Goal: Task Accomplishment & Management: Complete application form

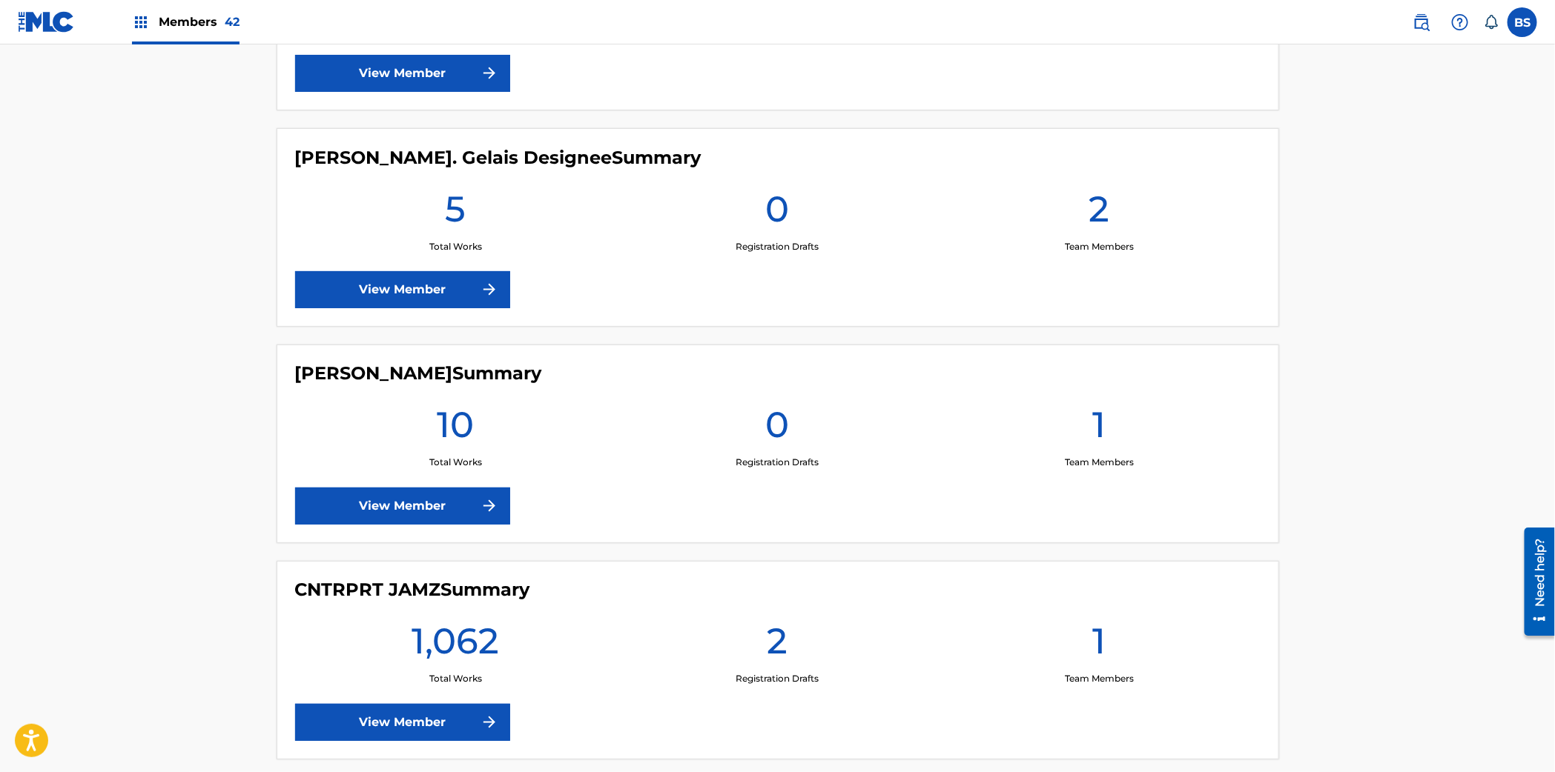
scroll to position [1349, 0]
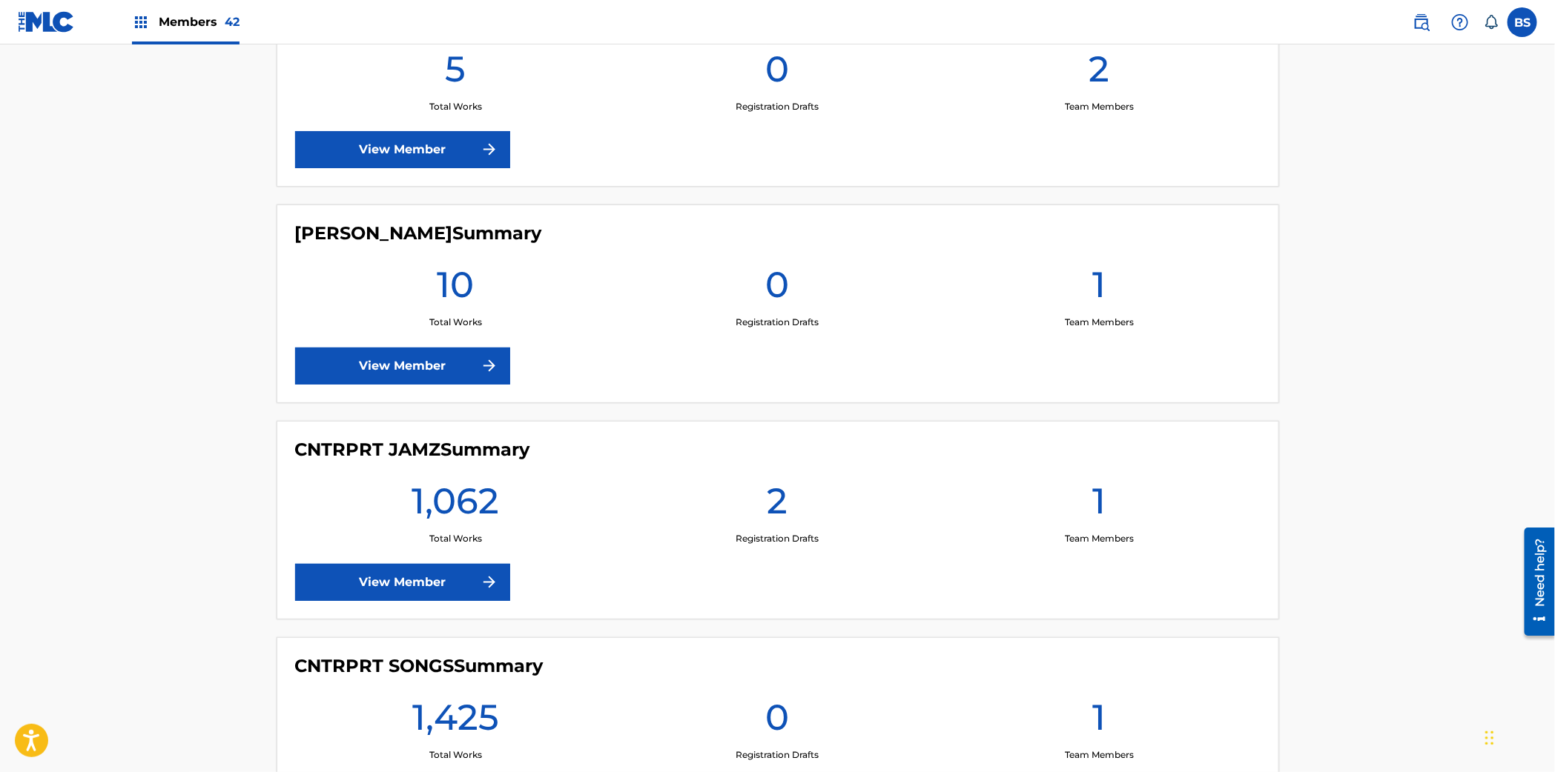
click at [420, 572] on link "View Member" at bounding box center [402, 582] width 215 height 37
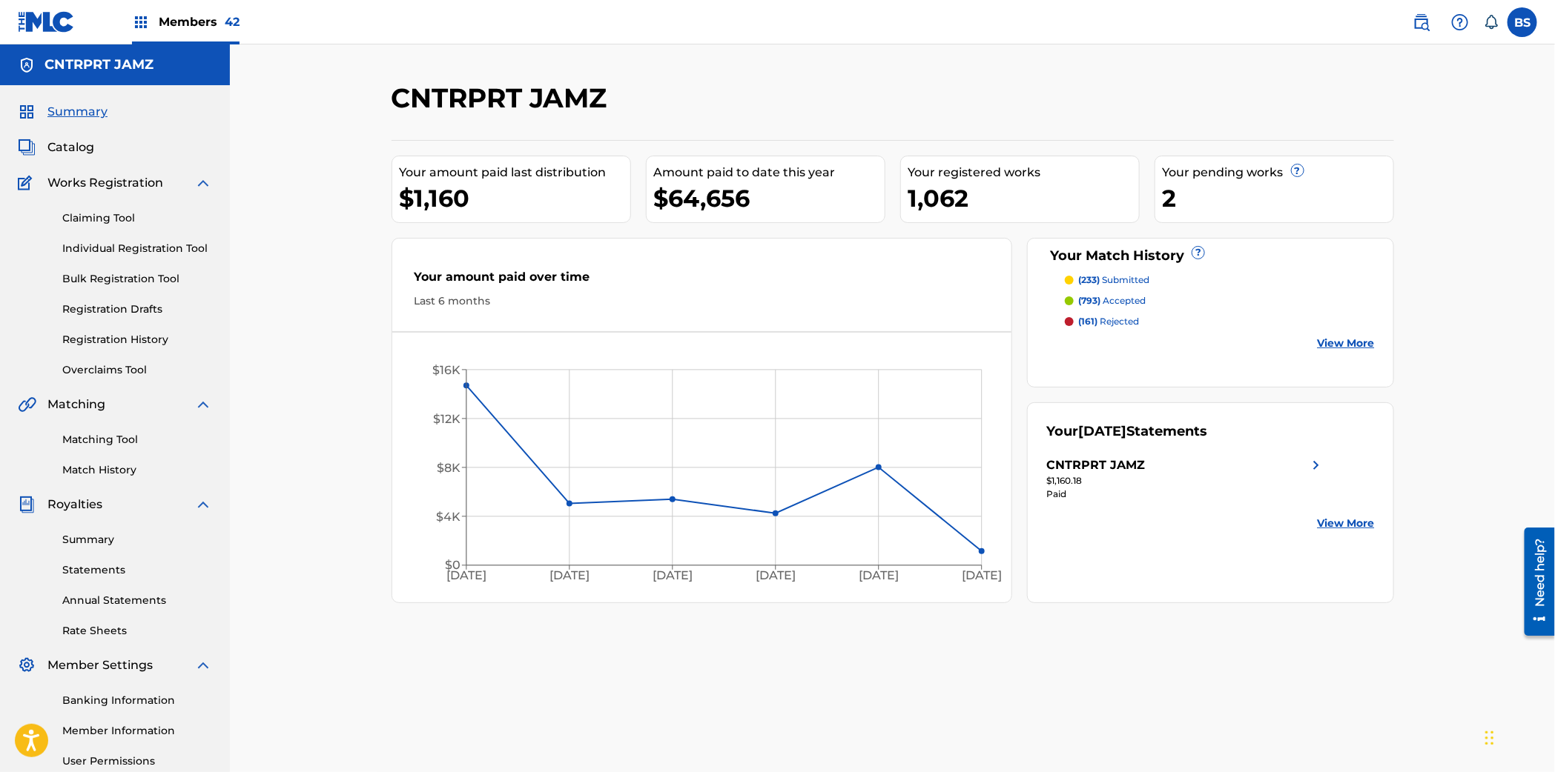
click at [69, 150] on span "Catalog" at bounding box center [70, 148] width 47 height 18
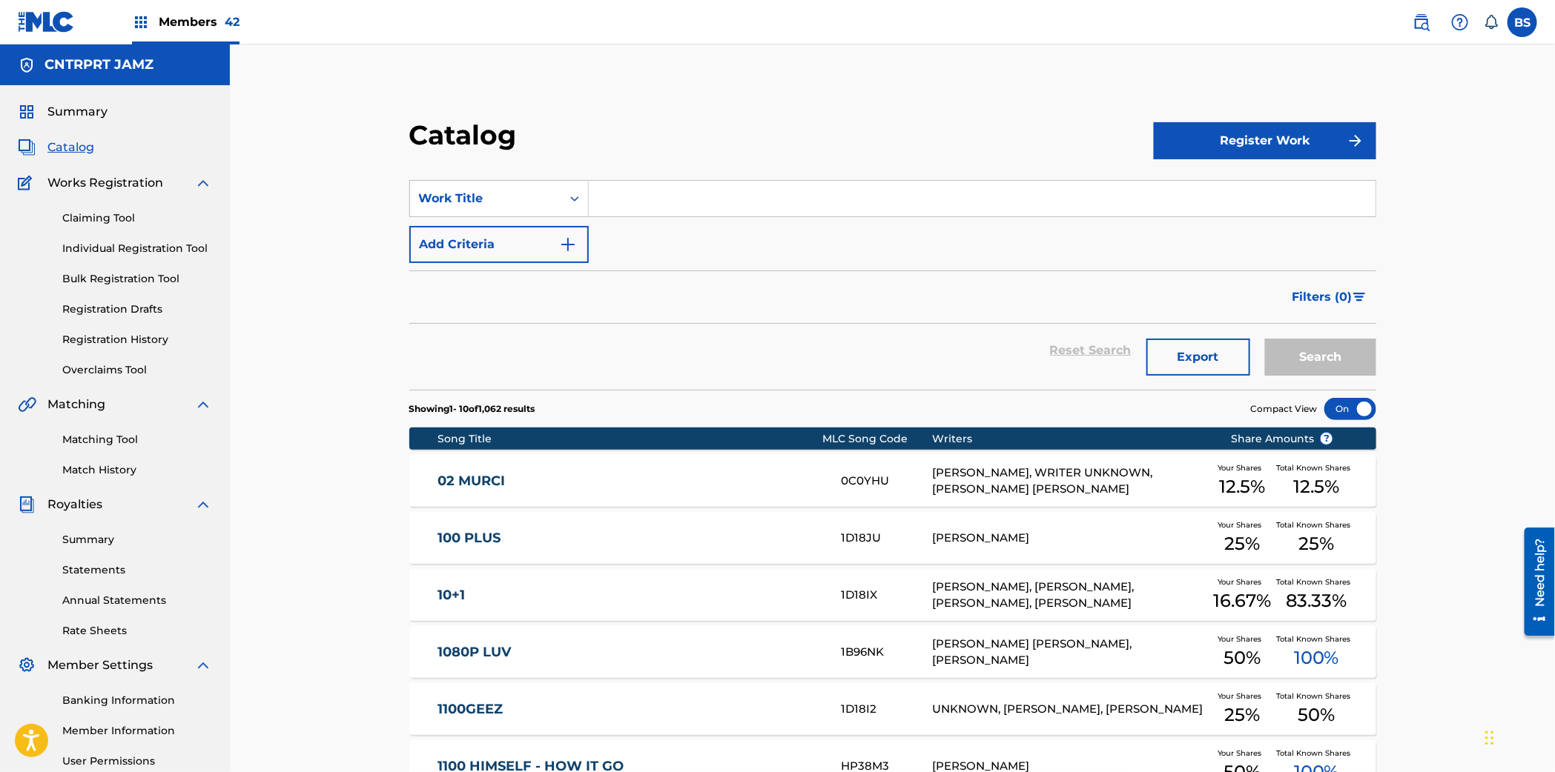
click at [804, 483] on link "02 MURCI" at bounding box center [629, 481] width 383 height 17
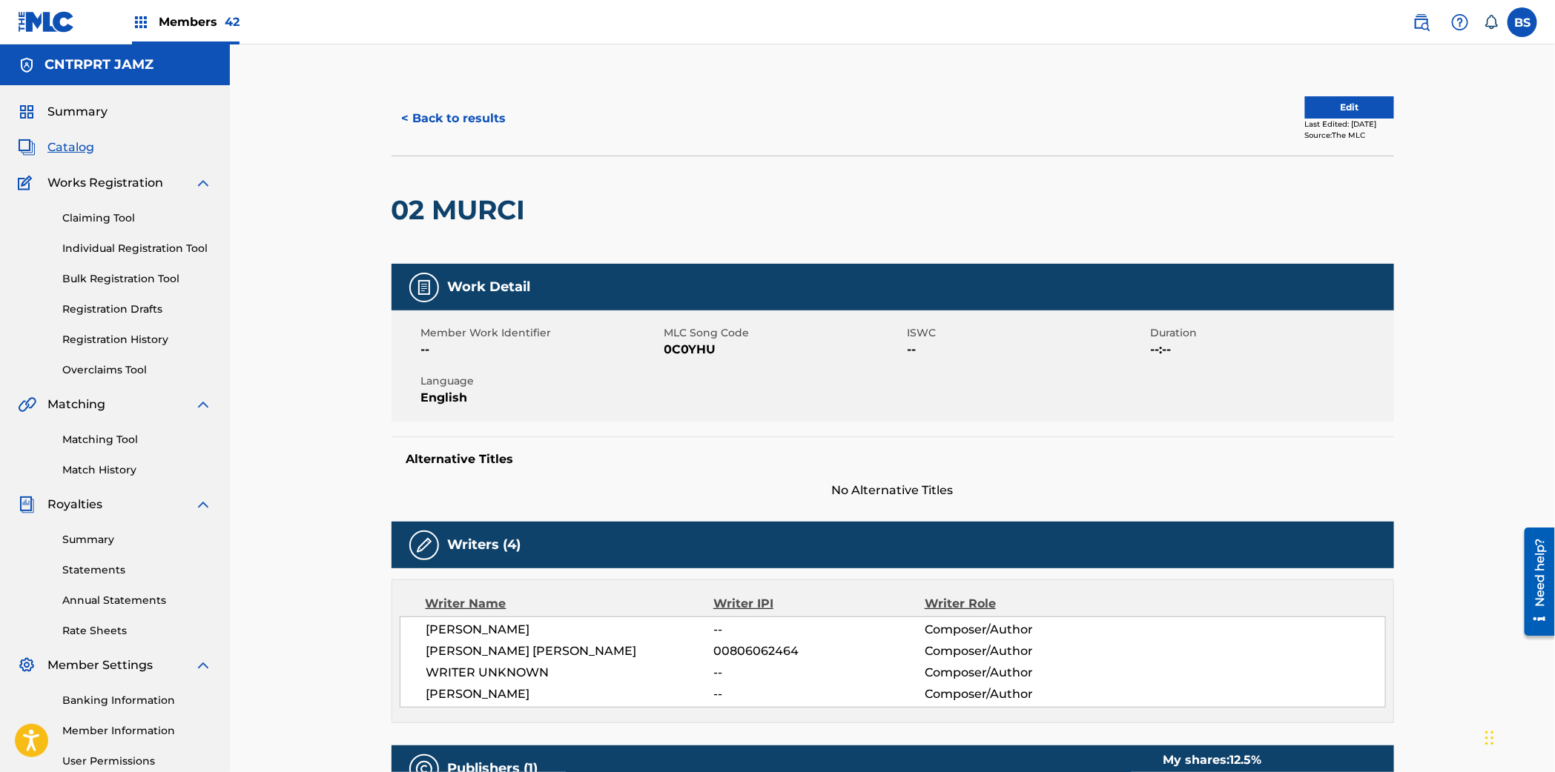
click at [429, 123] on button "< Back to results" at bounding box center [453, 118] width 125 height 37
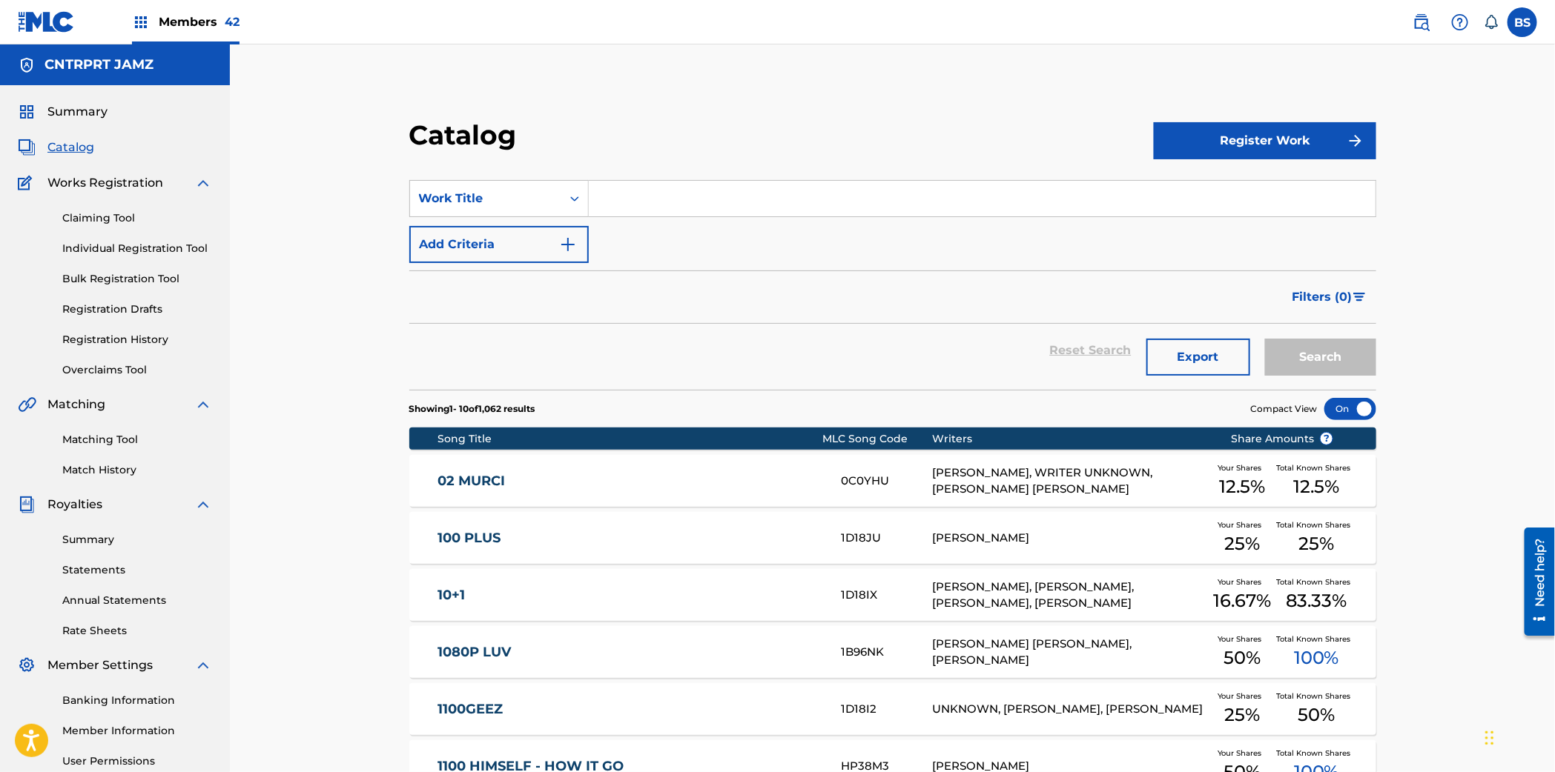
click at [1320, 301] on span "Filters ( 0 )" at bounding box center [1322, 297] width 60 height 18
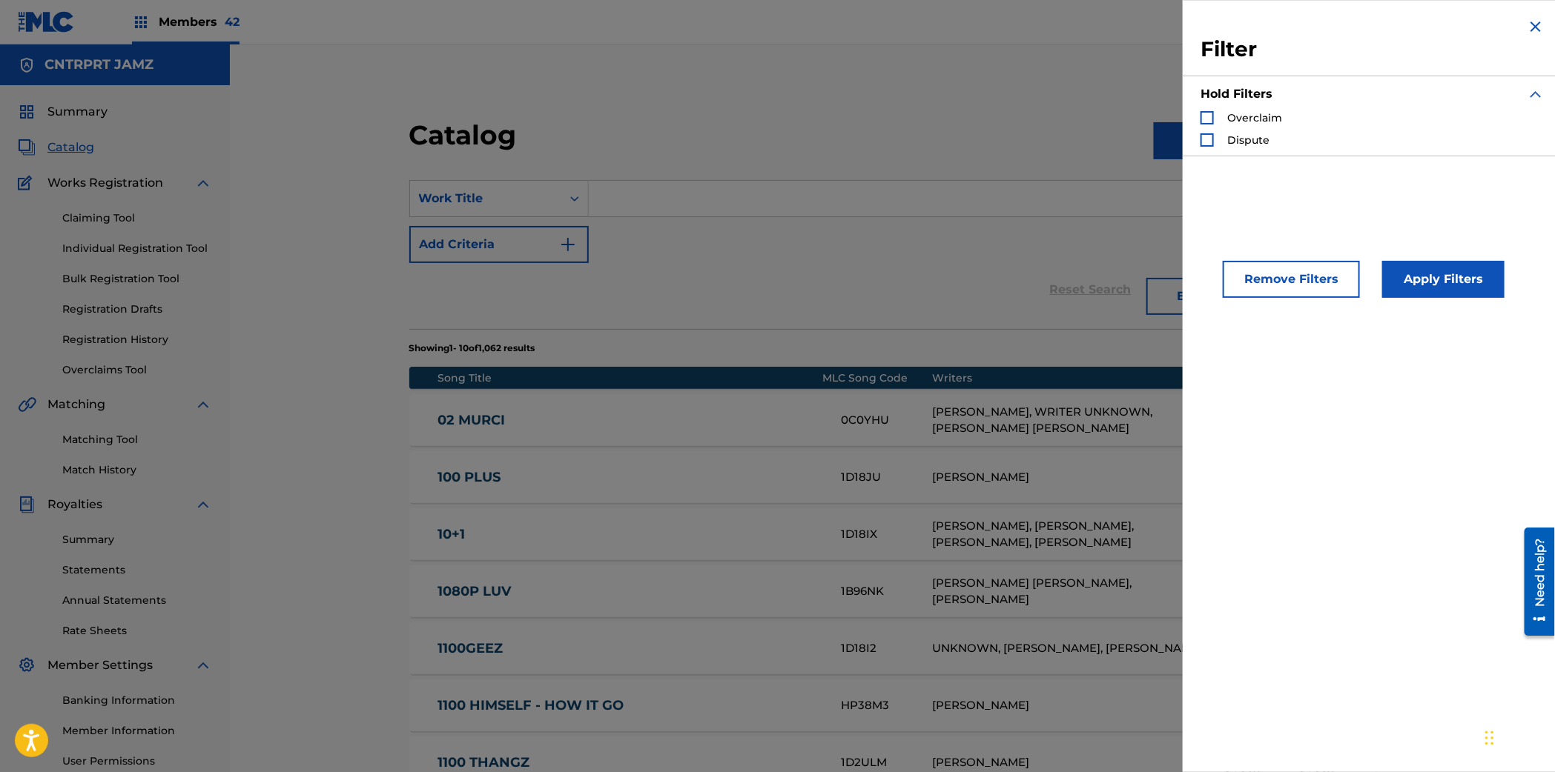
click at [1227, 123] on span "Overclaim" at bounding box center [1254, 117] width 55 height 13
drag, startPoint x: 1208, startPoint y: 113, endPoint x: 1202, endPoint y: 128, distance: 16.4
click at [1208, 113] on div "Search Form" at bounding box center [1206, 117] width 13 height 13
click at [1208, 137] on div "Search Form" at bounding box center [1206, 139] width 13 height 13
click at [1446, 274] on button "Apply Filters" at bounding box center [1443, 279] width 122 height 37
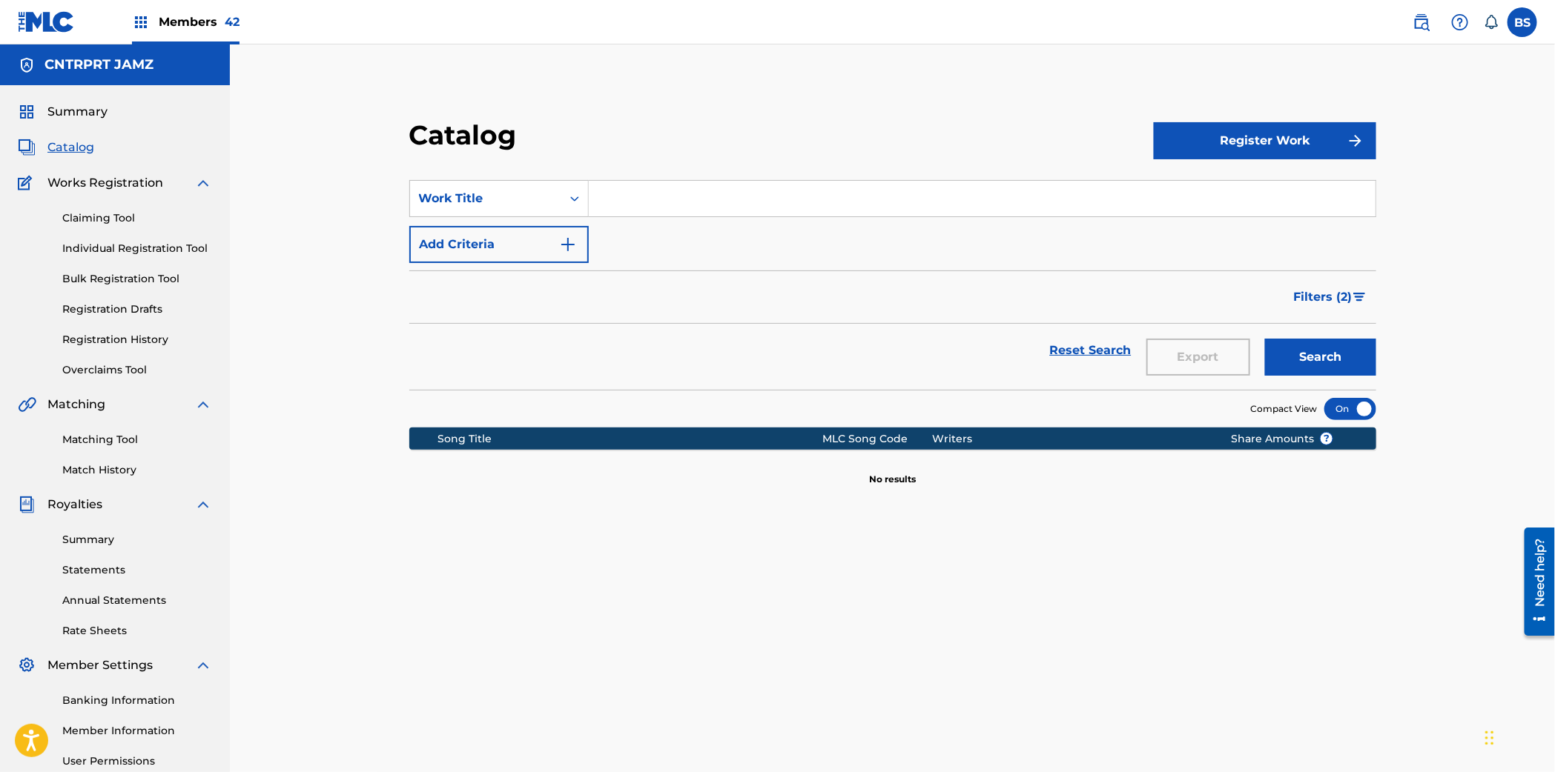
click at [1315, 298] on span "Filters ( 2 )" at bounding box center [1323, 297] width 59 height 18
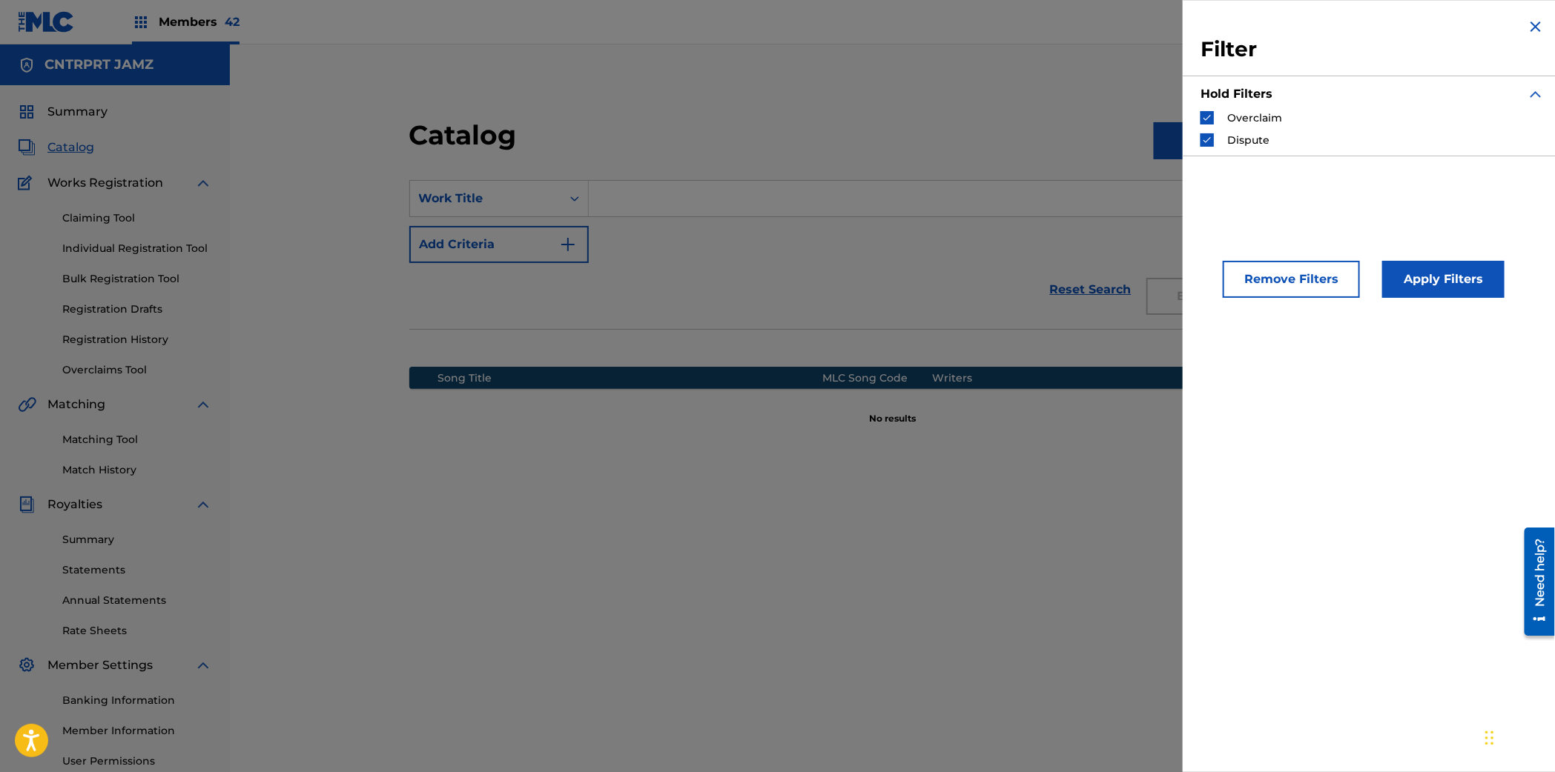
drag, startPoint x: 1249, startPoint y: 294, endPoint x: 1136, endPoint y: 204, distance: 144.0
click at [1249, 294] on button "Remove Filters" at bounding box center [1290, 279] width 137 height 37
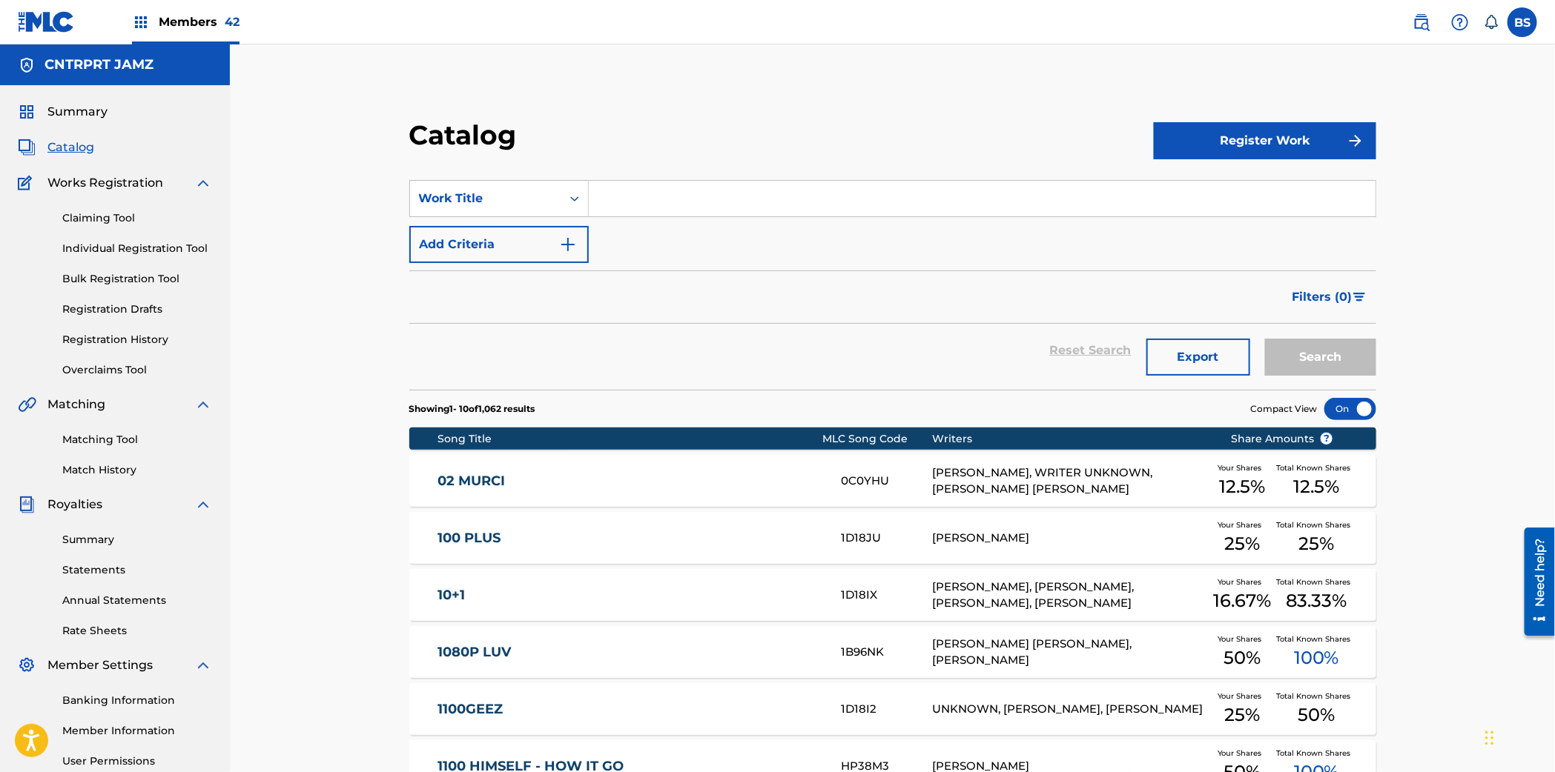
click at [99, 374] on link "Overclaims Tool" at bounding box center [137, 371] width 150 height 16
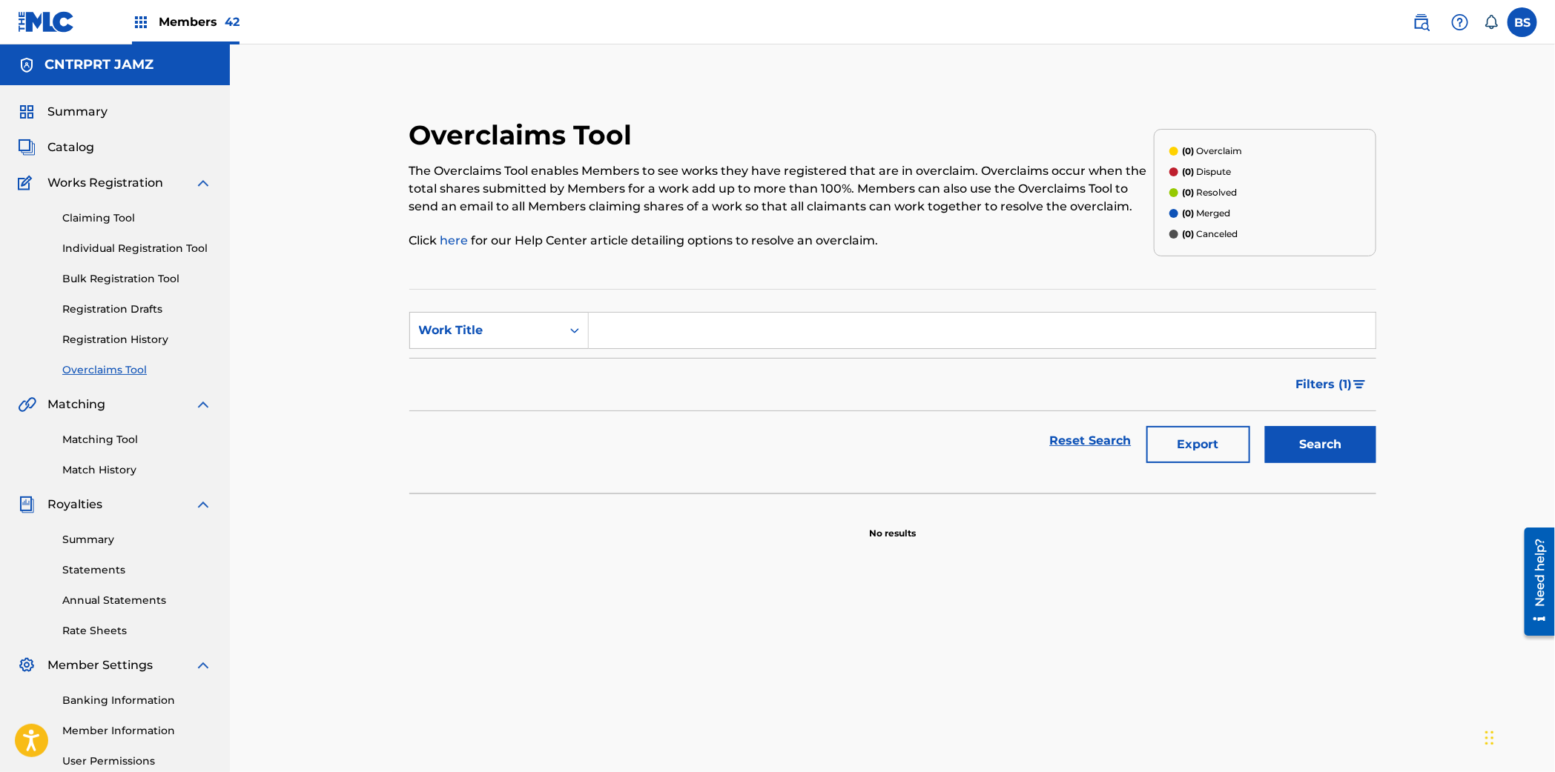
click at [176, 19] on span "Members 42" at bounding box center [199, 21] width 81 height 17
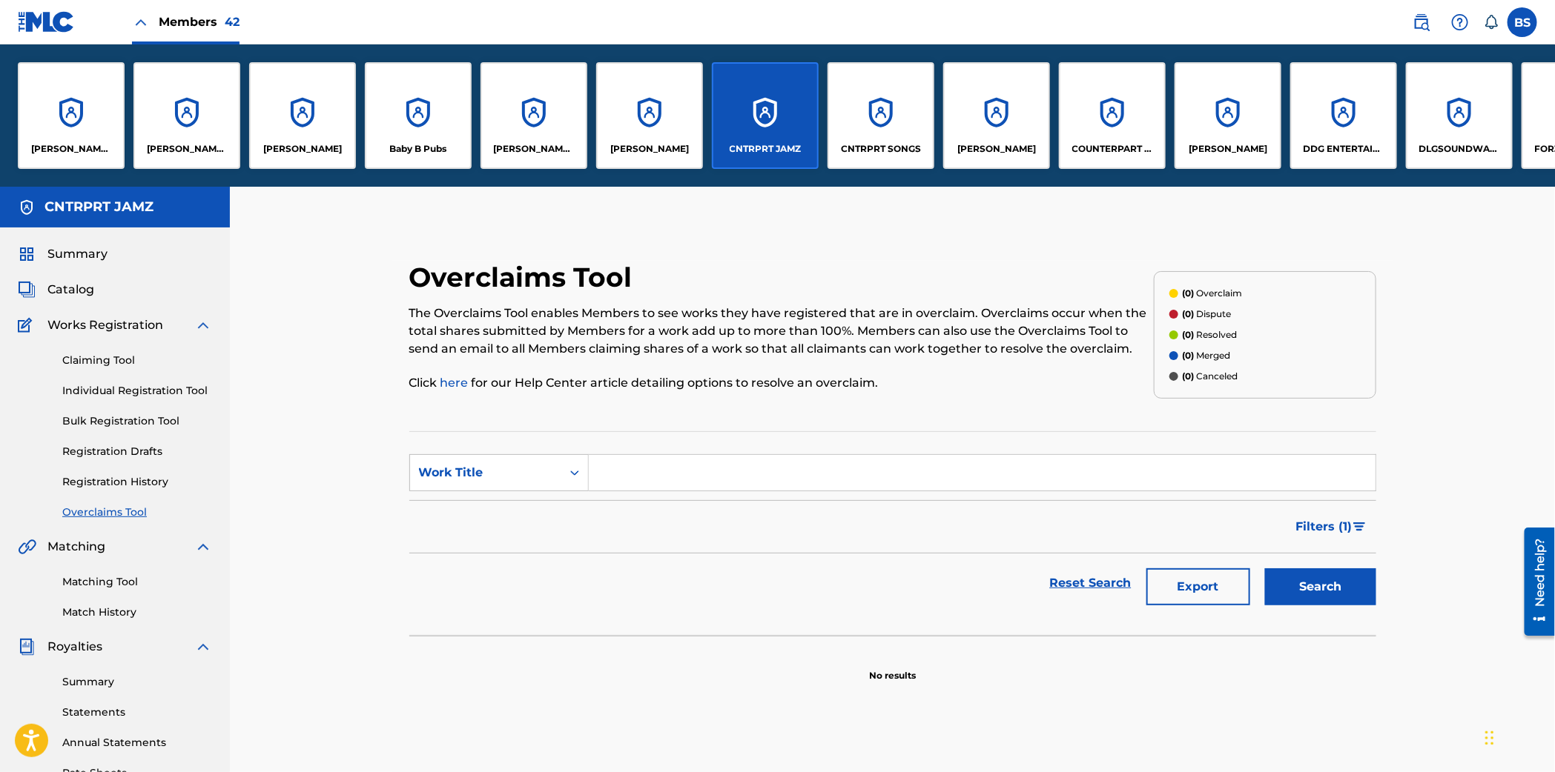
click at [860, 98] on div "CNTRPRT SONGS" at bounding box center [880, 115] width 107 height 107
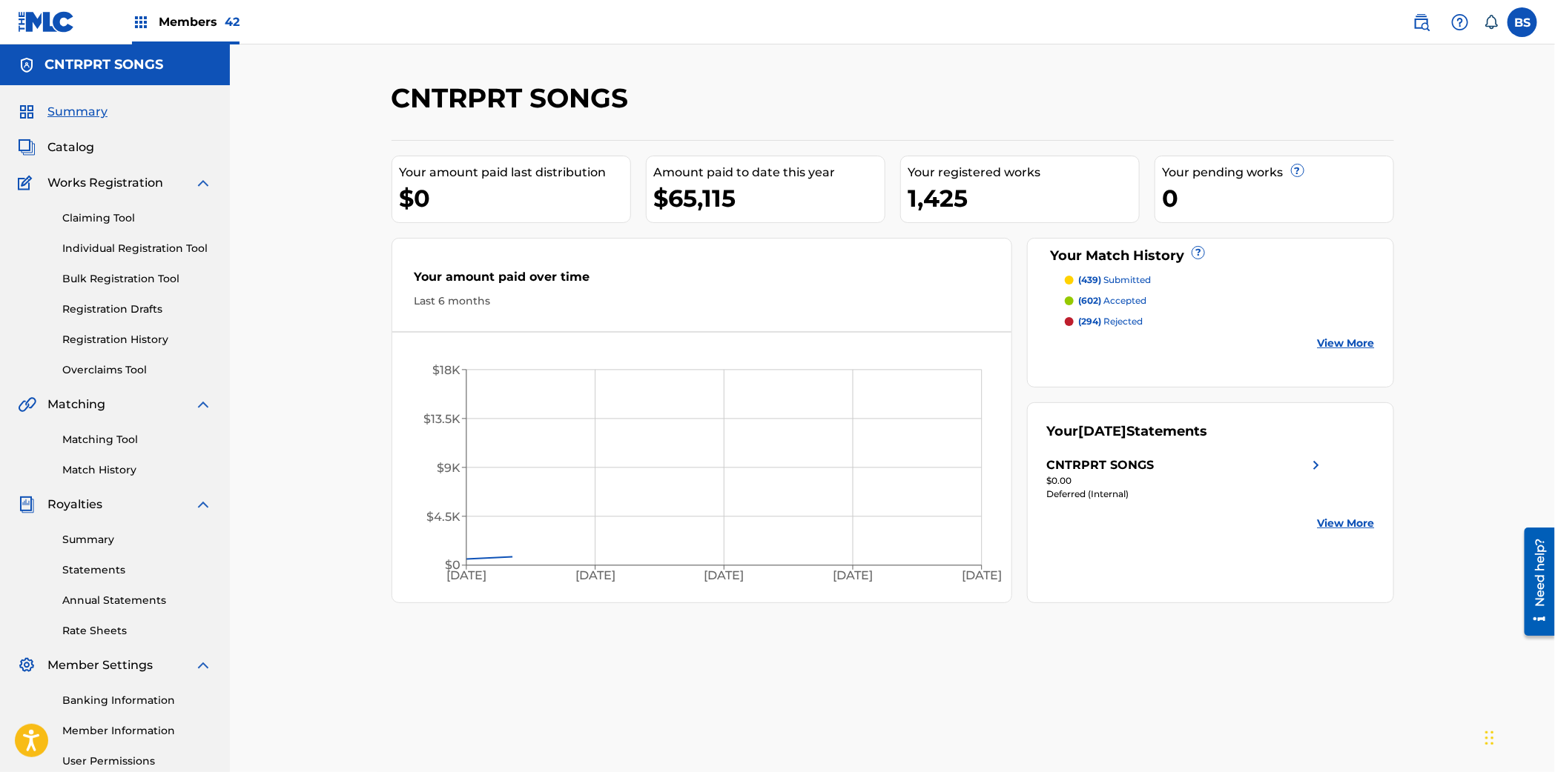
click at [96, 365] on link "Overclaims Tool" at bounding box center [137, 371] width 150 height 16
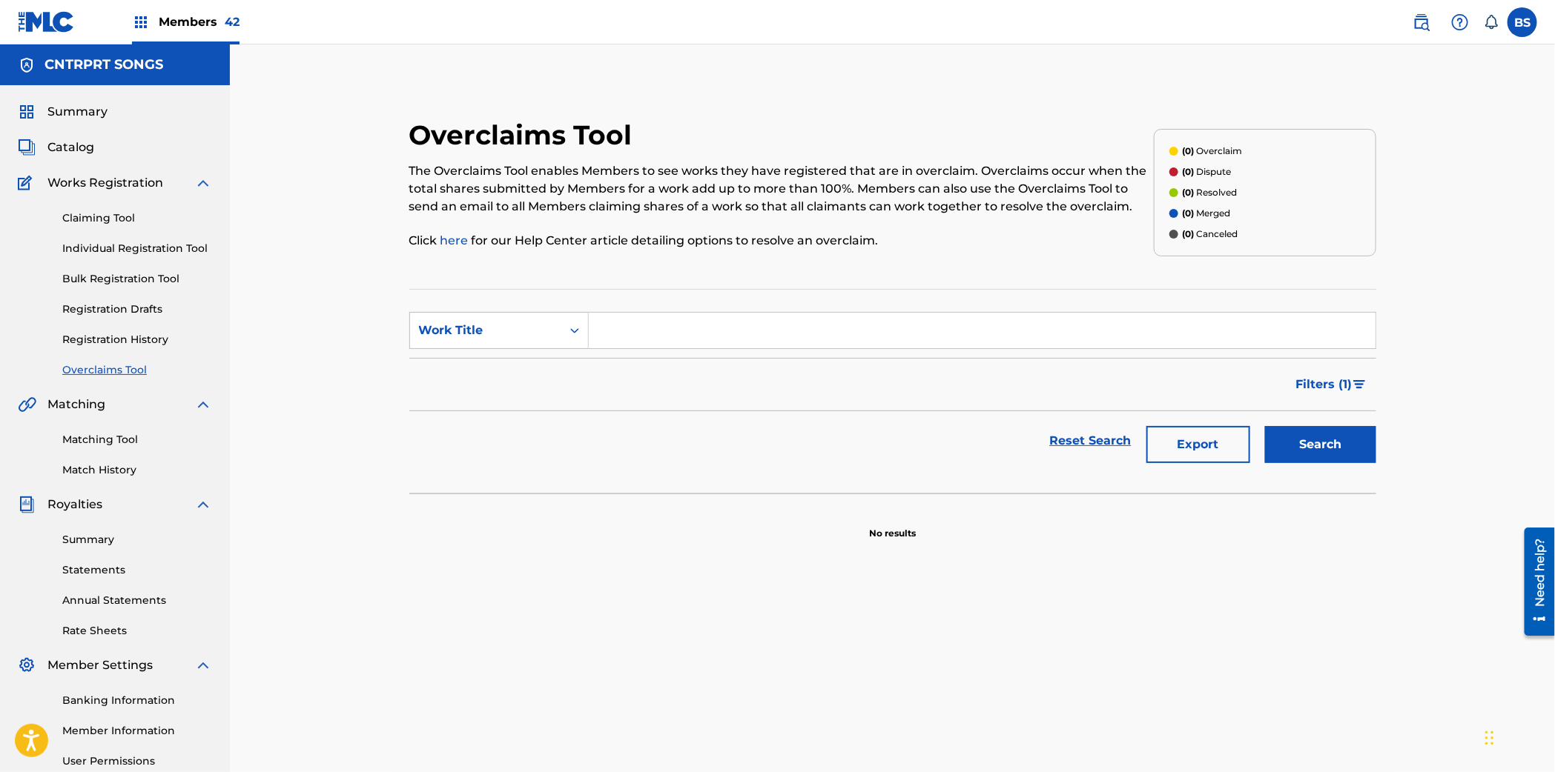
drag, startPoint x: 187, startPoint y: 16, endPoint x: 241, endPoint y: 36, distance: 57.7
click at [187, 16] on span "Members 42" at bounding box center [199, 21] width 81 height 17
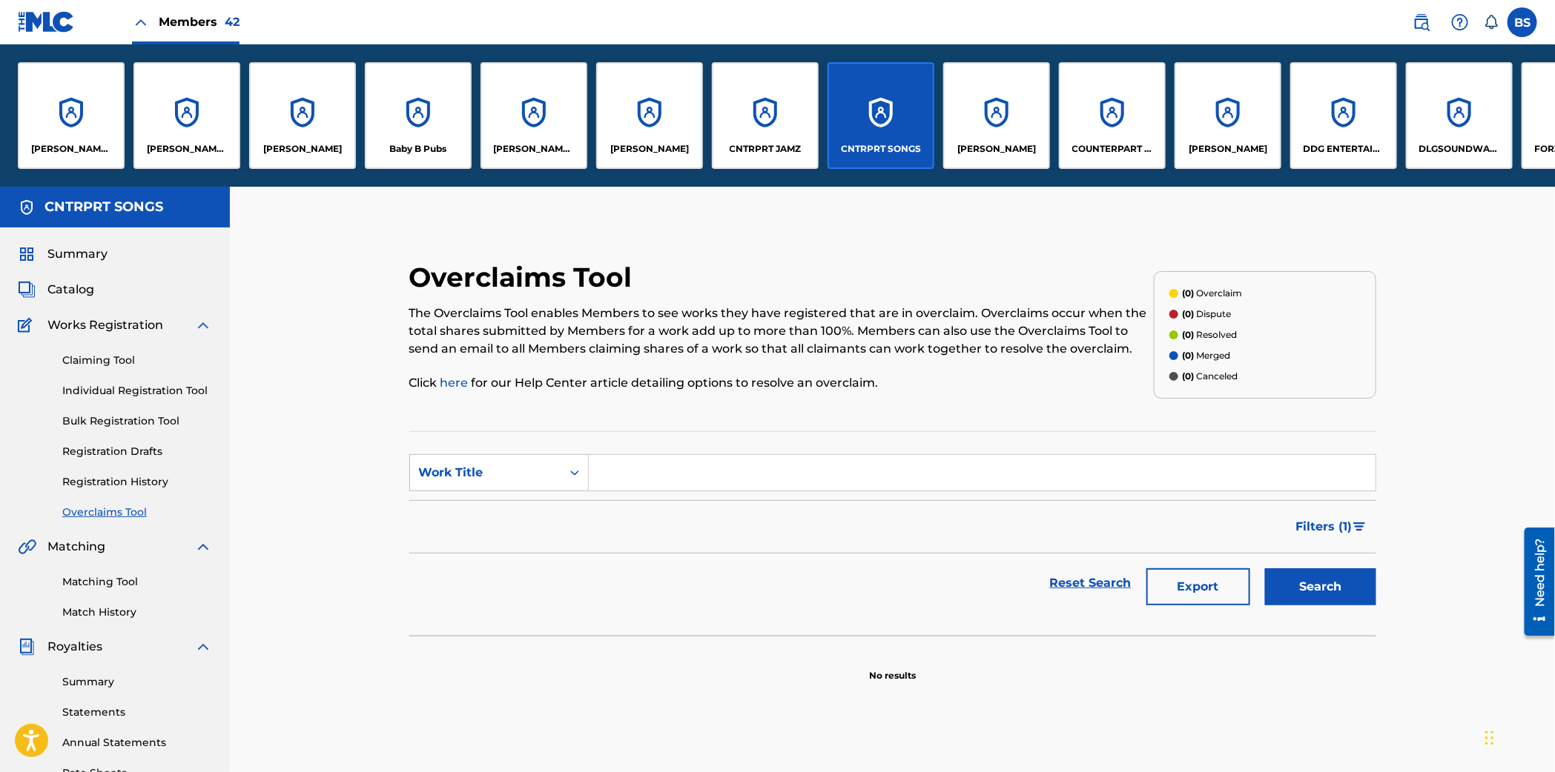
click at [776, 99] on div "CNTRPRT JAMZ" at bounding box center [765, 115] width 107 height 107
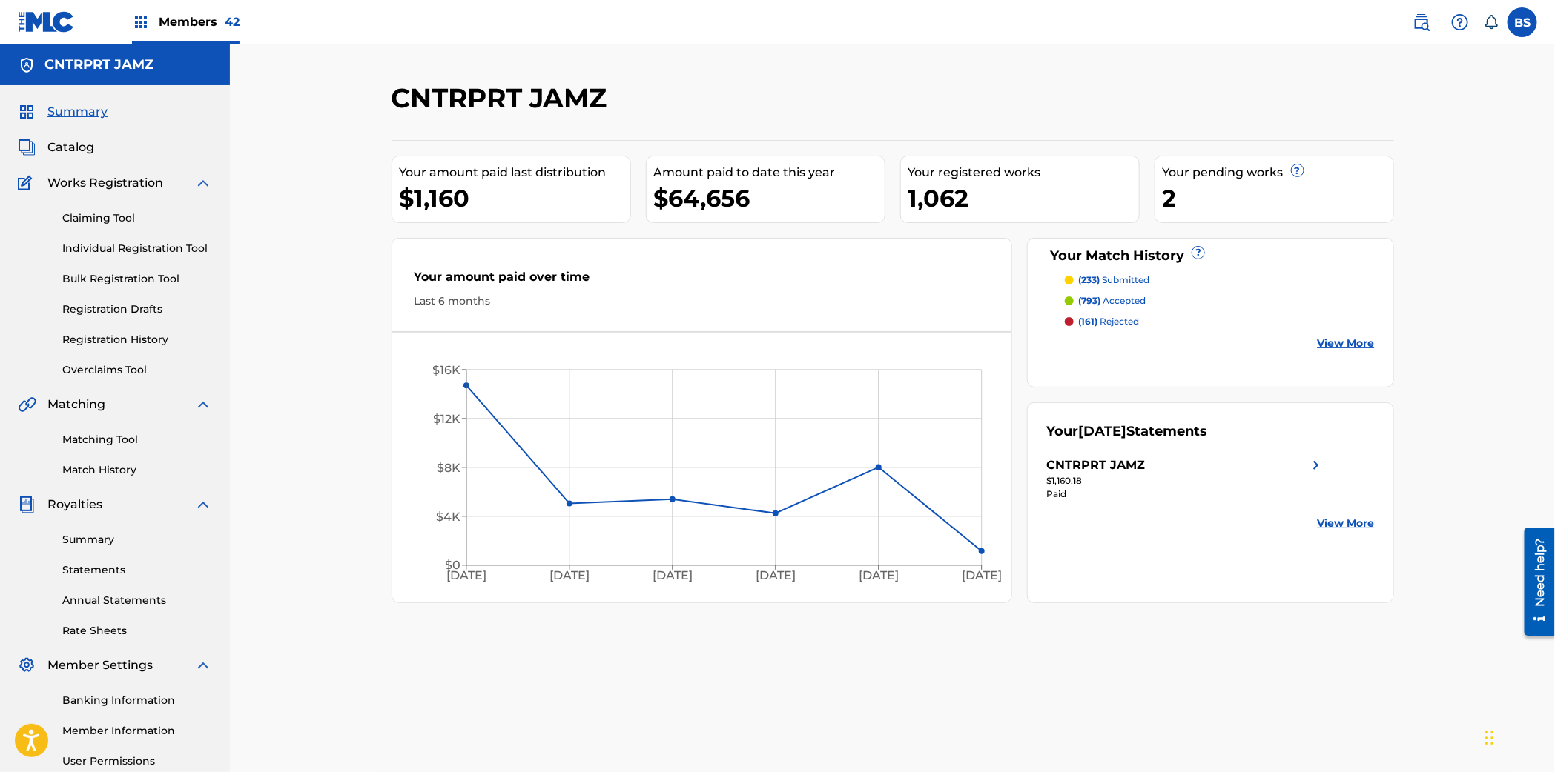
click at [178, 33] on div "Members 42" at bounding box center [185, 22] width 107 height 44
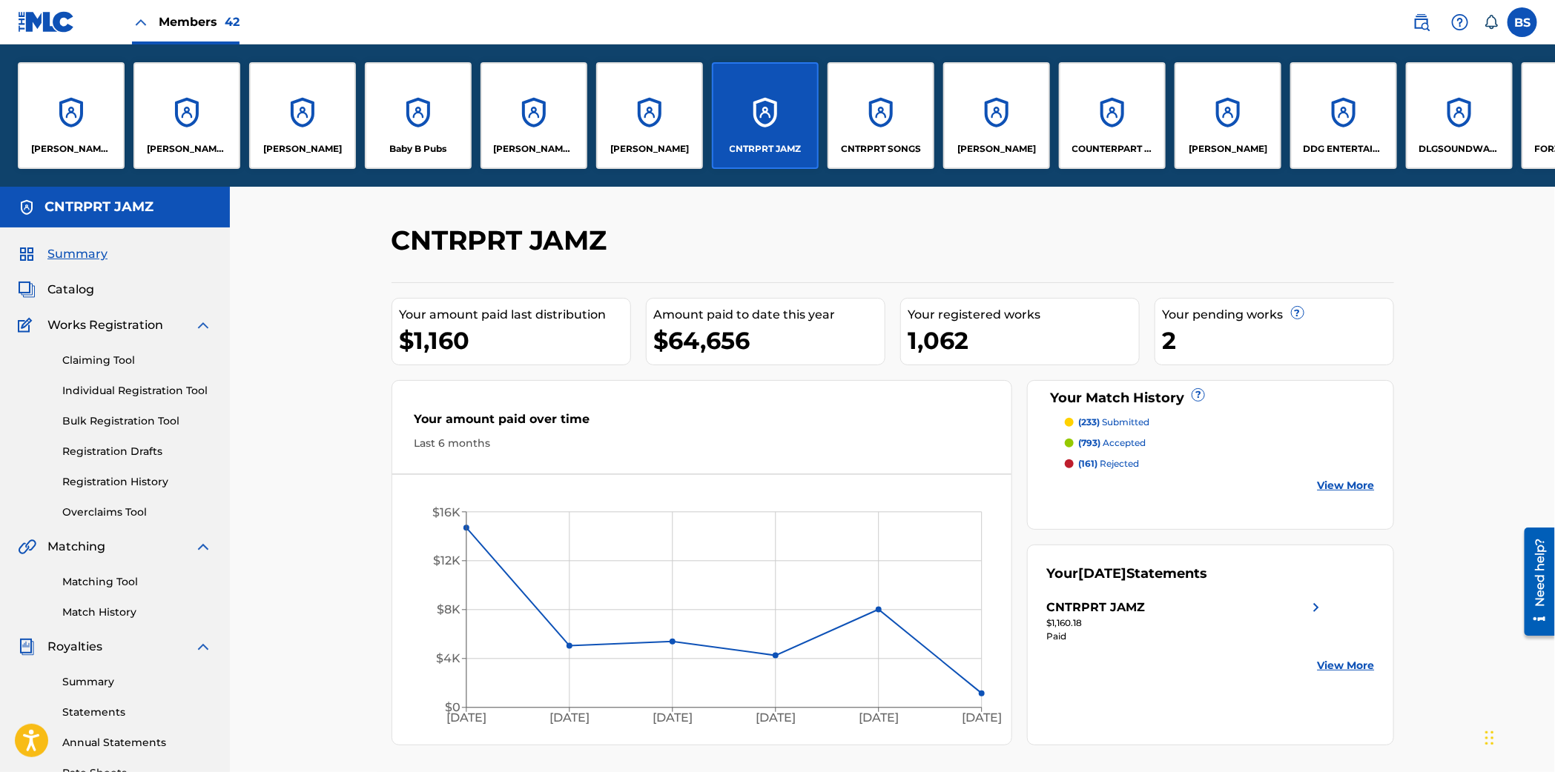
click at [853, 125] on div "CNTRPRT SONGS" at bounding box center [880, 115] width 107 height 107
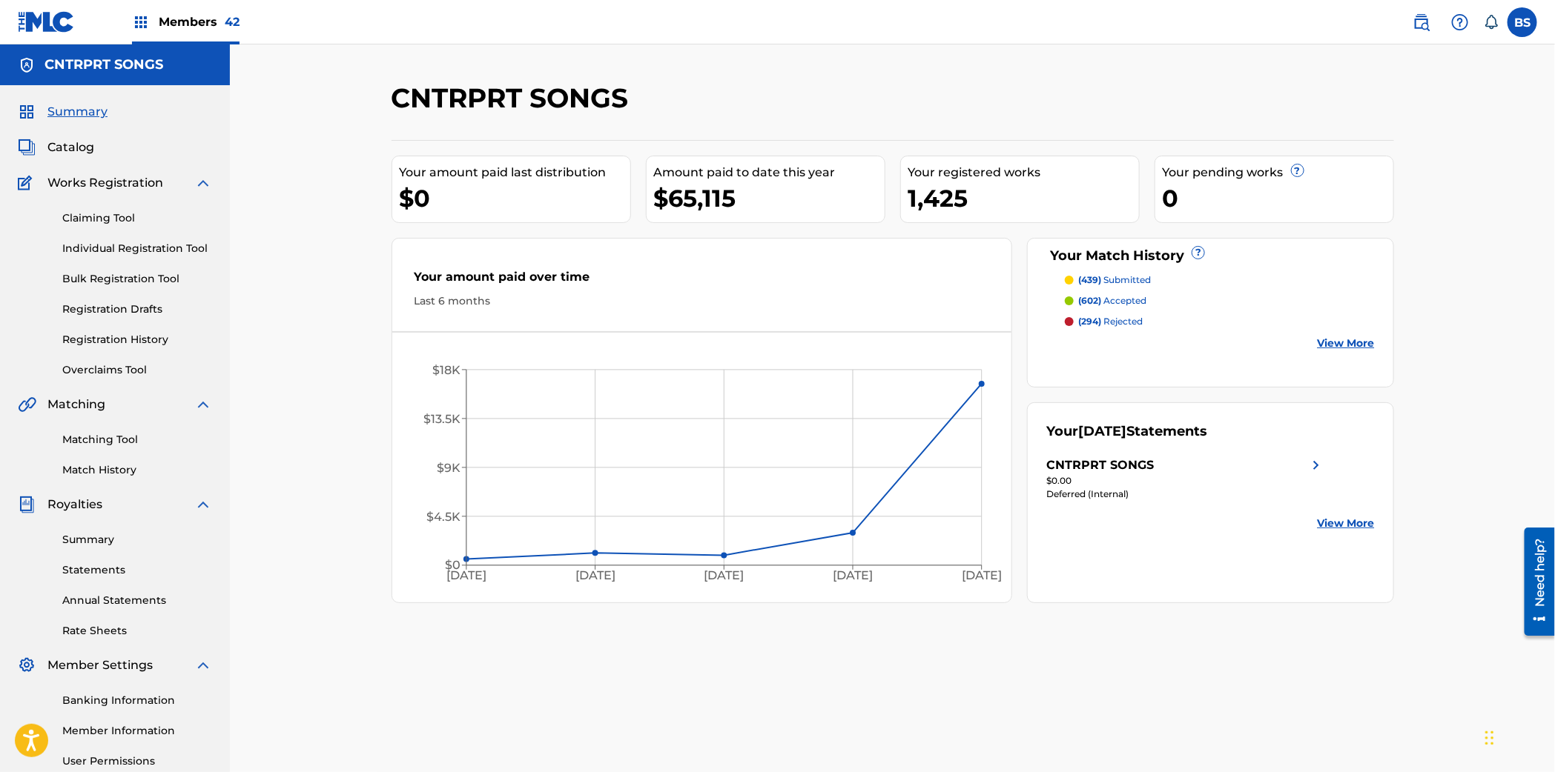
click at [201, 25] on span "Members 42" at bounding box center [199, 21] width 81 height 17
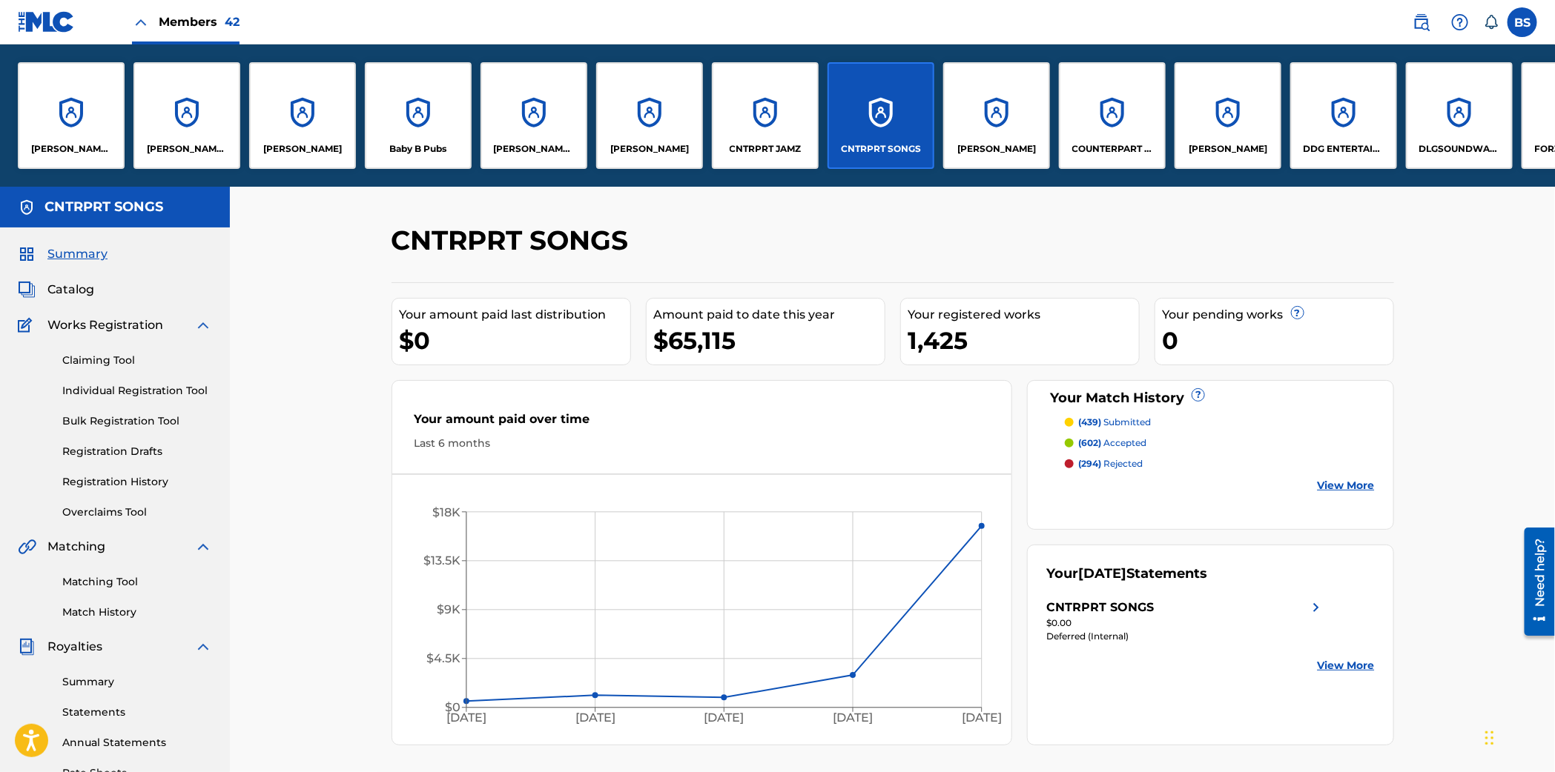
click at [776, 118] on div "CNTRPRT JAMZ" at bounding box center [765, 115] width 107 height 107
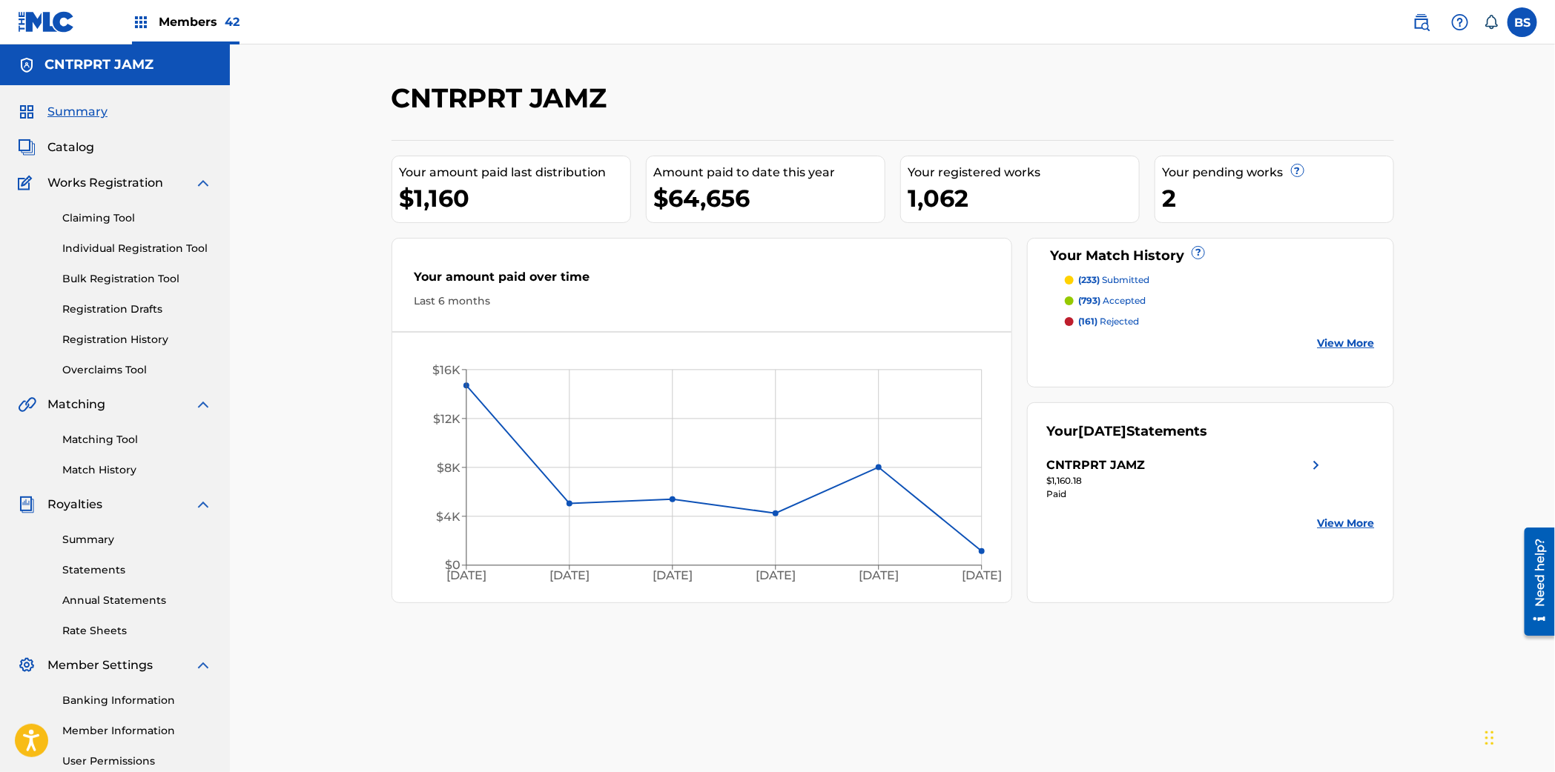
drag, startPoint x: 82, startPoint y: 146, endPoint x: 149, endPoint y: 187, distance: 78.8
click at [82, 146] on span "Catalog" at bounding box center [70, 148] width 47 height 18
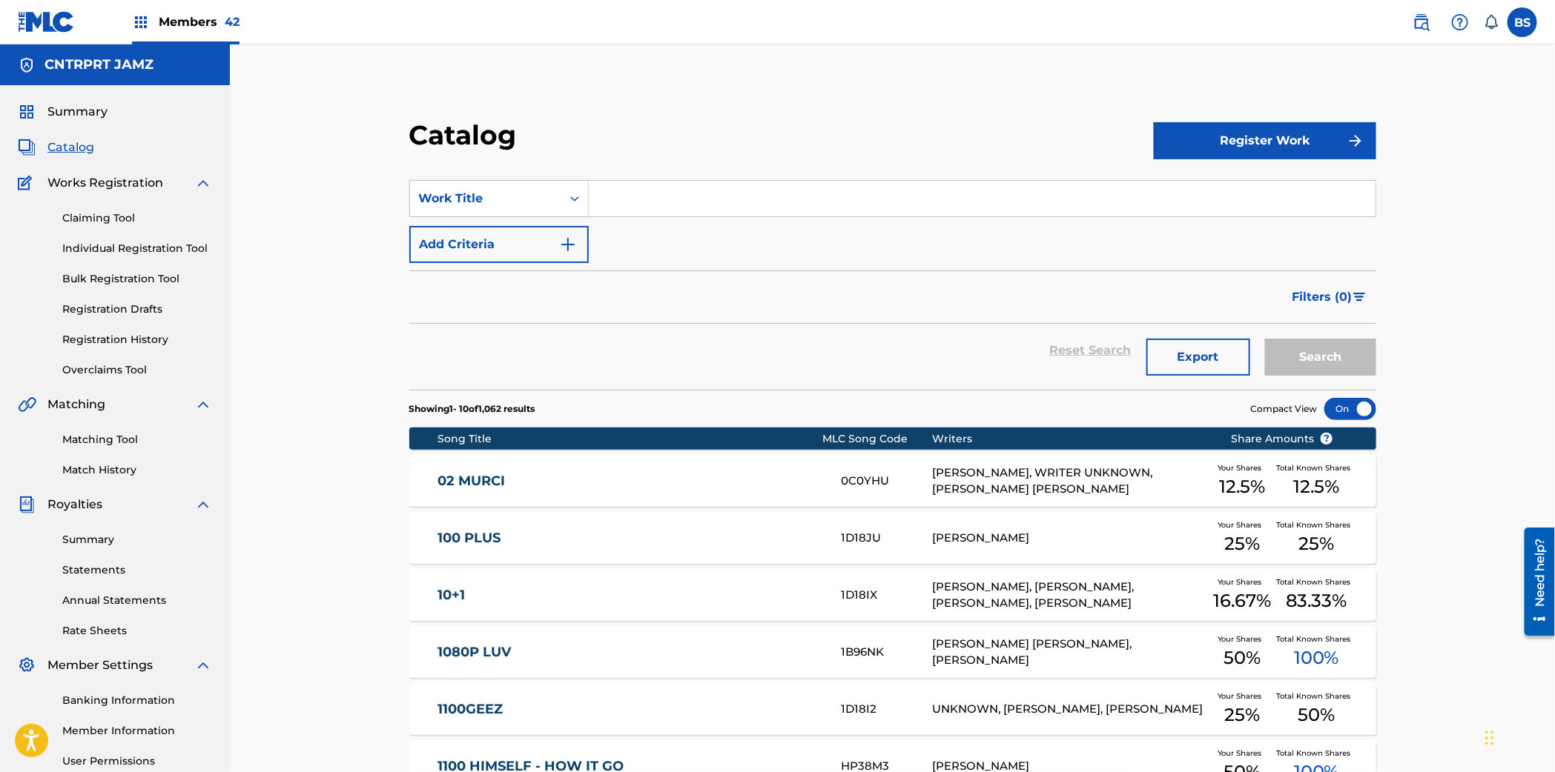
click at [686, 184] on input "Search Form" at bounding box center [982, 199] width 787 height 36
type input "t"
type input "tonight"
click at [675, 236] on div "tonight" at bounding box center [981, 232] width 785 height 27
drag, startPoint x: 1344, startPoint y: 355, endPoint x: 1263, endPoint y: 360, distance: 81.7
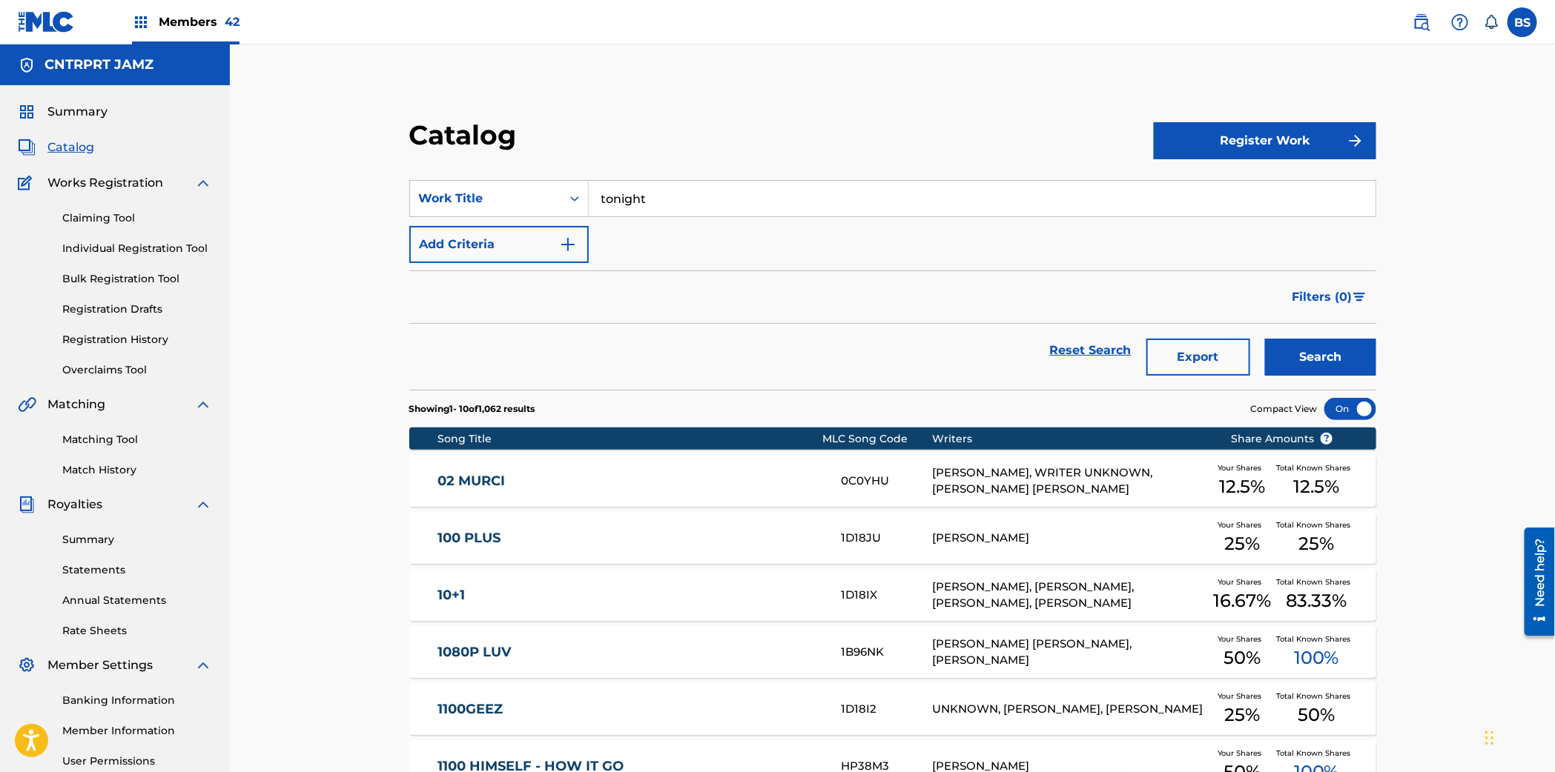
click at [1344, 355] on button "Search" at bounding box center [1320, 357] width 111 height 37
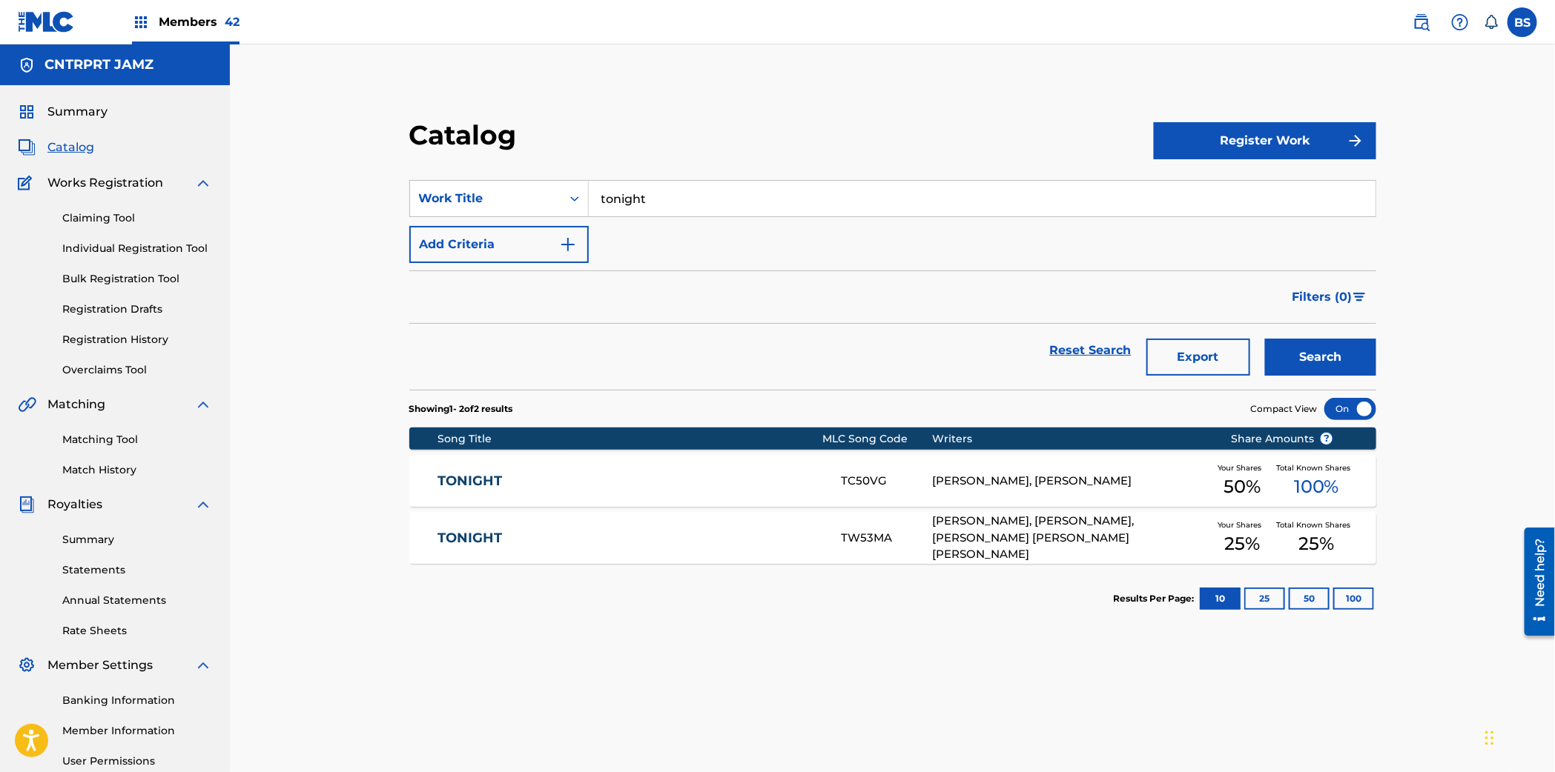
click at [689, 483] on link "TONIGHT" at bounding box center [629, 481] width 383 height 17
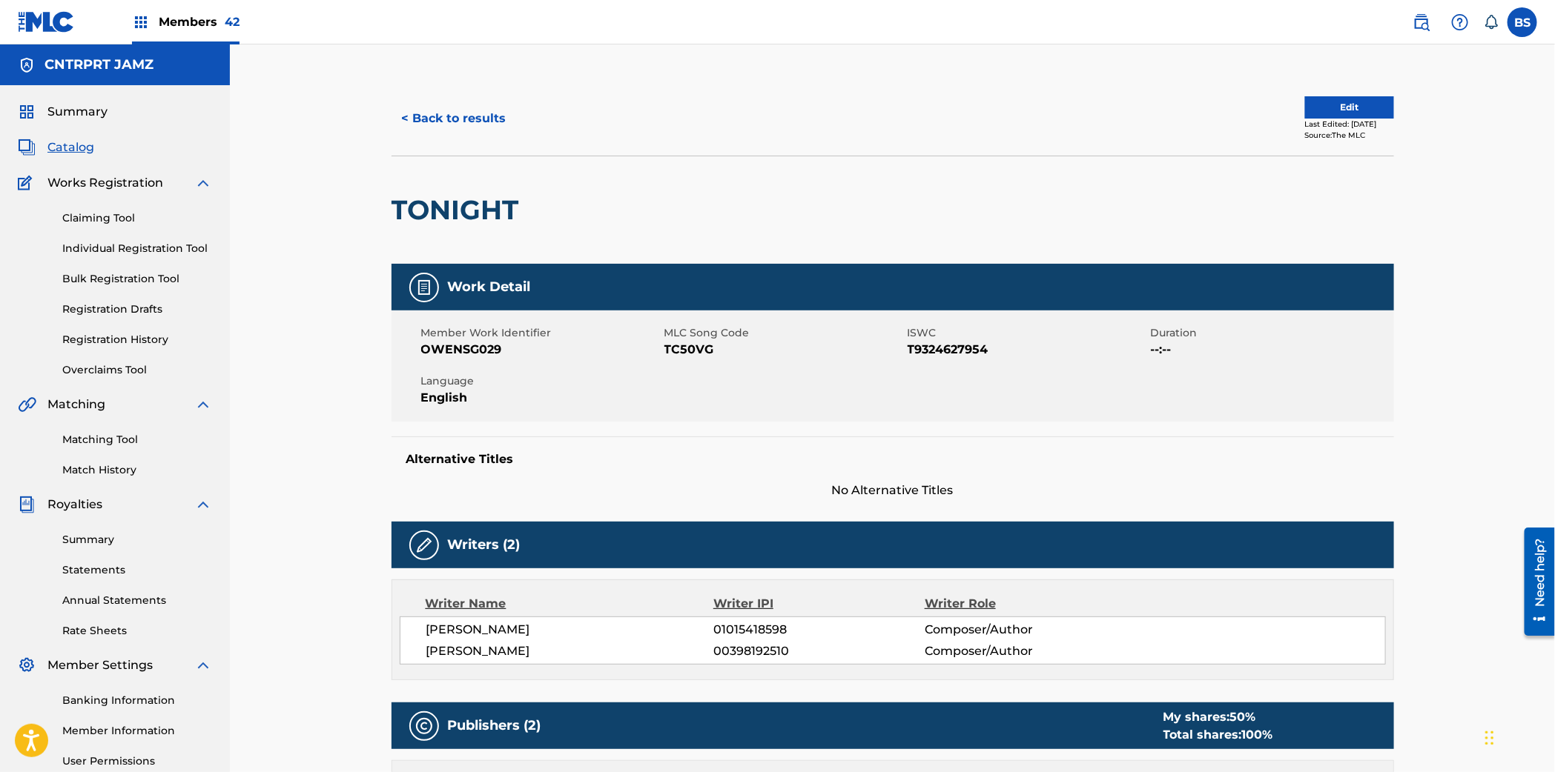
drag, startPoint x: 68, startPoint y: 144, endPoint x: 216, endPoint y: 190, distance: 155.2
click at [68, 145] on span "Catalog" at bounding box center [70, 148] width 47 height 18
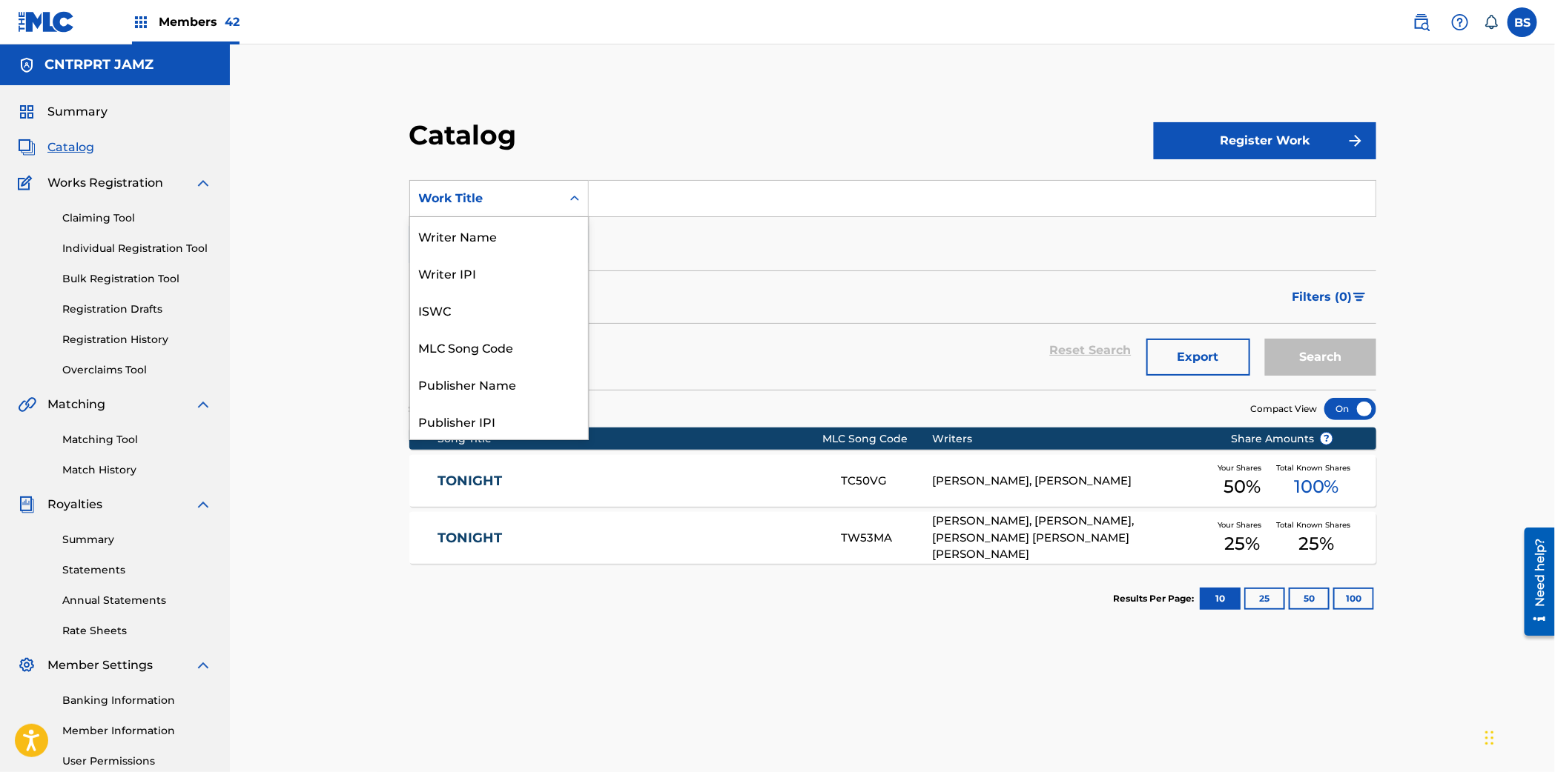
click at [485, 207] on div "Work Title" at bounding box center [485, 199] width 133 height 18
drag, startPoint x: 480, startPoint y: 343, endPoint x: 606, endPoint y: 228, distance: 170.6
click at [480, 343] on div "MLC Song Code" at bounding box center [499, 346] width 178 height 37
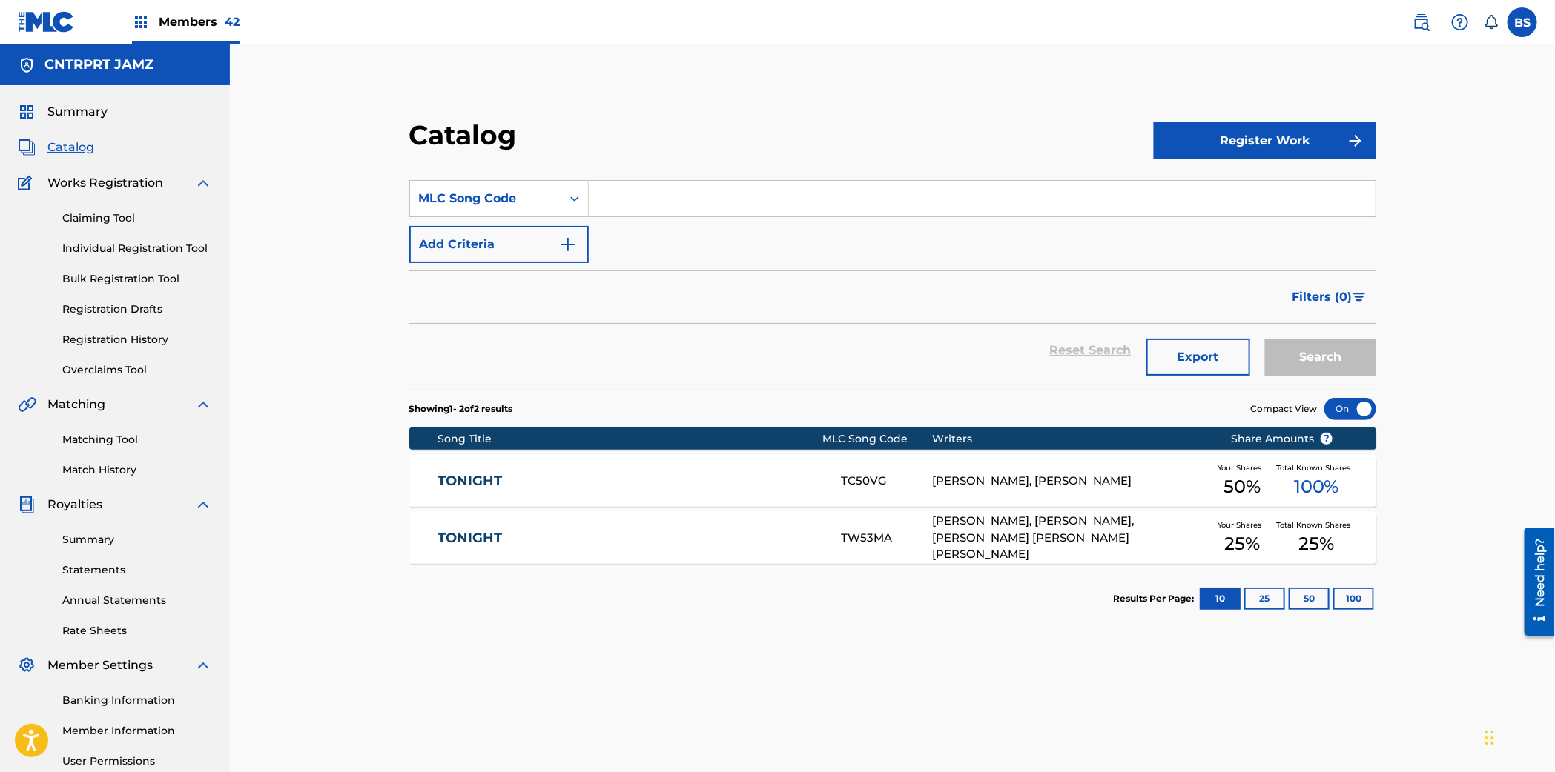
drag, startPoint x: 643, startPoint y: 198, endPoint x: 884, endPoint y: 239, distance: 244.4
click at [643, 198] on input "Search Form" at bounding box center [982, 199] width 787 height 36
paste input "F6179V"
type input "F6179V"
drag, startPoint x: 1421, startPoint y: 22, endPoint x: 1320, endPoint y: 36, distance: 101.8
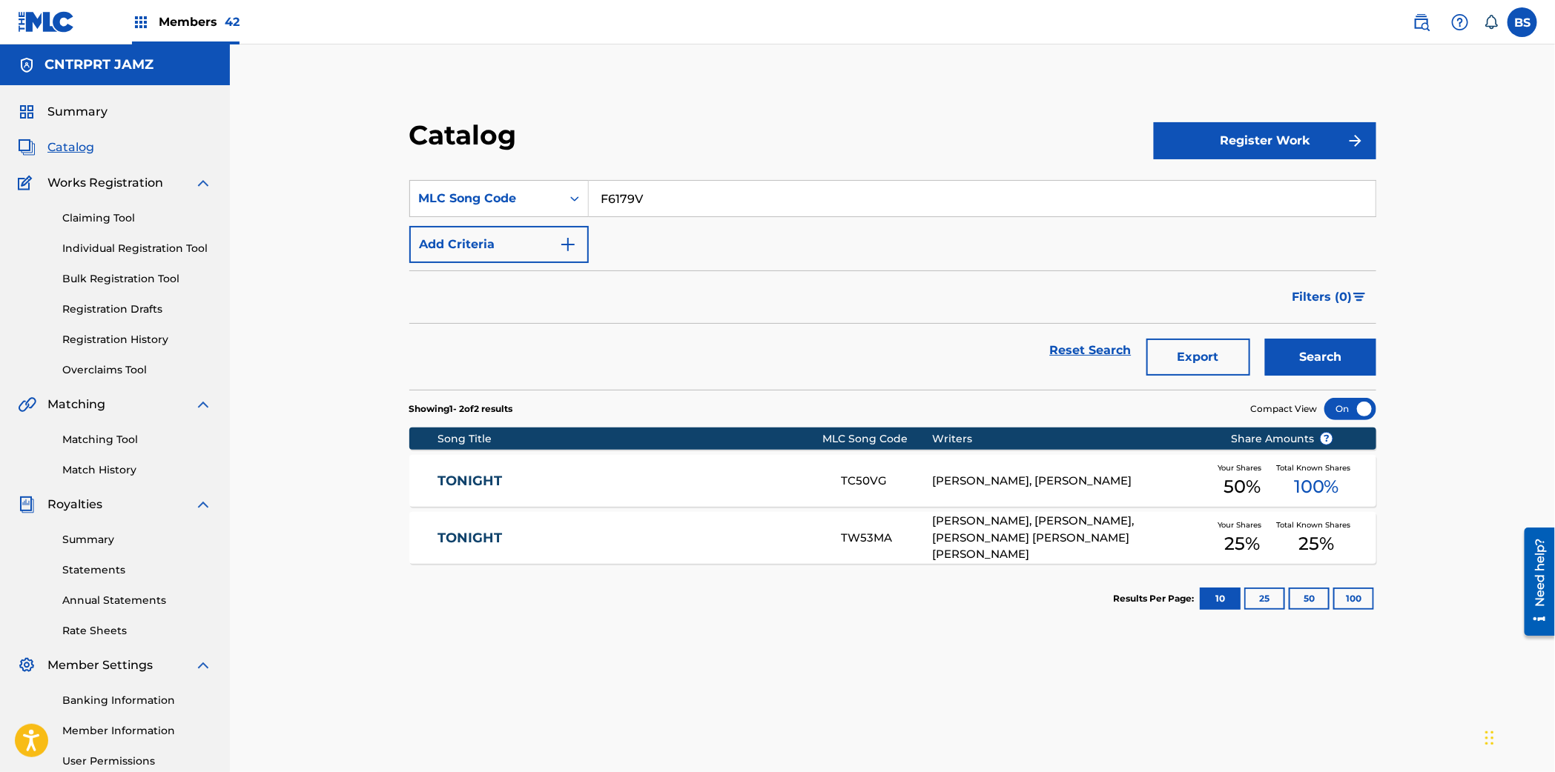
click at [1422, 21] on img at bounding box center [1421, 22] width 18 height 18
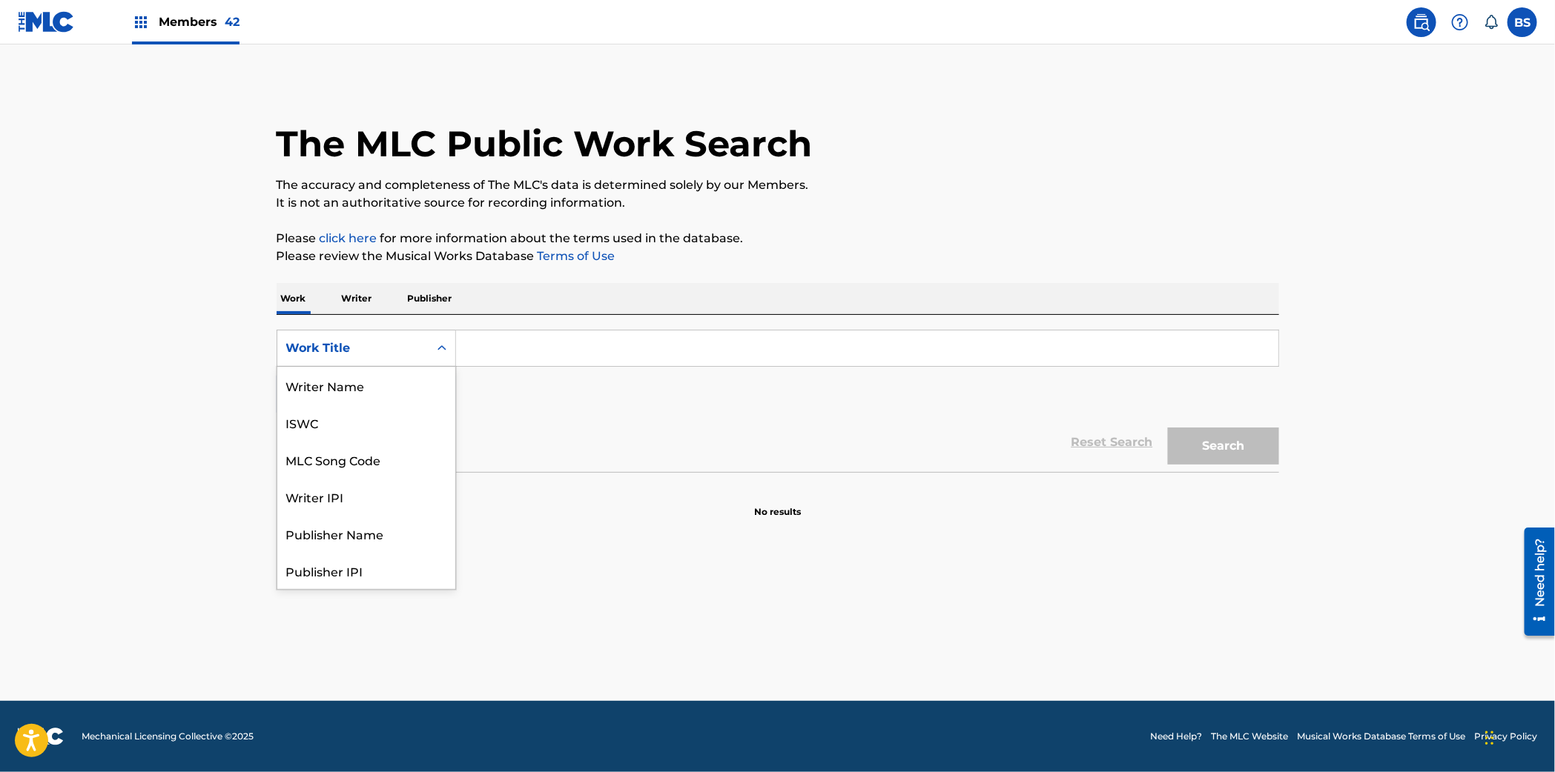
click at [391, 348] on div "Work Title" at bounding box center [352, 349] width 133 height 18
click at [365, 394] on div "MLC Song Code" at bounding box center [366, 385] width 178 height 37
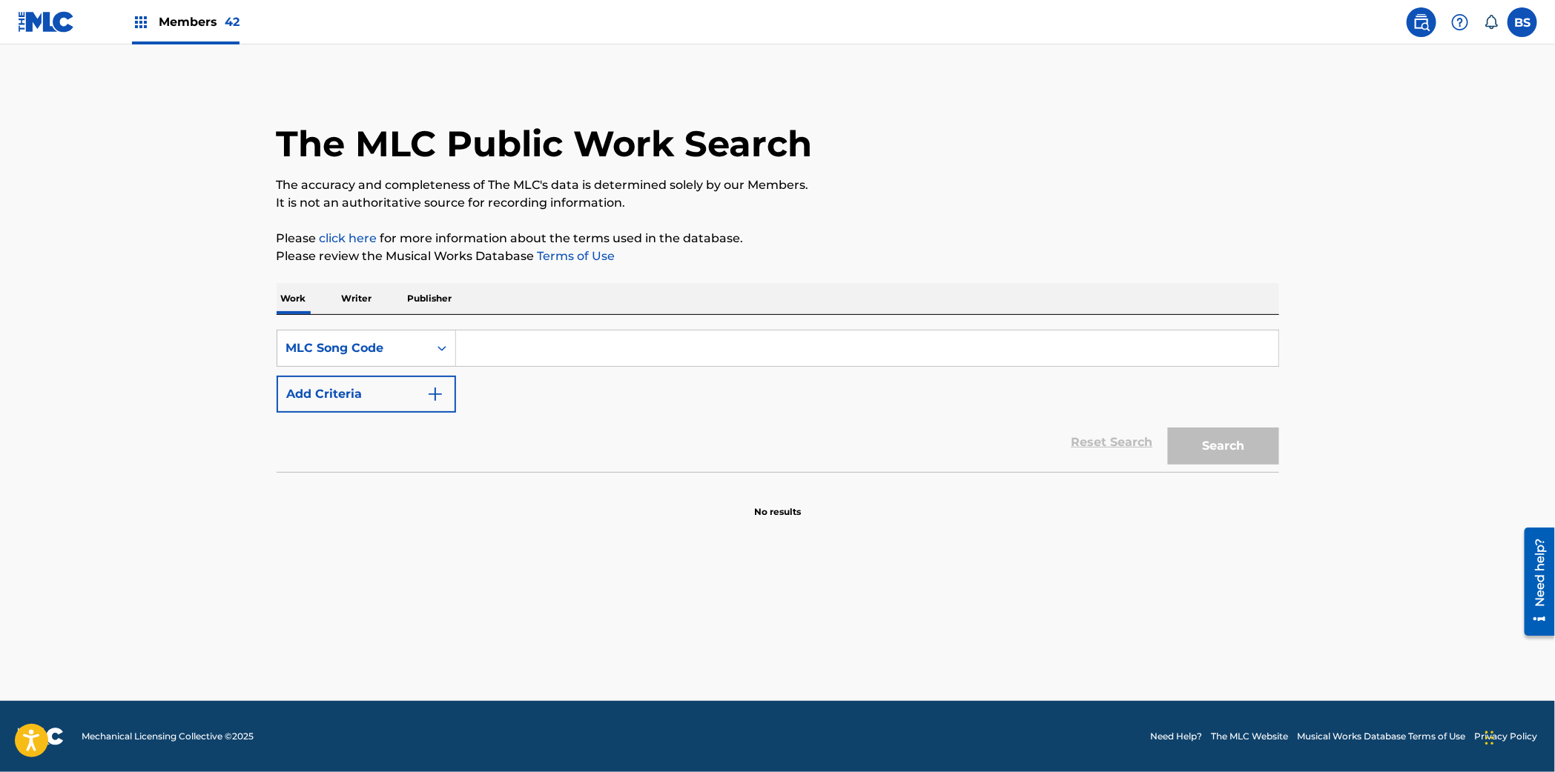
click at [535, 342] on input "Search Form" at bounding box center [867, 349] width 822 height 36
paste input "F6179V"
type input "F6179V"
click at [1220, 446] on button "Search" at bounding box center [1223, 446] width 111 height 37
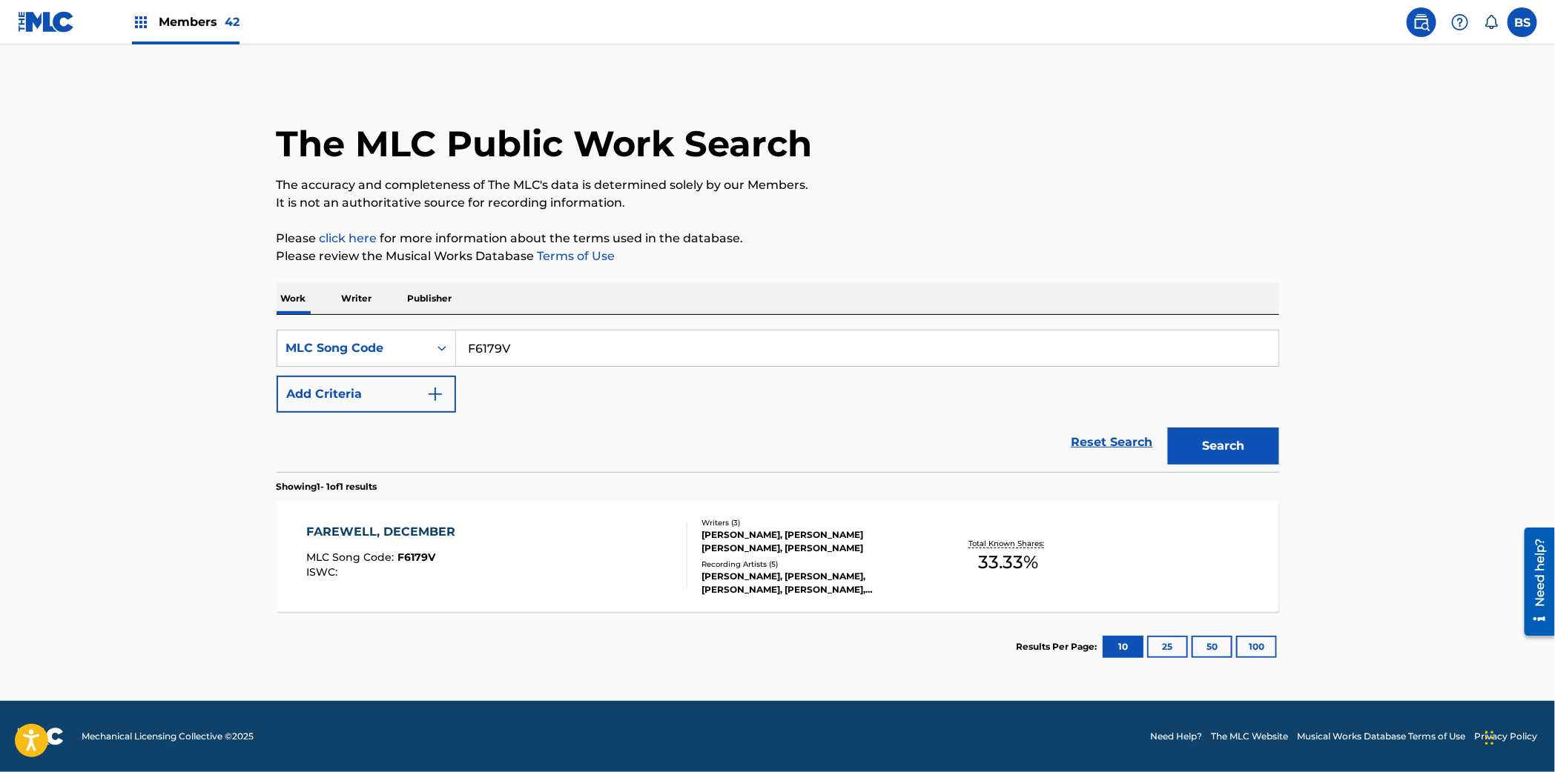
click at [603, 530] on div "FAREWELL, DECEMBER MLC Song Code : F6179V ISWC :" at bounding box center [496, 556] width 381 height 67
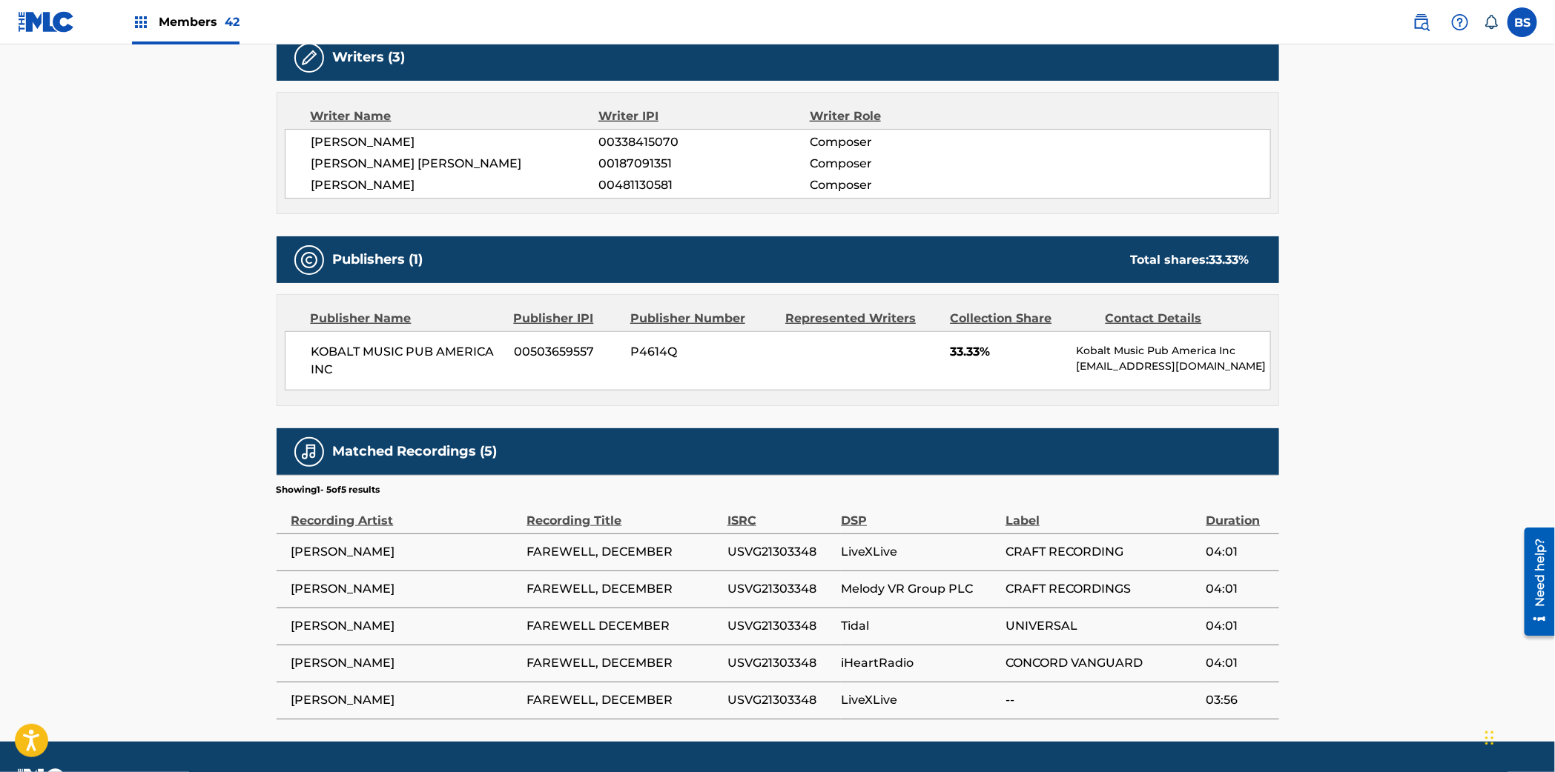
scroll to position [530, 0]
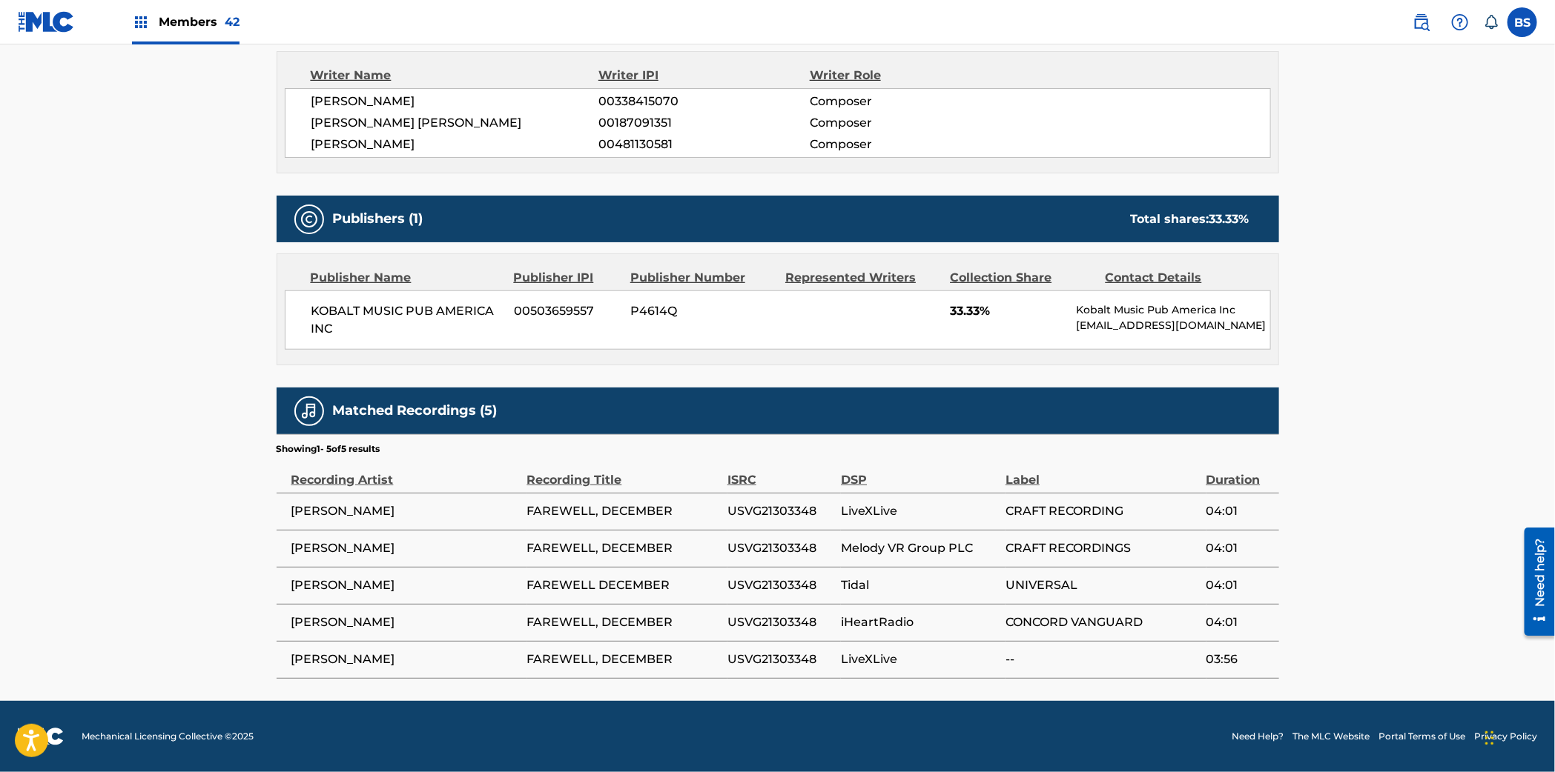
click at [771, 509] on span "USVG21303348" at bounding box center [780, 512] width 106 height 18
click at [770, 511] on span "USVG21303348" at bounding box center [780, 512] width 106 height 18
click at [767, 513] on span "USVG21303348" at bounding box center [780, 512] width 106 height 18
copy span "USVG21303348"
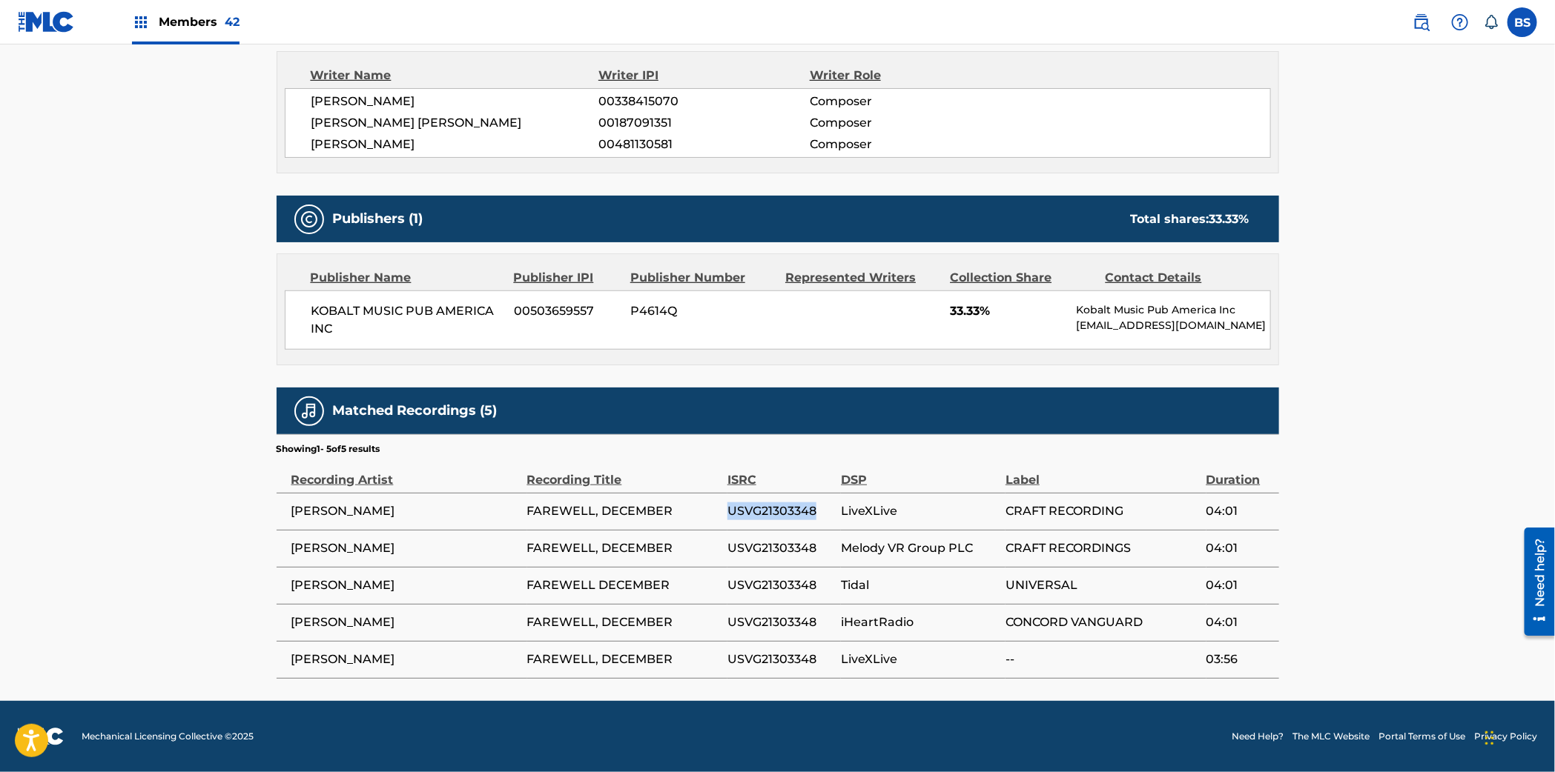
scroll to position [0, 0]
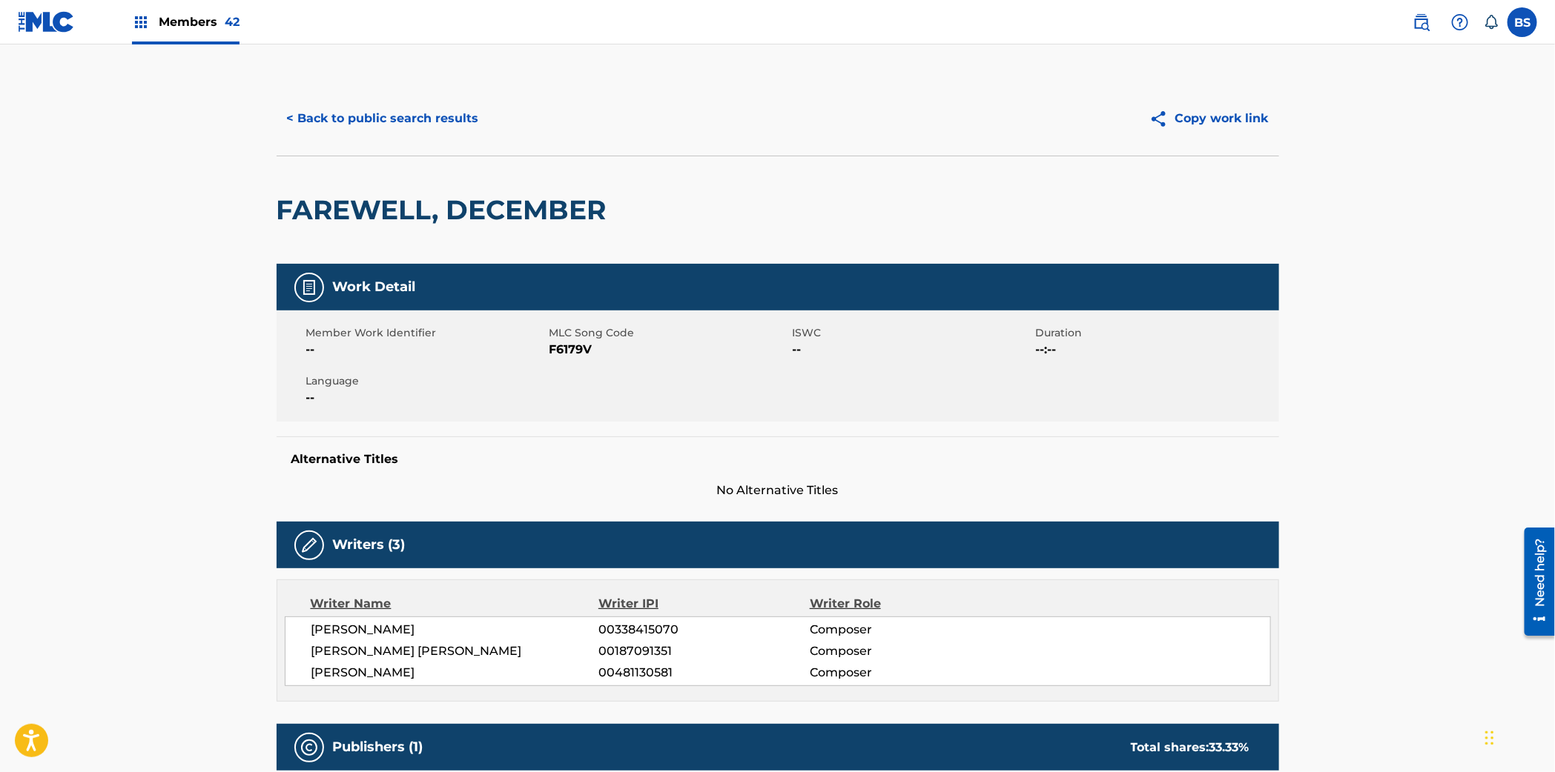
click at [212, 27] on span "Members 42" at bounding box center [199, 21] width 81 height 17
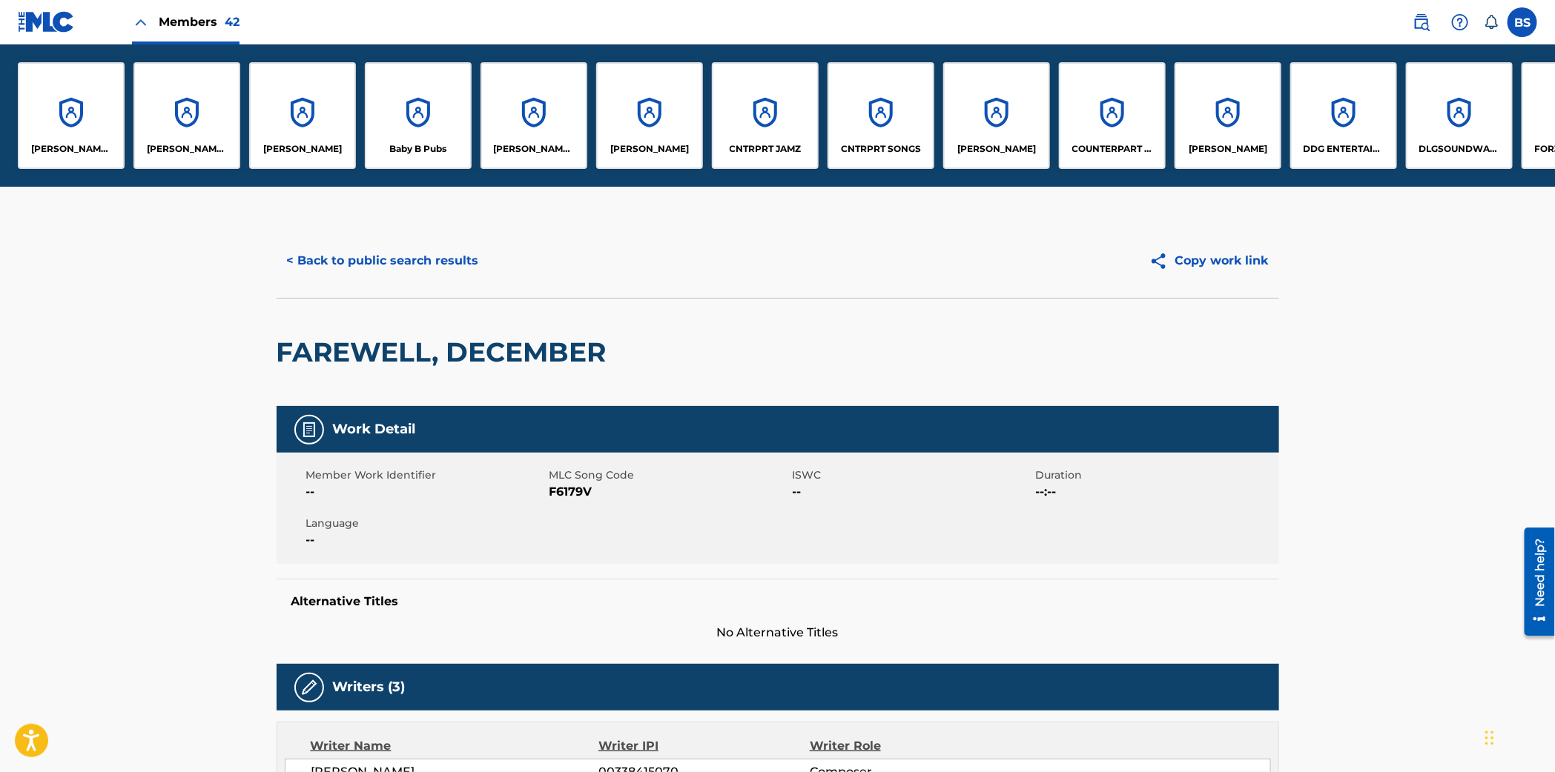
scroll to position [4, 0]
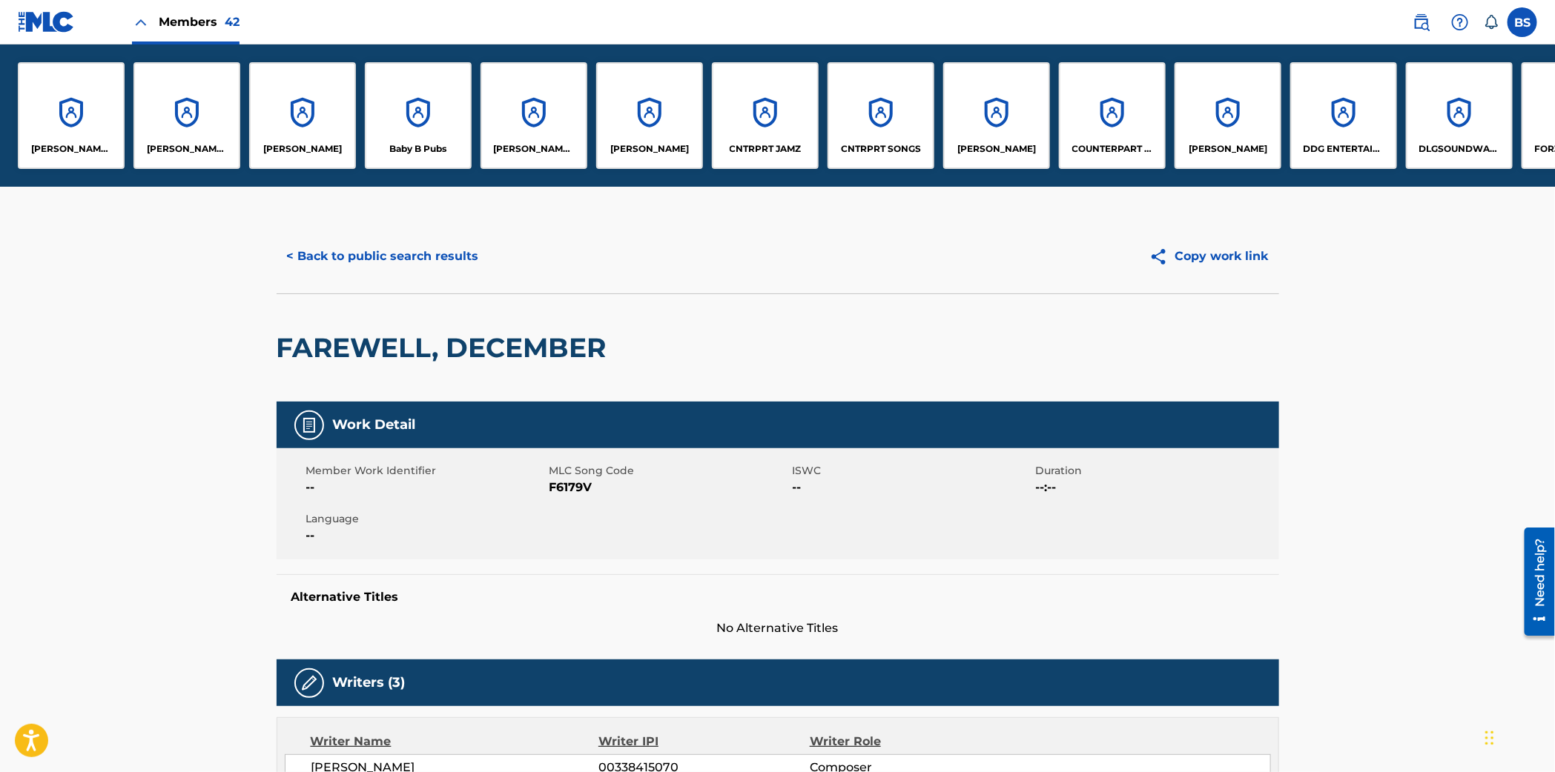
click at [758, 120] on div "CNTRPRT JAMZ" at bounding box center [765, 115] width 107 height 107
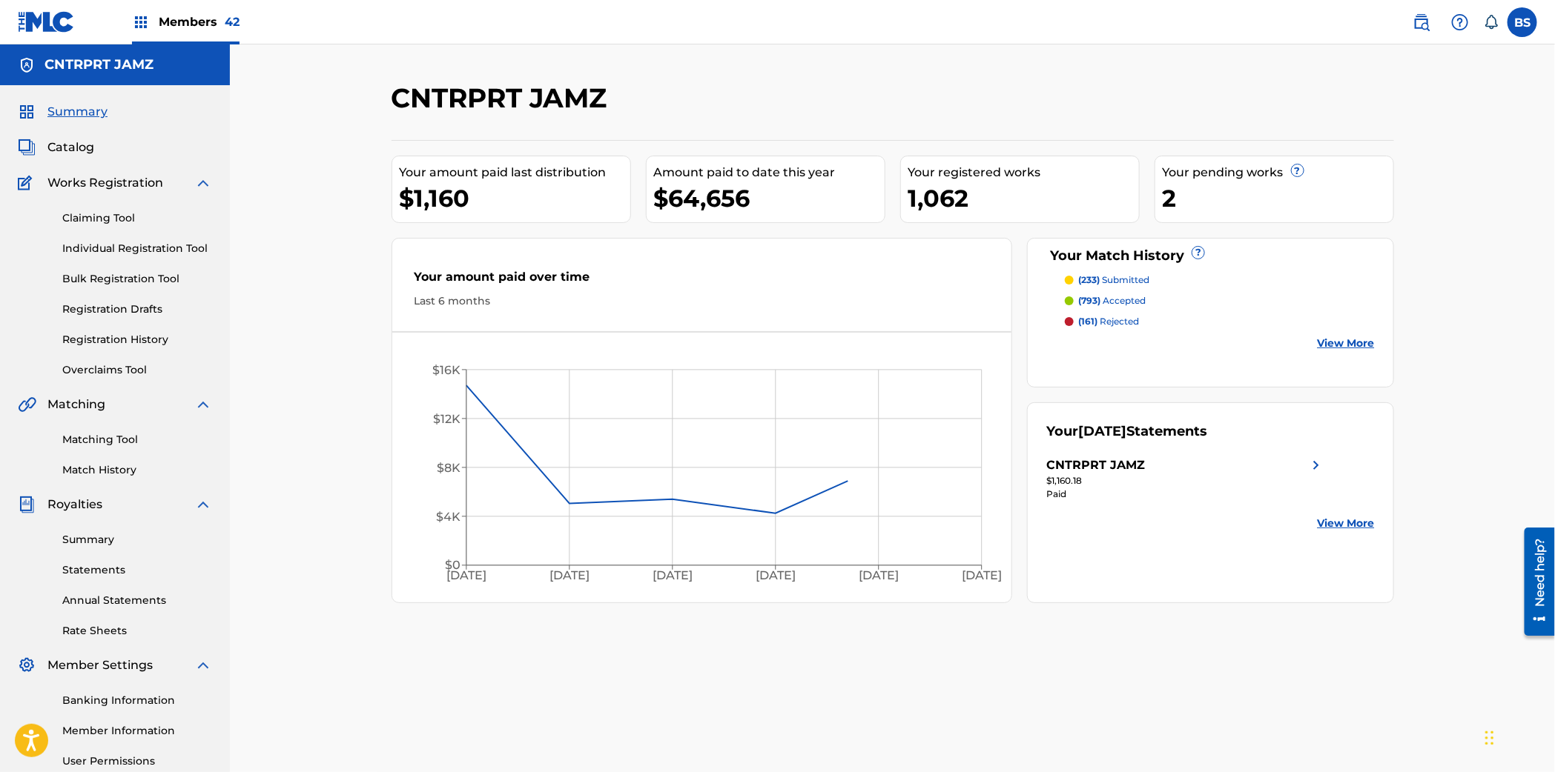
click at [104, 441] on link "Matching Tool" at bounding box center [137, 440] width 150 height 16
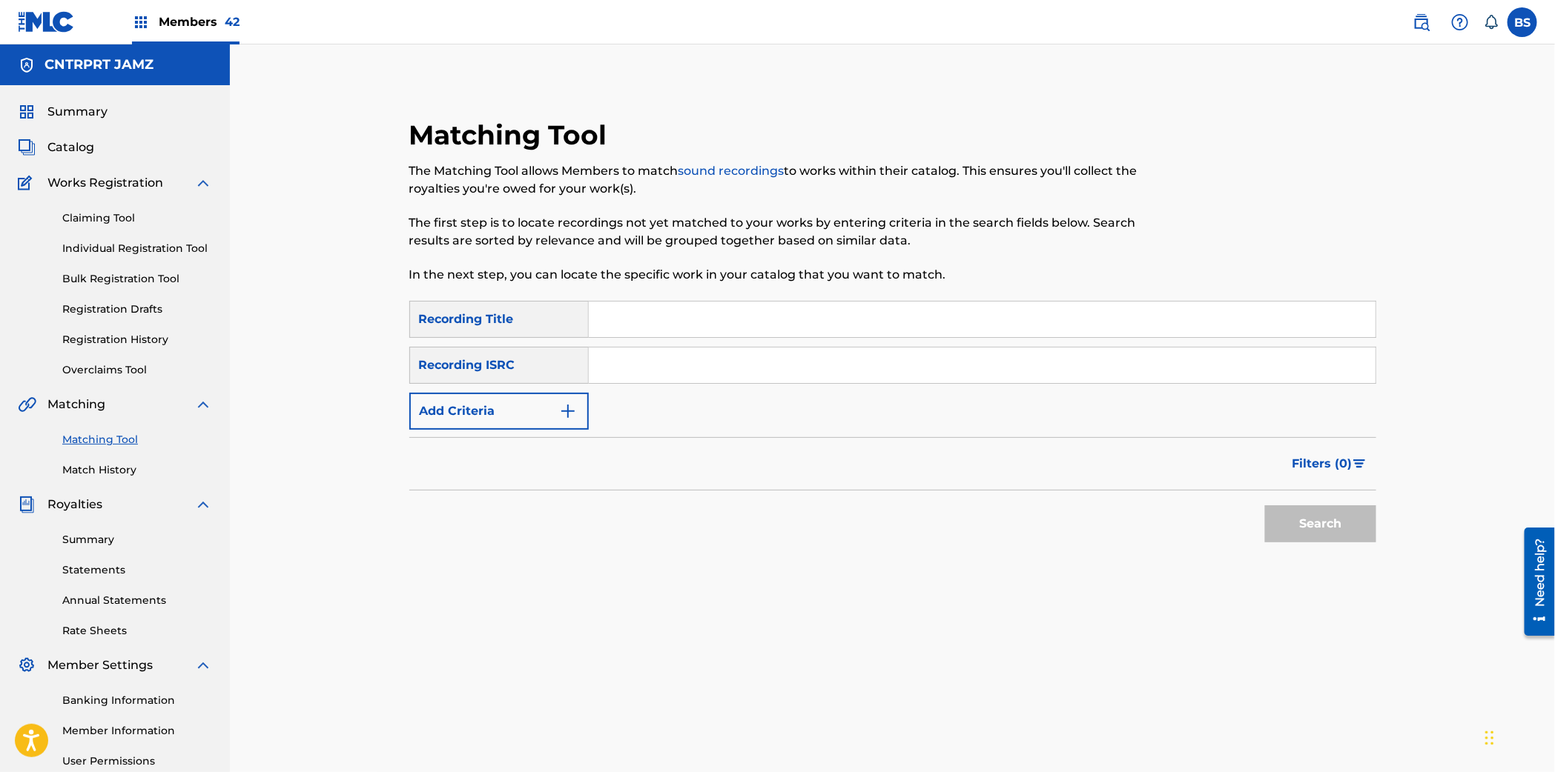
drag, startPoint x: 655, startPoint y: 360, endPoint x: 646, endPoint y: 351, distance: 12.1
click at [658, 361] on input "Search Form" at bounding box center [982, 366] width 787 height 36
paste input "USVG21303348"
type input "USVG21303348"
drag, startPoint x: 1314, startPoint y: 517, endPoint x: 1158, endPoint y: 506, distance: 156.8
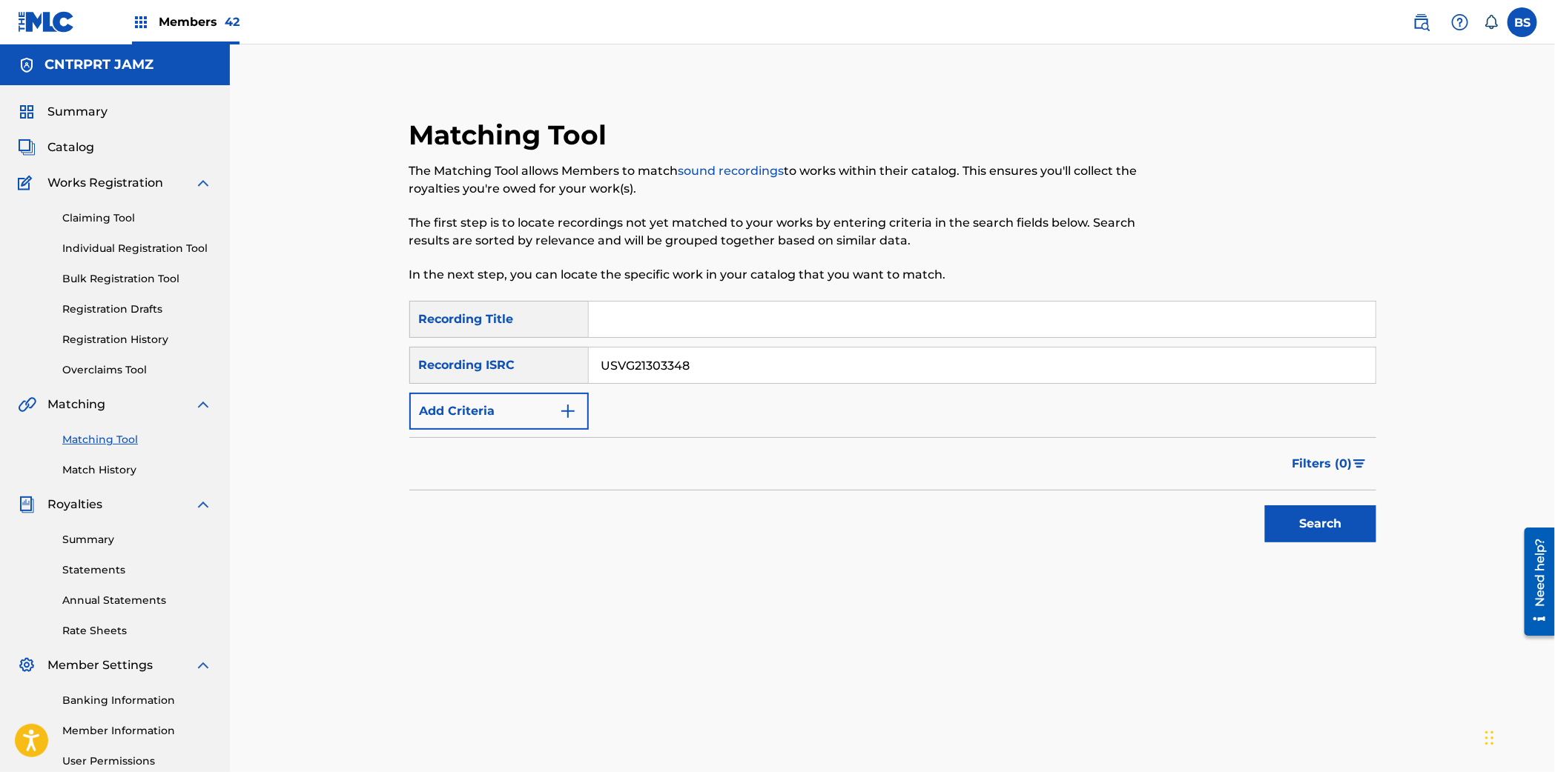
click at [1312, 515] on button "Search" at bounding box center [1320, 524] width 111 height 37
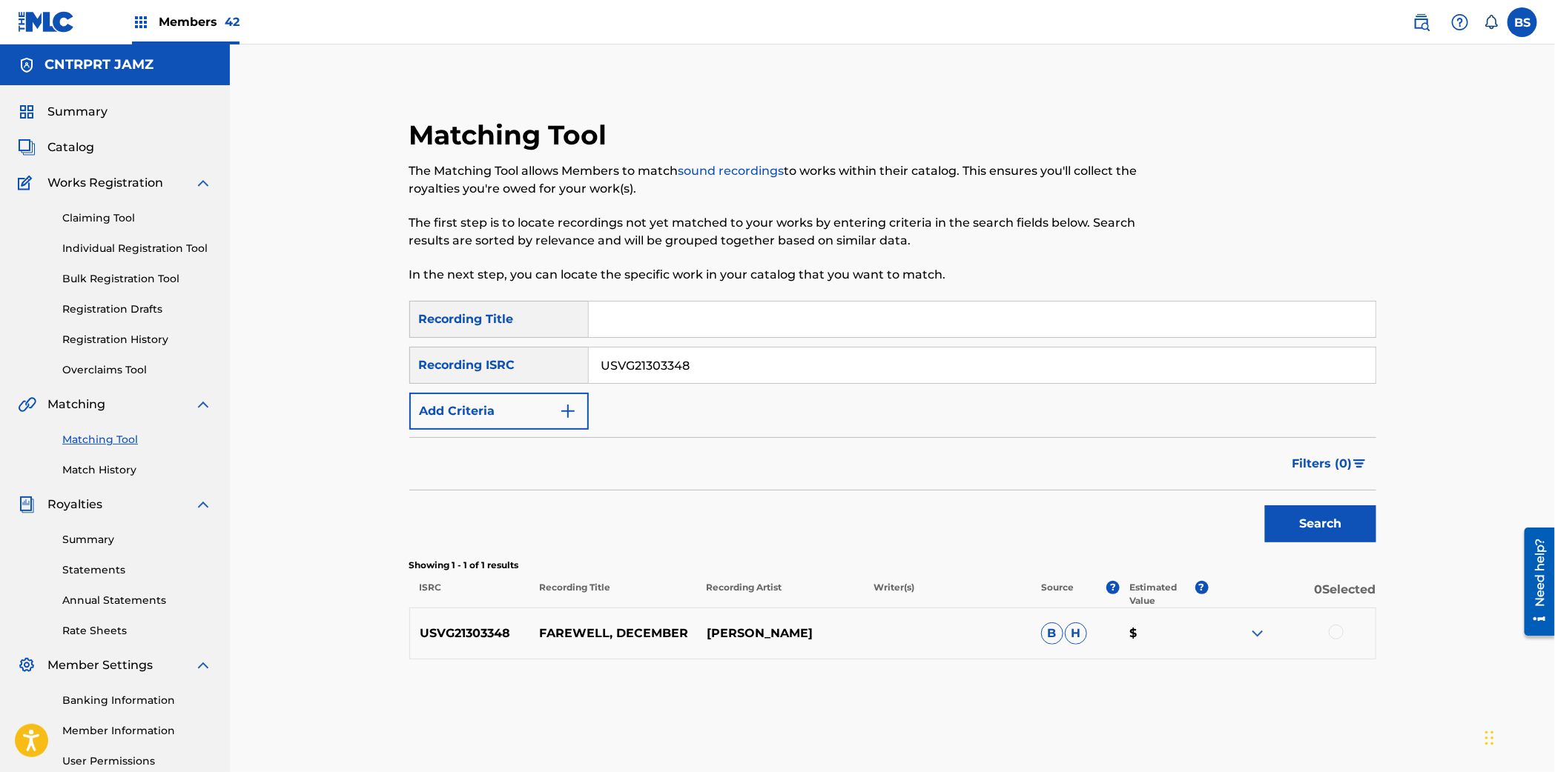
click at [477, 634] on p "USVG21303348" at bounding box center [470, 634] width 120 height 18
click at [477, 633] on p "USVG21303348" at bounding box center [470, 634] width 120 height 18
copy p "USVG21303348"
click at [1427, 19] on img at bounding box center [1421, 22] width 18 height 18
click at [635, 335] on input "Search Form" at bounding box center [982, 320] width 787 height 36
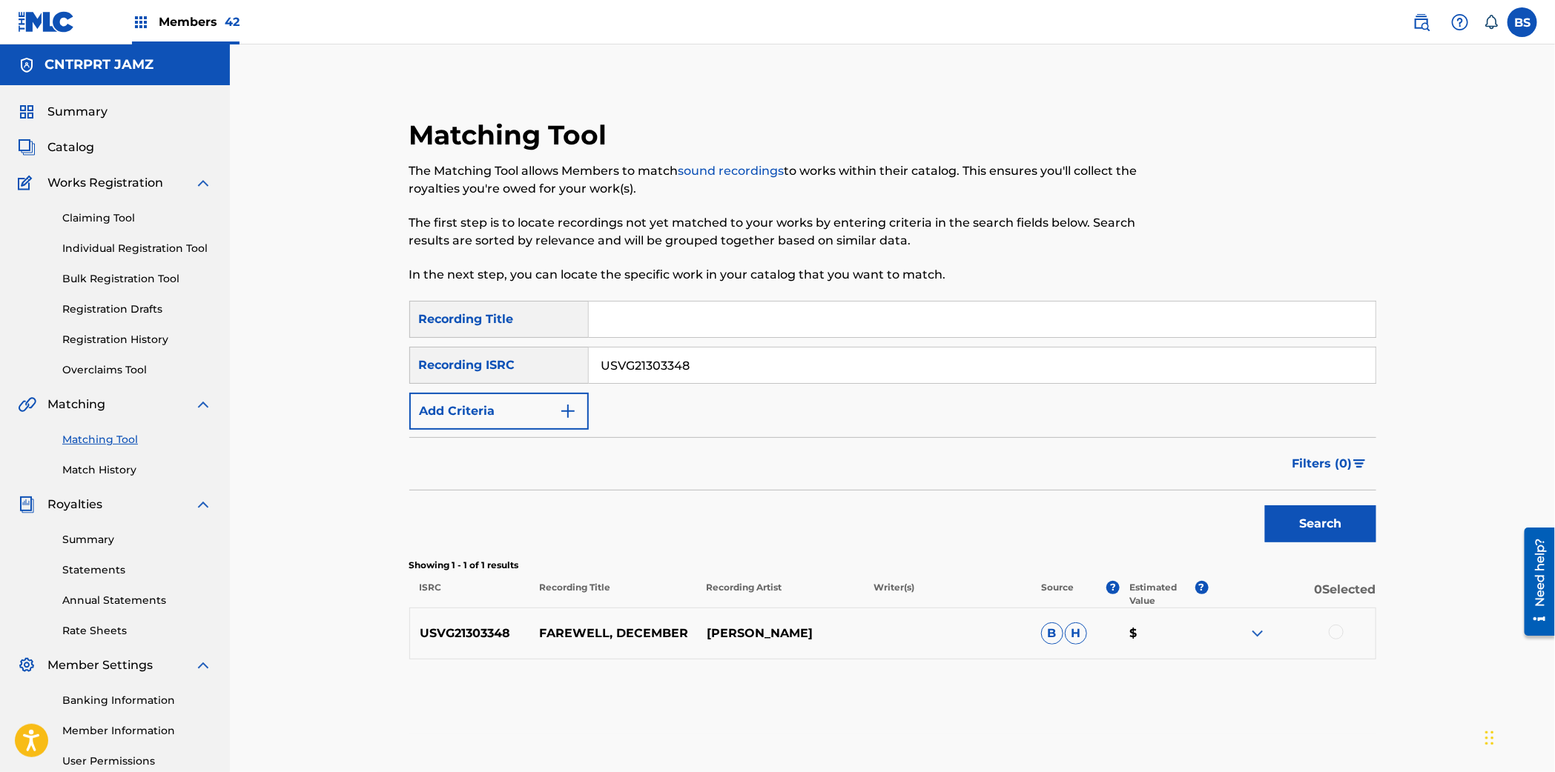
paste input "MODERN LOVE (LIVE AT SLACKER RADIO)"
type input "MODERN LOVE (LIVE AT SLACKER RADIO)"
click at [646, 374] on input "USVG21303348" at bounding box center [982, 366] width 787 height 36
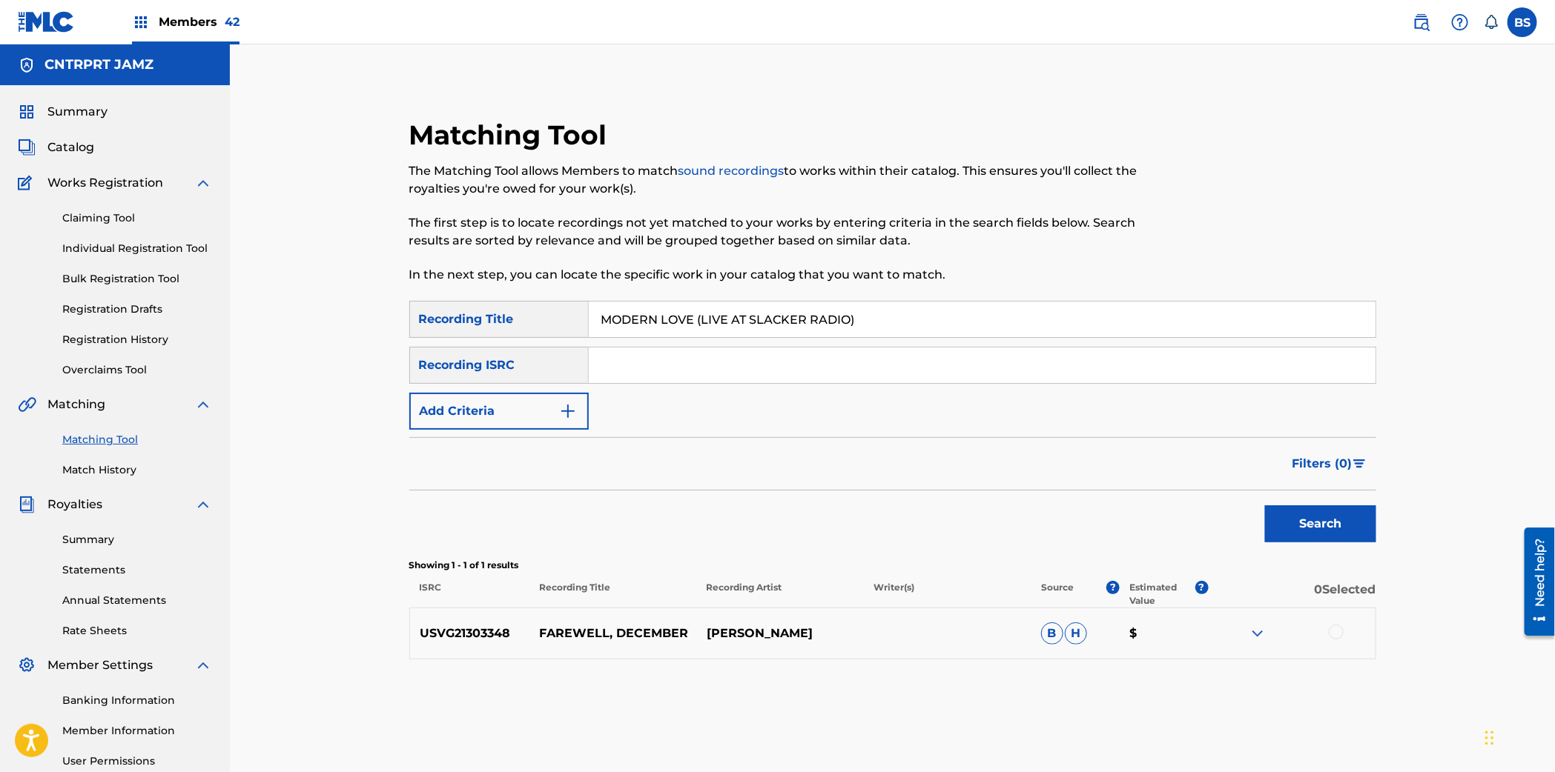
click at [1265, 506] on button "Search" at bounding box center [1320, 524] width 111 height 37
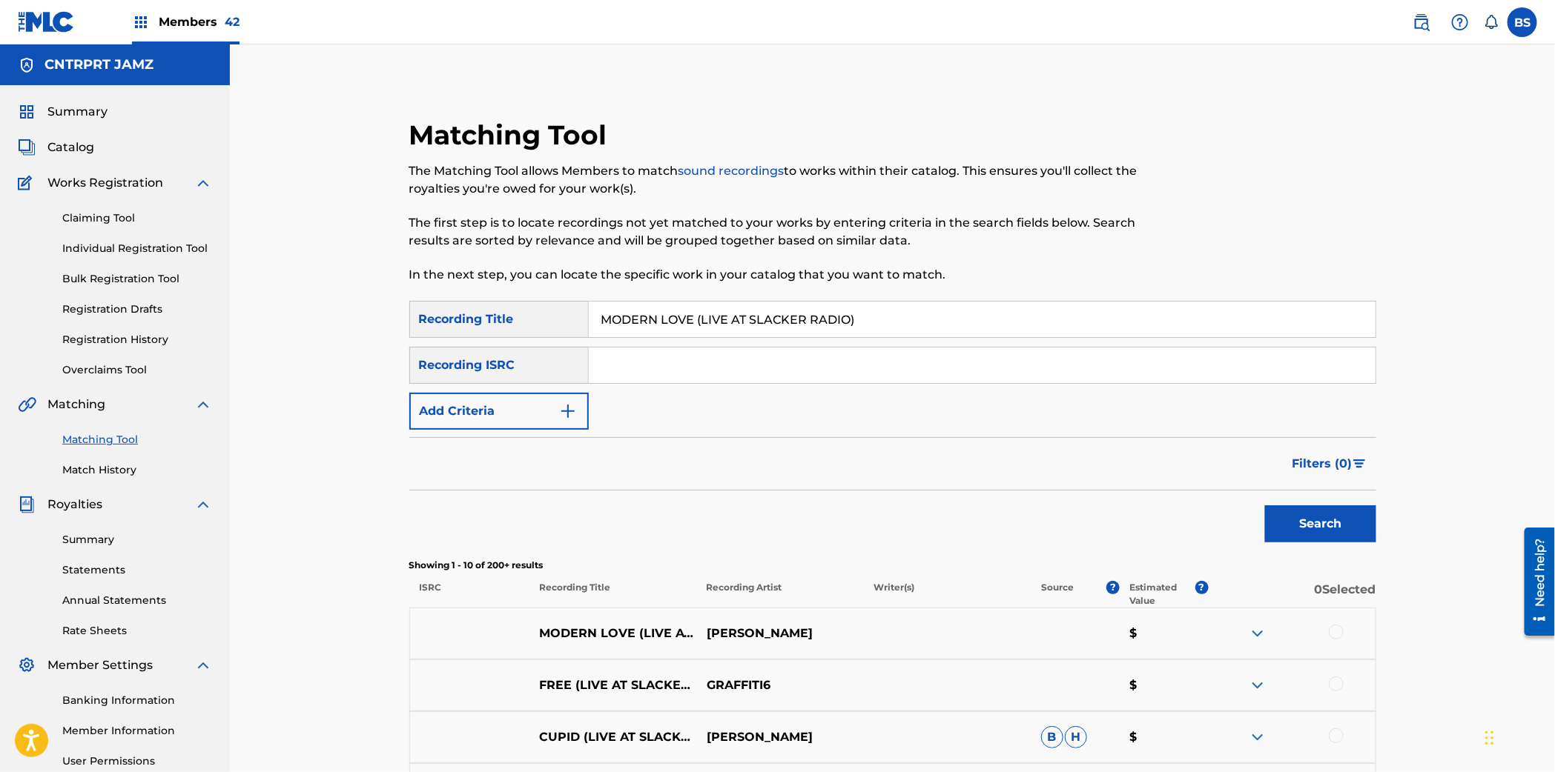
click at [85, 110] on span "Summary" at bounding box center [77, 112] width 60 height 18
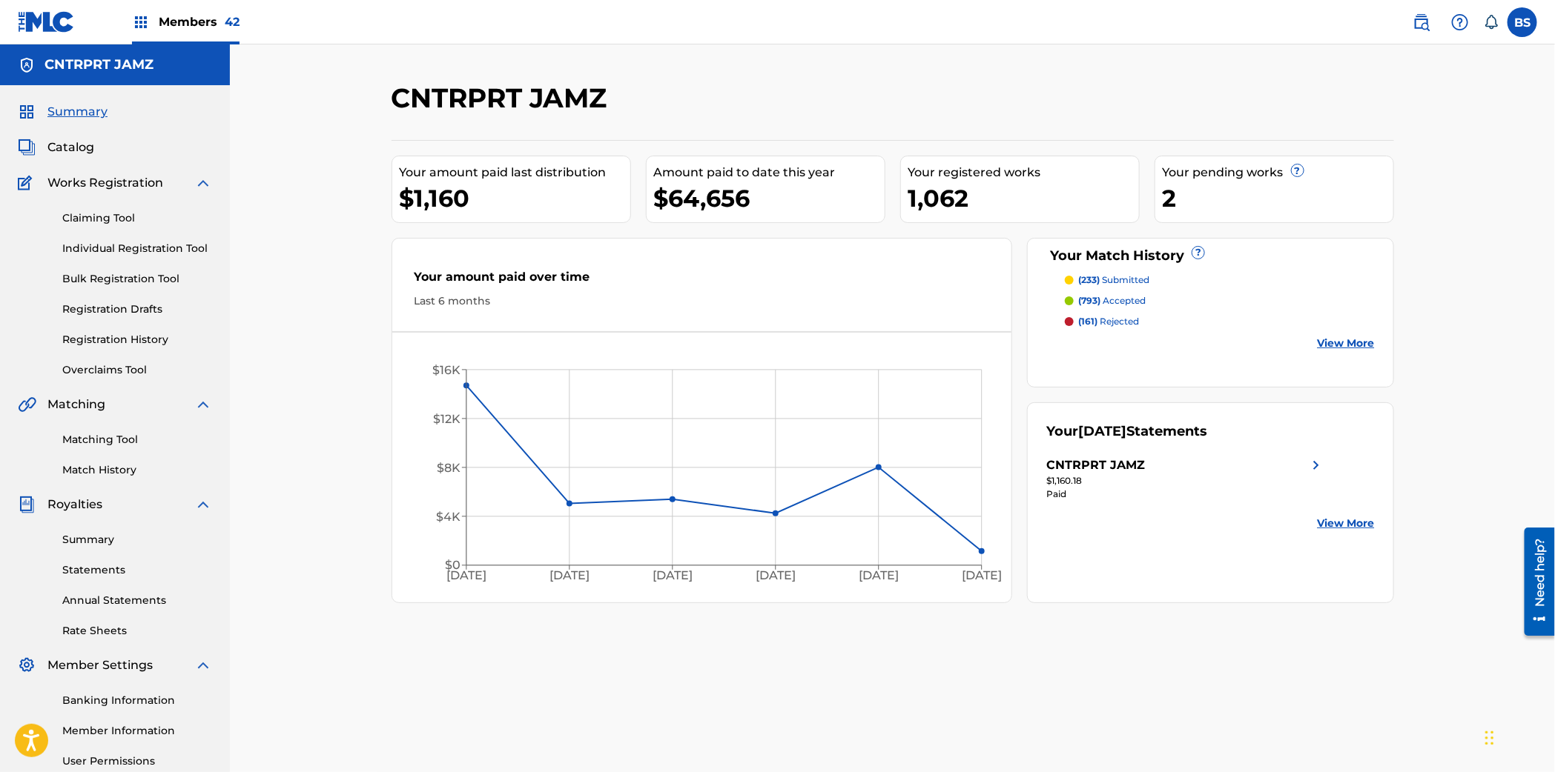
drag, startPoint x: 176, startPoint y: 16, endPoint x: 211, endPoint y: 28, distance: 36.1
click at [176, 16] on span "Members 42" at bounding box center [199, 21] width 81 height 17
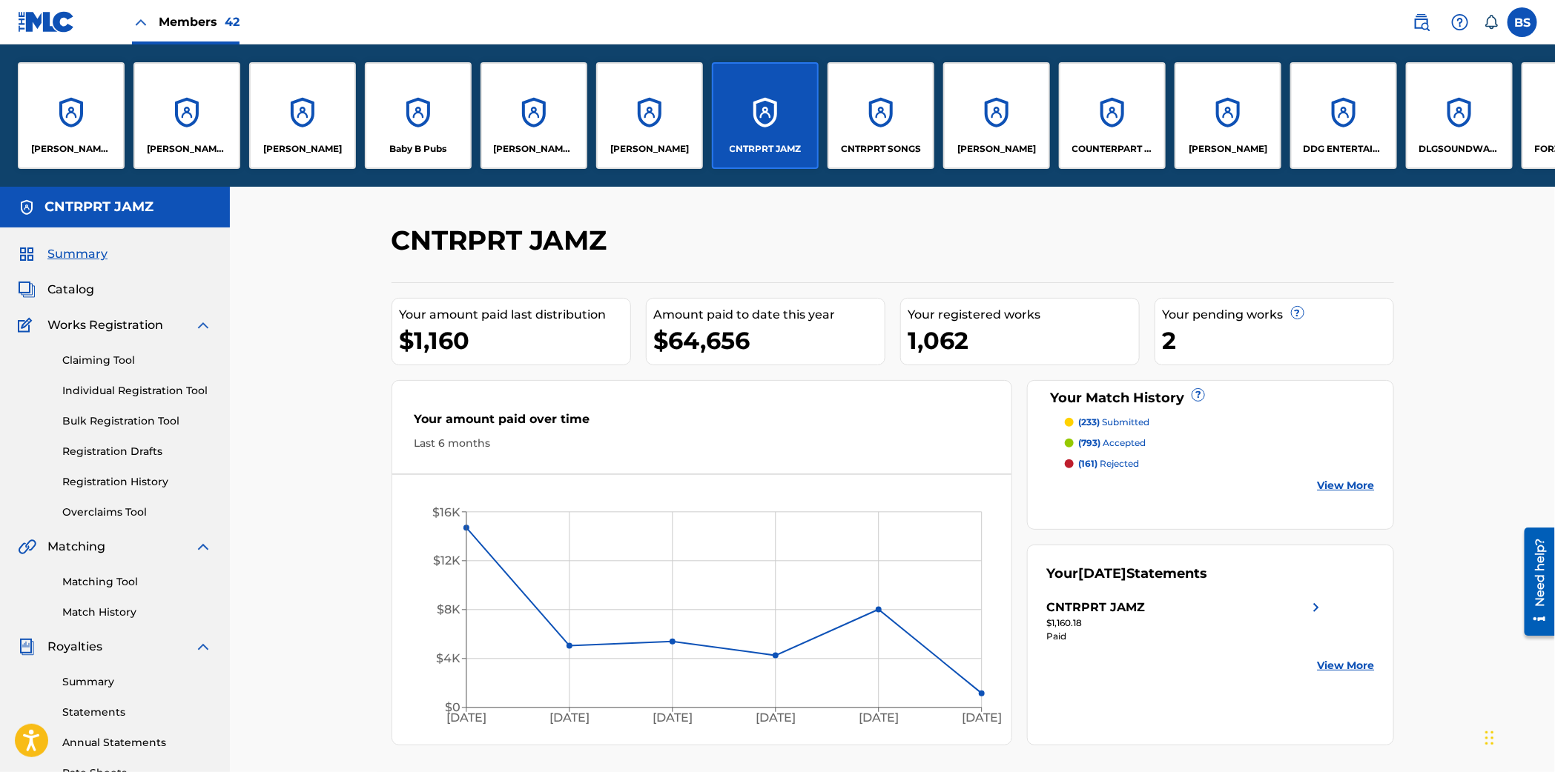
click at [877, 109] on div "CNTRPRT SONGS" at bounding box center [880, 115] width 107 height 107
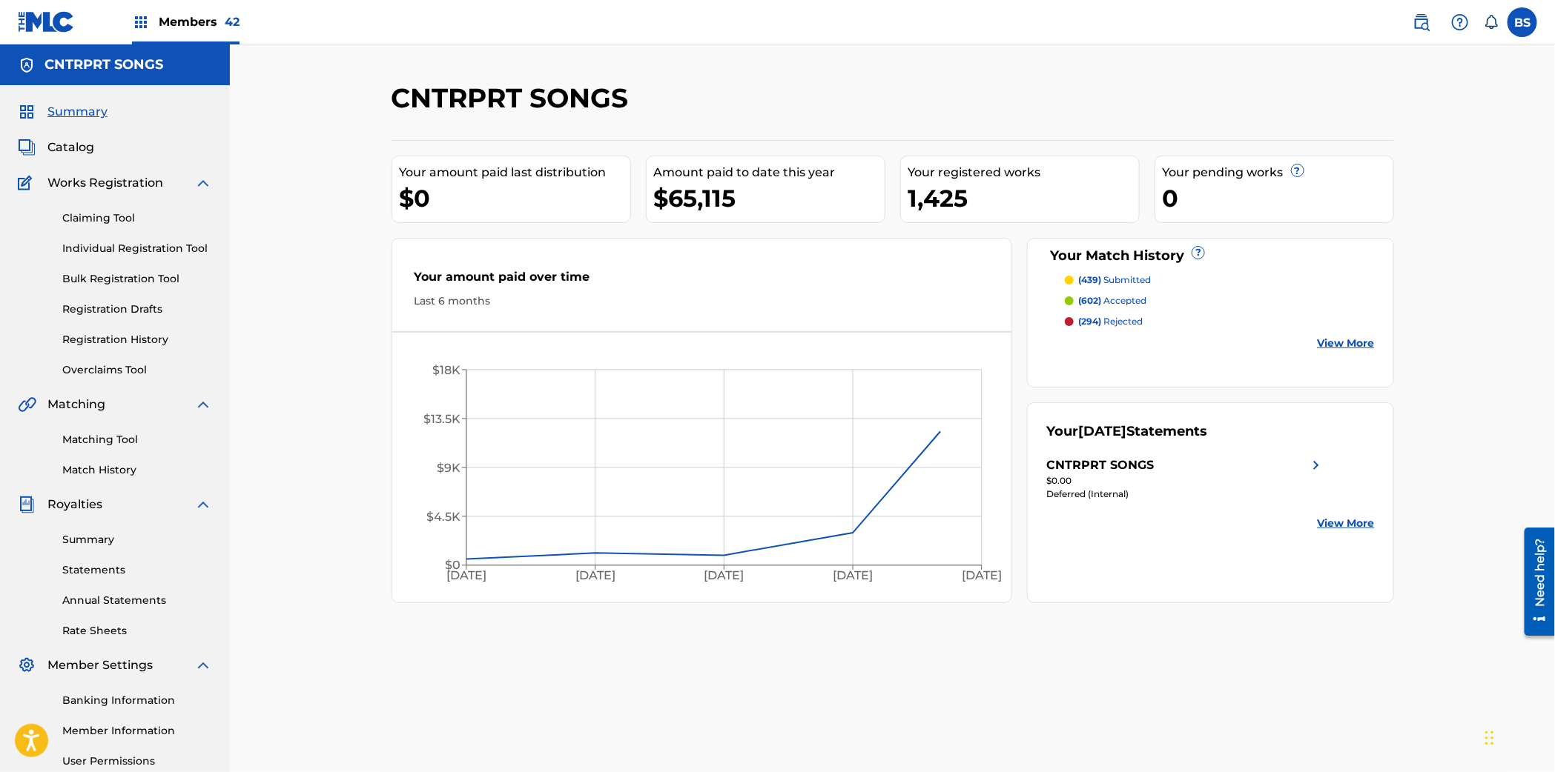
click at [85, 146] on span "Catalog" at bounding box center [70, 148] width 47 height 18
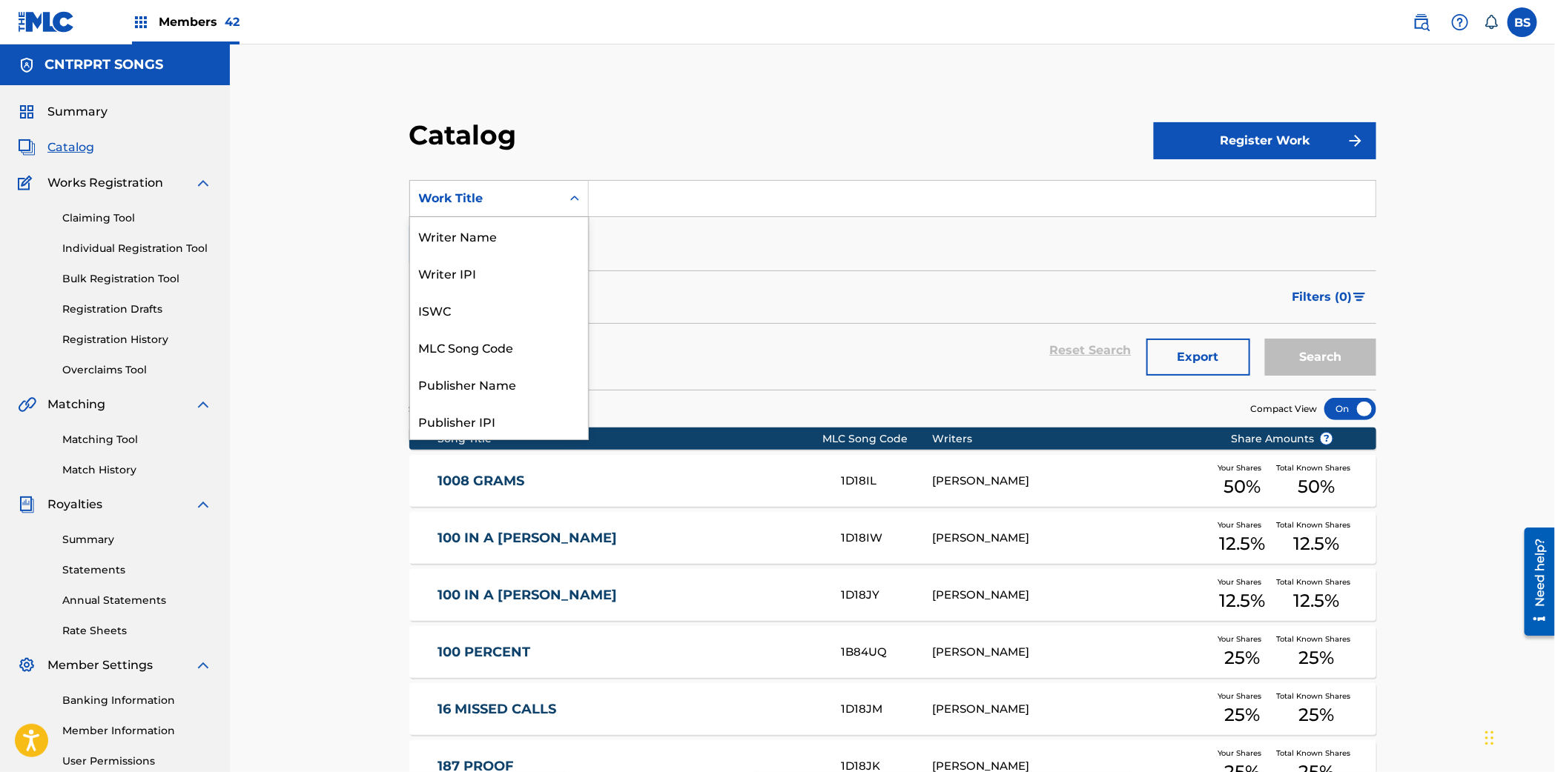
click at [472, 185] on div "Work Title" at bounding box center [485, 199] width 151 height 28
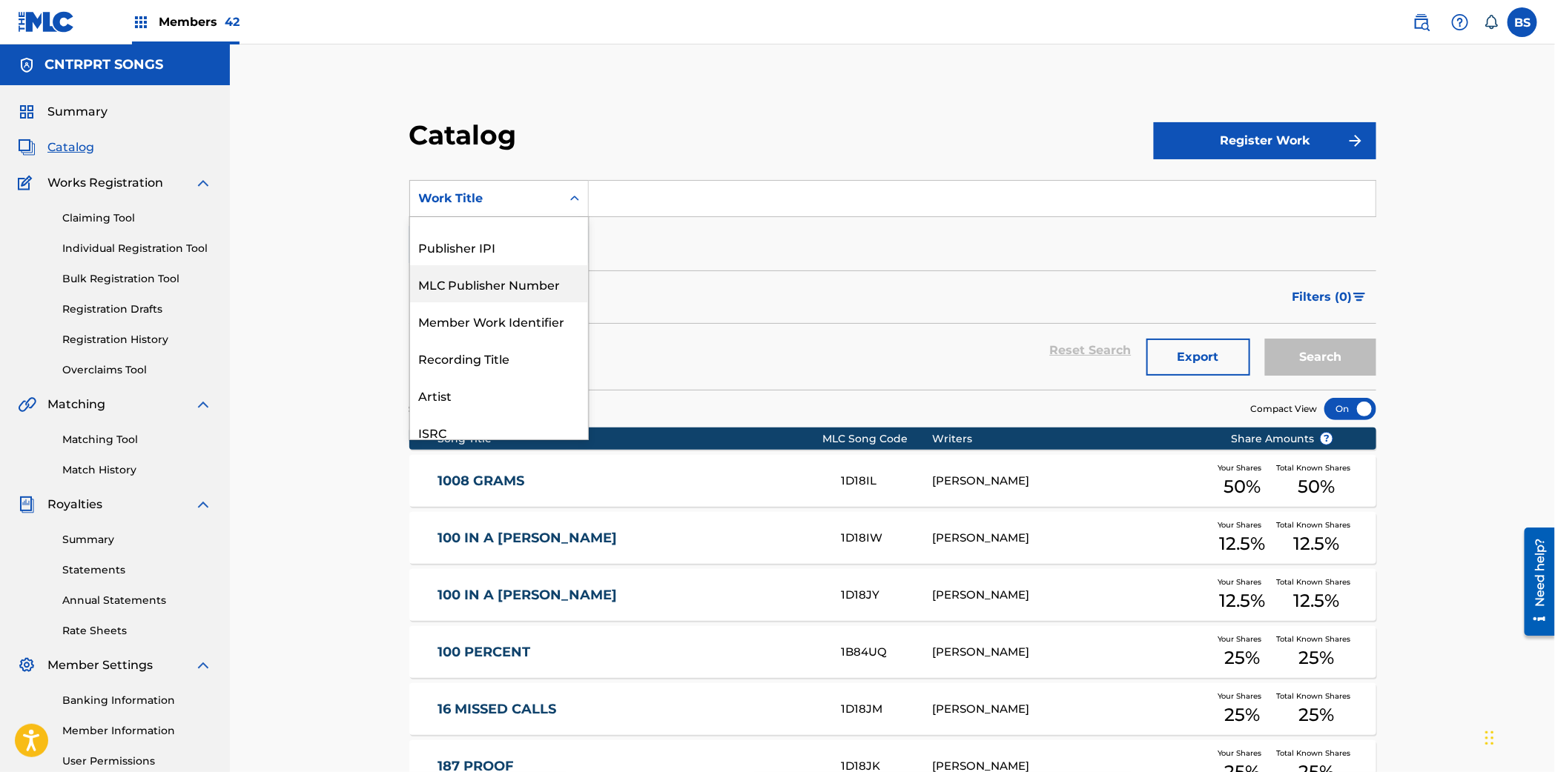
drag, startPoint x: 502, startPoint y: 292, endPoint x: 632, endPoint y: 235, distance: 141.7
click at [501, 293] on div "MLC Publisher Number" at bounding box center [499, 283] width 178 height 37
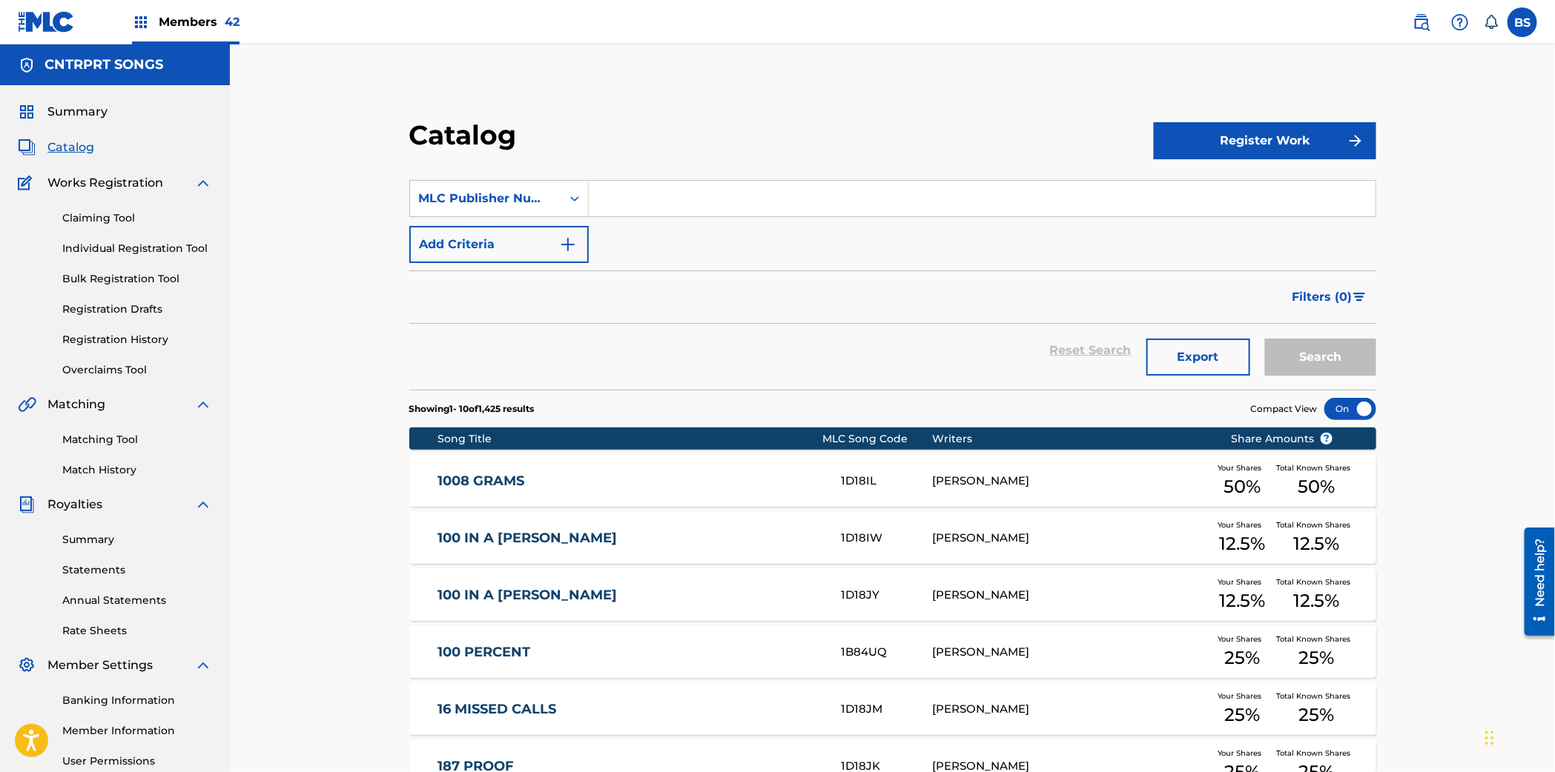
click at [661, 200] on input "Search Form" at bounding box center [982, 199] width 787 height 36
type input "marshall"
click at [1265, 339] on button "Search" at bounding box center [1320, 357] width 111 height 37
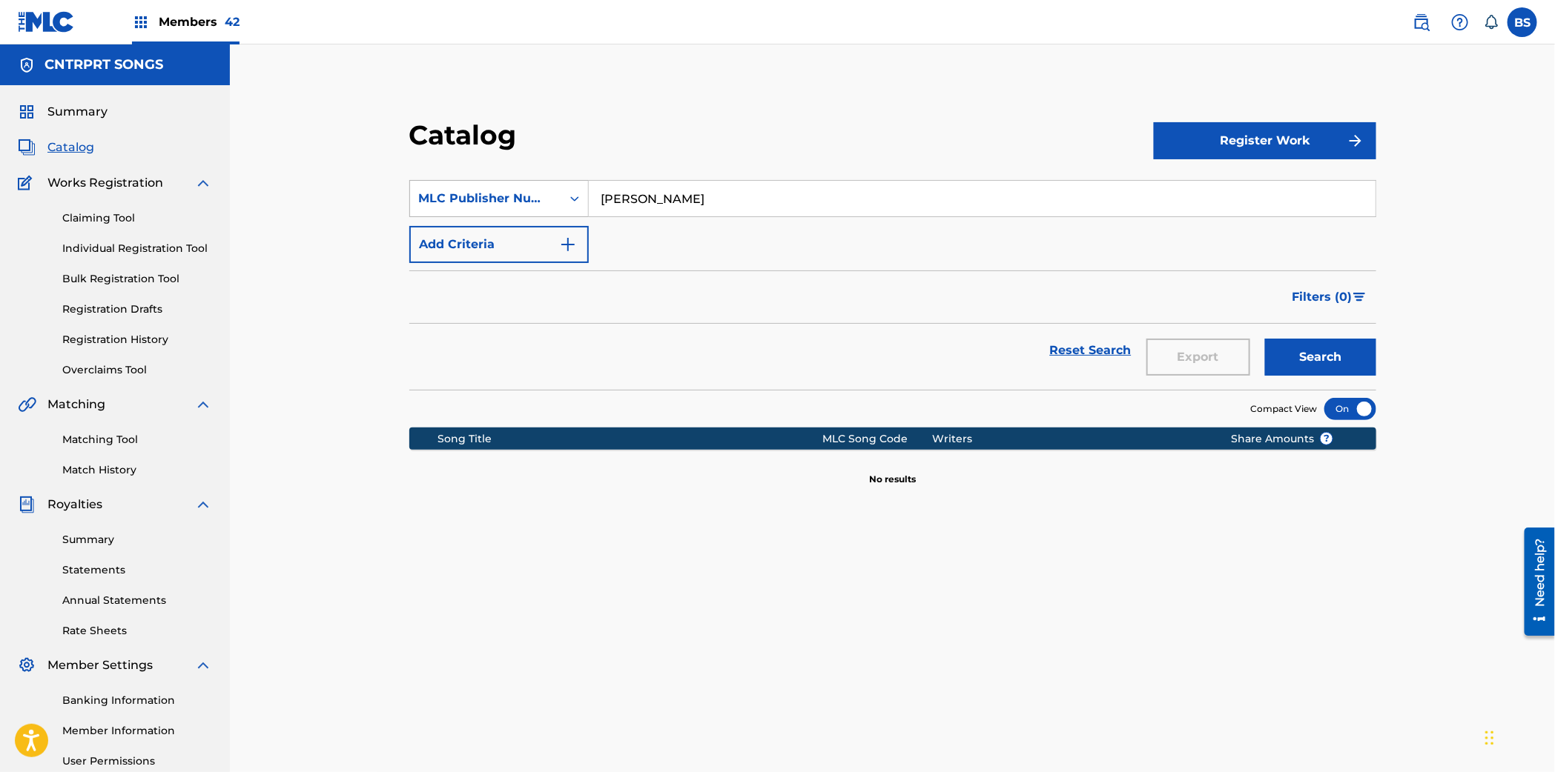
click at [520, 207] on div "MLC Publisher Number" at bounding box center [485, 199] width 133 height 18
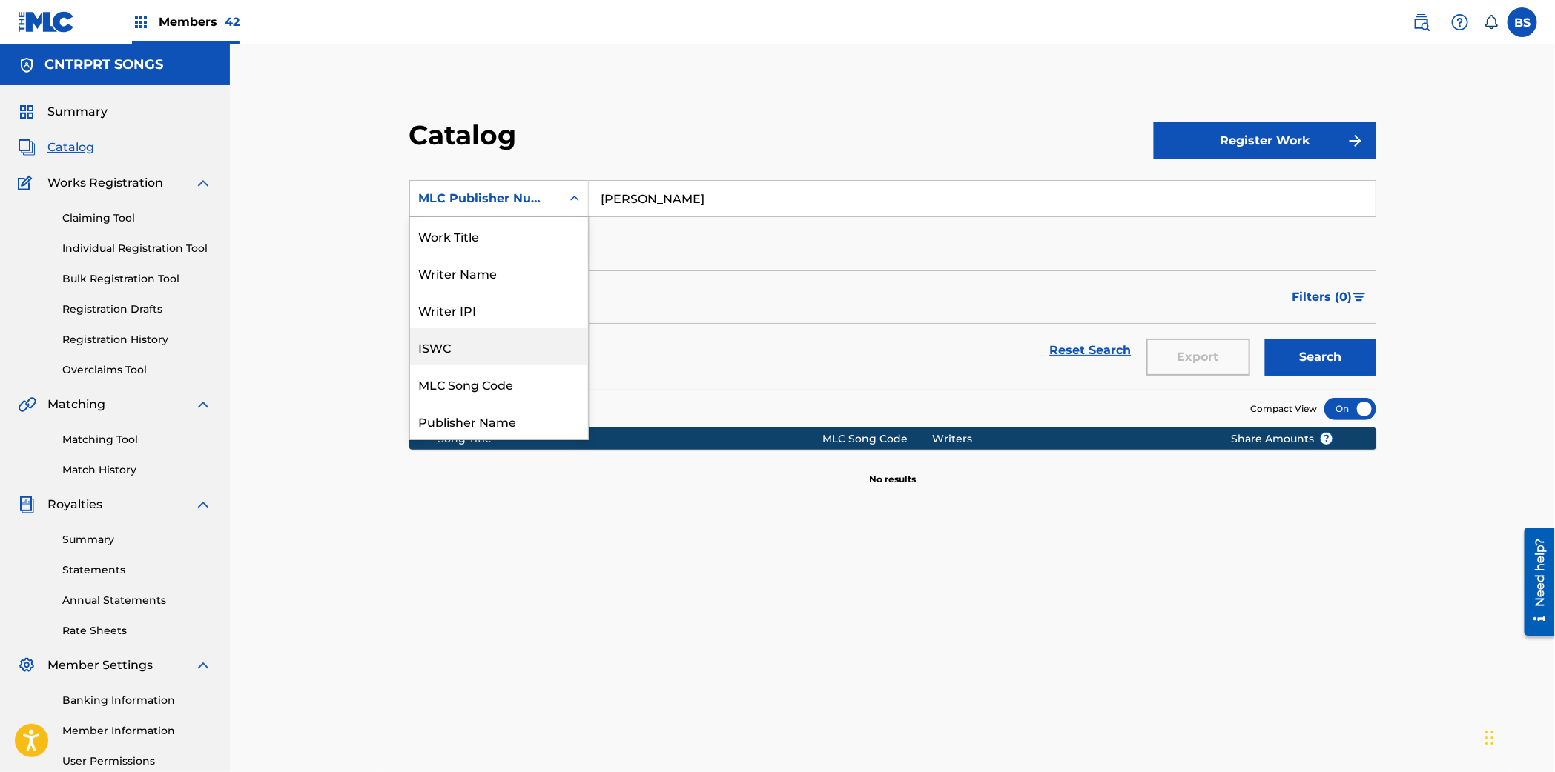
scroll to position [70, 0]
click at [482, 349] on div "Publisher Name" at bounding box center [499, 350] width 178 height 37
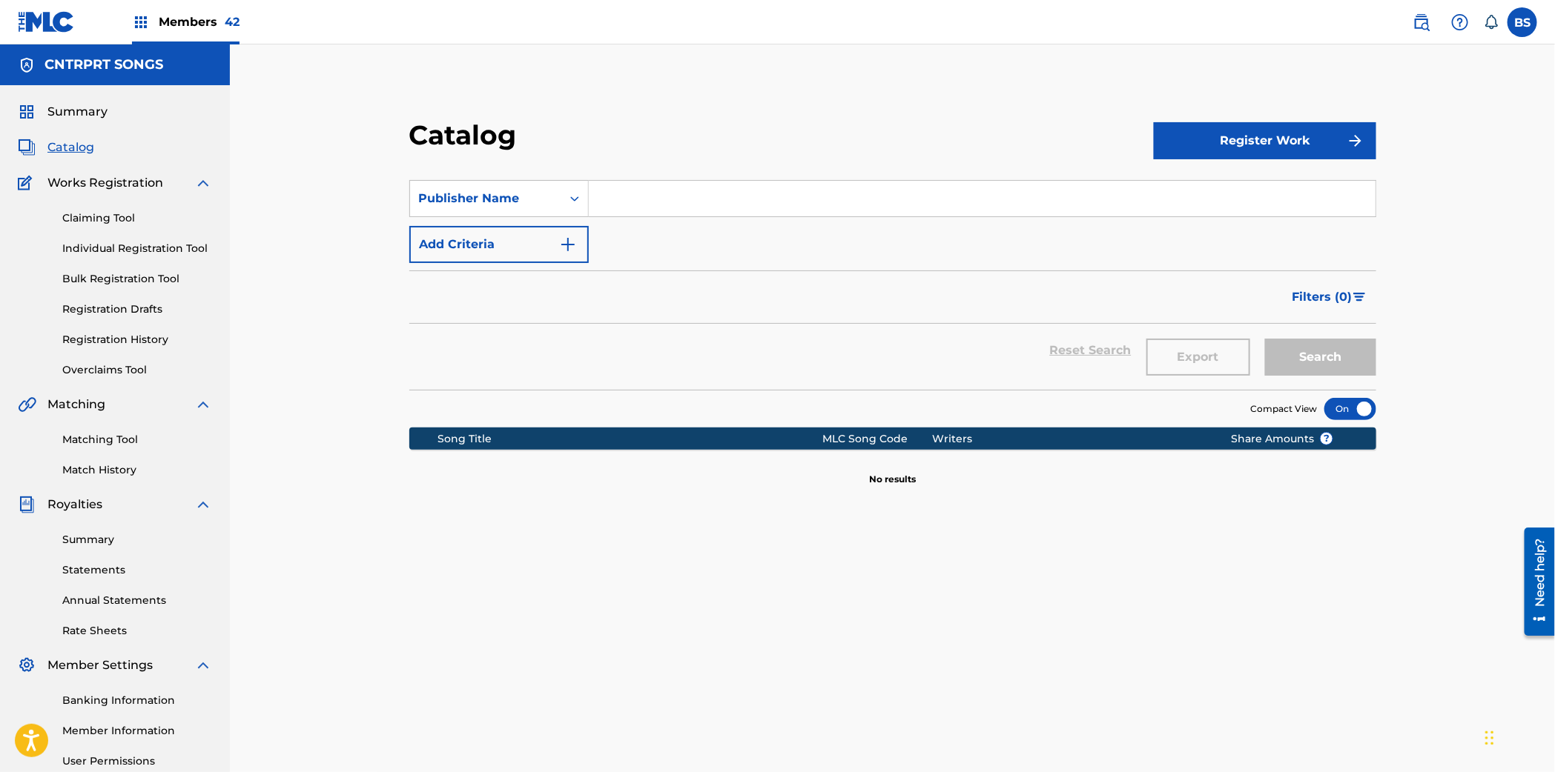
click at [825, 212] on input "Search Form" at bounding box center [982, 199] width 787 height 36
click at [1265, 339] on button "Search" at bounding box center [1320, 357] width 111 height 37
click at [596, 196] on input "marshall" at bounding box center [982, 199] width 787 height 36
type input "alextmarshall"
click at [1265, 339] on button "Search" at bounding box center [1320, 357] width 111 height 37
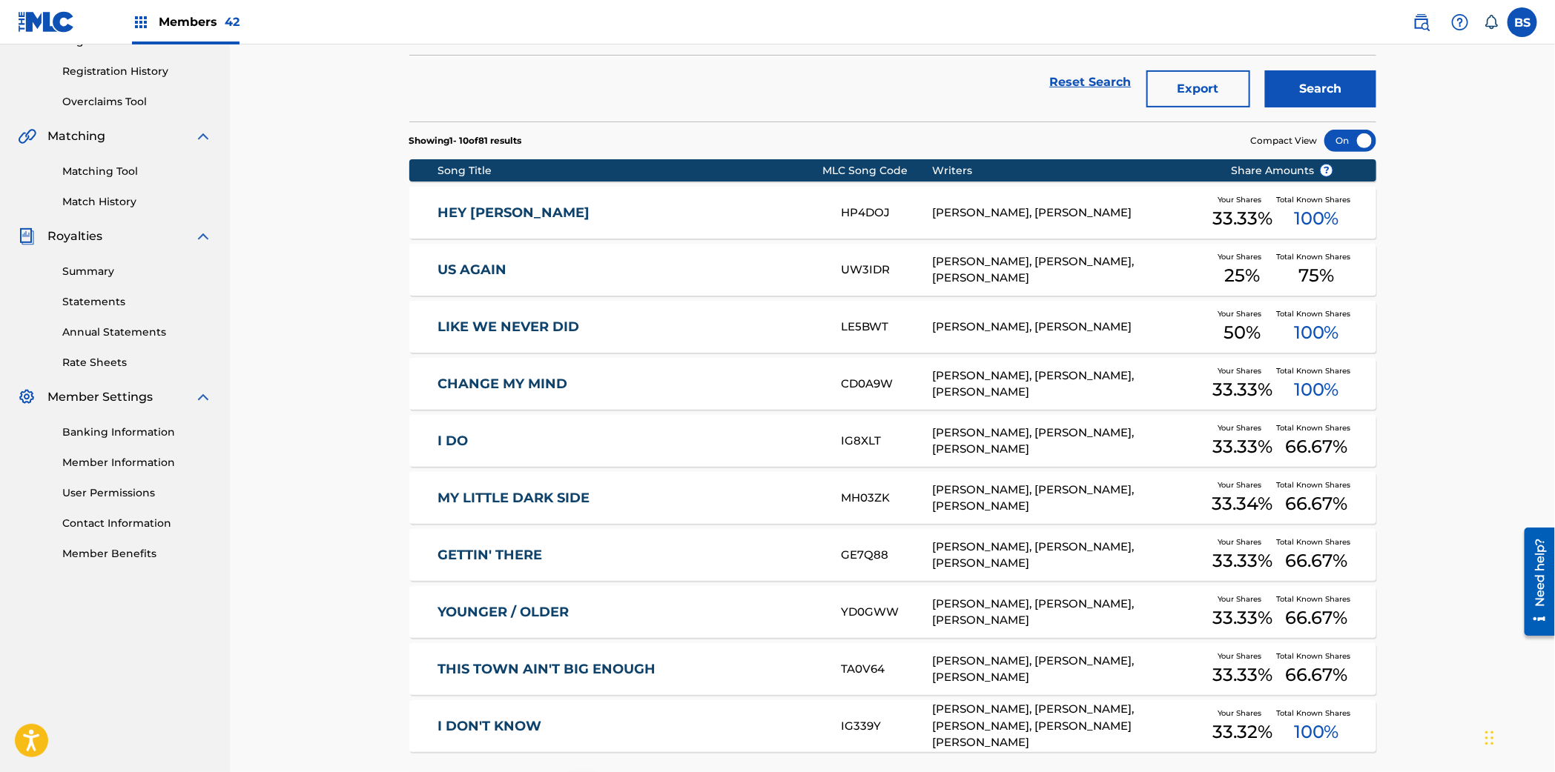
scroll to position [395, 0]
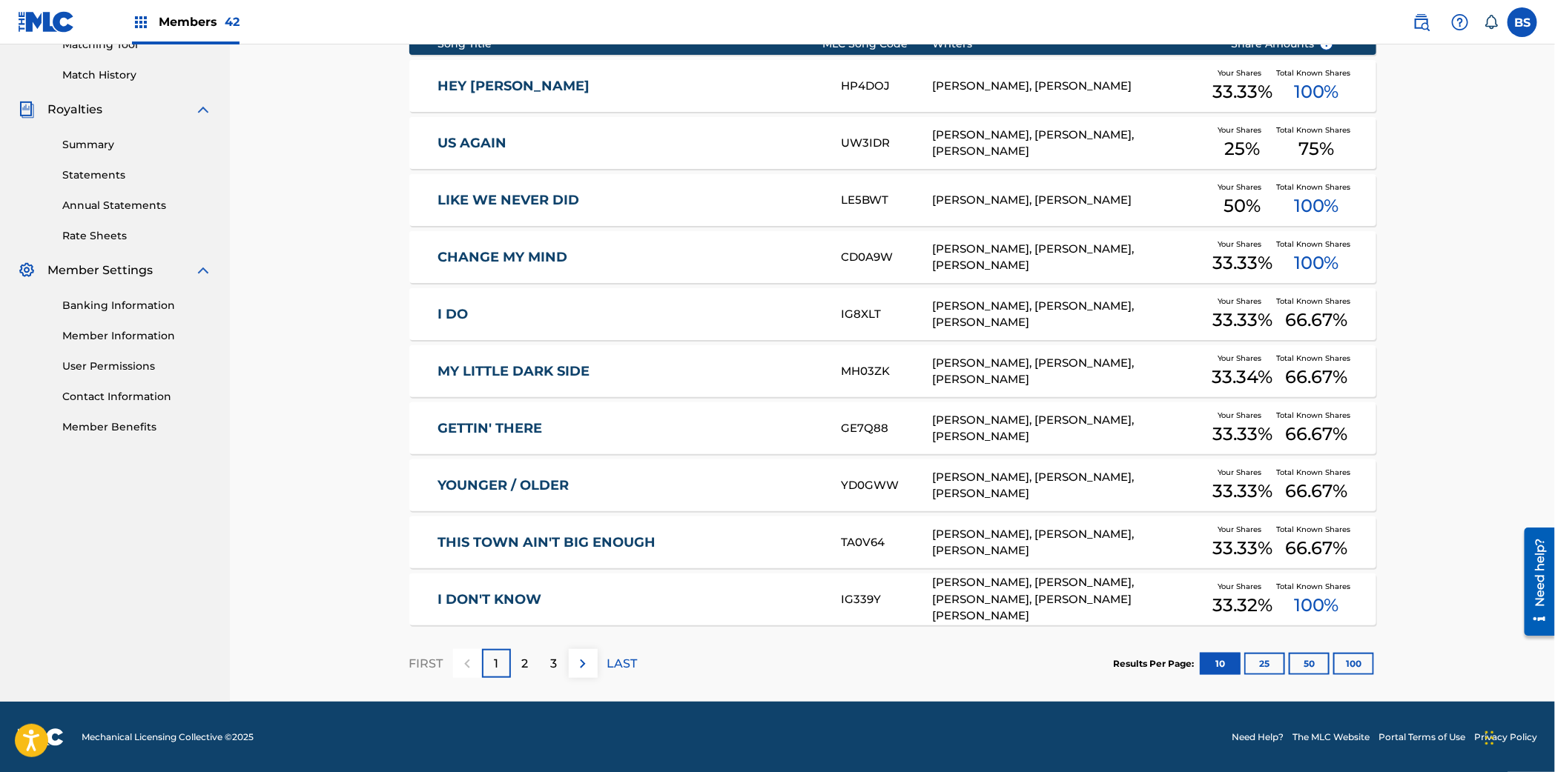
drag, startPoint x: 1362, startPoint y: 664, endPoint x: 1280, endPoint y: 621, distance: 92.5
click at [1361, 664] on button "100" at bounding box center [1353, 664] width 41 height 22
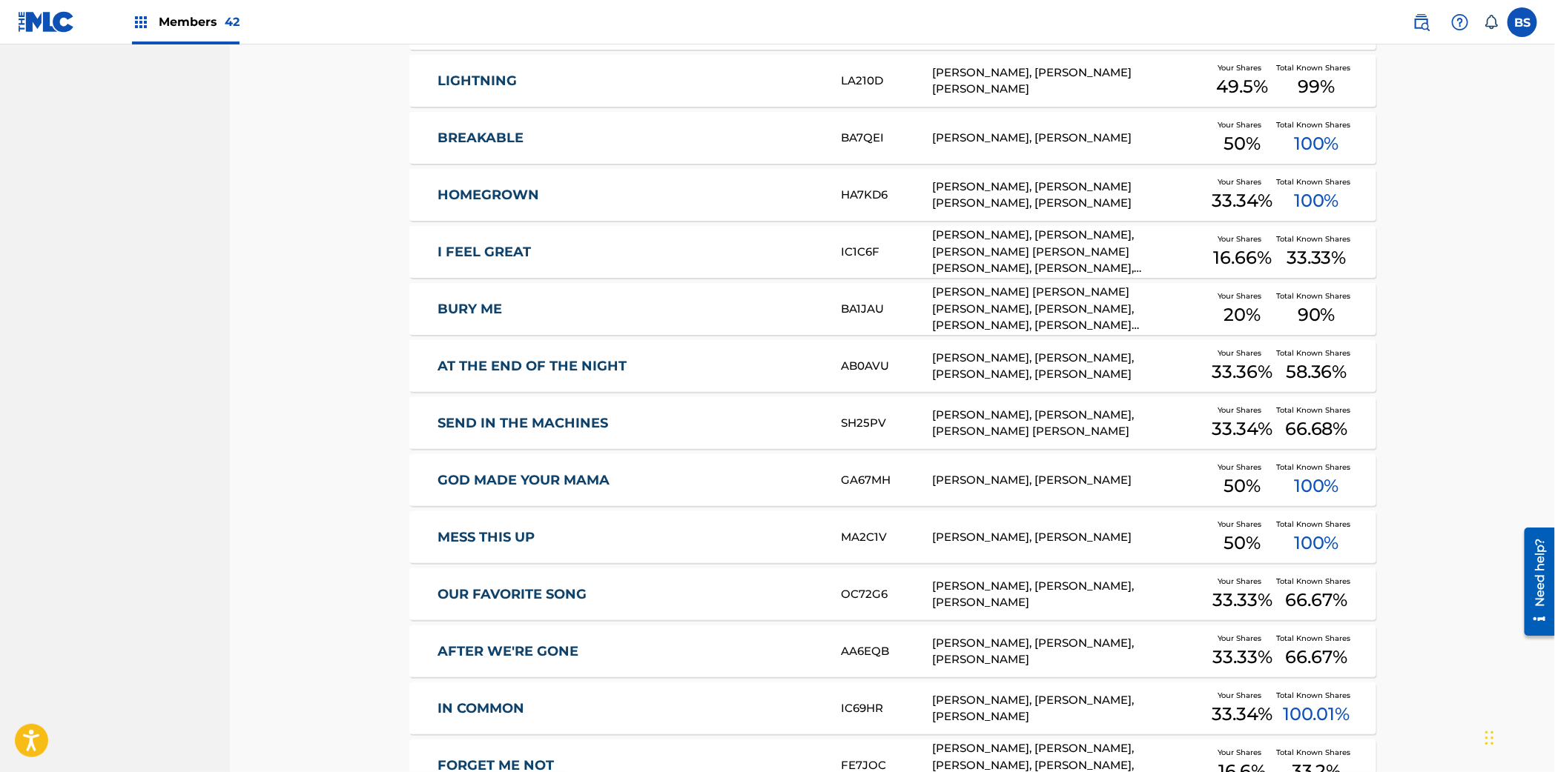
scroll to position [2169, 0]
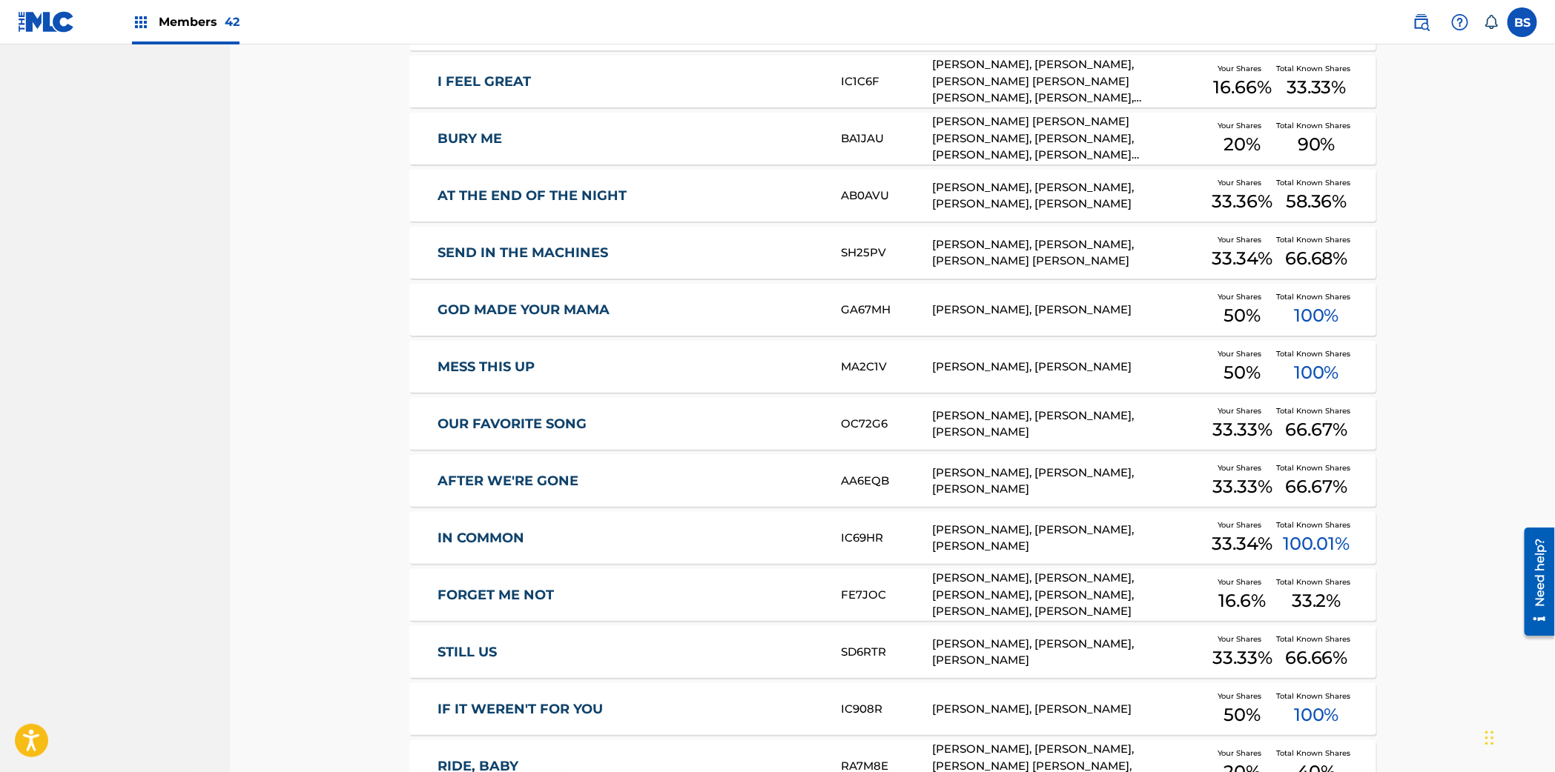
click at [715, 256] on link "SEND IN THE MACHINES" at bounding box center [629, 253] width 383 height 17
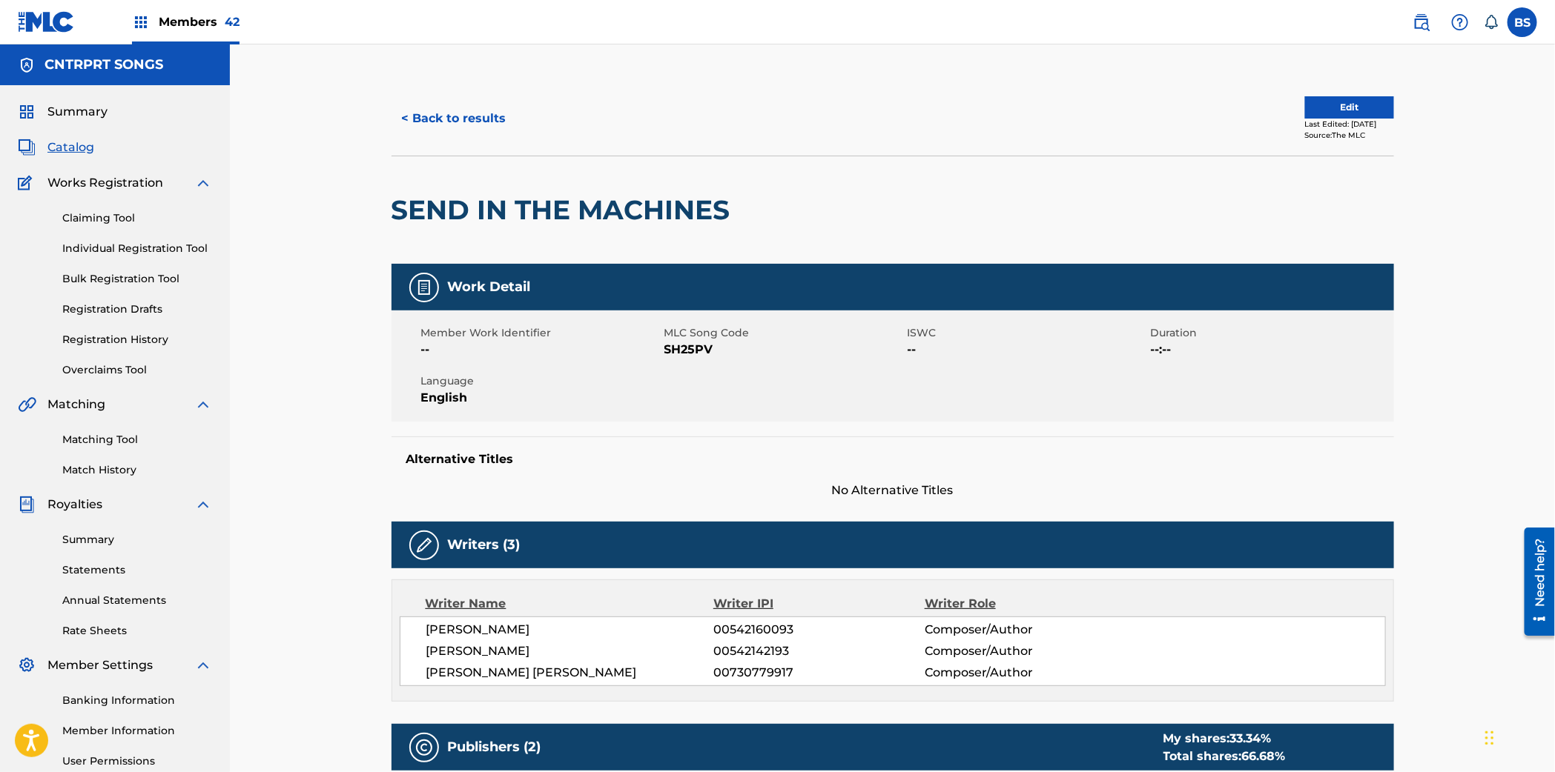
click at [483, 114] on button "< Back to results" at bounding box center [453, 118] width 125 height 37
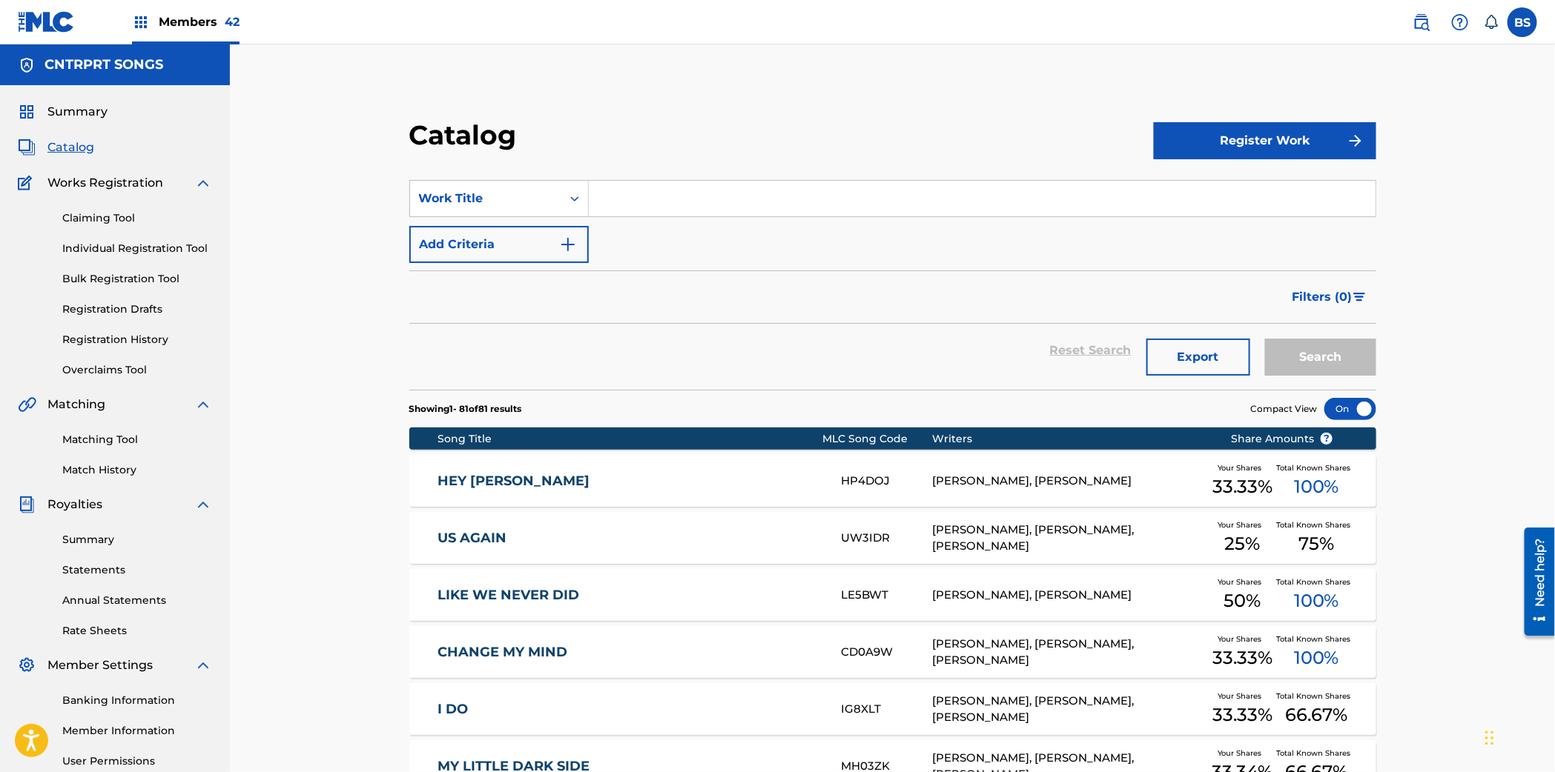
click at [161, 29] on span "Members 42" at bounding box center [199, 21] width 81 height 17
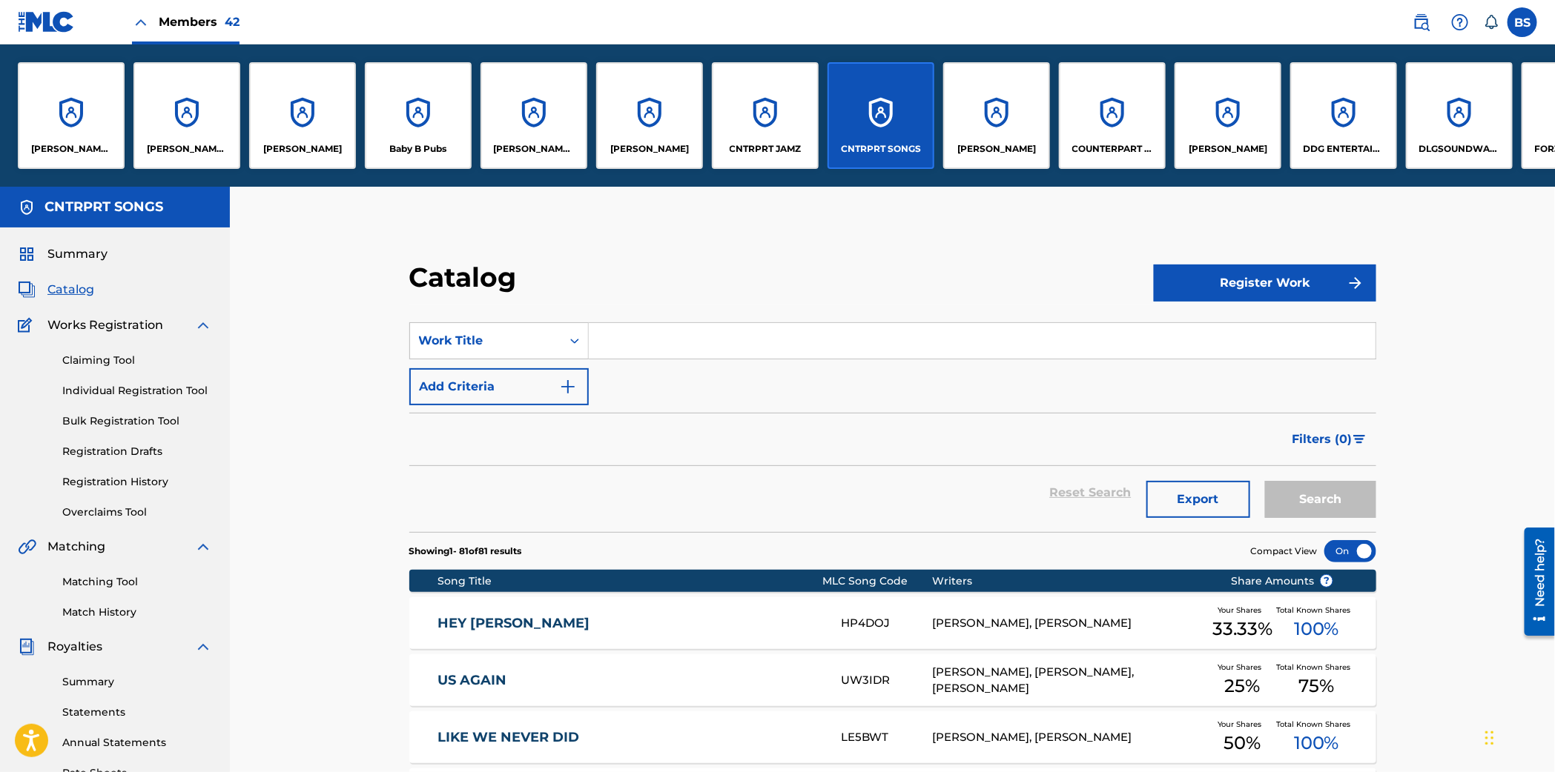
click at [757, 106] on div "CNTRPRT JAMZ" at bounding box center [765, 115] width 107 height 107
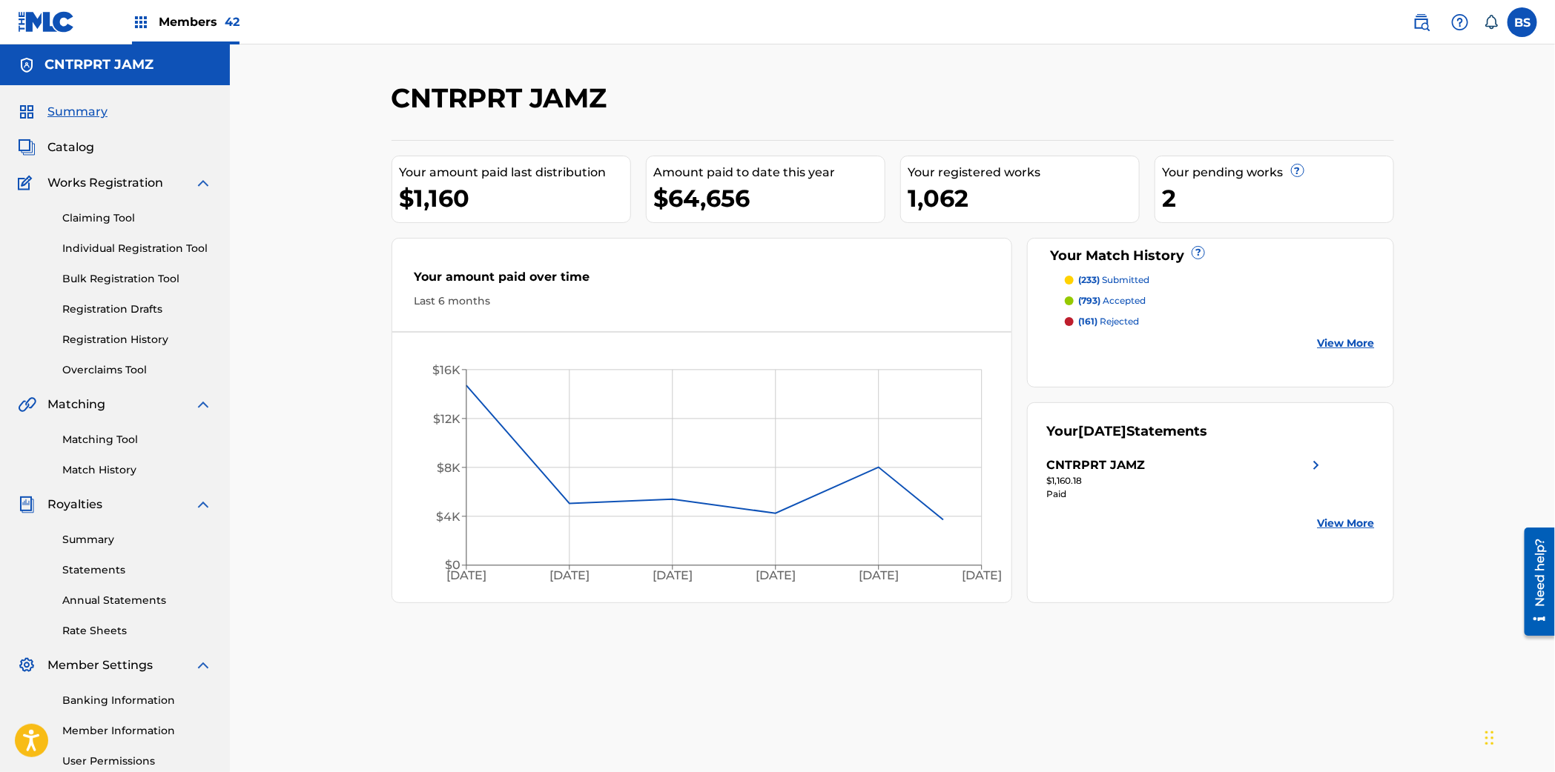
drag, startPoint x: 75, startPoint y: 142, endPoint x: 191, endPoint y: 154, distance: 116.3
click at [76, 143] on span "Catalog" at bounding box center [70, 148] width 47 height 18
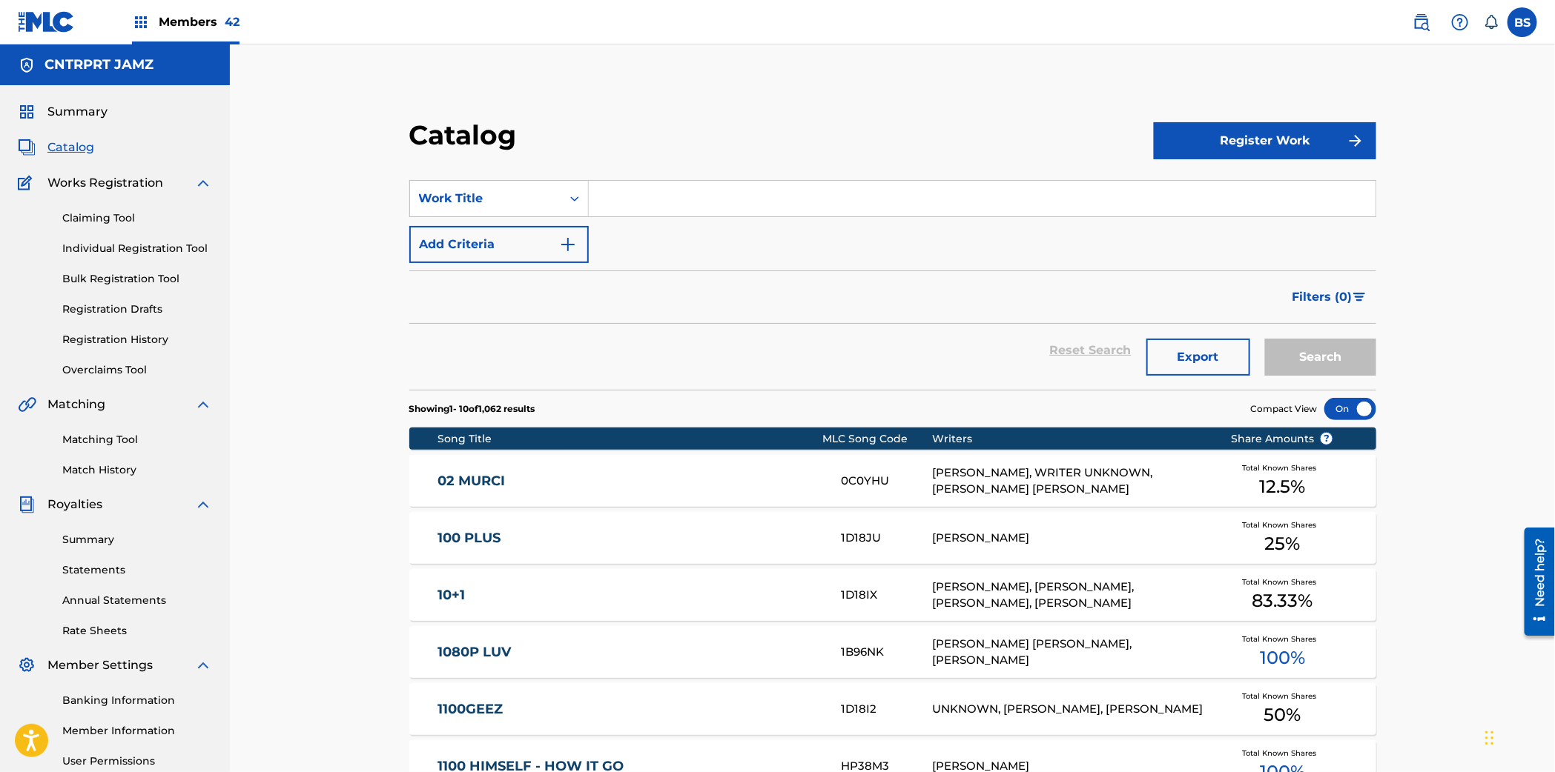
click at [775, 202] on input "Search Form" at bounding box center [982, 199] width 787 height 36
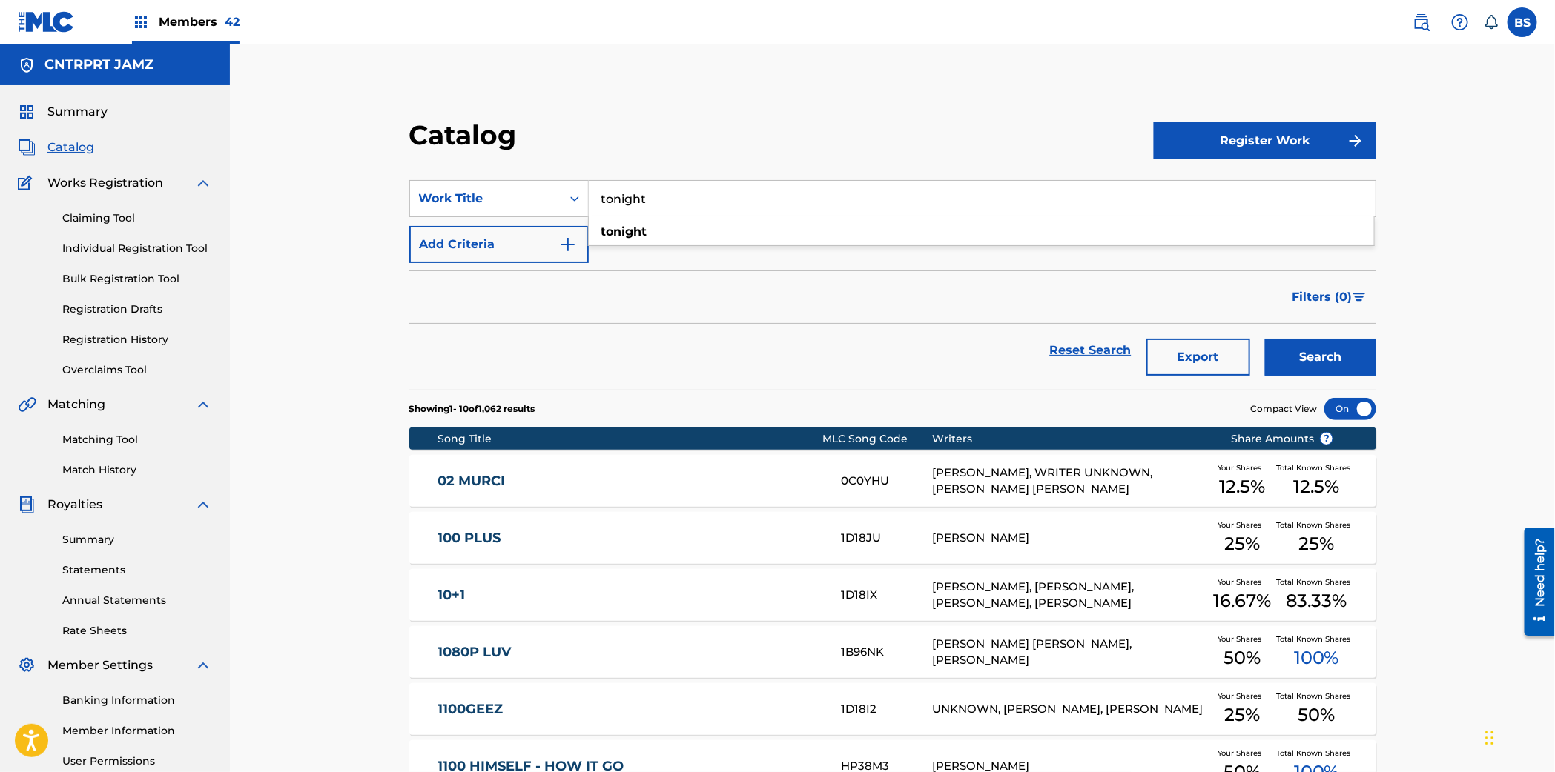
type input "tonight"
click at [757, 230] on div "tonight" at bounding box center [981, 232] width 785 height 27
drag, startPoint x: 1334, startPoint y: 357, endPoint x: 984, endPoint y: 380, distance: 351.4
click at [1334, 357] on button "Search" at bounding box center [1320, 357] width 111 height 37
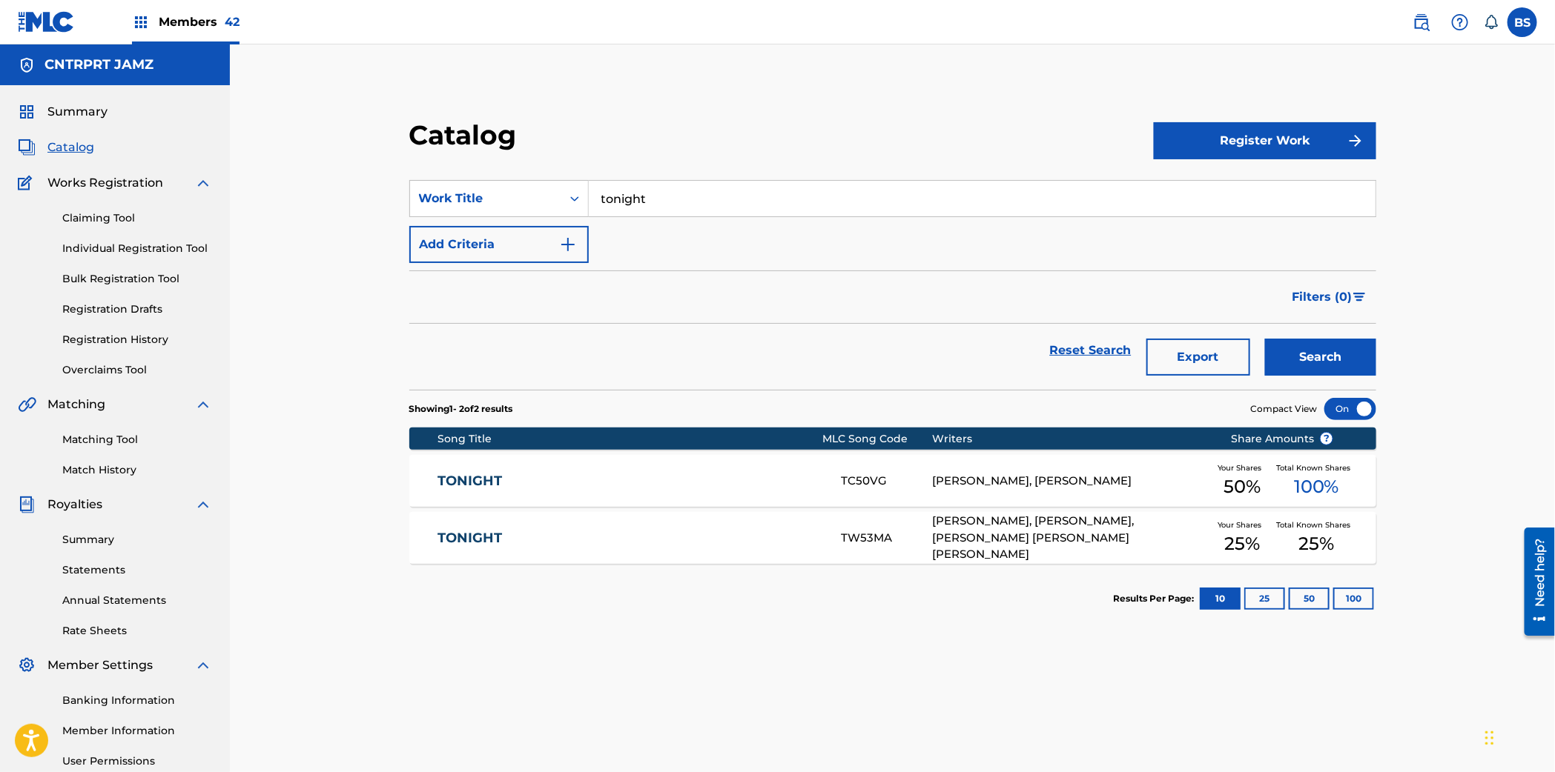
click at [795, 485] on link "TONIGHT" at bounding box center [629, 481] width 383 height 17
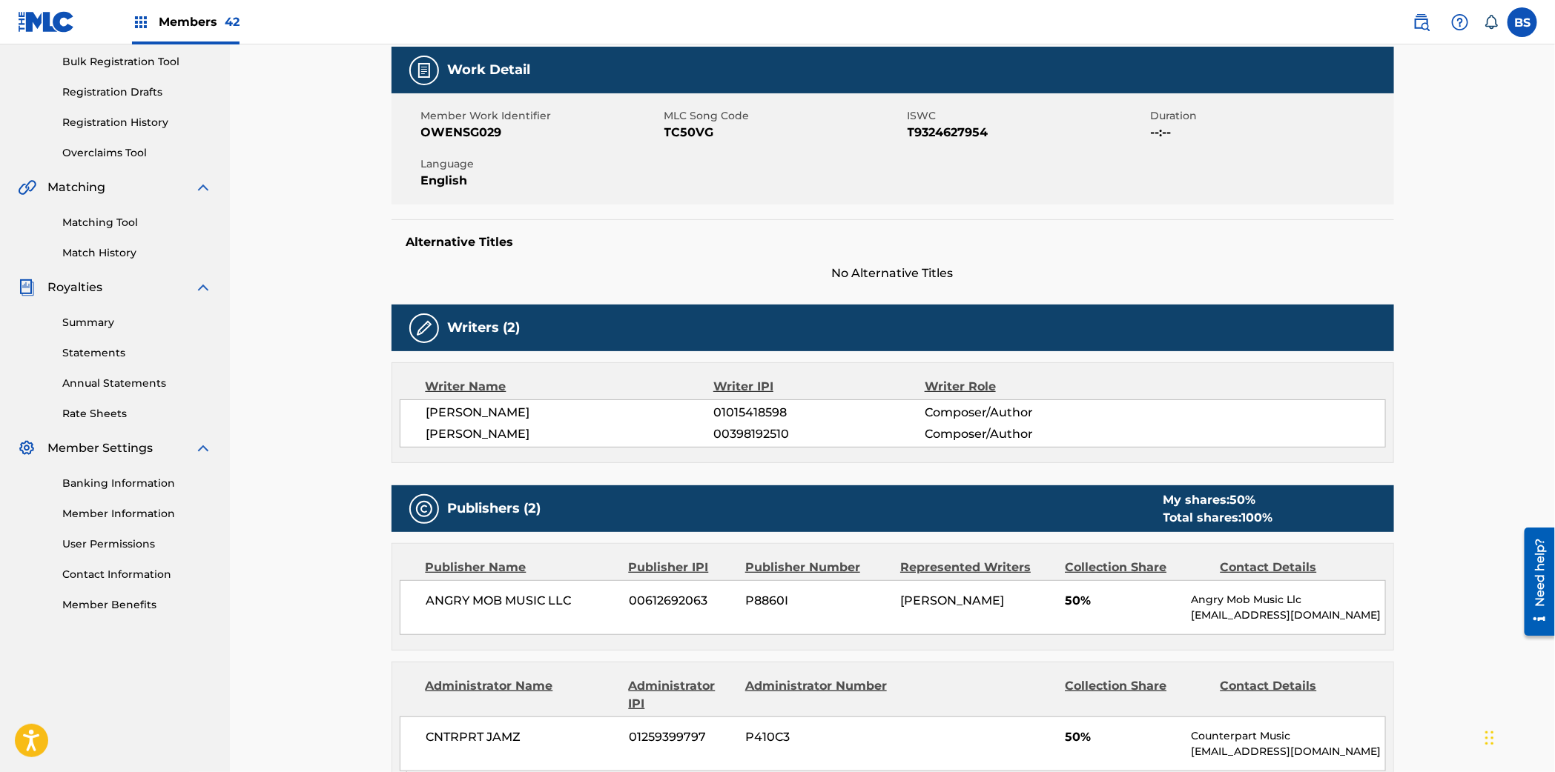
scroll to position [242, 0]
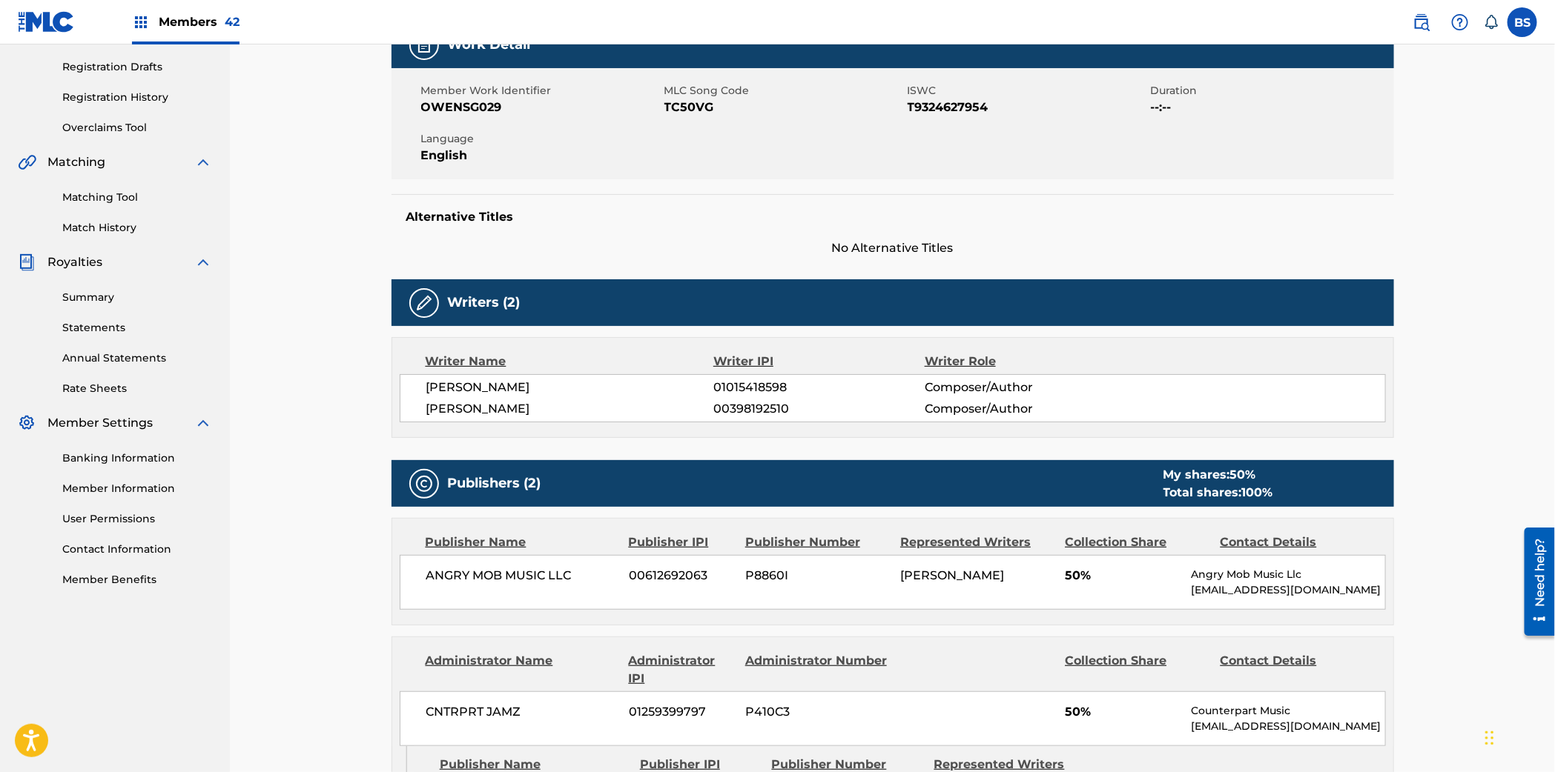
click at [749, 404] on span "00398192510" at bounding box center [818, 409] width 211 height 18
copy span "00398192510"
click at [756, 374] on div "GARRETT OWENS 01015418598 Composer/Author BENJAMIN JAMES MCGIBBONEY 00398192510…" at bounding box center [893, 398] width 986 height 48
drag, startPoint x: 756, startPoint y: 374, endPoint x: 756, endPoint y: 384, distance: 10.4
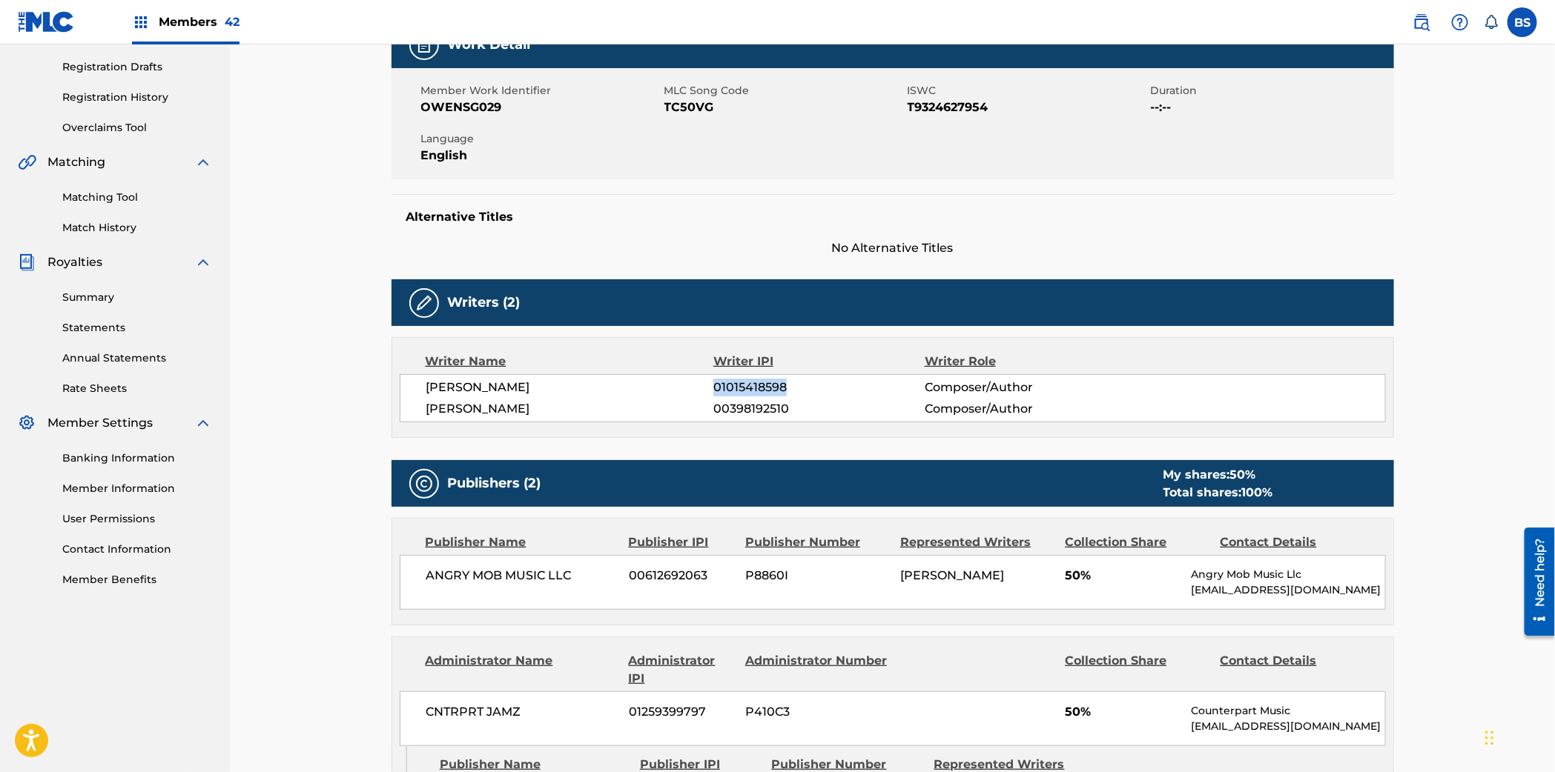
click at [755, 379] on div "GARRETT OWENS 01015418598 Composer/Author BENJAMIN JAMES MCGIBBONEY 00398192510…" at bounding box center [893, 398] width 986 height 48
click at [756, 386] on span "01015418598" at bounding box center [818, 388] width 211 height 18
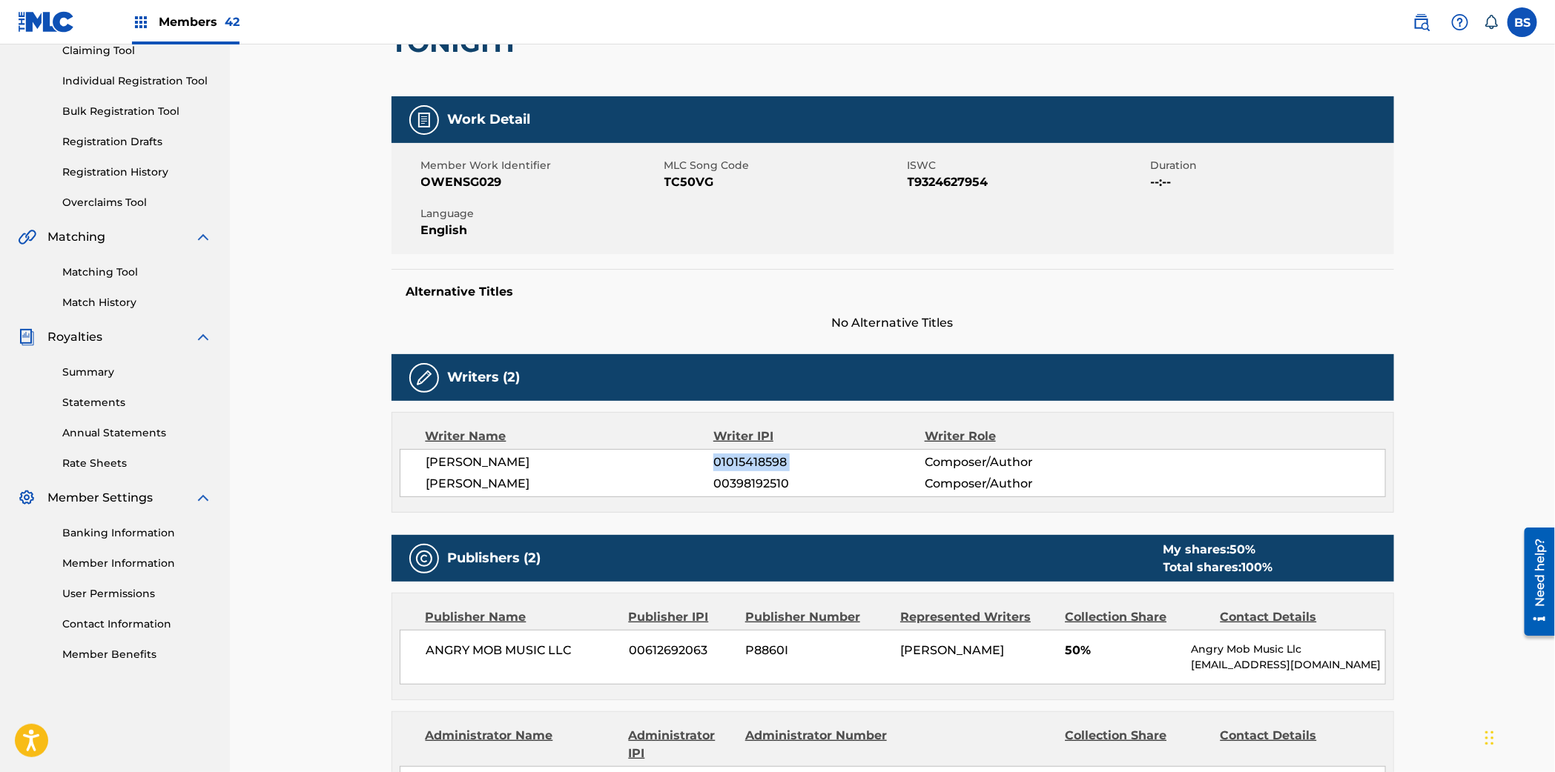
scroll to position [749, 0]
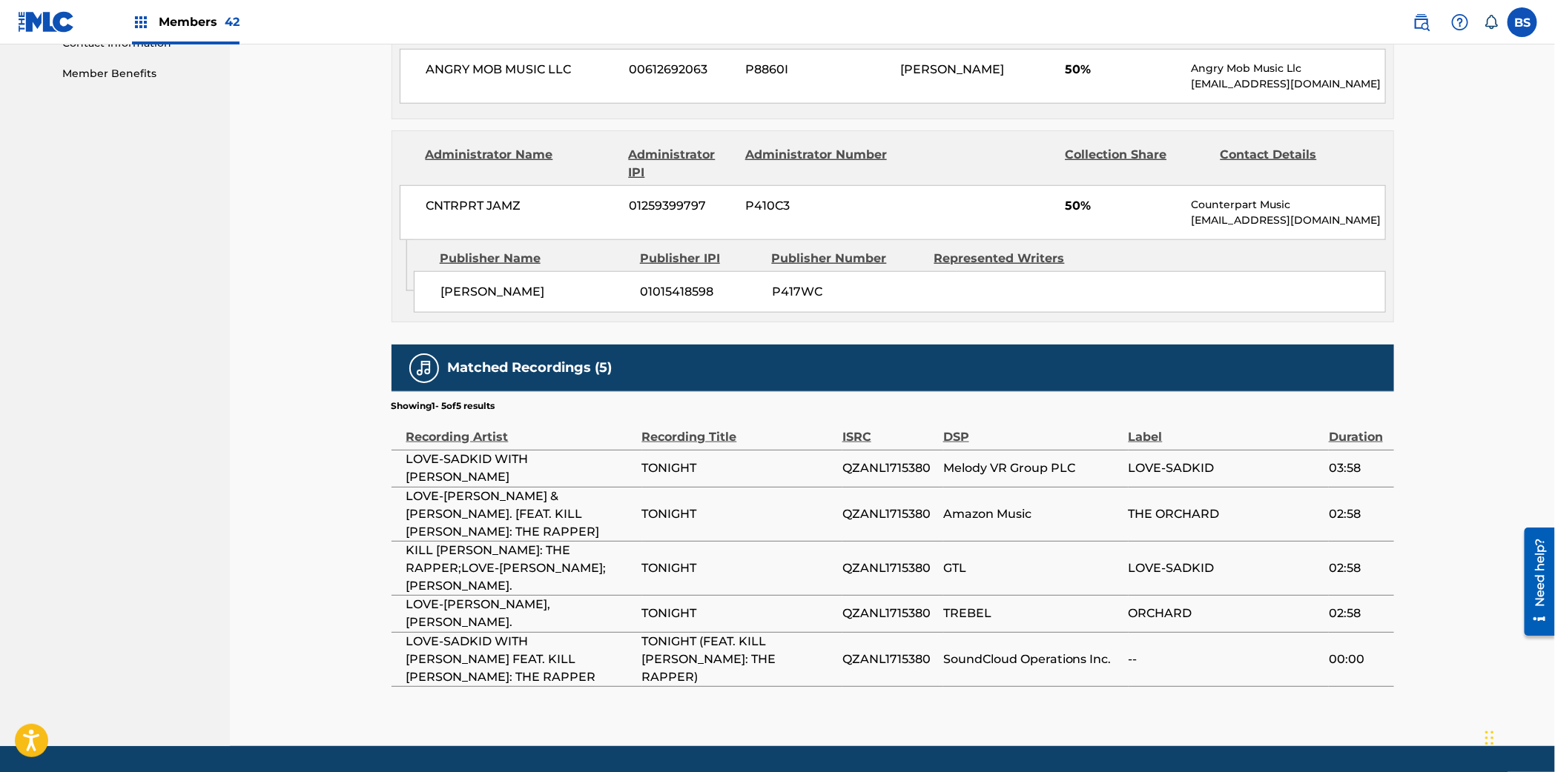
copy div "01015418598"
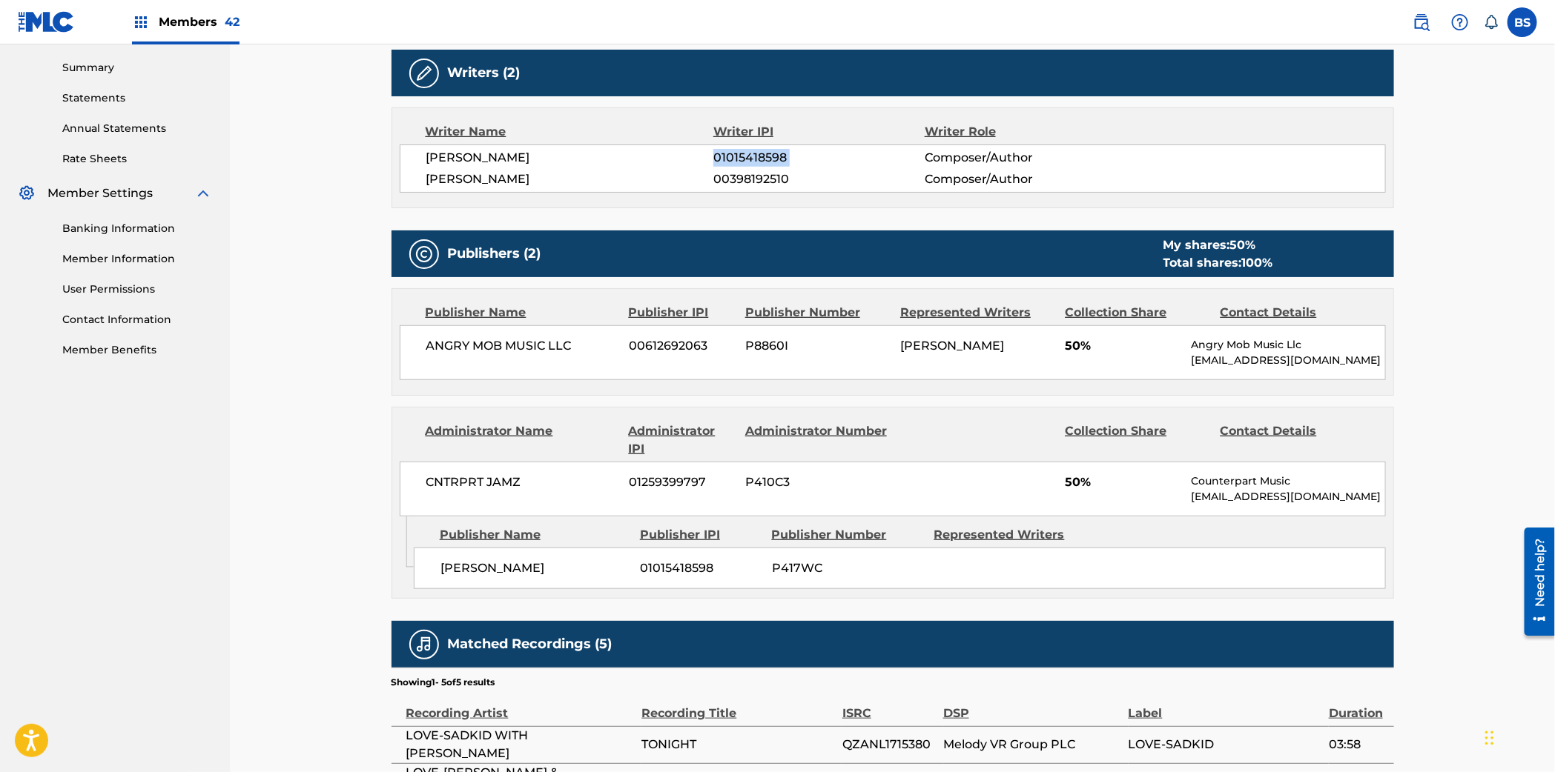
scroll to position [336, 0]
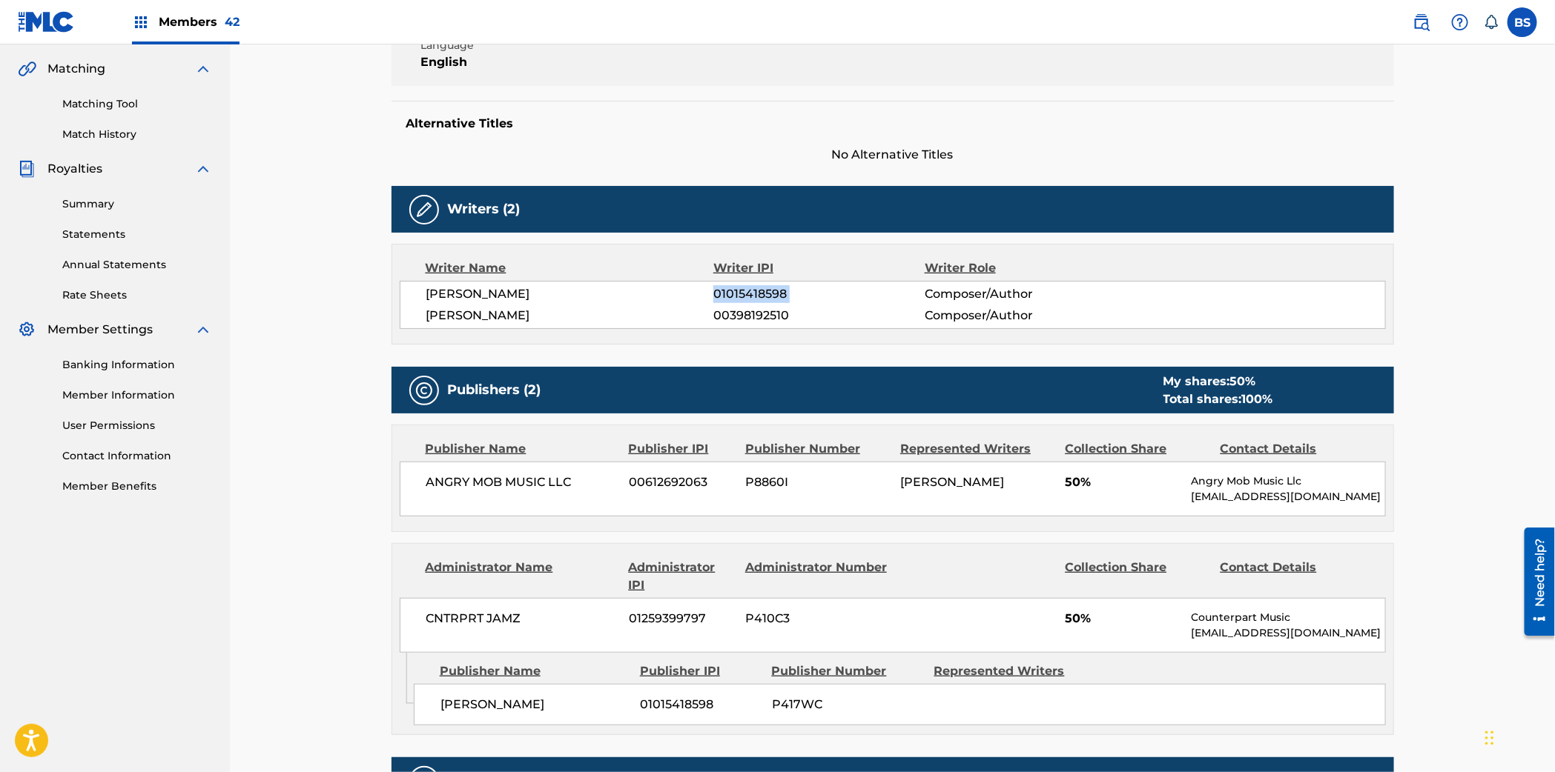
copy div "01015418598"
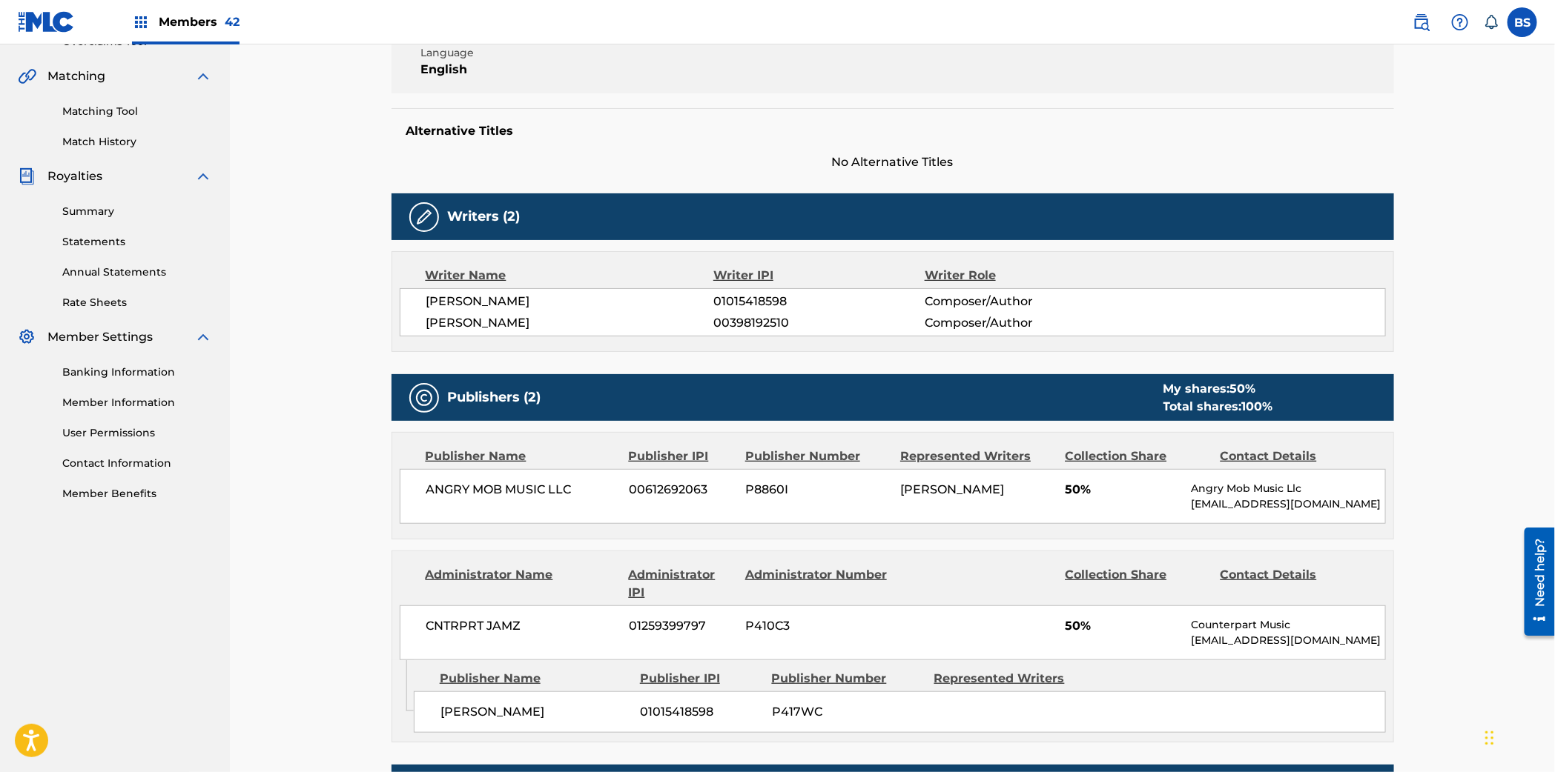
click at [735, 321] on span "00398192510" at bounding box center [818, 323] width 211 height 18
drag, startPoint x: 735, startPoint y: 321, endPoint x: 731, endPoint y: 378, distance: 57.3
click at [735, 321] on span "00398192510" at bounding box center [818, 323] width 211 height 18
copy span "00398192510"
click at [776, 300] on span "01015418598" at bounding box center [818, 302] width 211 height 18
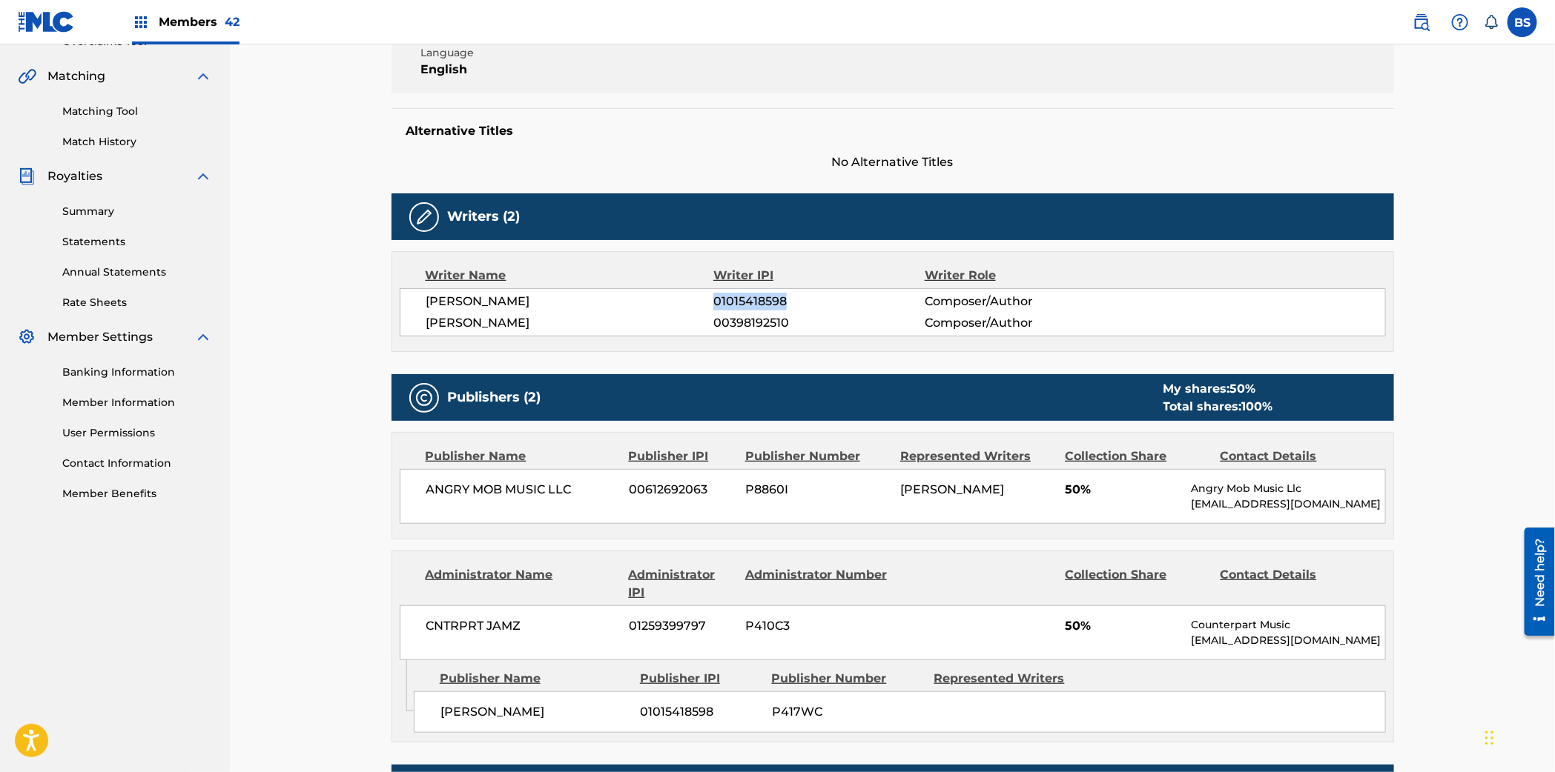
click at [776, 300] on span "01015418598" at bounding box center [818, 302] width 211 height 18
copy span "01015418598"
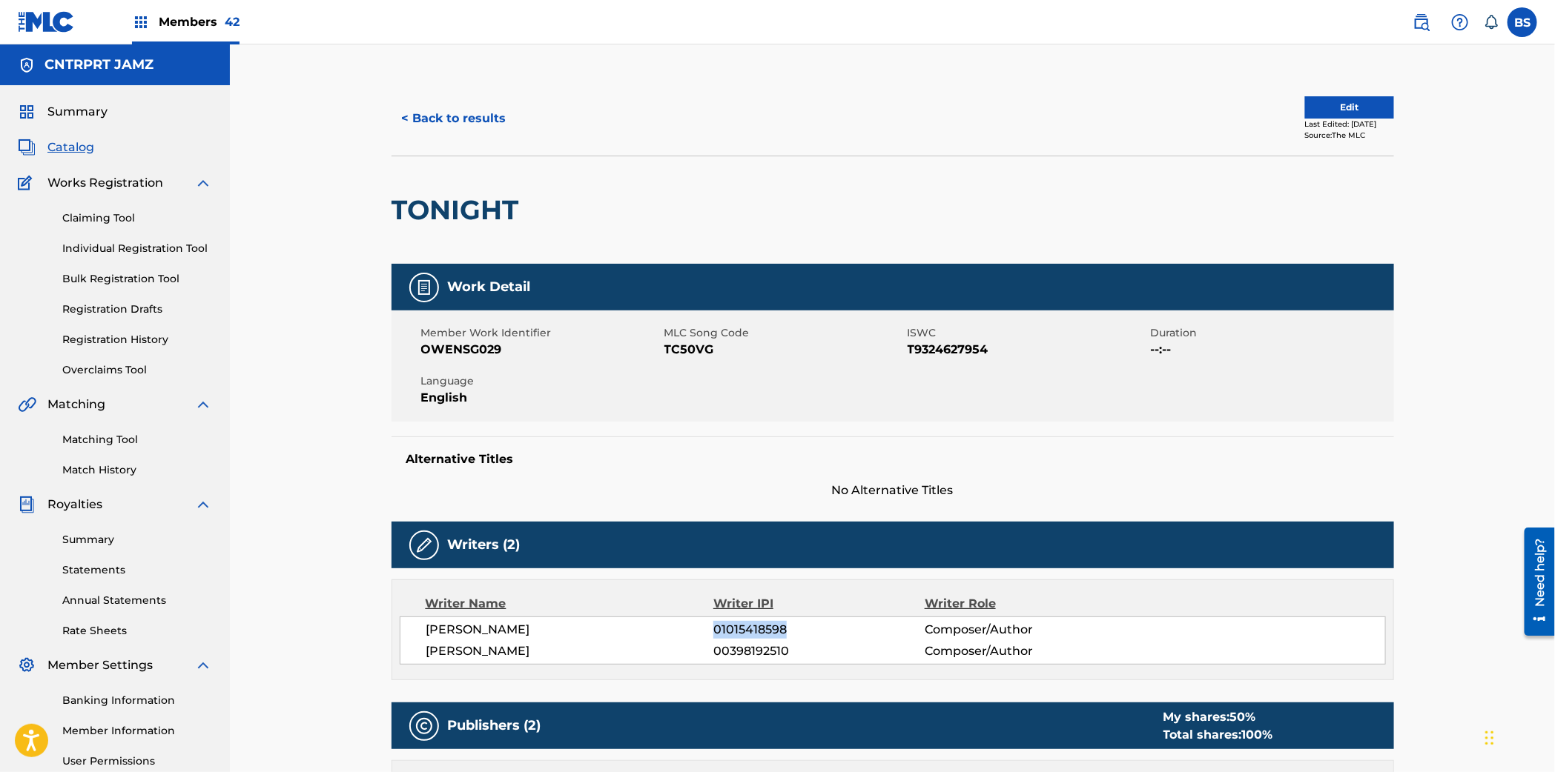
click at [466, 122] on button "< Back to results" at bounding box center [453, 118] width 125 height 37
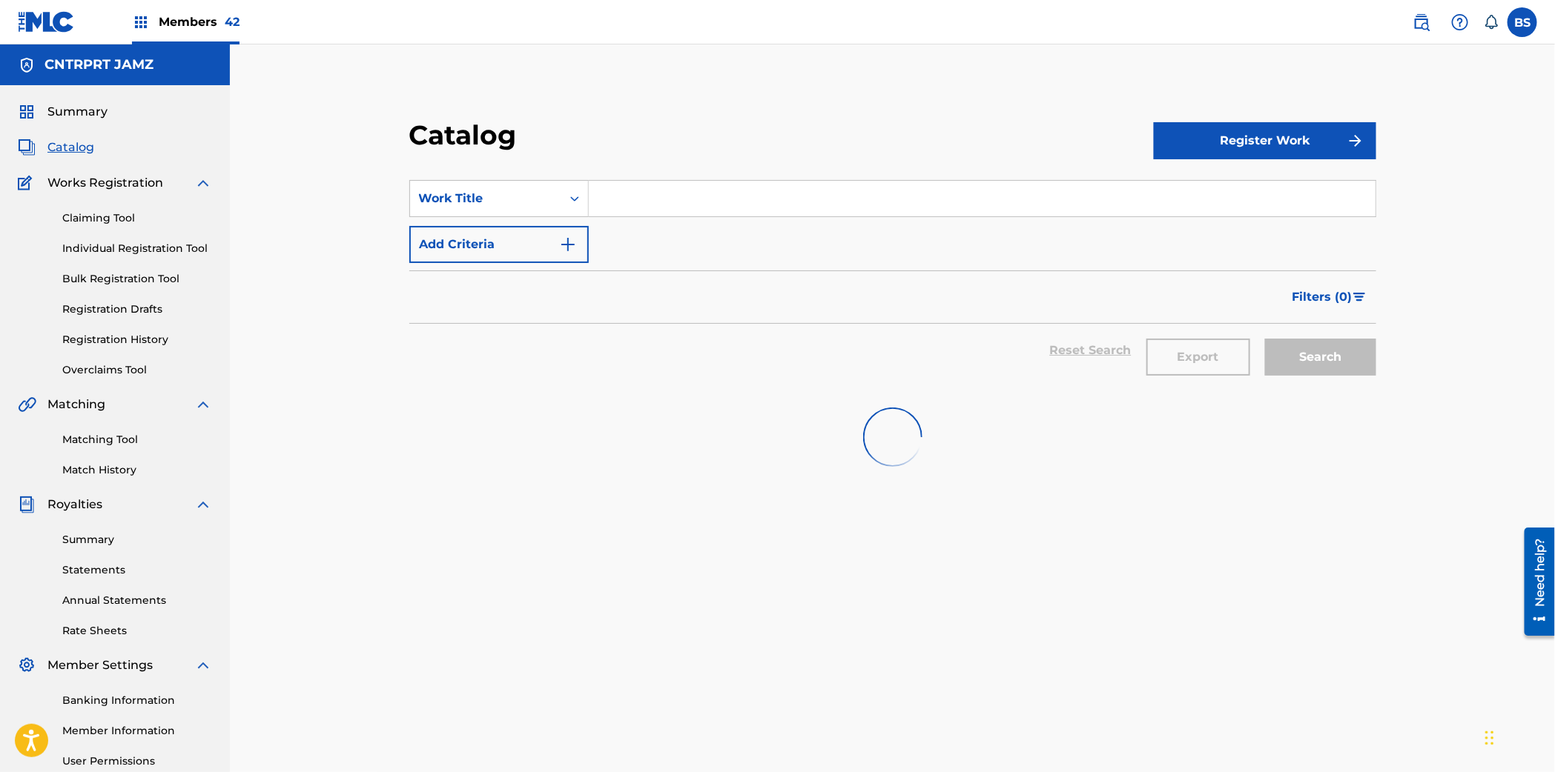
scroll to position [2, 0]
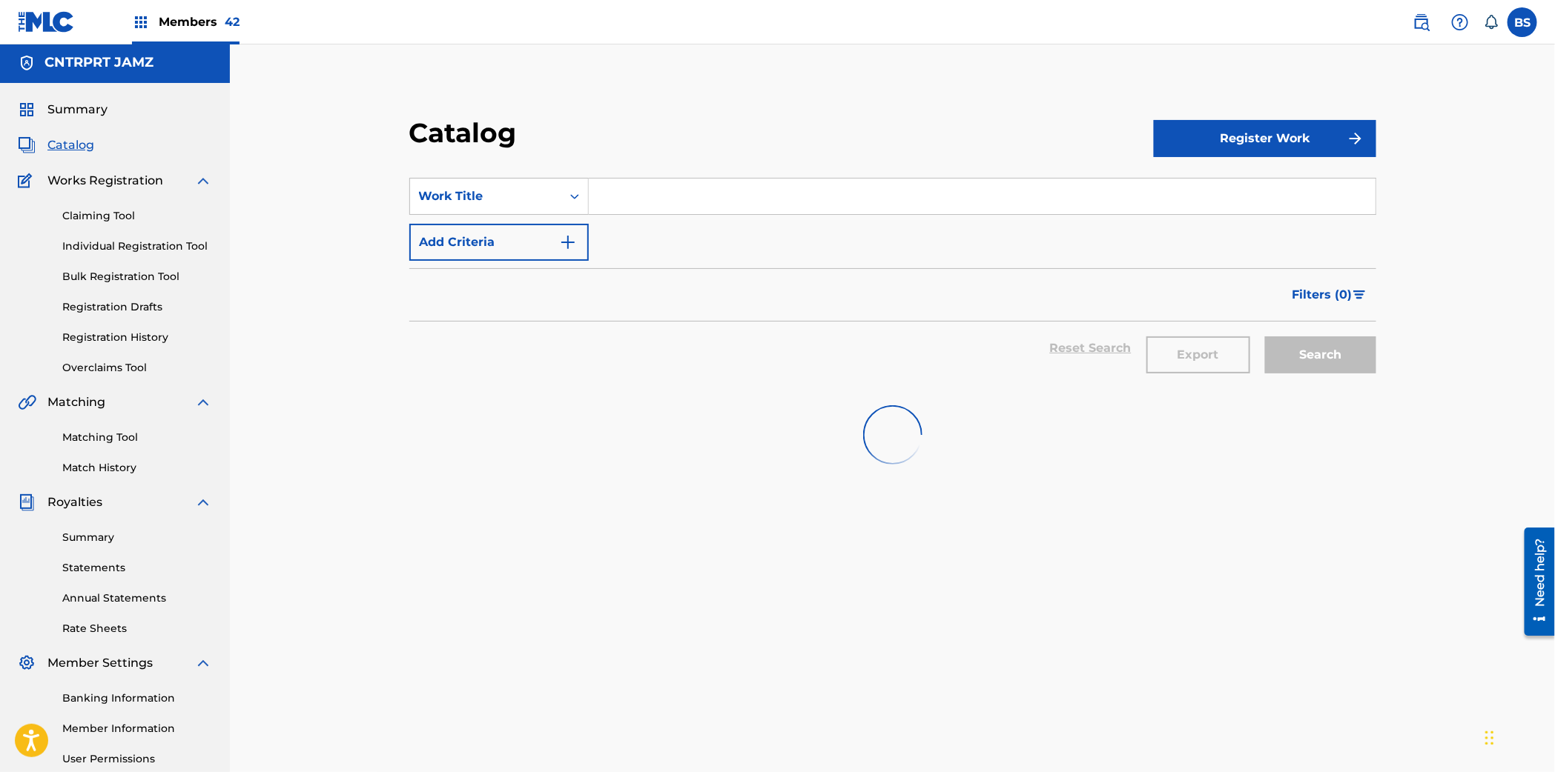
click at [644, 194] on input "Search Form" at bounding box center [982, 197] width 787 height 36
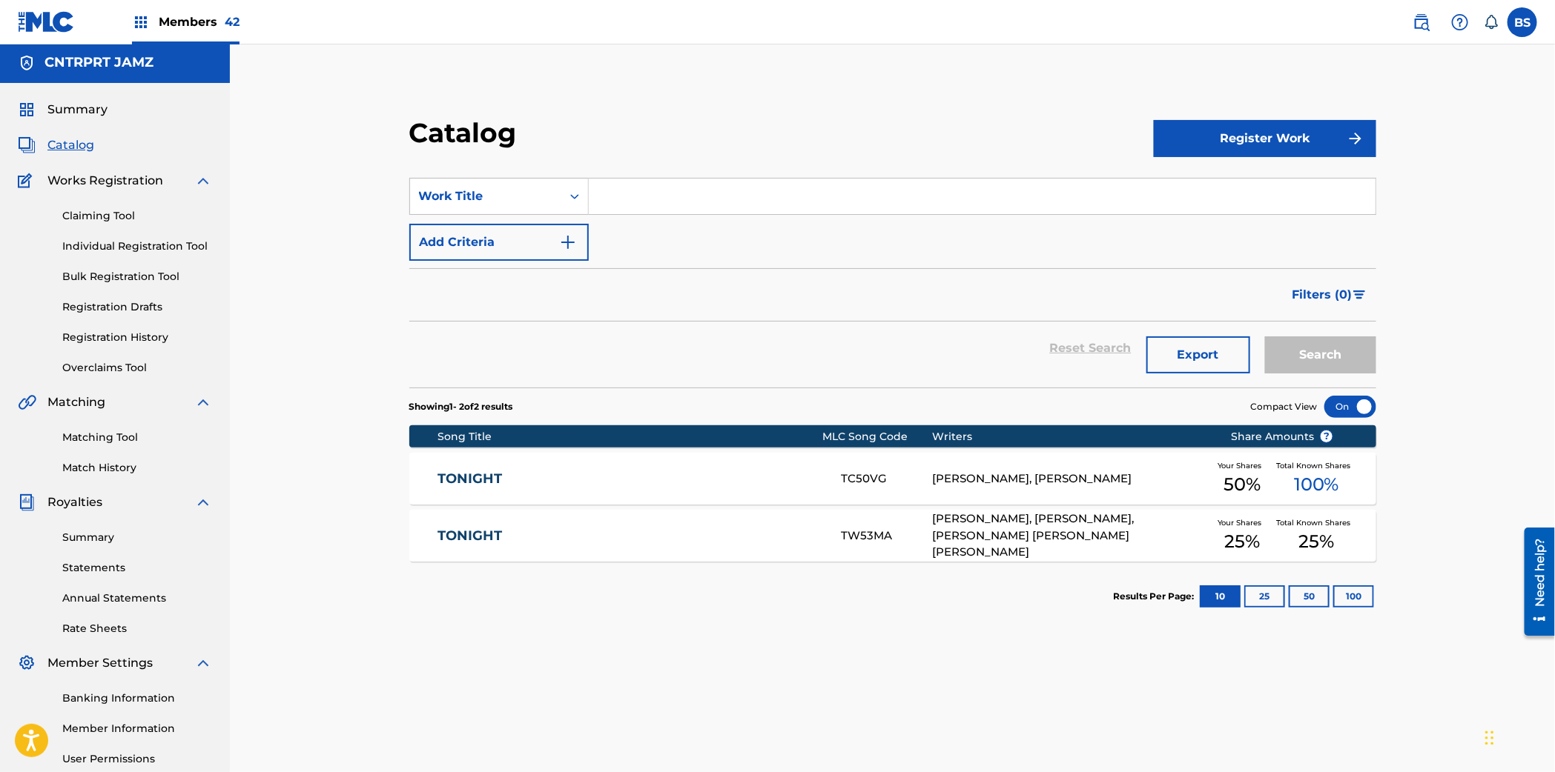
paste input "U R Something"
type input "U R Something"
click at [1310, 356] on button "Search" at bounding box center [1320, 355] width 111 height 37
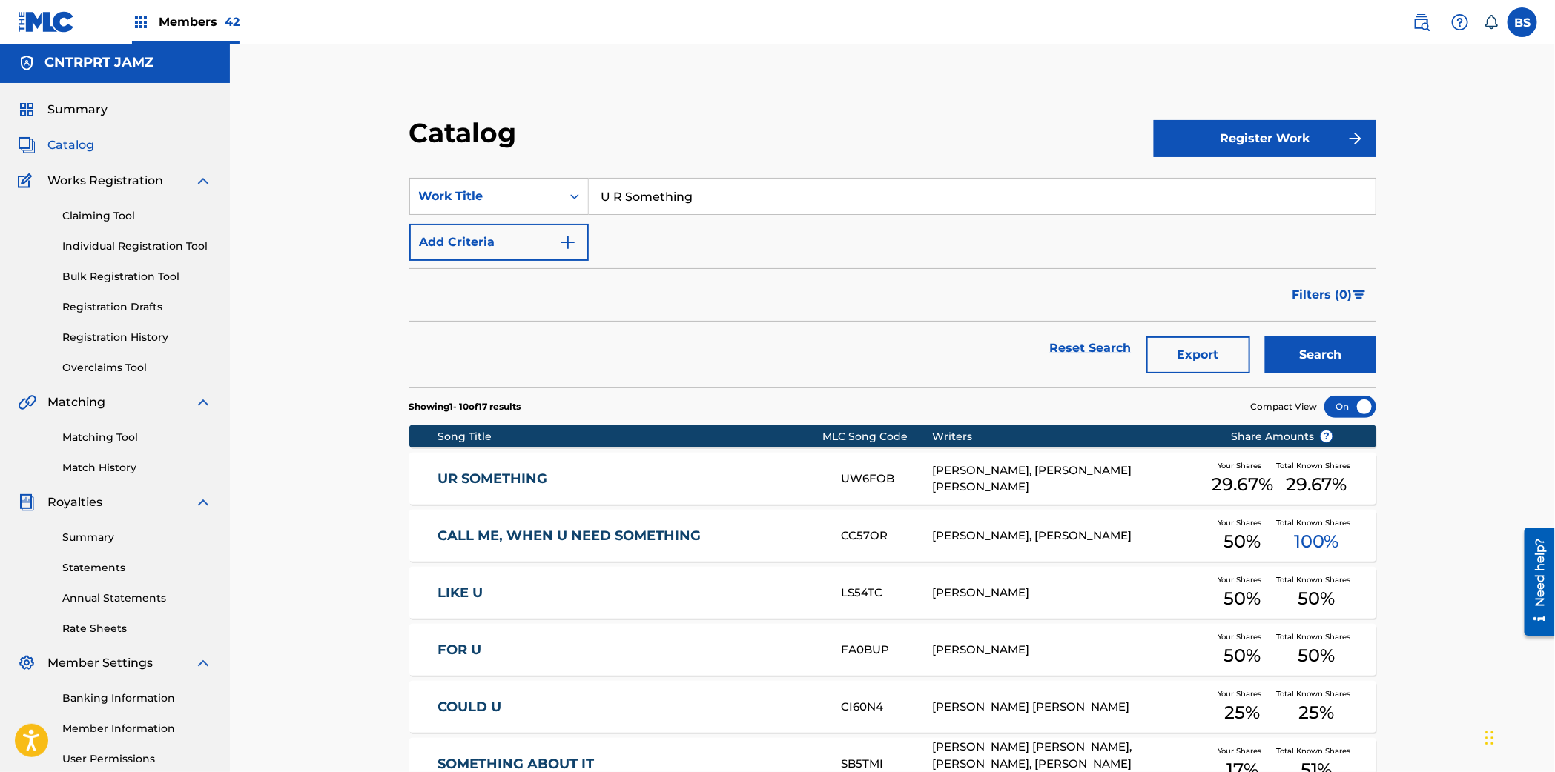
click at [778, 493] on div "UR SOMETHING UW6FOB GARRETT OWENS, KOBY ZANE RODRIGUEZ Your Shares 29.67 % Tota…" at bounding box center [892, 479] width 967 height 52
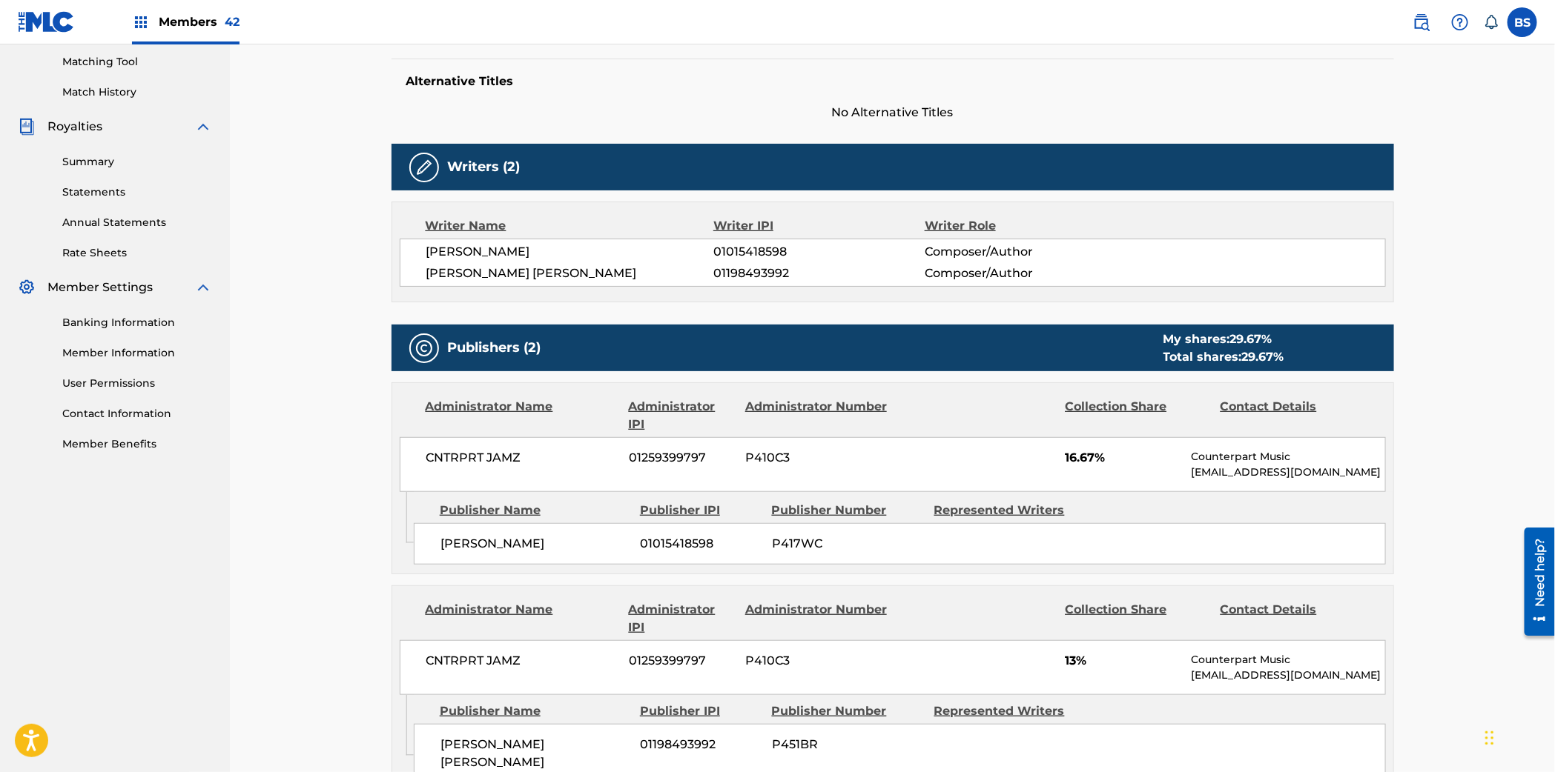
scroll to position [371, 0]
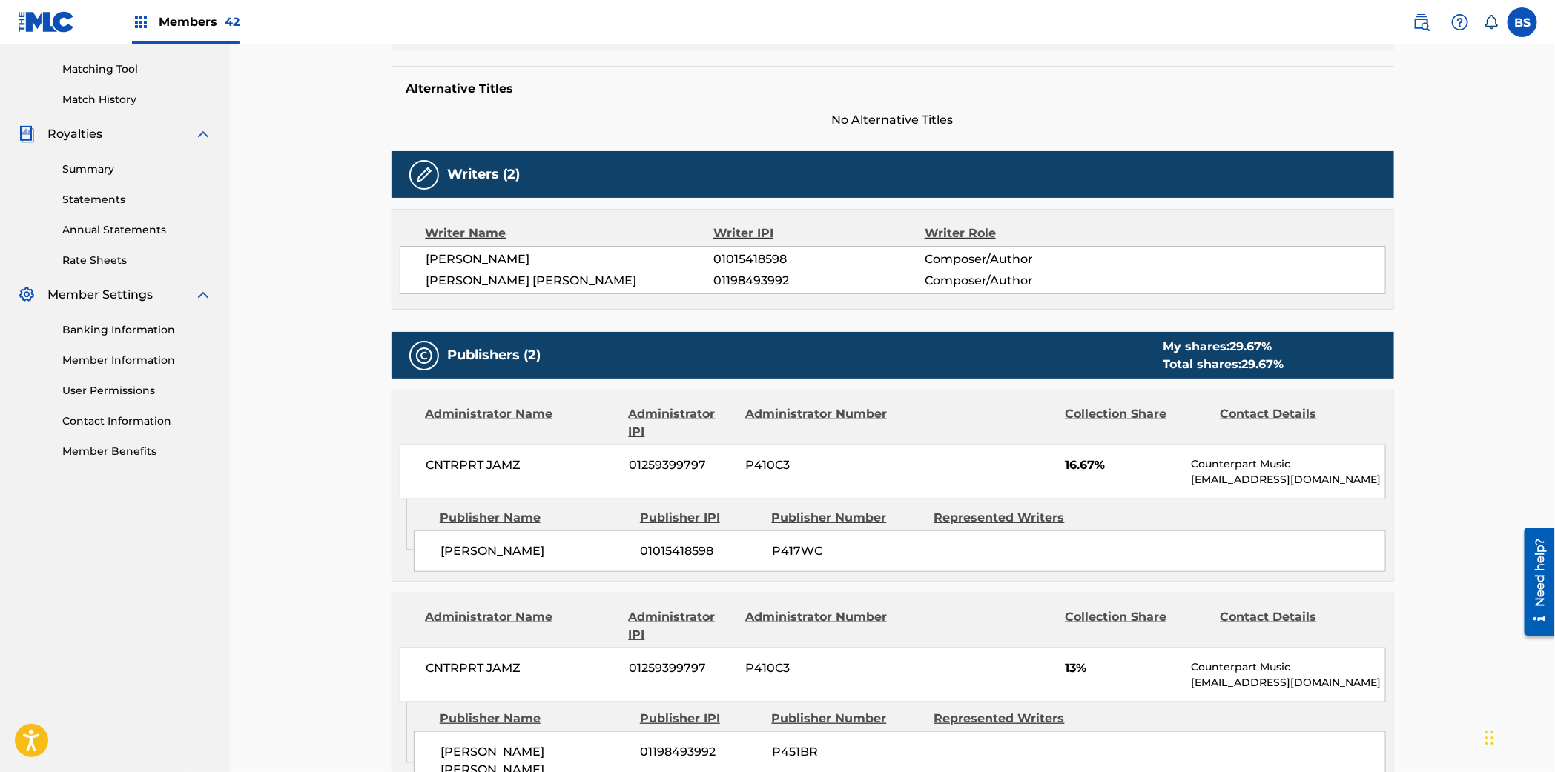
click at [755, 254] on span "01015418598" at bounding box center [818, 260] width 211 height 18
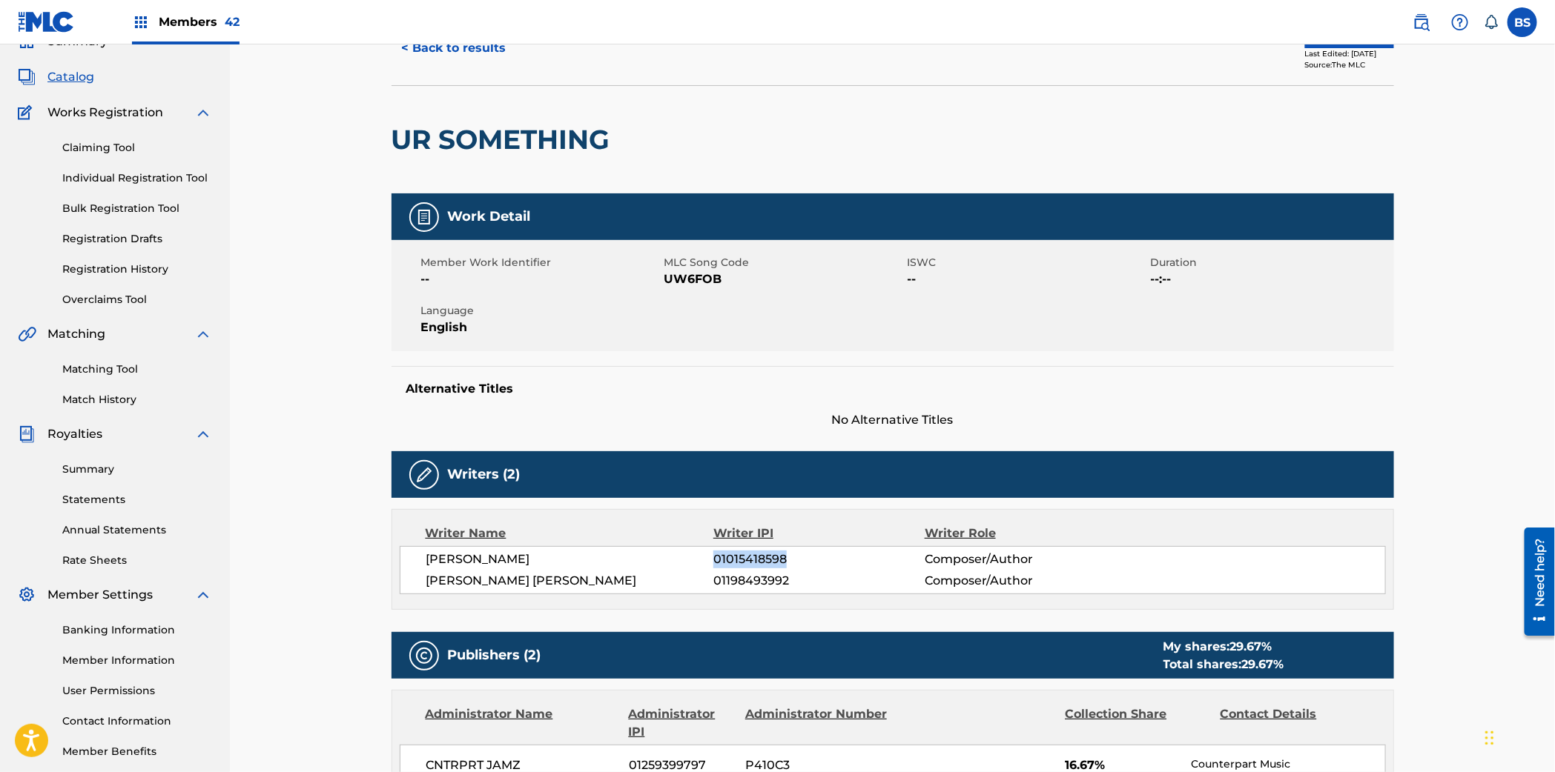
scroll to position [0, 0]
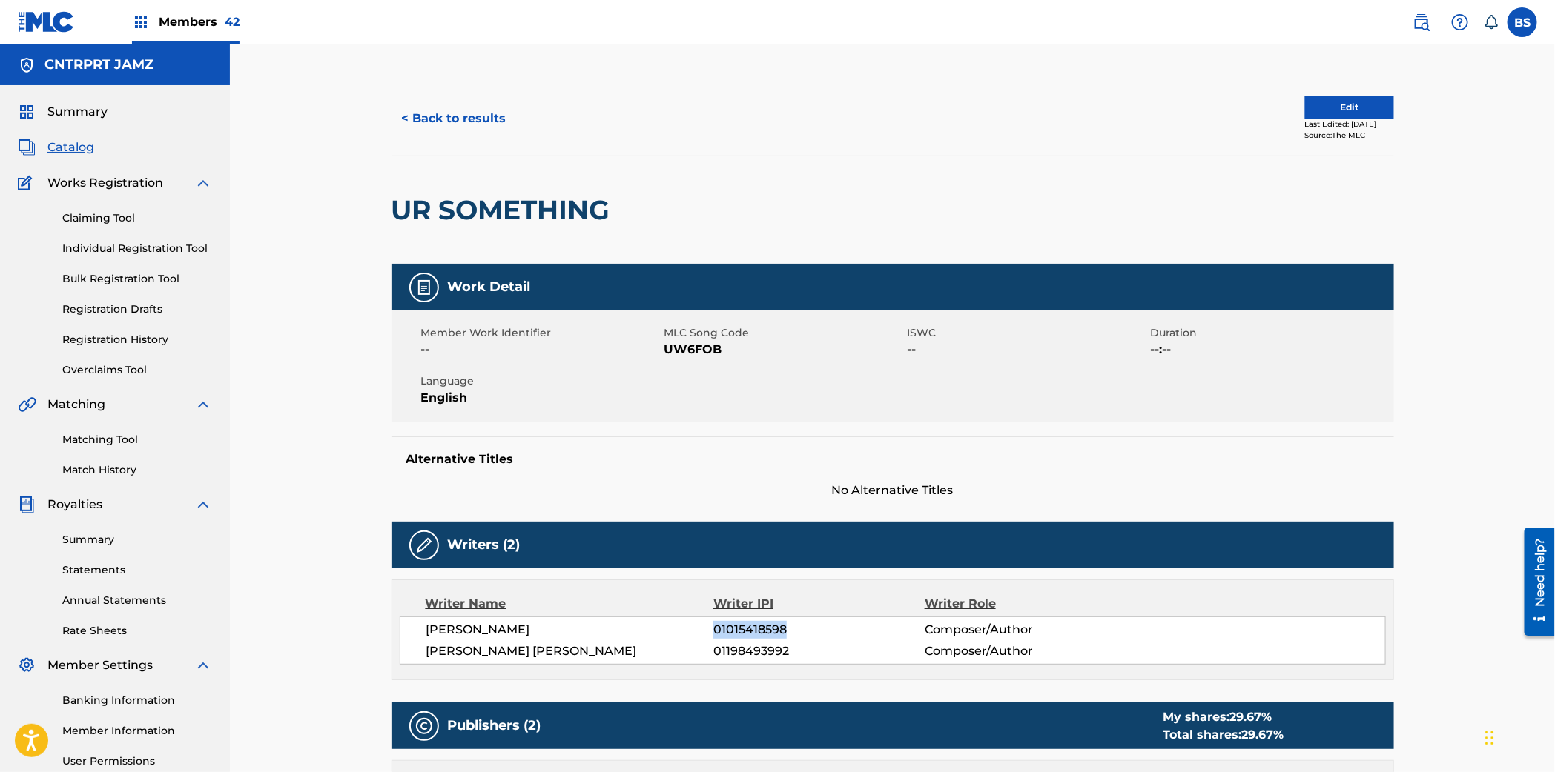
click at [117, 245] on link "Individual Registration Tool" at bounding box center [137, 249] width 150 height 16
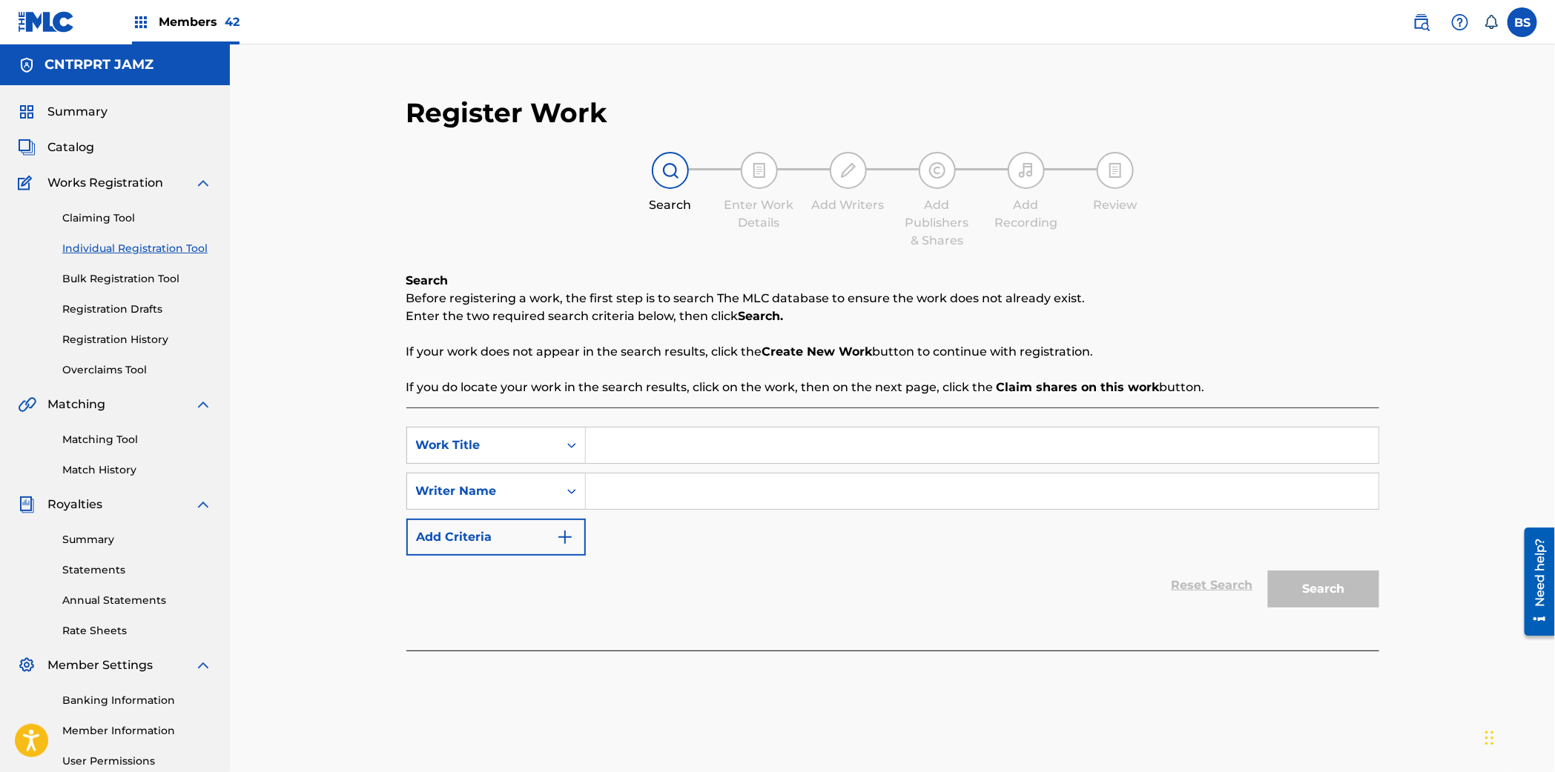
click at [654, 432] on input "Search Form" at bounding box center [982, 446] width 793 height 36
paste input "Lonely Girl"
type input "Lonely Girl"
click at [63, 150] on span "Catalog" at bounding box center [70, 148] width 47 height 18
click at [632, 494] on input "Search Form" at bounding box center [982, 492] width 793 height 36
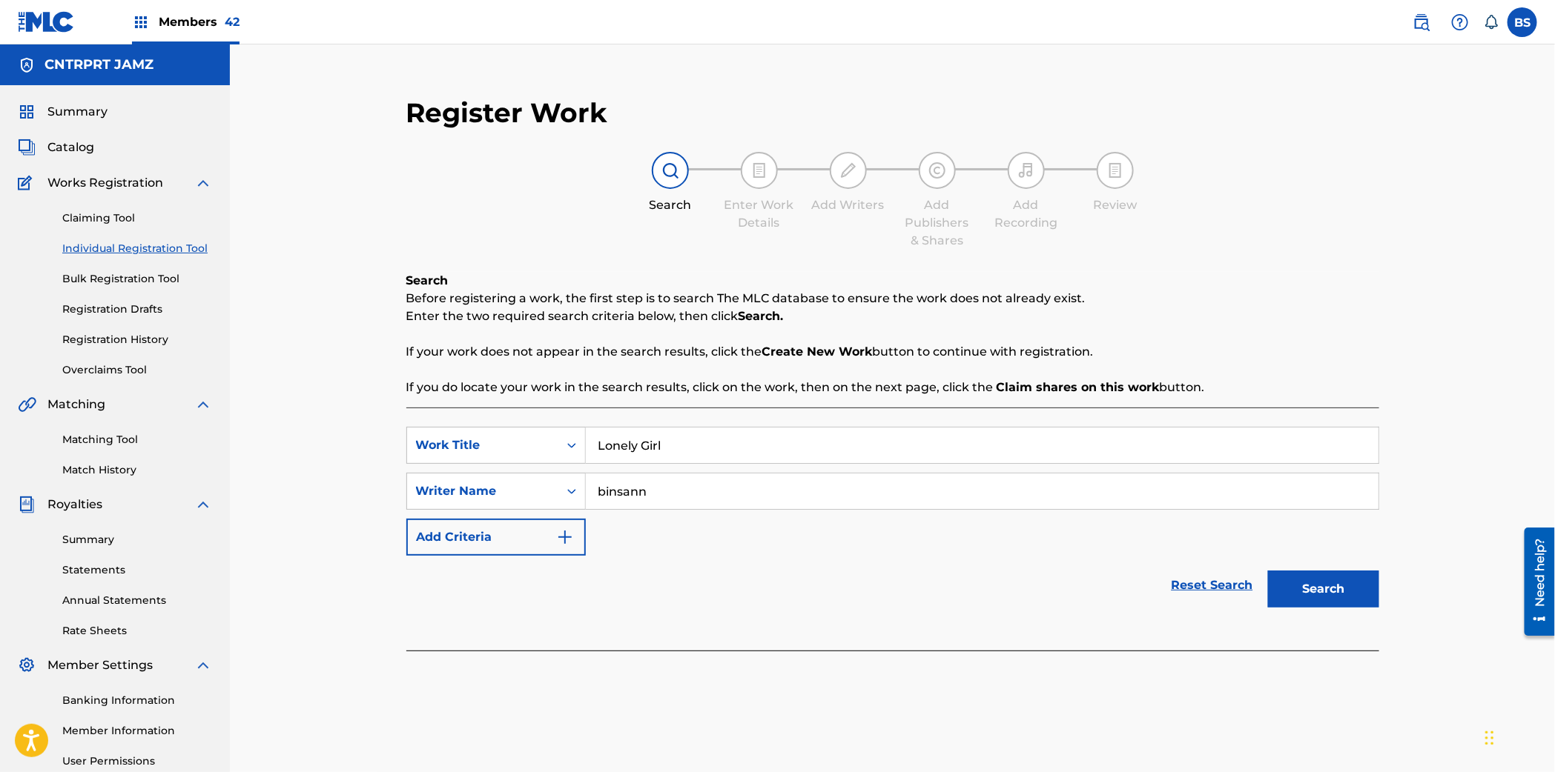
type input "binsann"
click at [1268, 571] on button "Search" at bounding box center [1323, 589] width 111 height 37
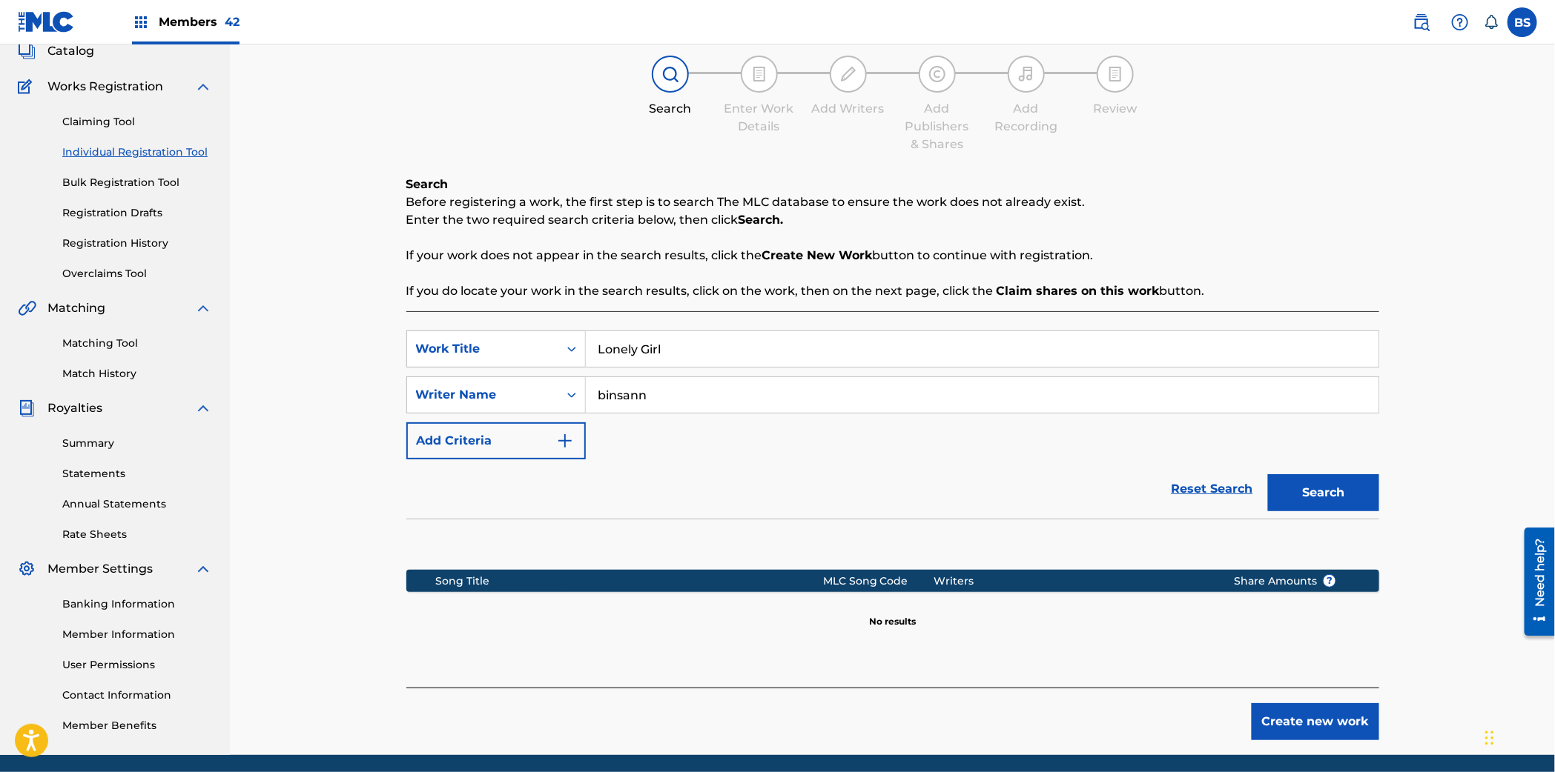
scroll to position [110, 0]
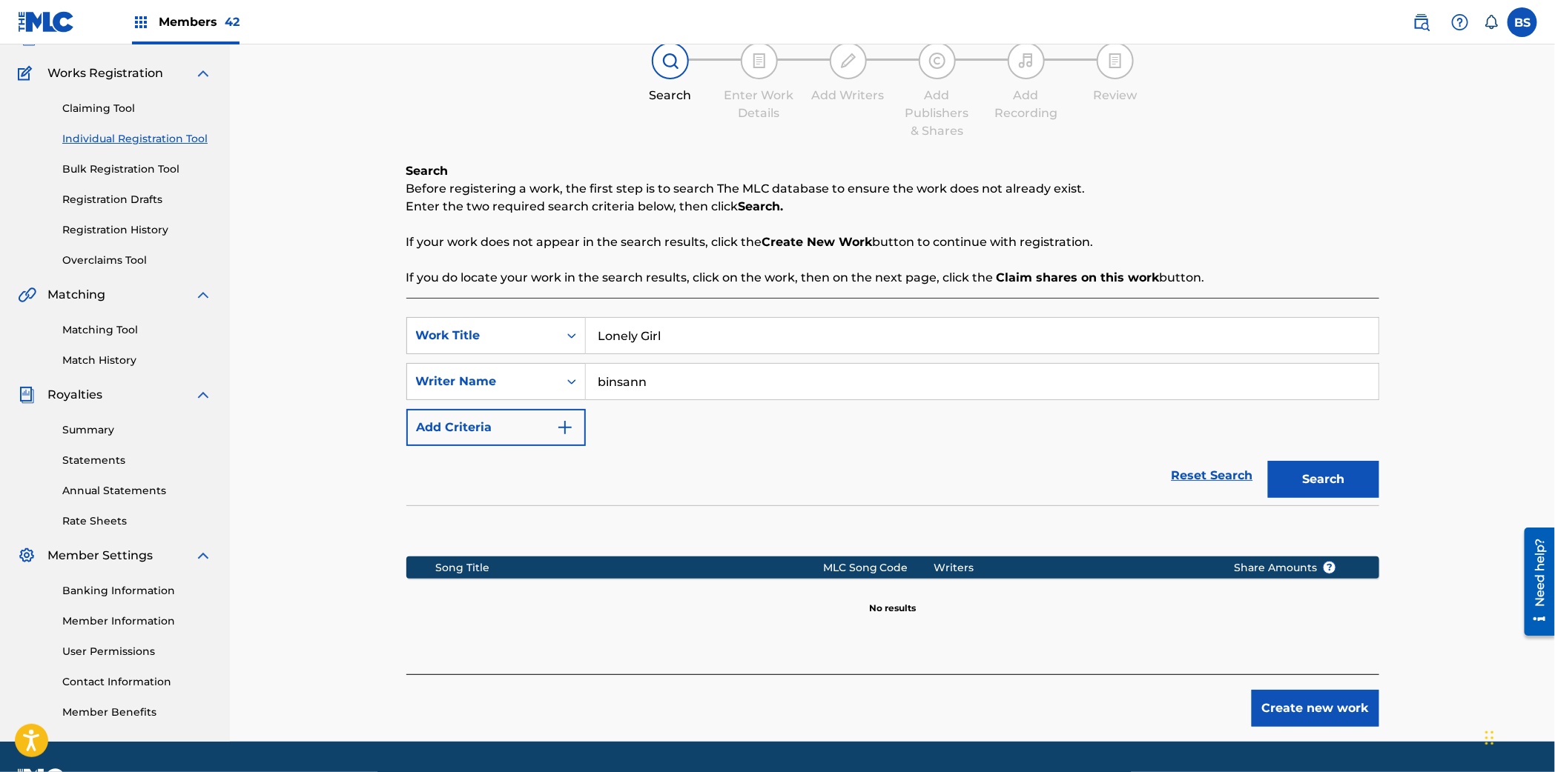
click at [1337, 715] on button "Create new work" at bounding box center [1315, 708] width 128 height 37
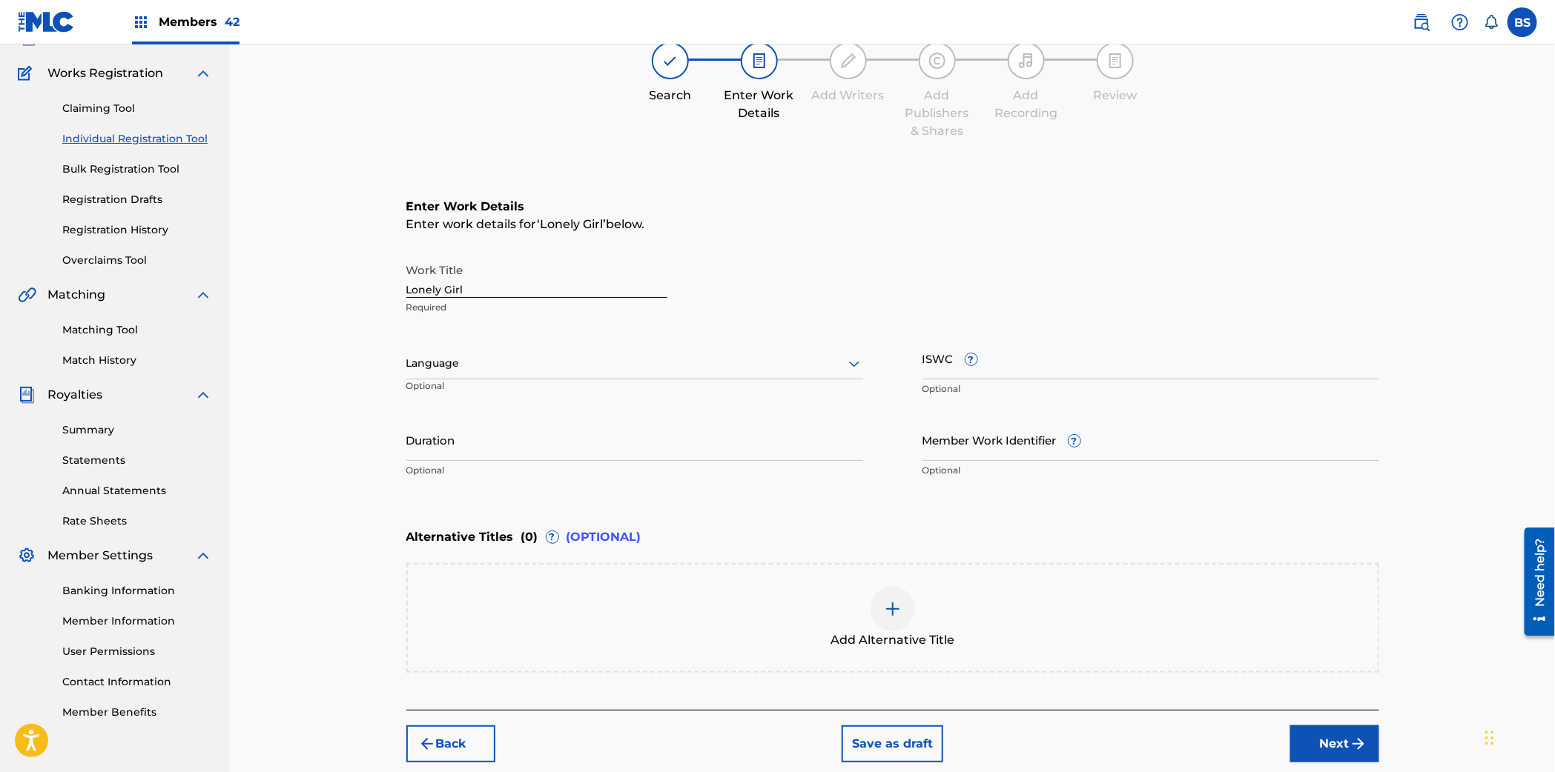
drag, startPoint x: 506, startPoint y: 356, endPoint x: 502, endPoint y: 363, distance: 8.6
click at [506, 356] on div at bounding box center [634, 363] width 457 height 19
click at [483, 391] on div "English" at bounding box center [634, 396] width 455 height 33
click at [579, 451] on input "Duration" at bounding box center [634, 440] width 457 height 42
paste input "02:30"
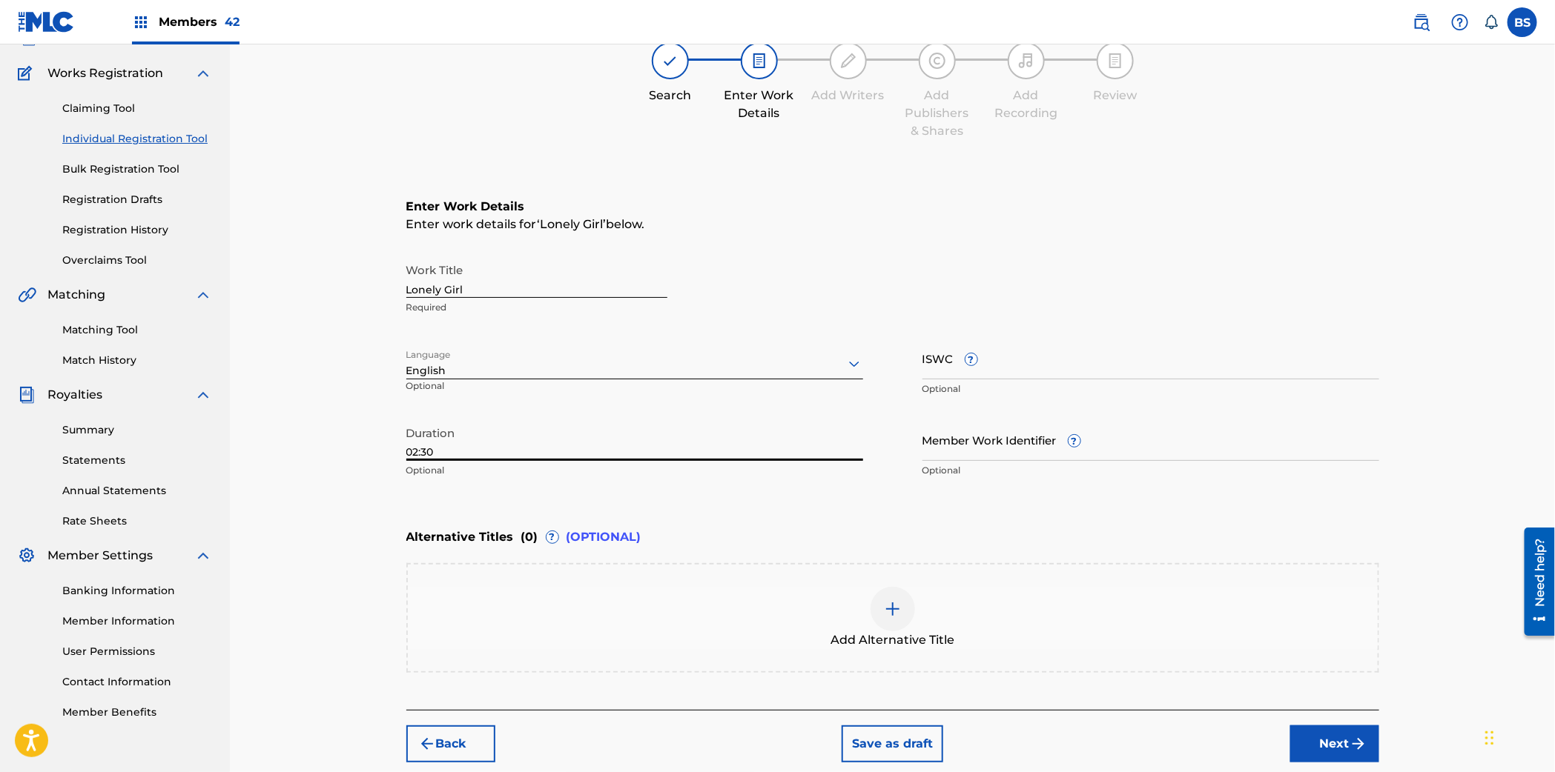
type input "02:30"
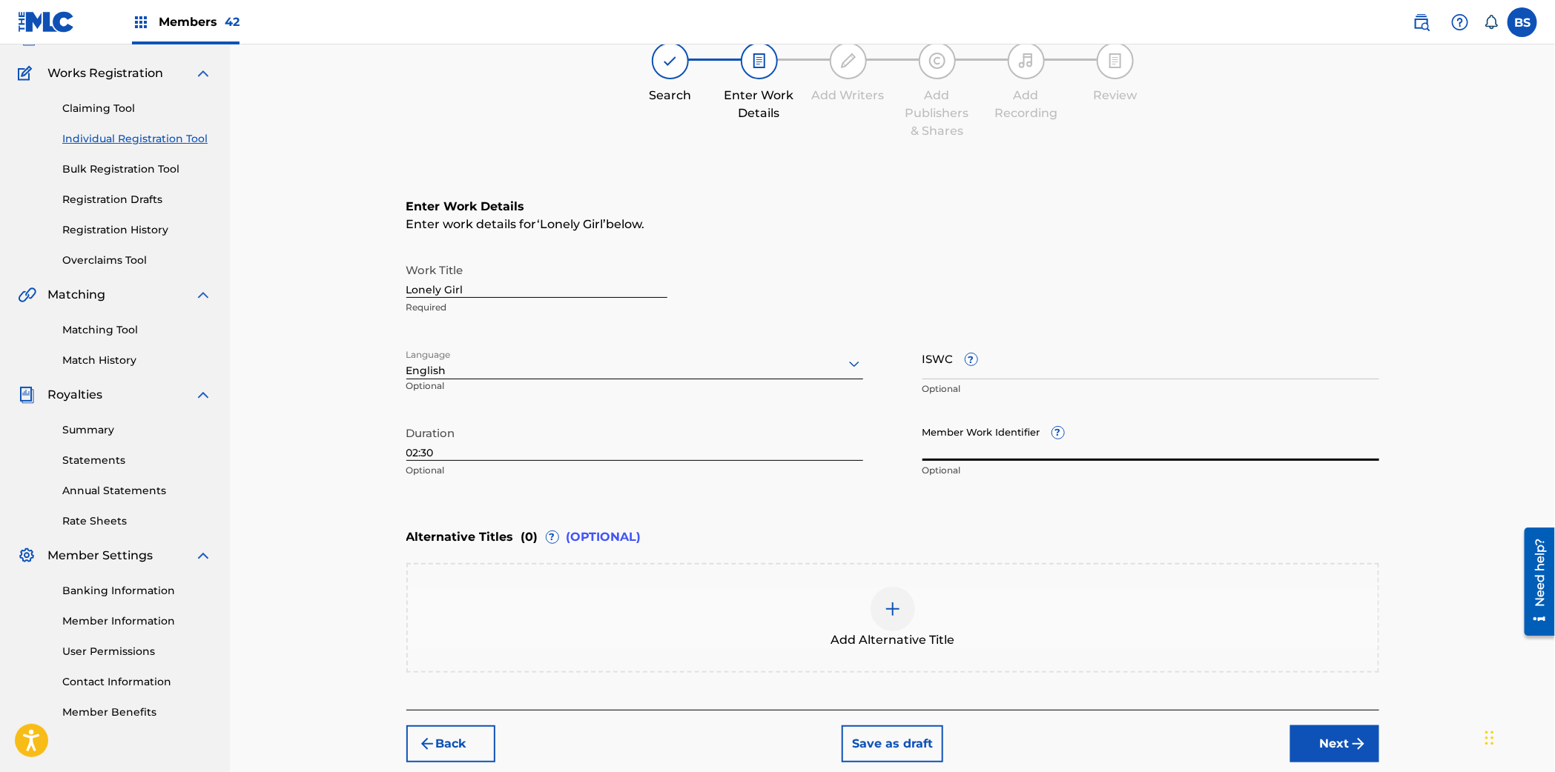
scroll to position [184, 0]
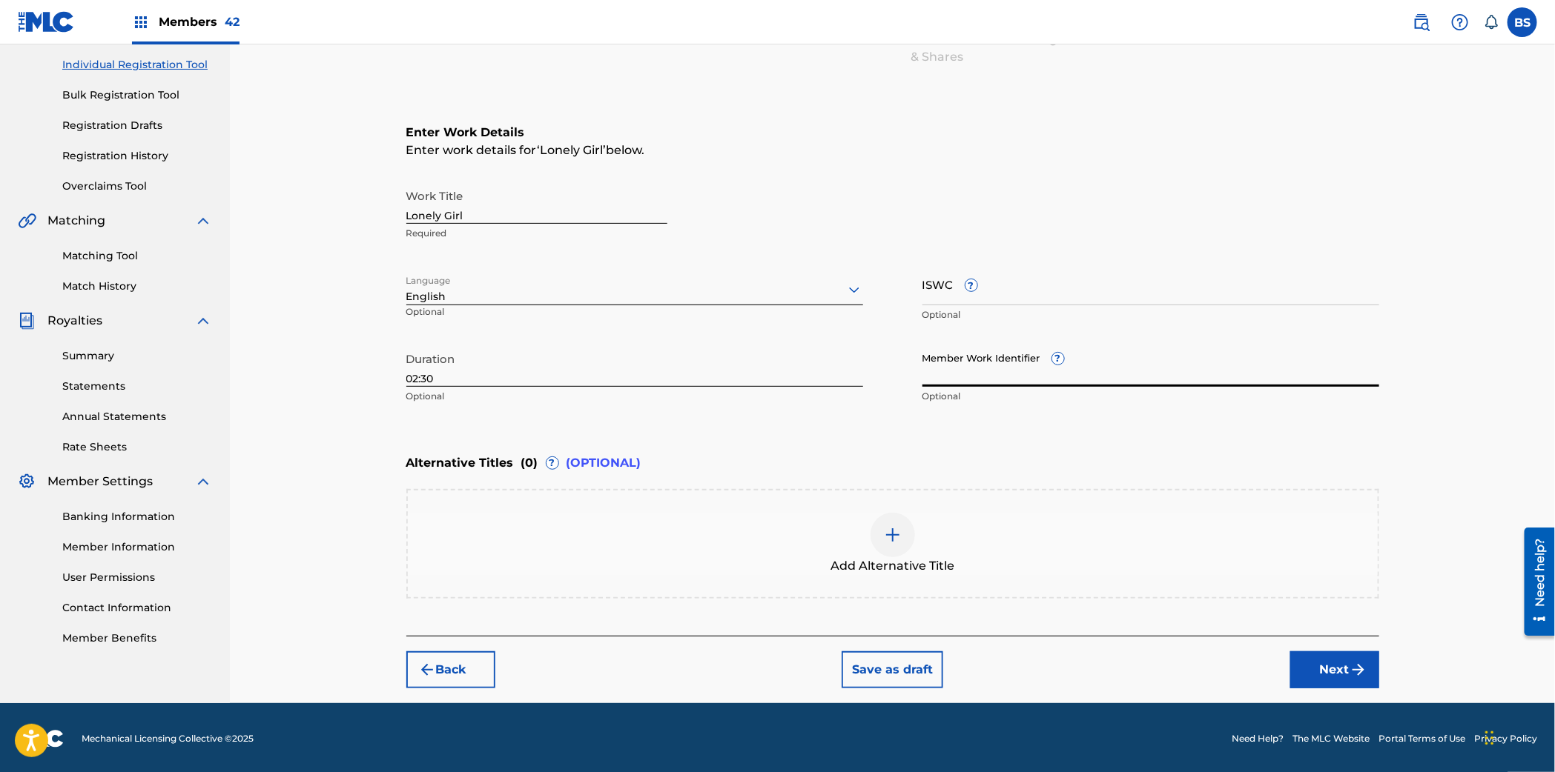
click at [1331, 654] on button "Next" at bounding box center [1334, 670] width 89 height 37
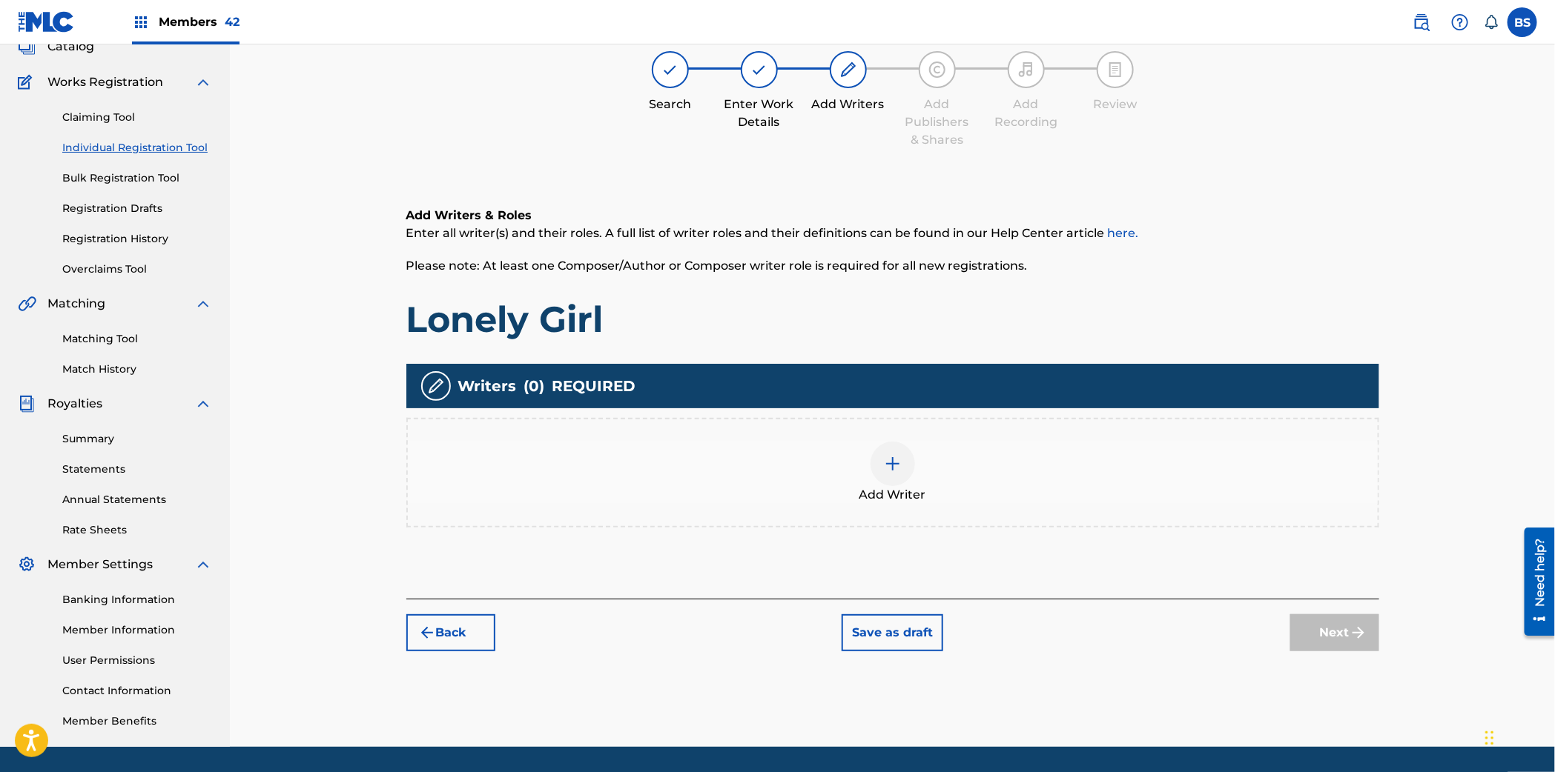
scroll to position [67, 0]
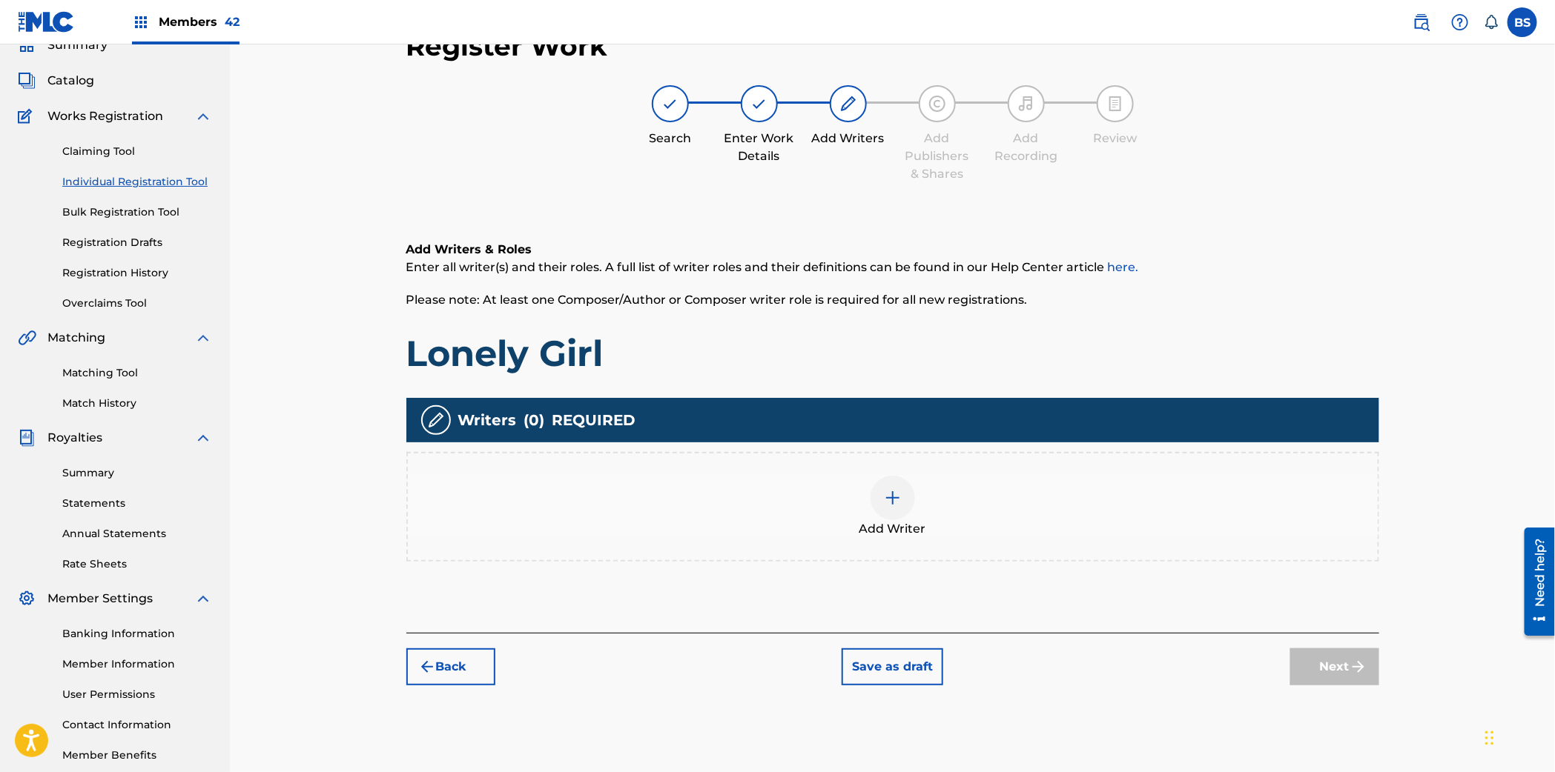
click at [881, 486] on div at bounding box center [892, 498] width 44 height 44
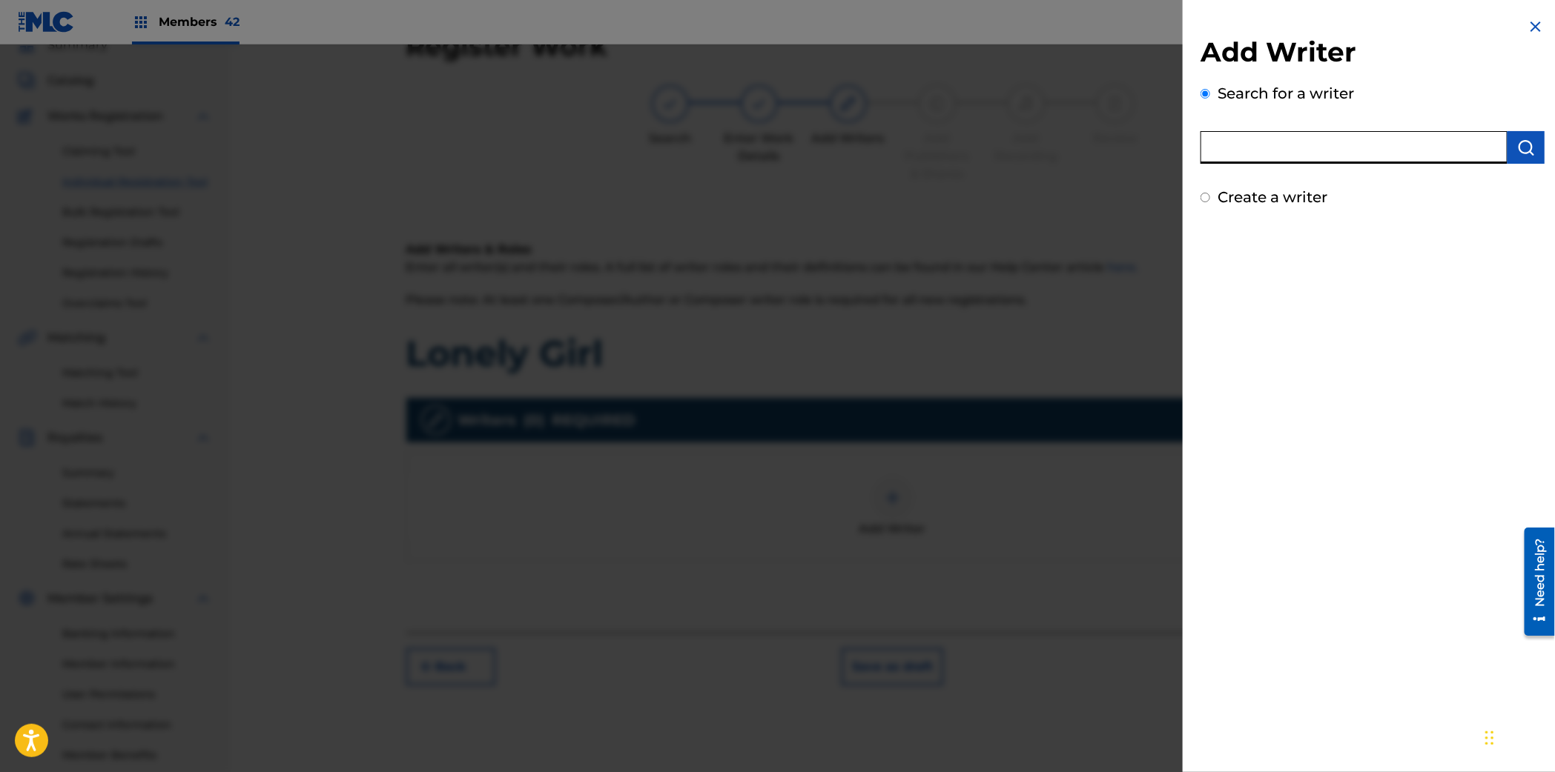
click at [1328, 142] on input "text" at bounding box center [1353, 147] width 307 height 33
paste input "01015418598"
type input "01015418598"
drag, startPoint x: 1519, startPoint y: 153, endPoint x: 1511, endPoint y: 156, distance: 8.5
click at [1519, 153] on img "submit" at bounding box center [1526, 148] width 18 height 18
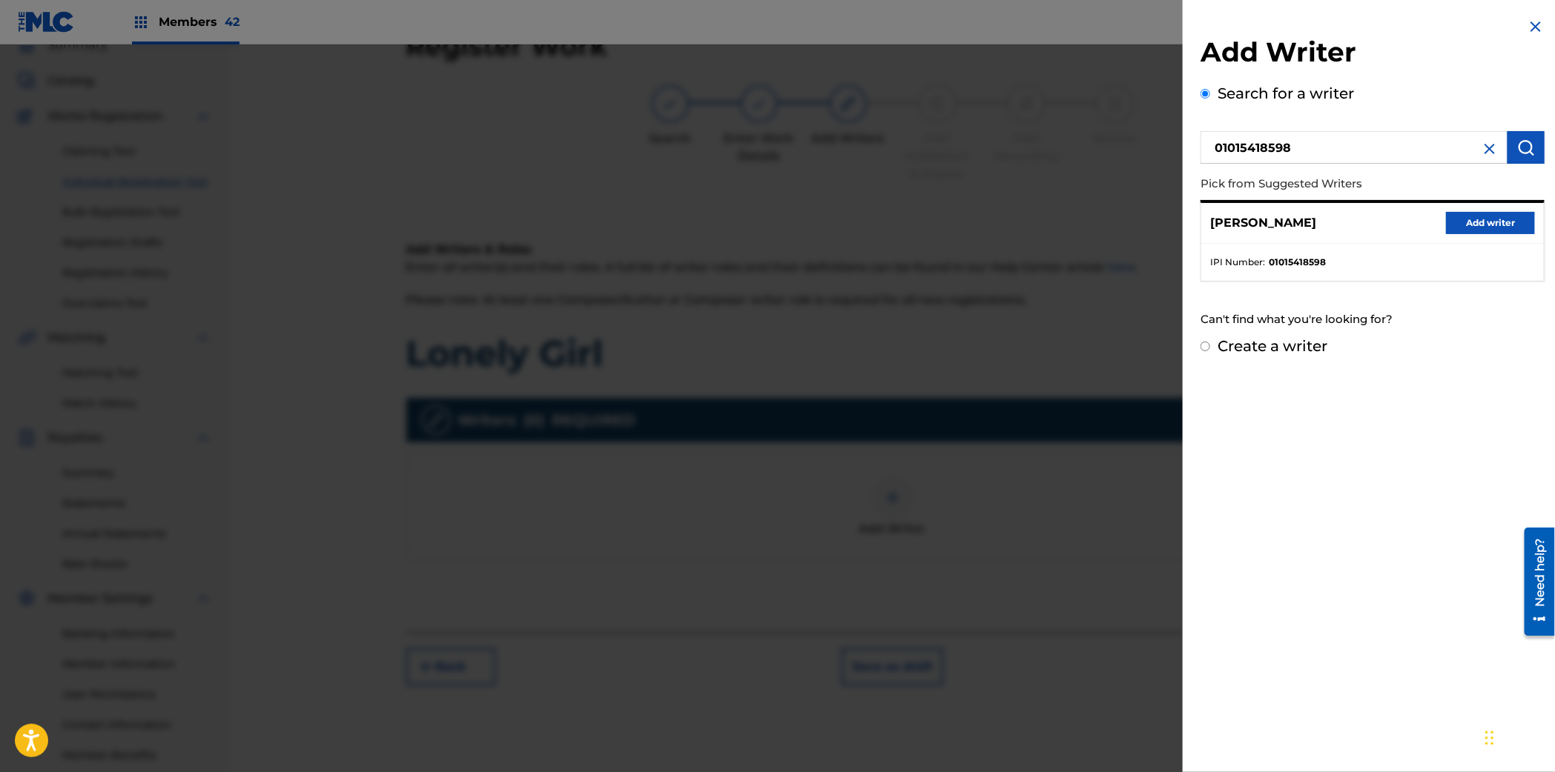
drag, startPoint x: 1487, startPoint y: 219, endPoint x: 1073, endPoint y: 370, distance: 440.5
click at [1487, 219] on button "Add writer" at bounding box center [1490, 223] width 89 height 22
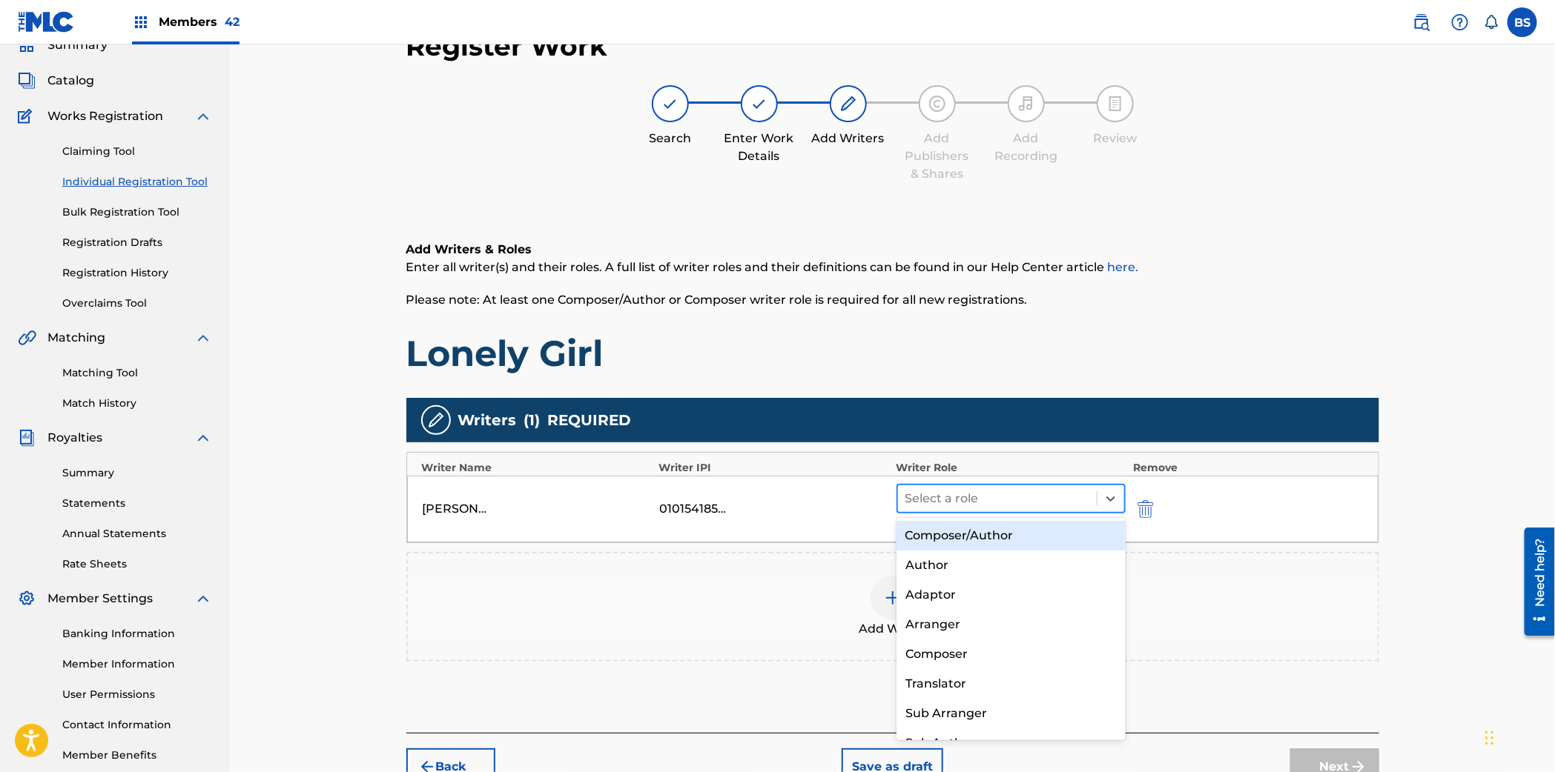
click at [953, 489] on div at bounding box center [997, 499] width 185 height 21
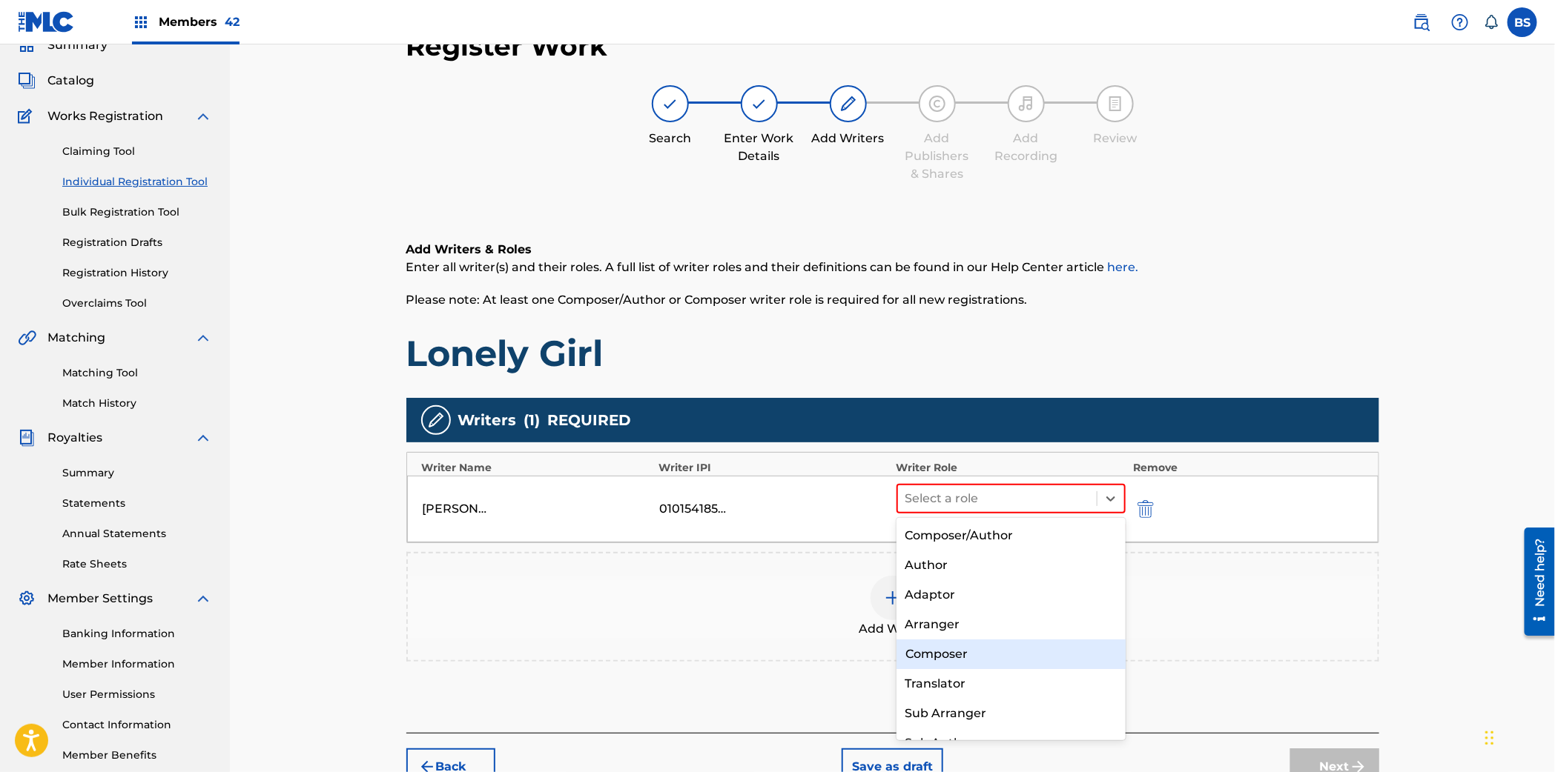
drag, startPoint x: 917, startPoint y: 661, endPoint x: 914, endPoint y: 653, distance: 8.0
click at [918, 660] on div "Composer" at bounding box center [1010, 655] width 229 height 30
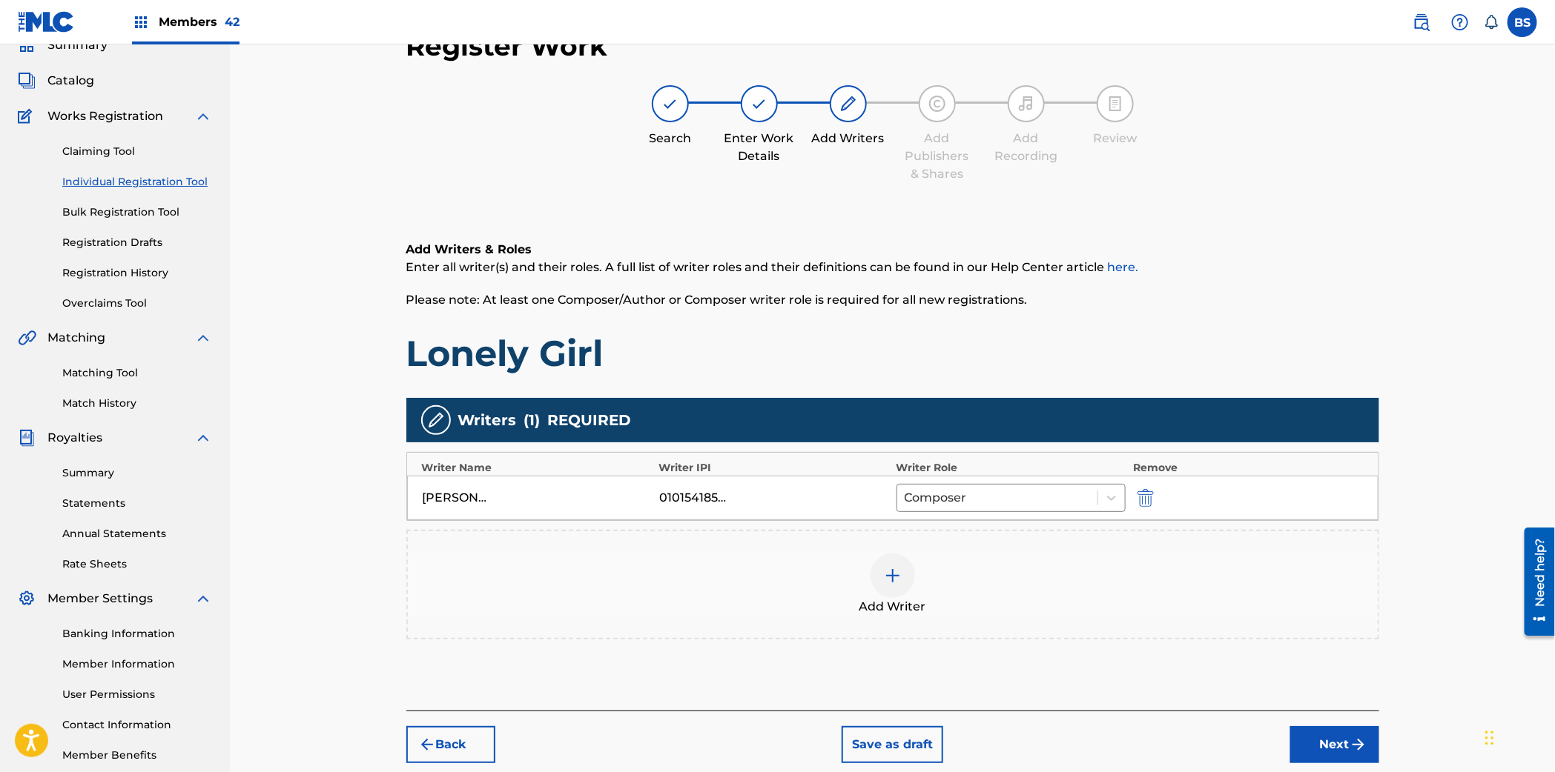
click at [882, 589] on div at bounding box center [892, 576] width 44 height 44
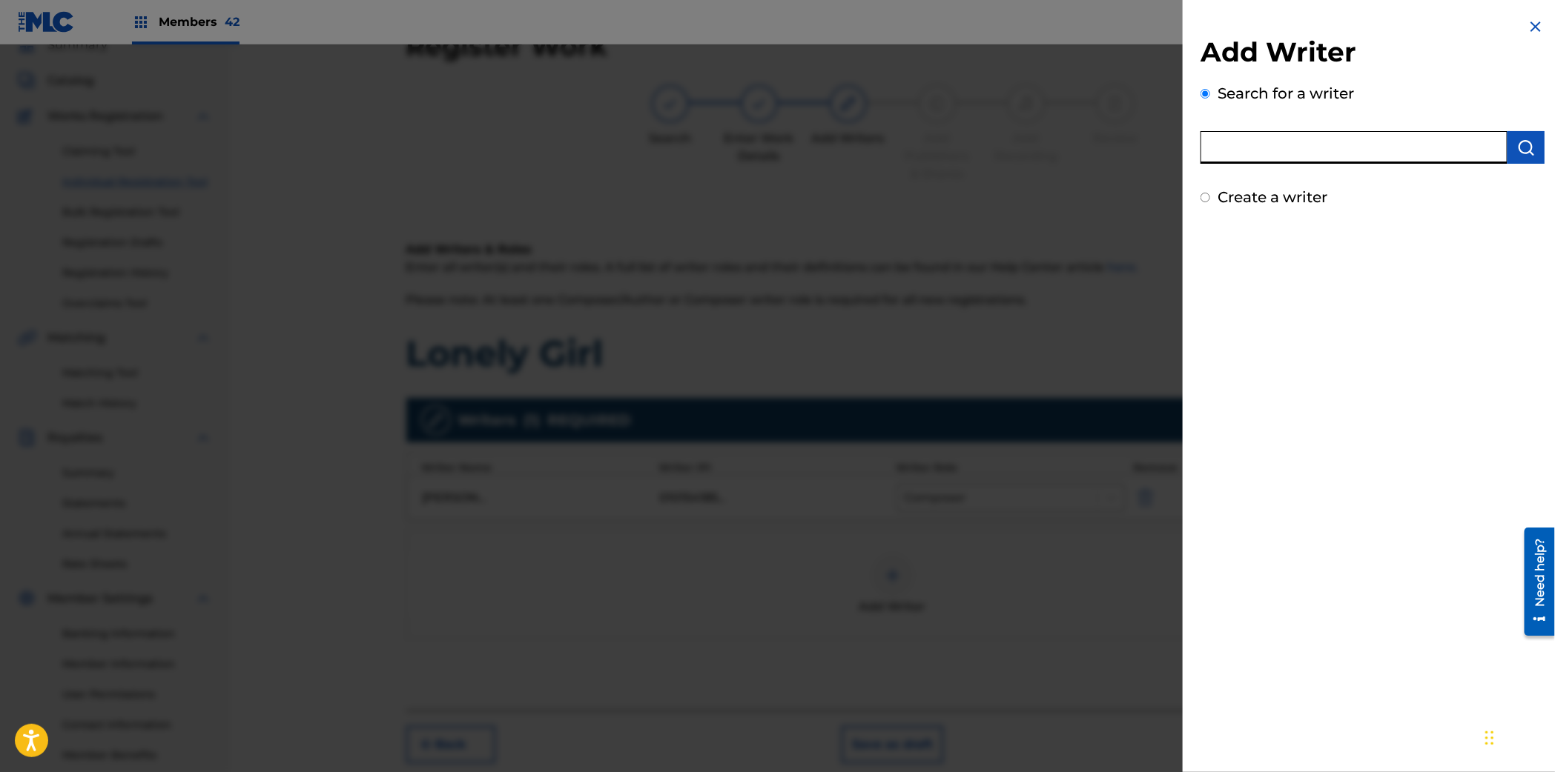
drag, startPoint x: 1280, startPoint y: 145, endPoint x: 1333, endPoint y: 151, distance: 53.0
click at [1280, 148] on input "text" at bounding box center [1353, 147] width 307 height 33
paste input "00369590903"
type input "00369590903"
click at [1517, 148] on img "submit" at bounding box center [1526, 148] width 18 height 18
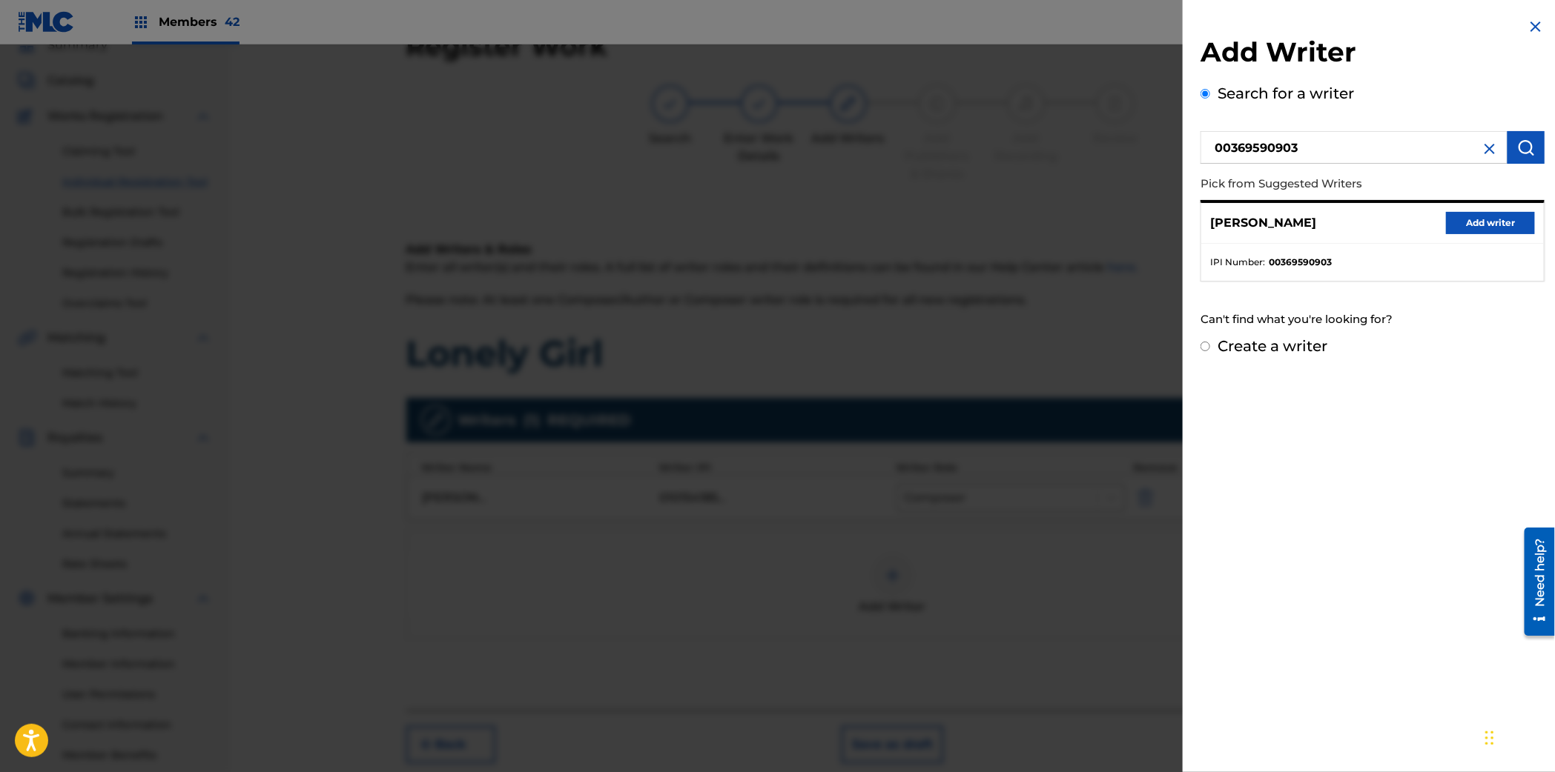
drag, startPoint x: 1483, startPoint y: 220, endPoint x: 1475, endPoint y: 231, distance: 13.2
click at [1483, 219] on button "Add writer" at bounding box center [1490, 223] width 89 height 22
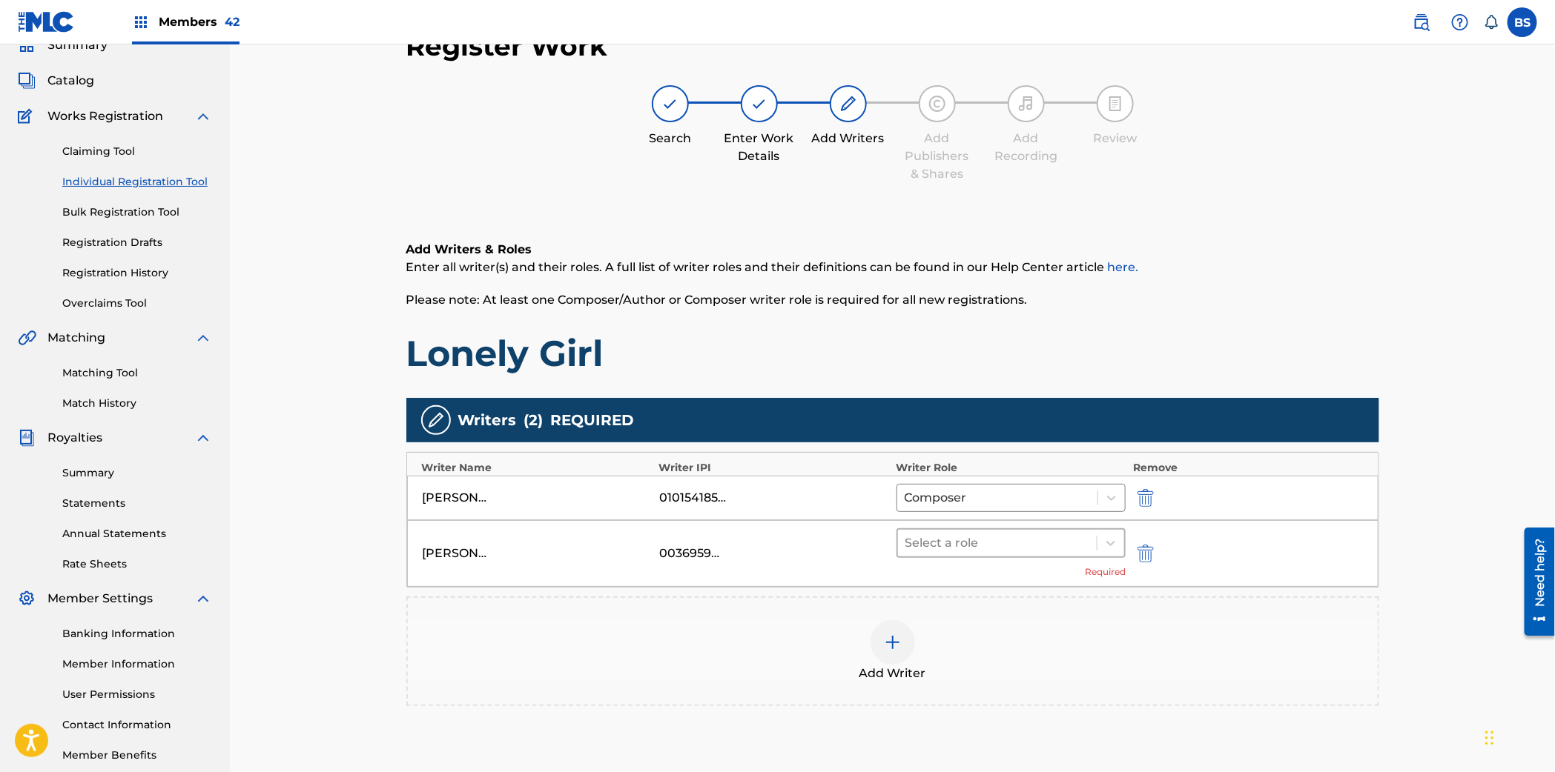
click at [944, 535] on div at bounding box center [997, 543] width 185 height 21
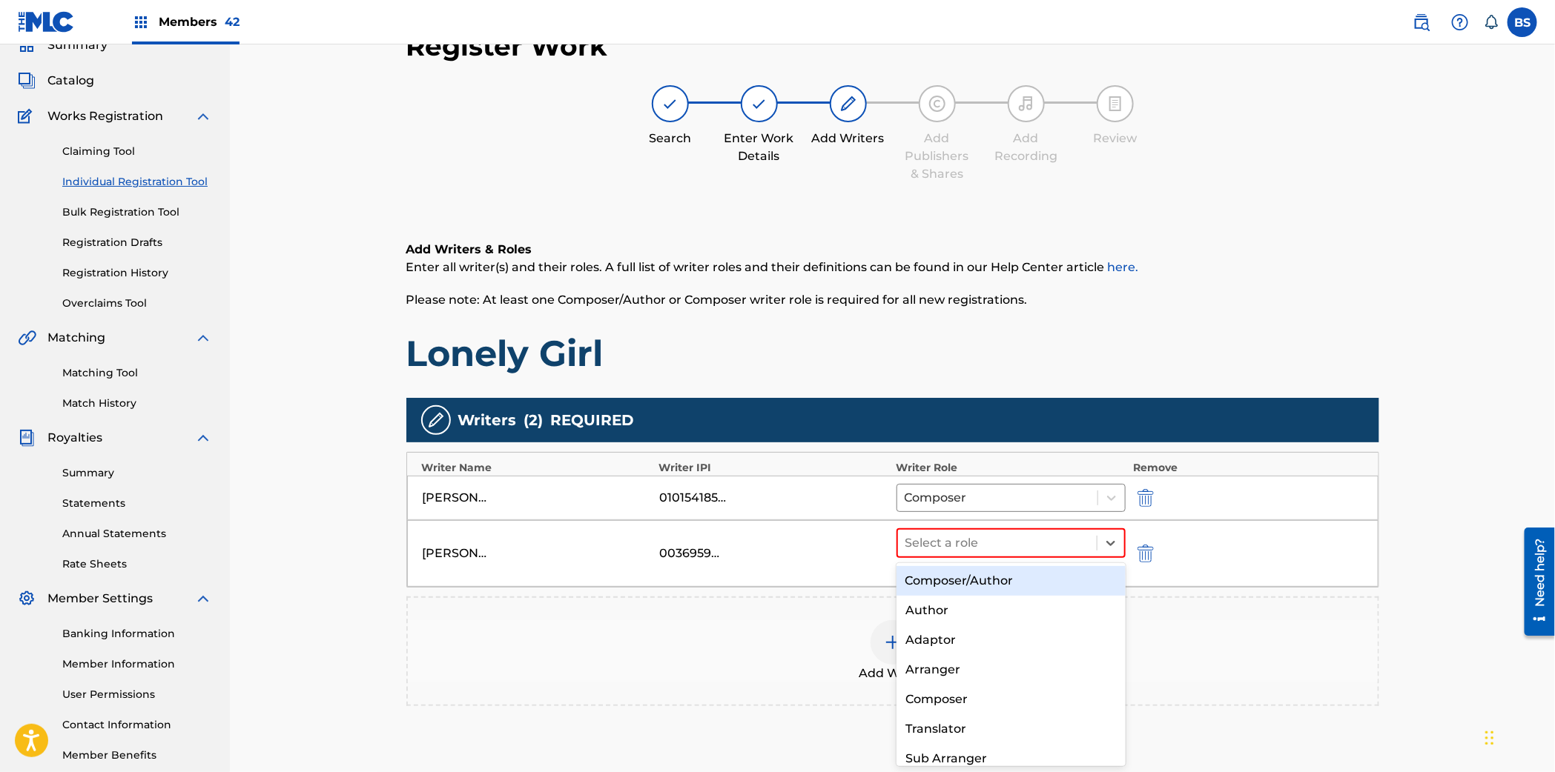
drag, startPoint x: 950, startPoint y: 569, endPoint x: 930, endPoint y: 589, distance: 28.8
click at [950, 569] on div "Composer/Author" at bounding box center [1010, 581] width 229 height 30
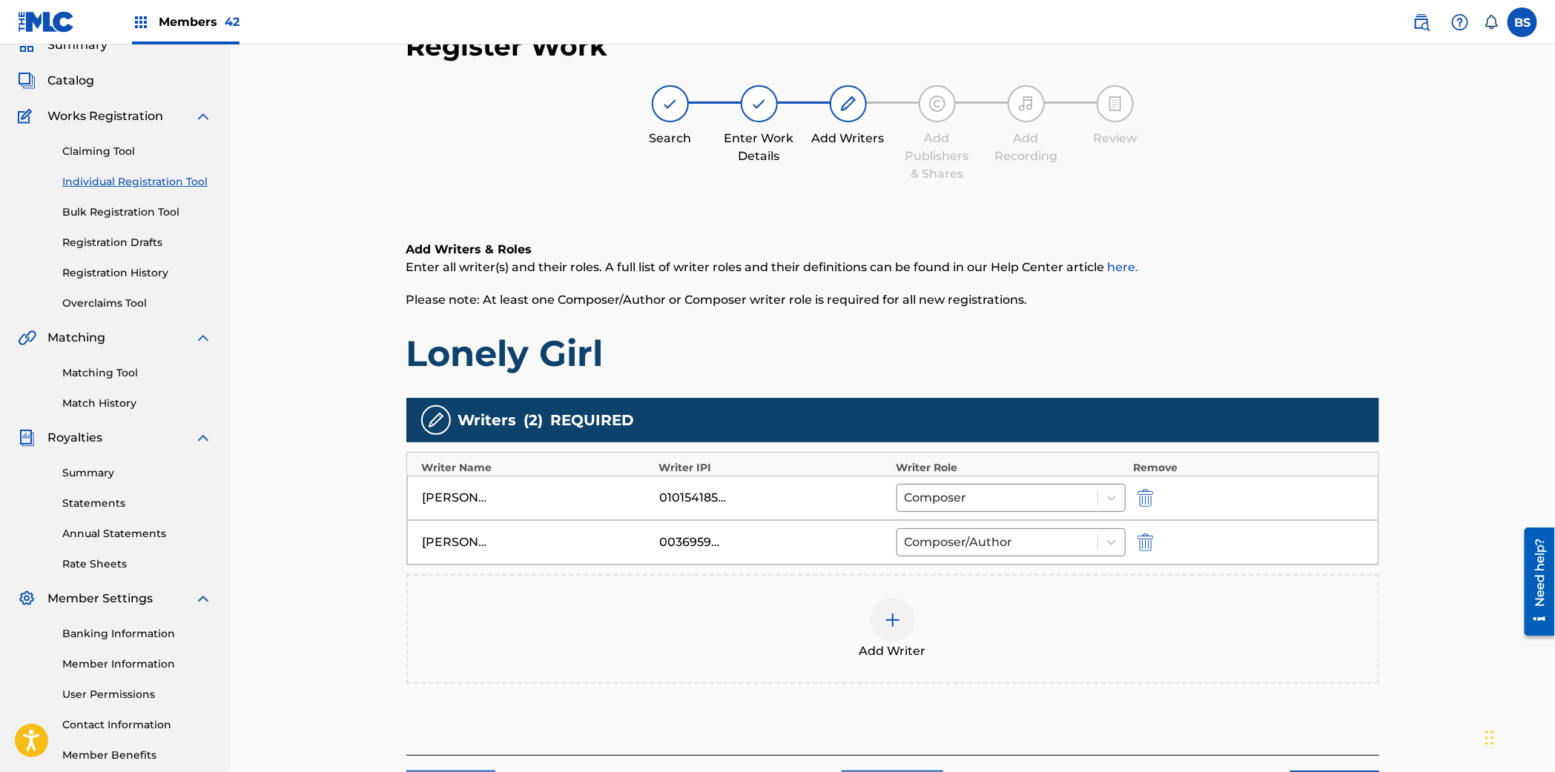
scroll to position [189, 0]
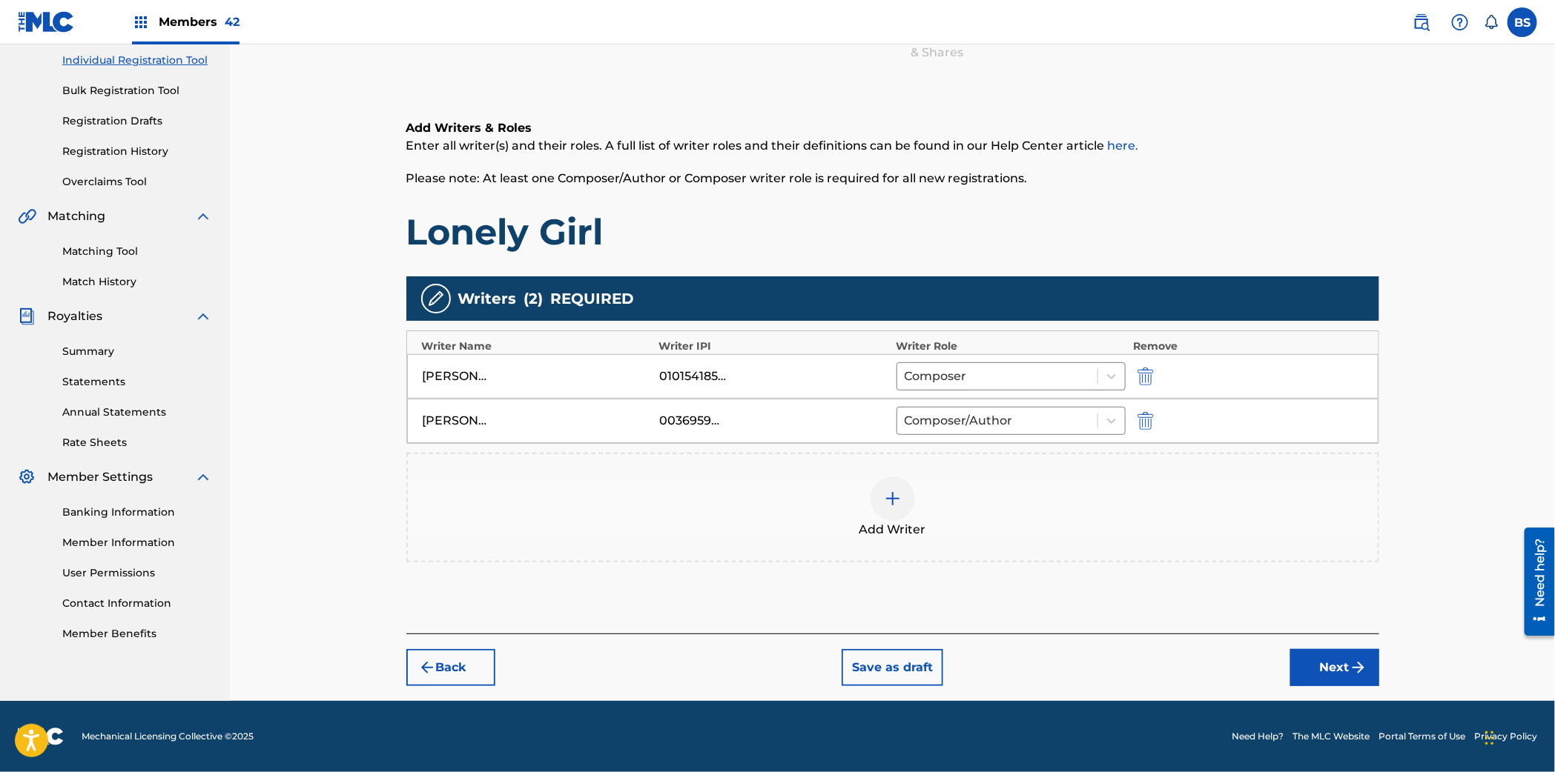
drag, startPoint x: 1329, startPoint y: 673, endPoint x: 1155, endPoint y: 591, distance: 192.7
click at [1329, 672] on button "Next" at bounding box center [1334, 667] width 89 height 37
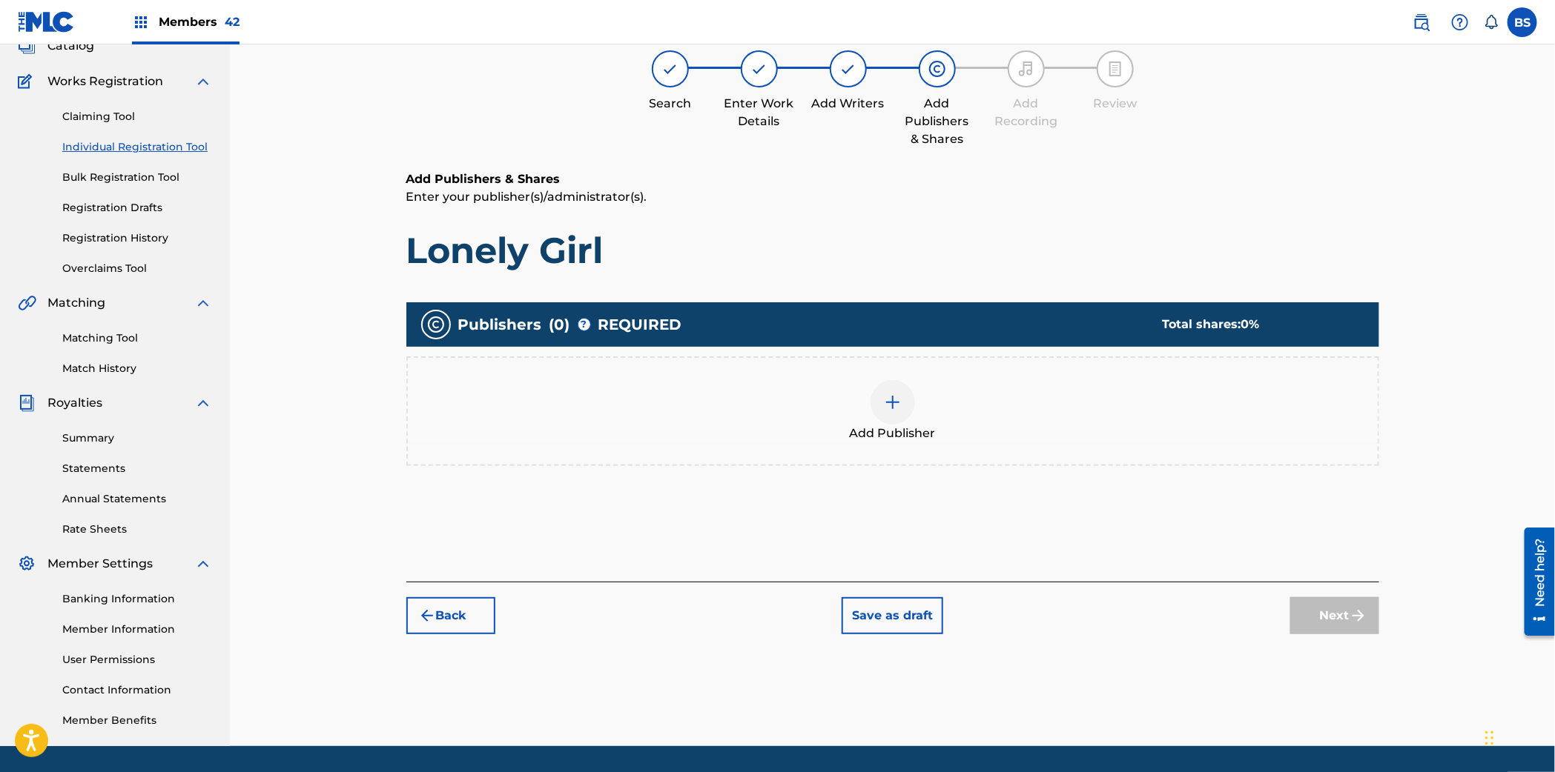
scroll to position [67, 0]
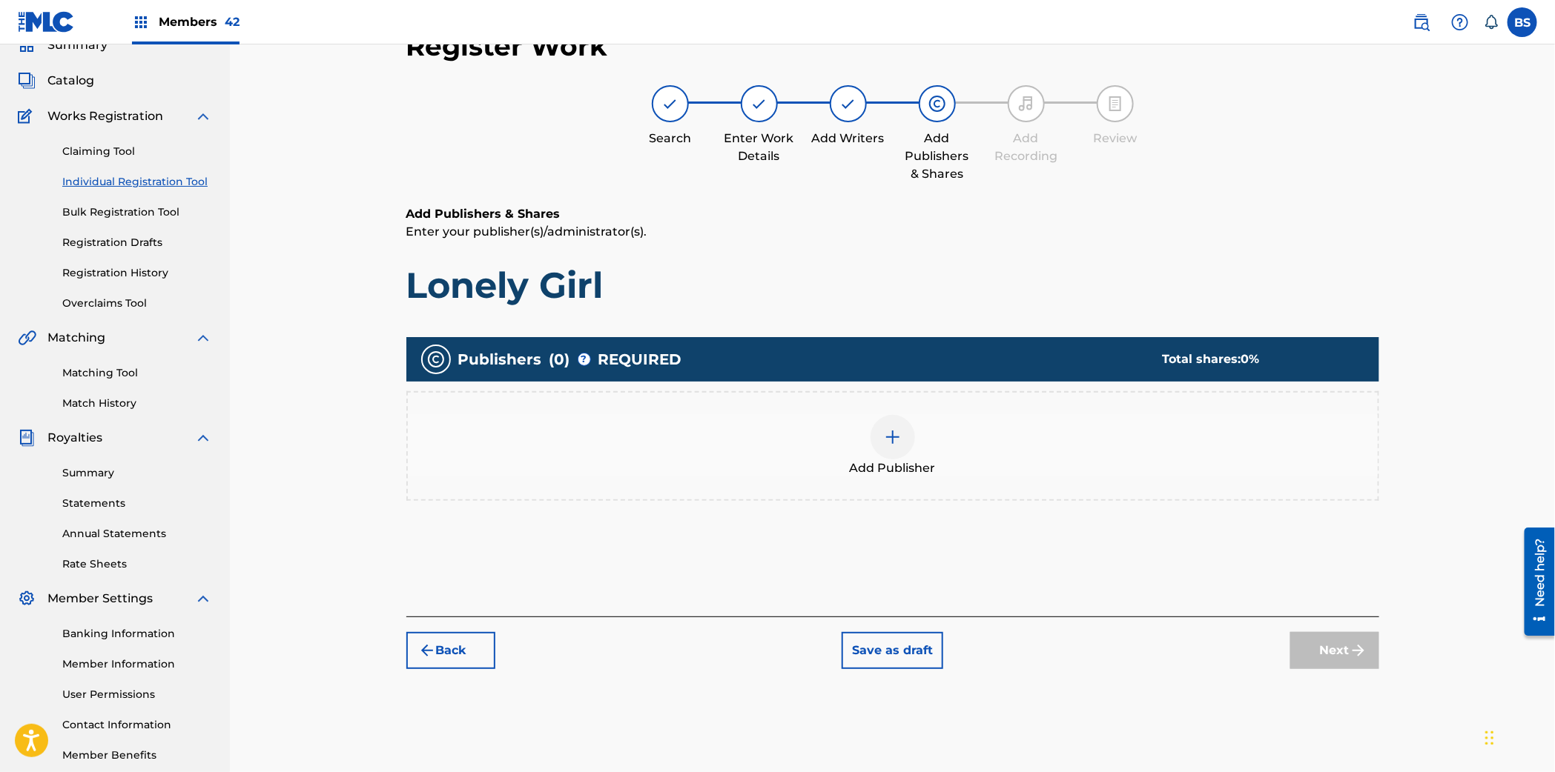
click at [924, 442] on div "Add Publisher" at bounding box center [893, 446] width 970 height 62
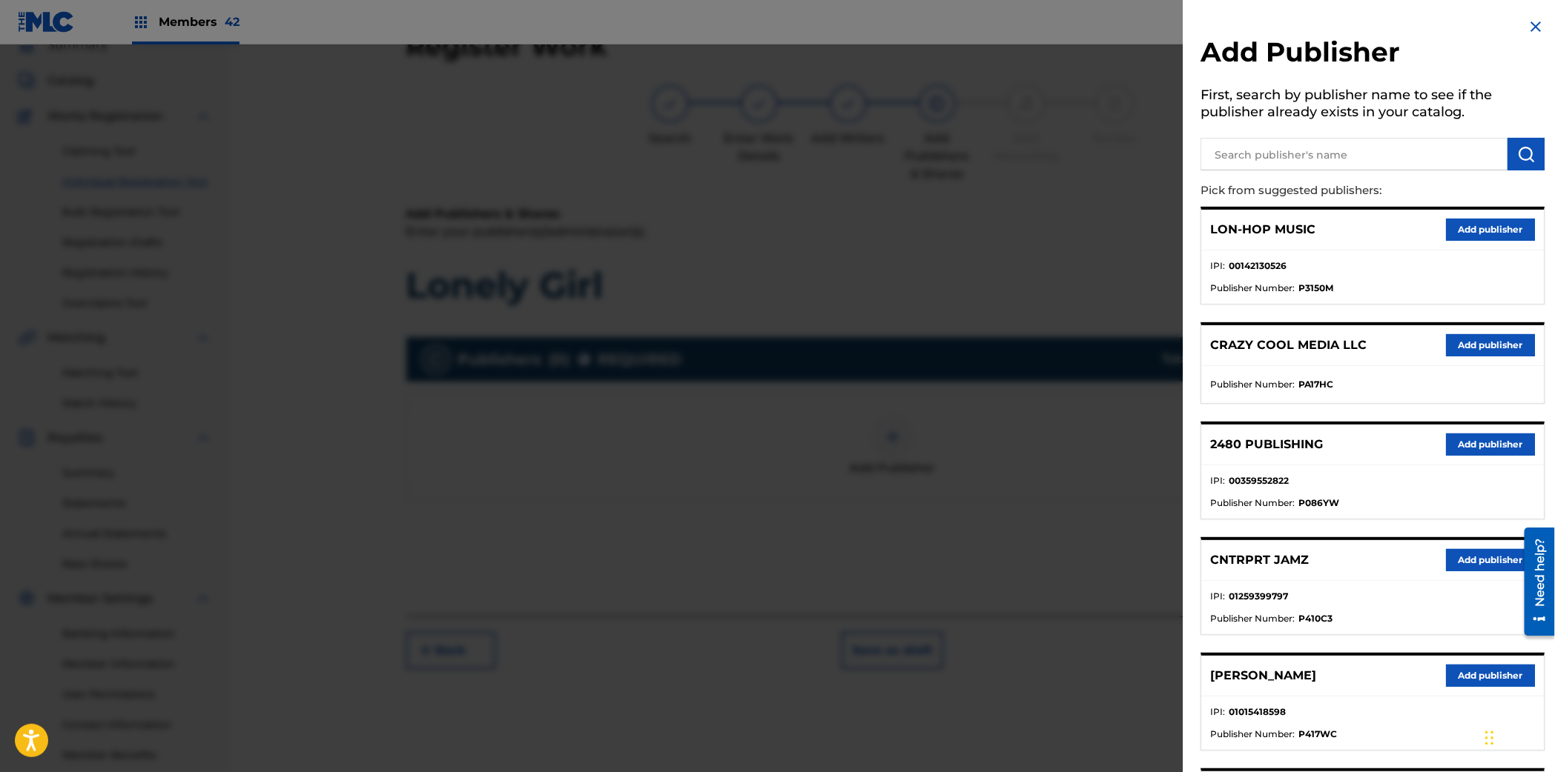
click at [1344, 145] on input "text" at bounding box center [1353, 154] width 307 height 33
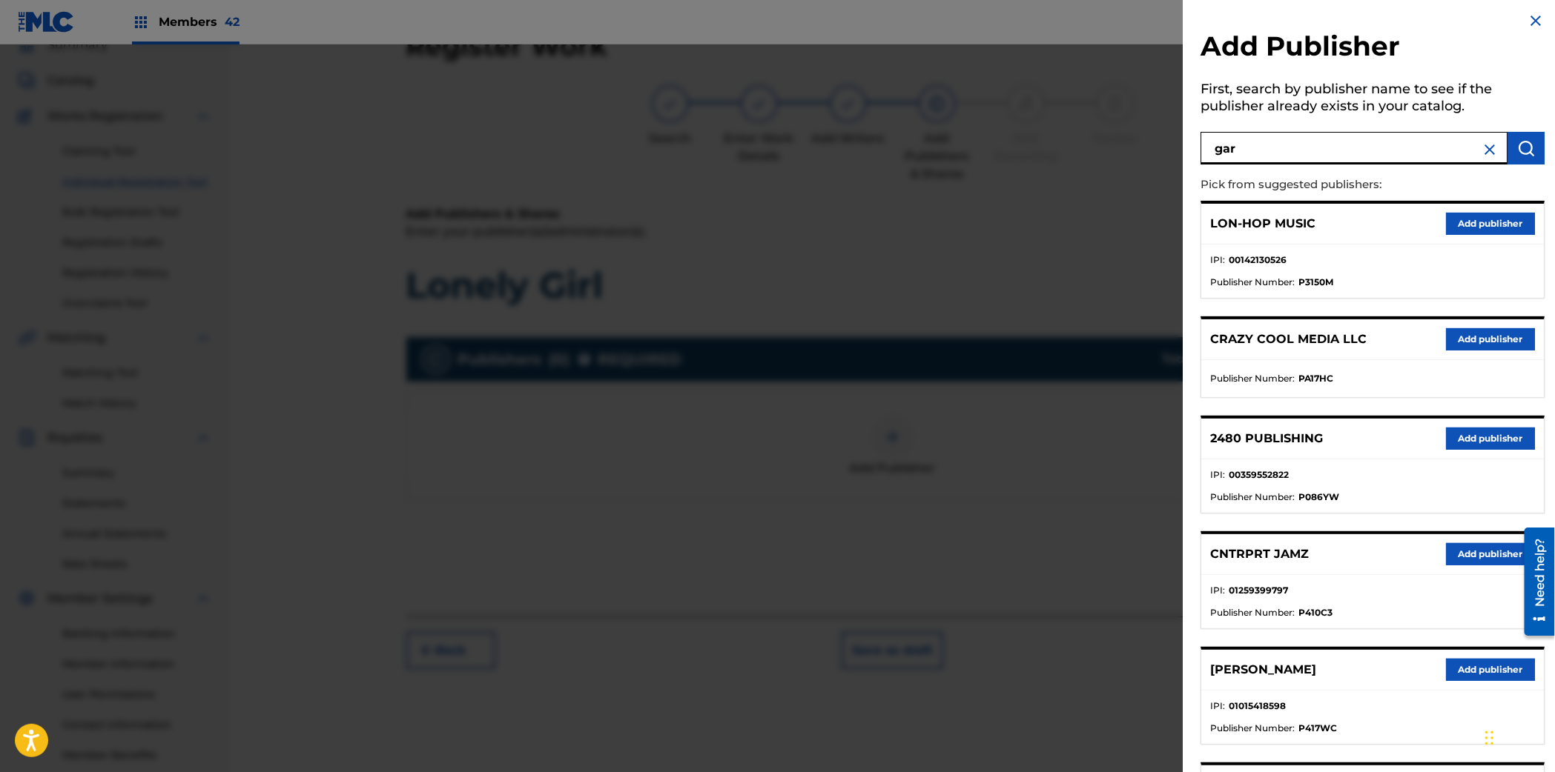
scroll to position [13, 0]
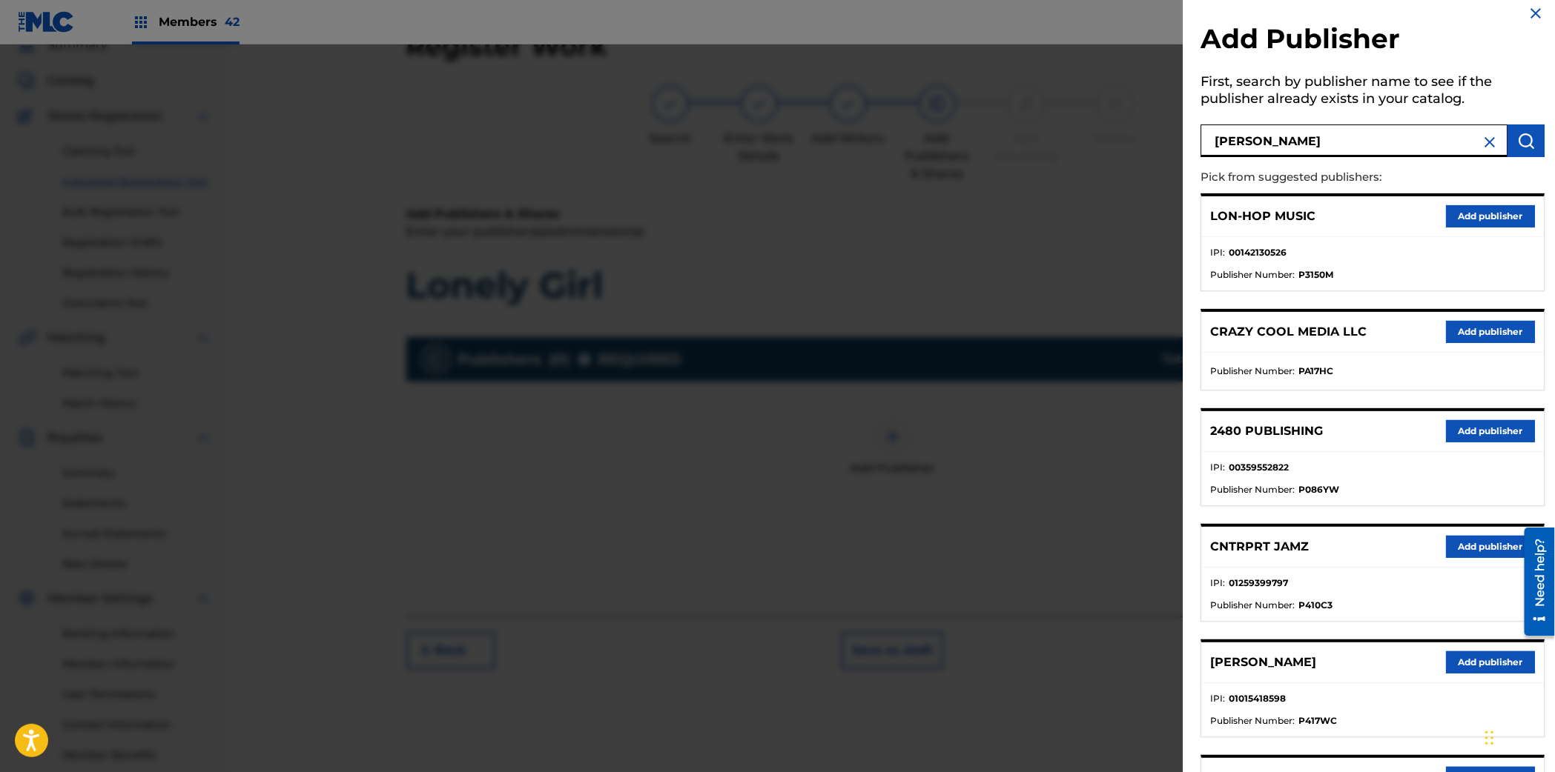
type input "garrett"
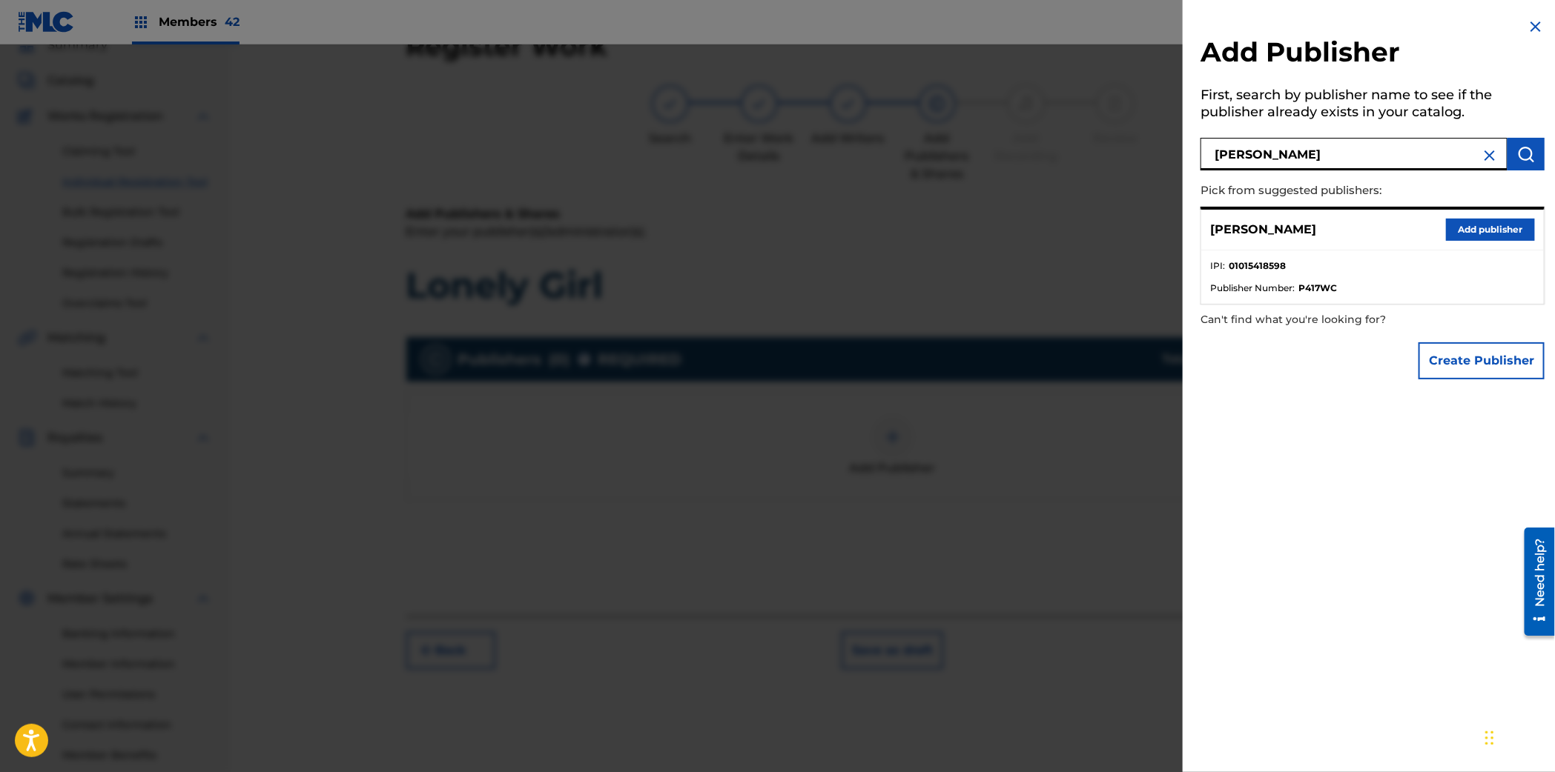
click at [1467, 230] on button "Add publisher" at bounding box center [1490, 230] width 89 height 22
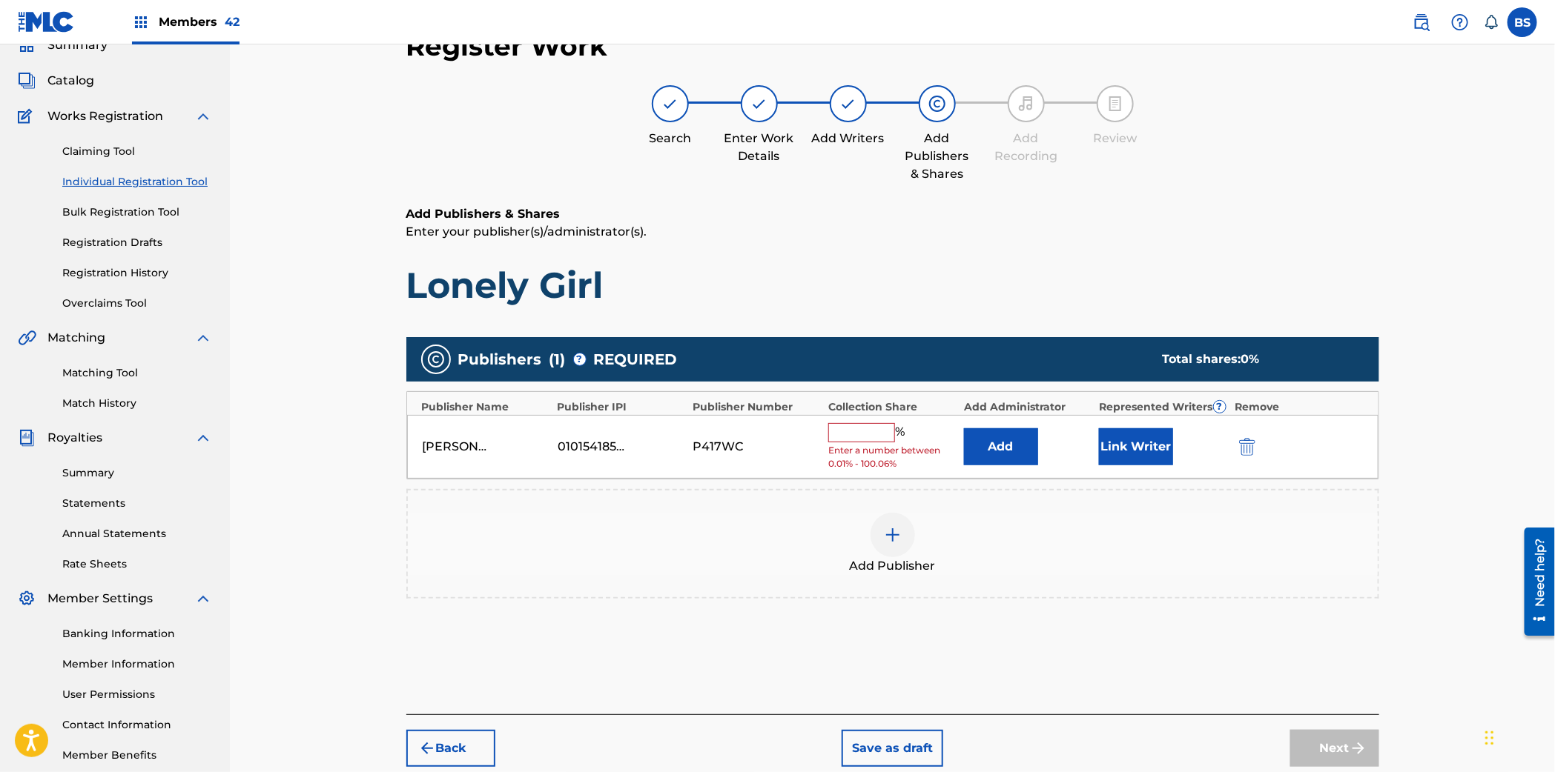
click at [856, 439] on input "text" at bounding box center [861, 432] width 67 height 19
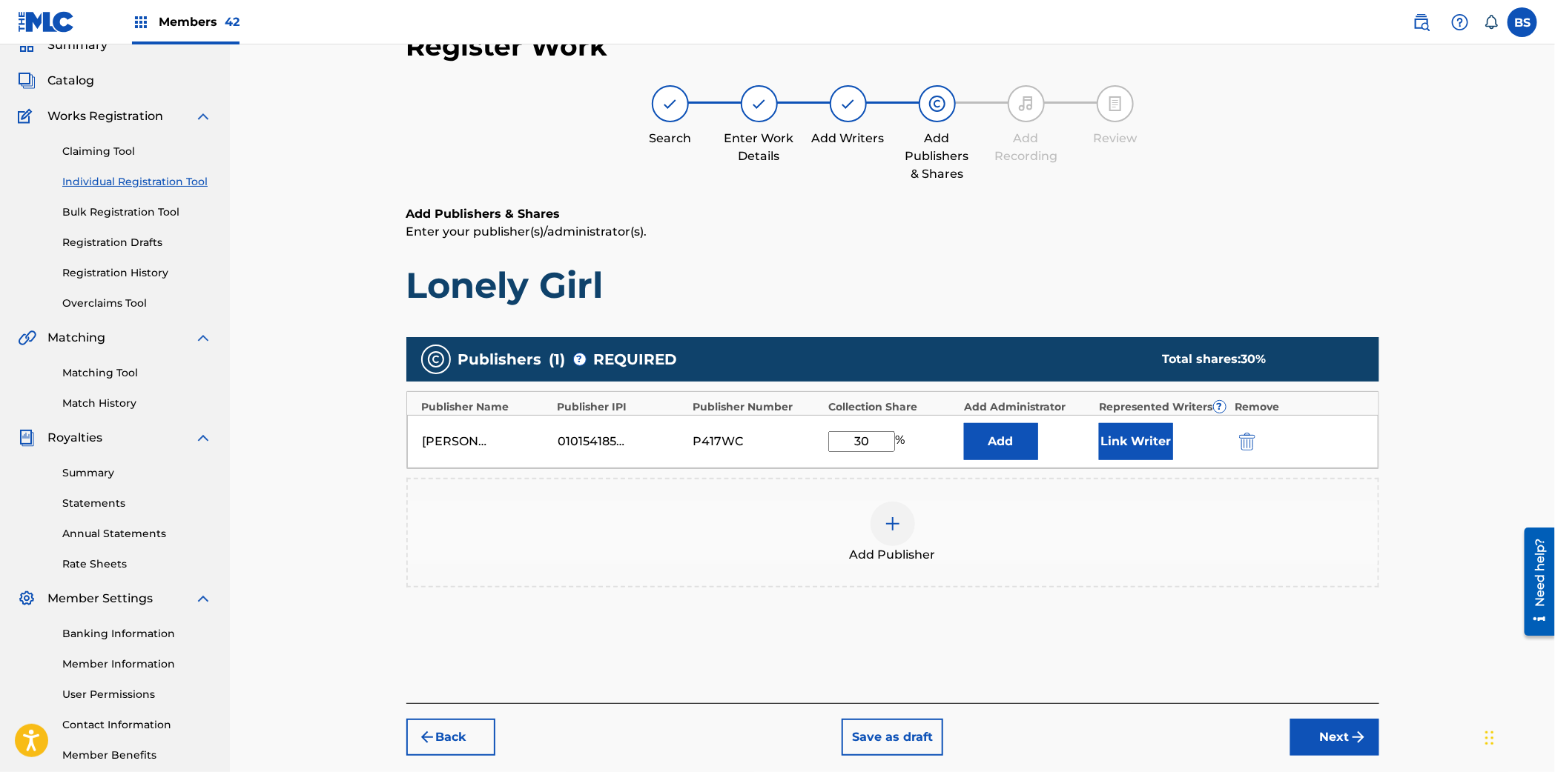
type input "30"
click at [1028, 436] on button "Add" at bounding box center [1001, 441] width 74 height 37
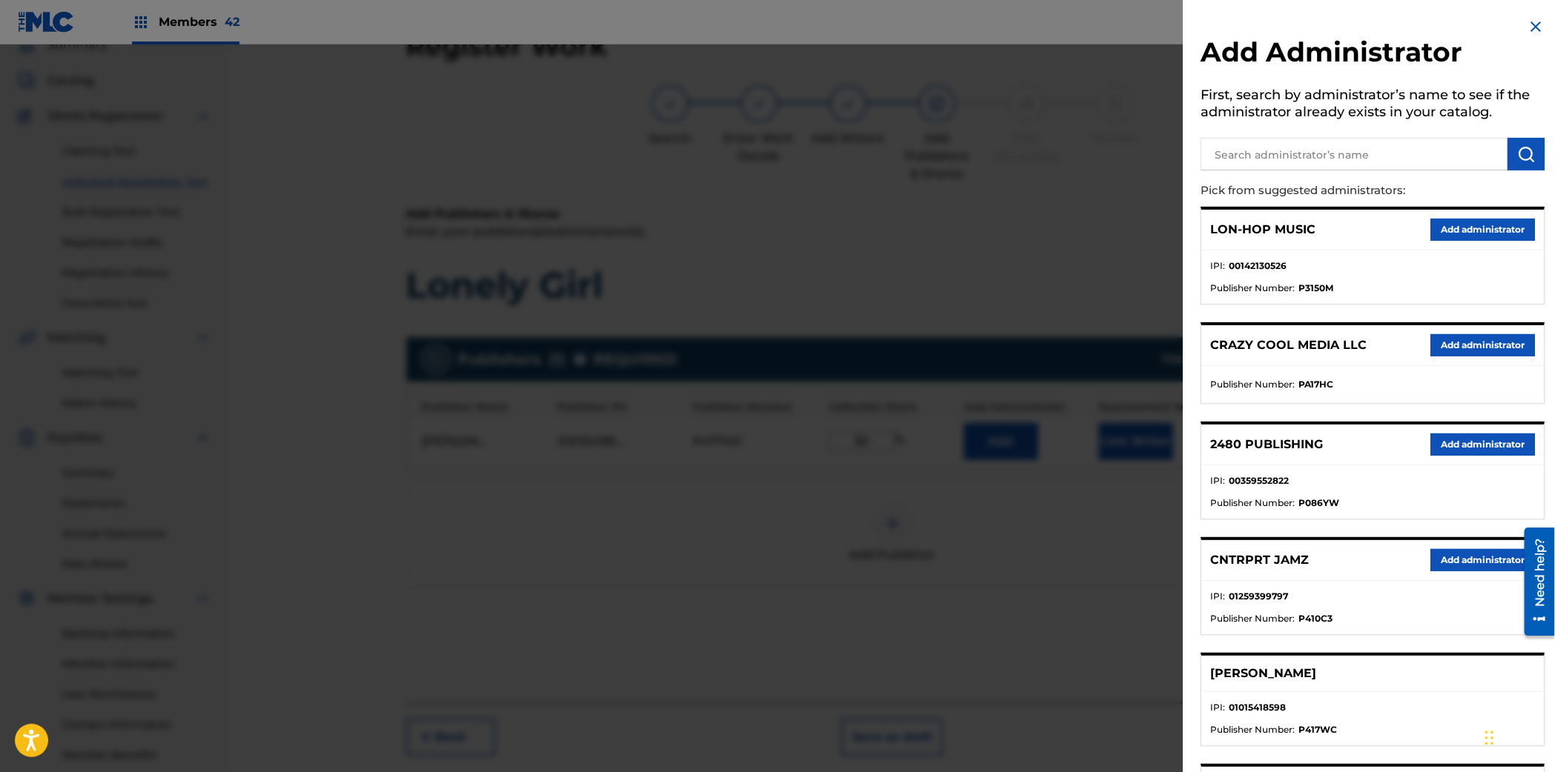
click at [1457, 560] on button "Add administrator" at bounding box center [1482, 560] width 105 height 22
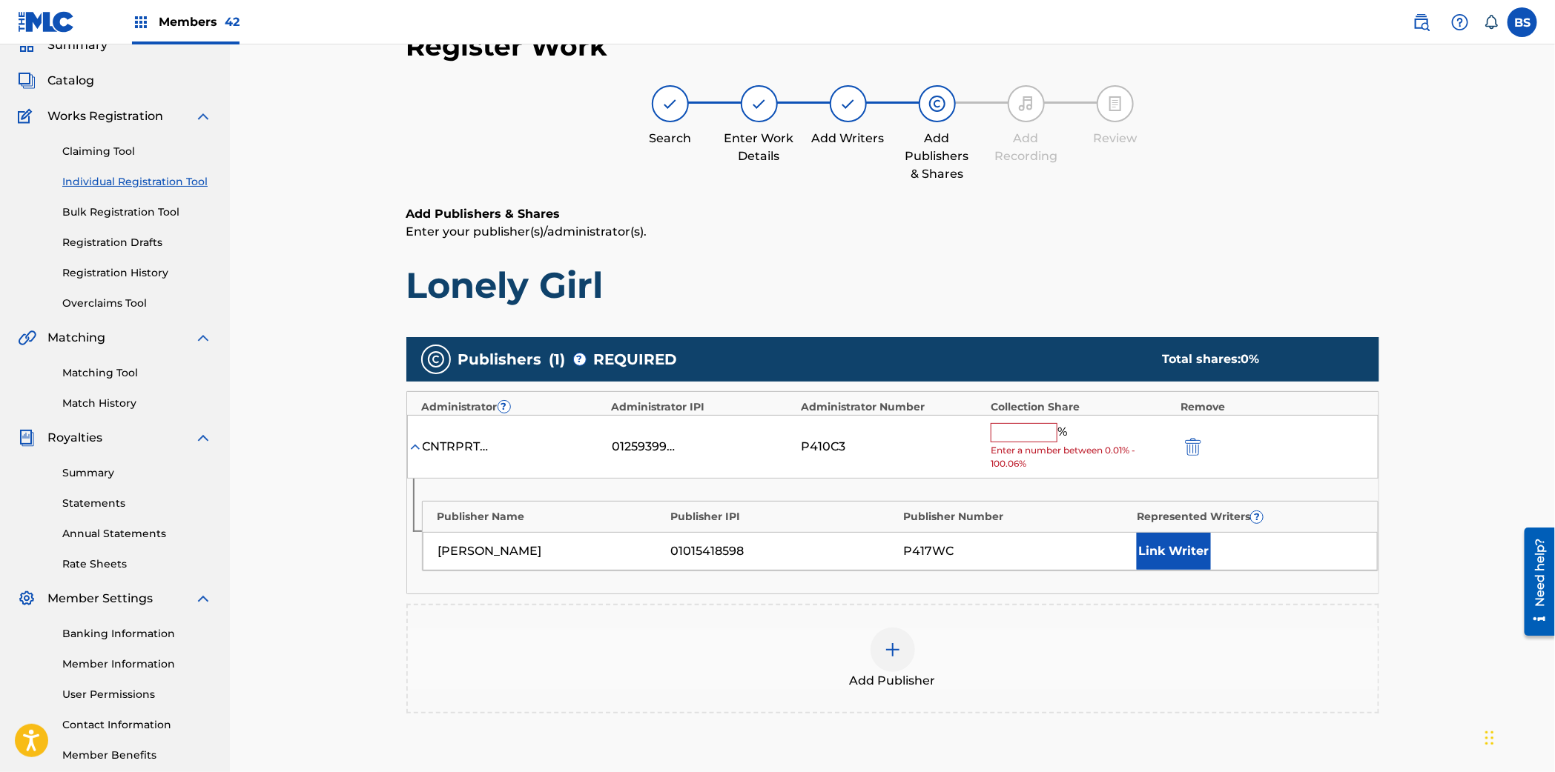
click at [1173, 544] on button "Link Writer" at bounding box center [1173, 551] width 74 height 37
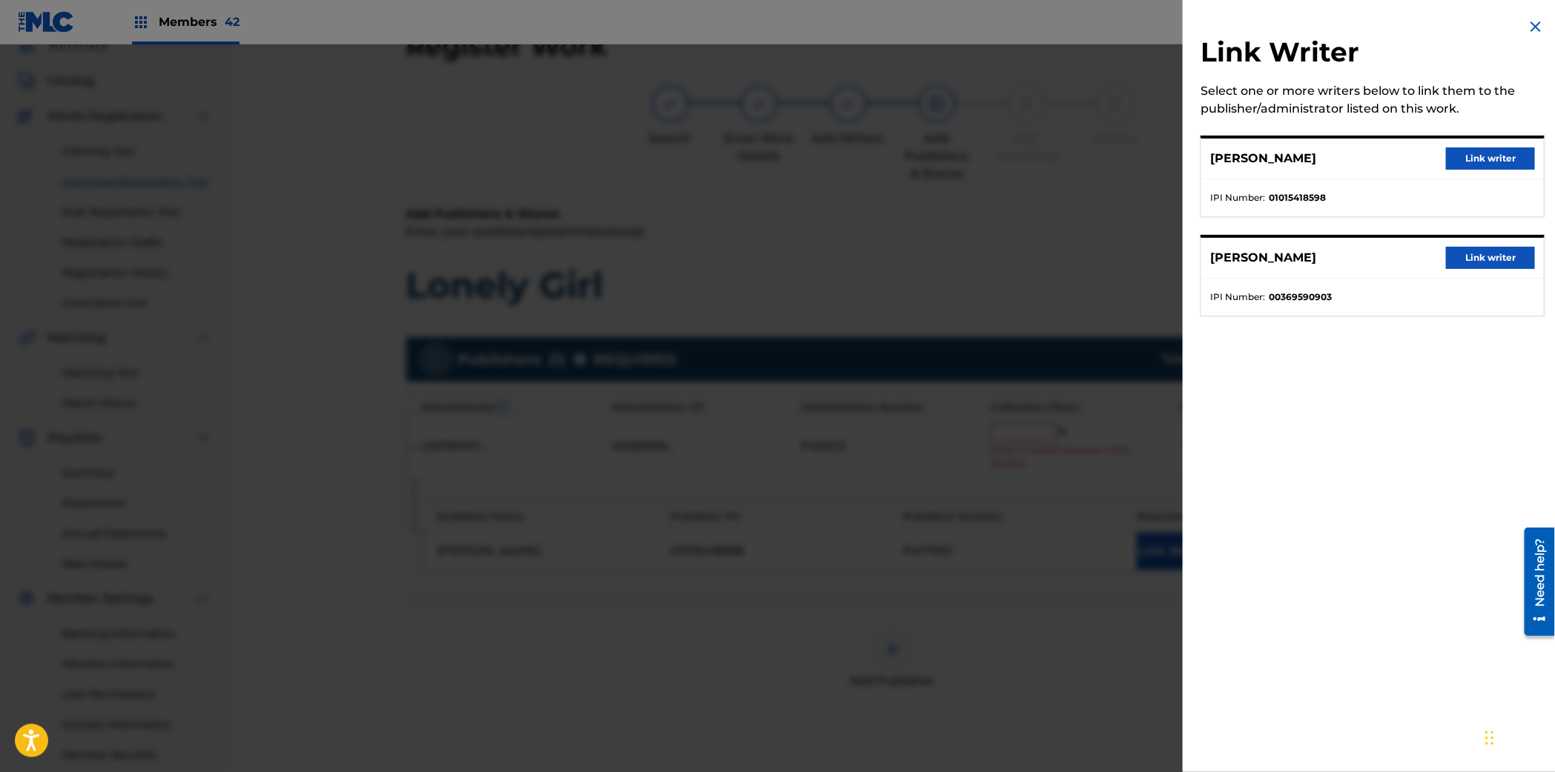
drag, startPoint x: 1489, startPoint y: 160, endPoint x: 971, endPoint y: 372, distance: 559.9
click at [1489, 160] on button "Link writer" at bounding box center [1490, 159] width 89 height 22
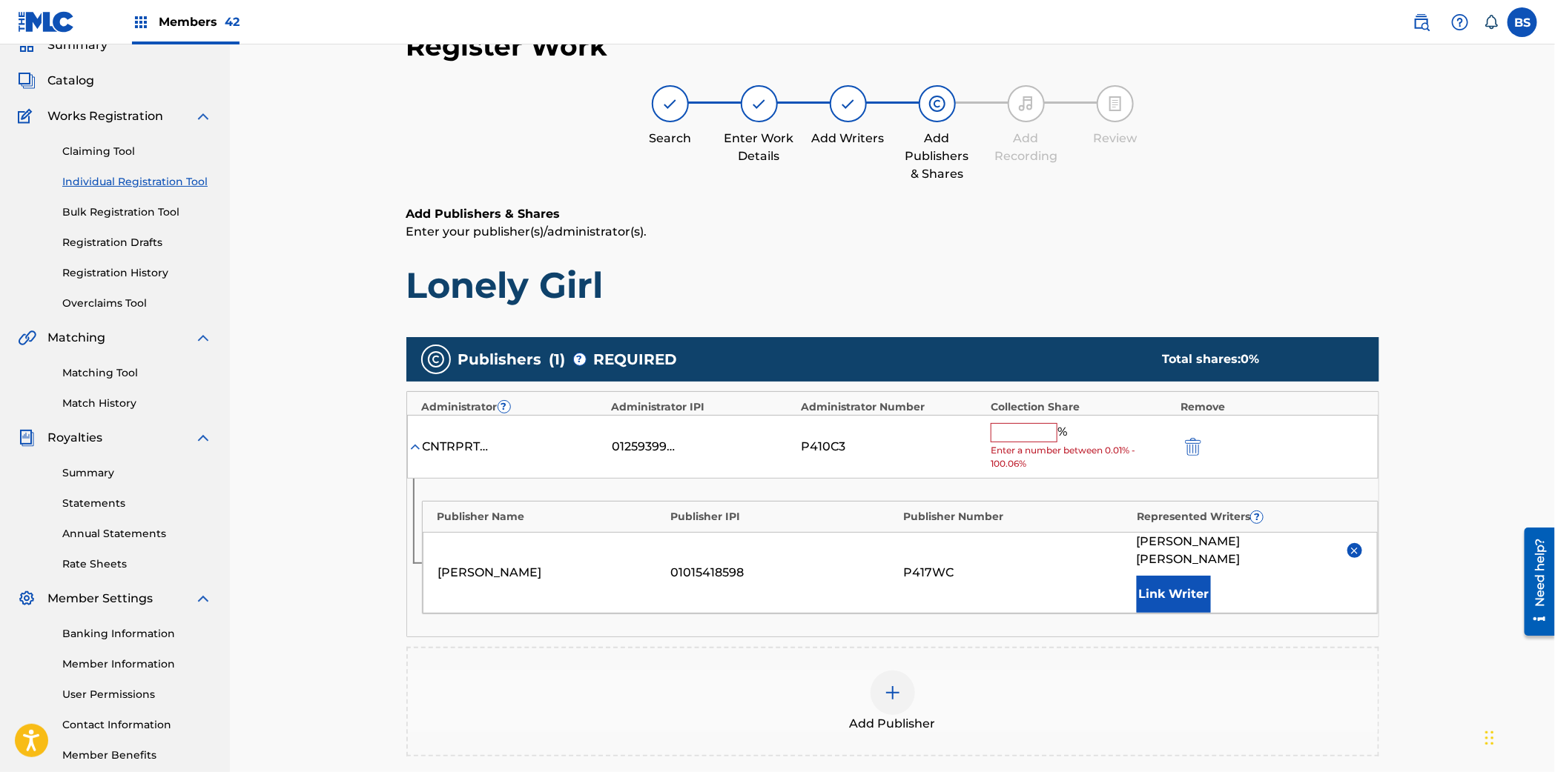
click at [993, 430] on input "text" at bounding box center [1023, 432] width 67 height 19
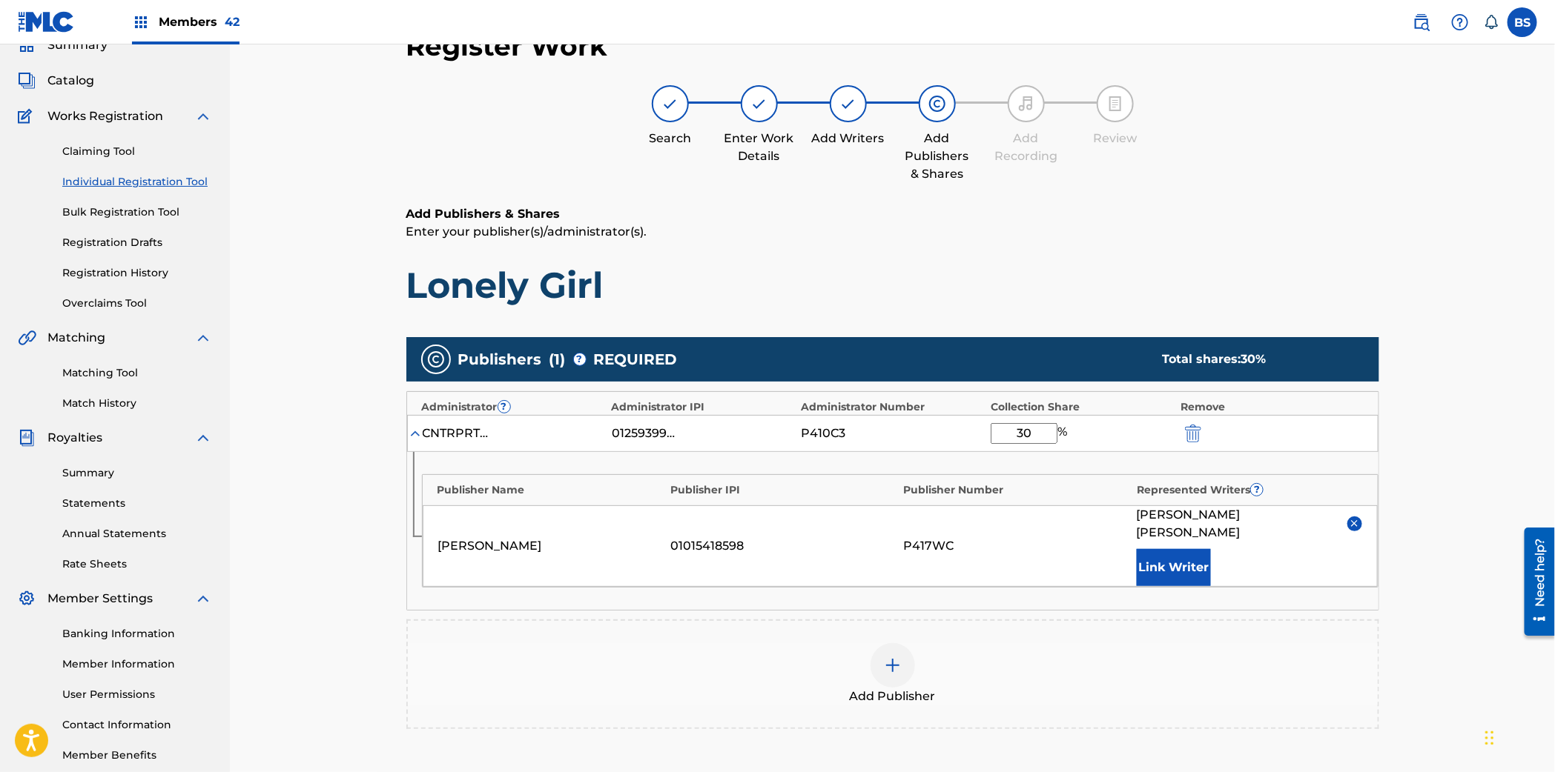
type input "30"
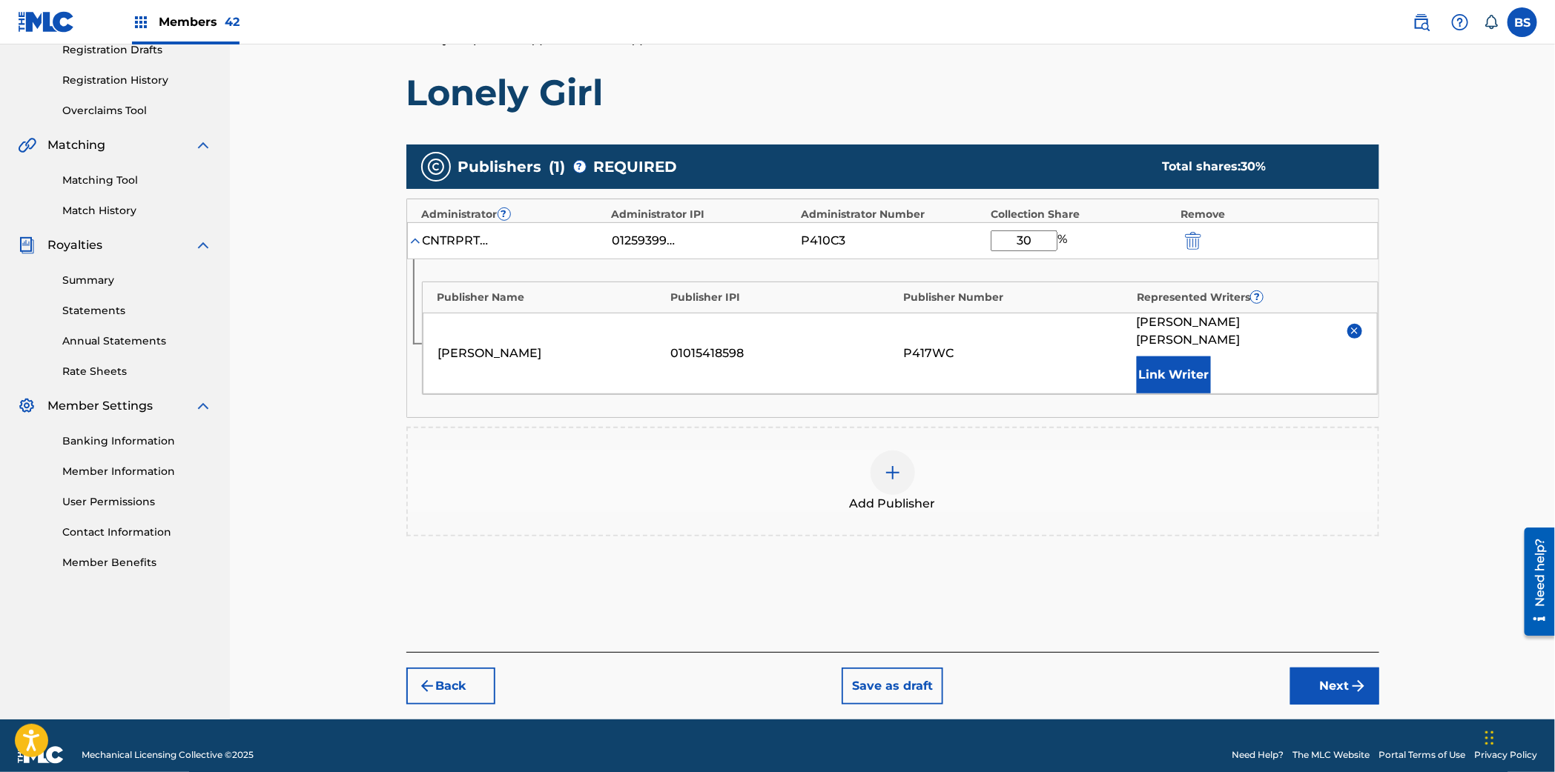
drag, startPoint x: 1311, startPoint y: 664, endPoint x: 1261, endPoint y: 632, distance: 59.0
click at [1311, 668] on button "Next" at bounding box center [1334, 686] width 89 height 37
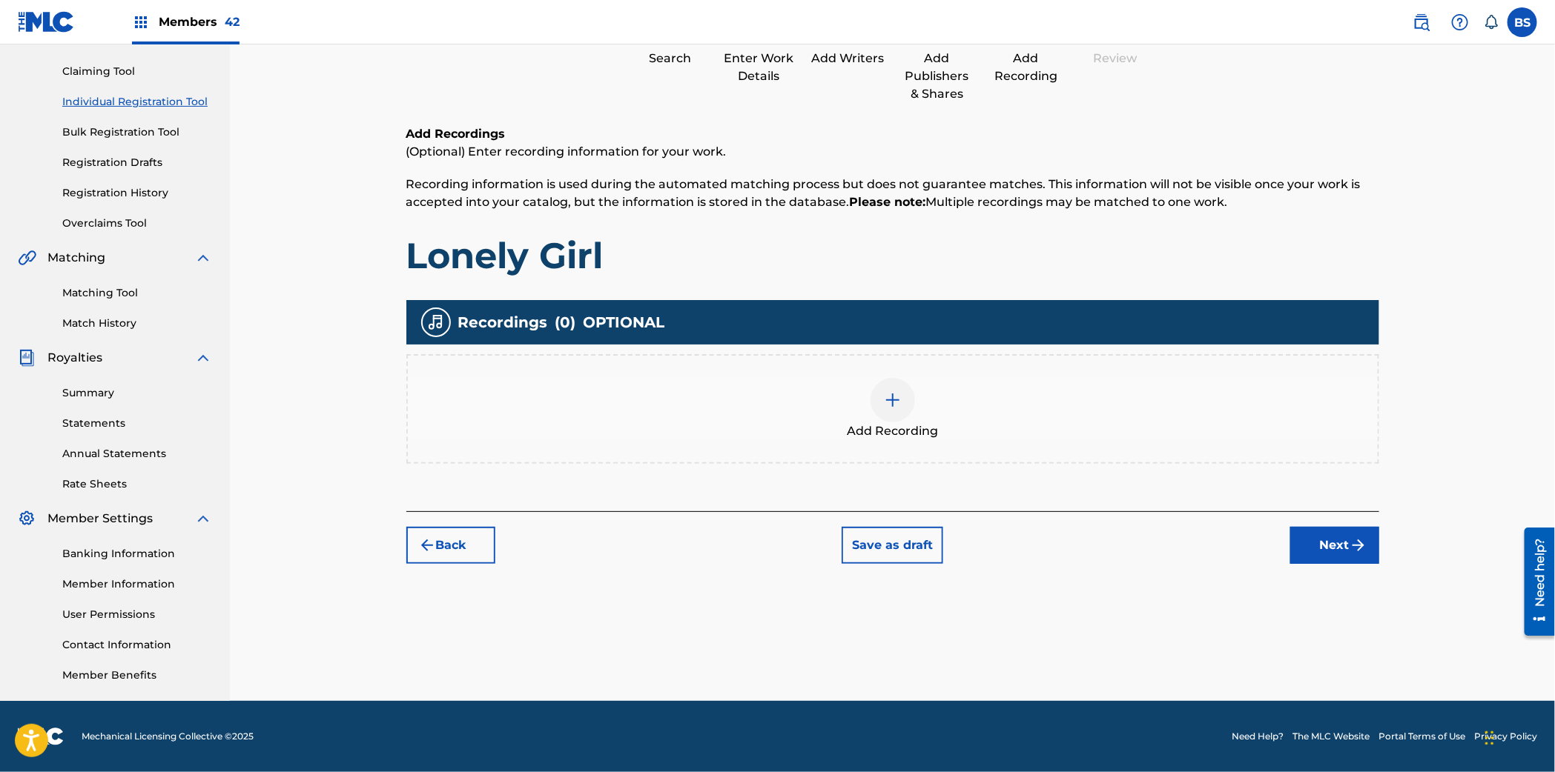
scroll to position [67, 0]
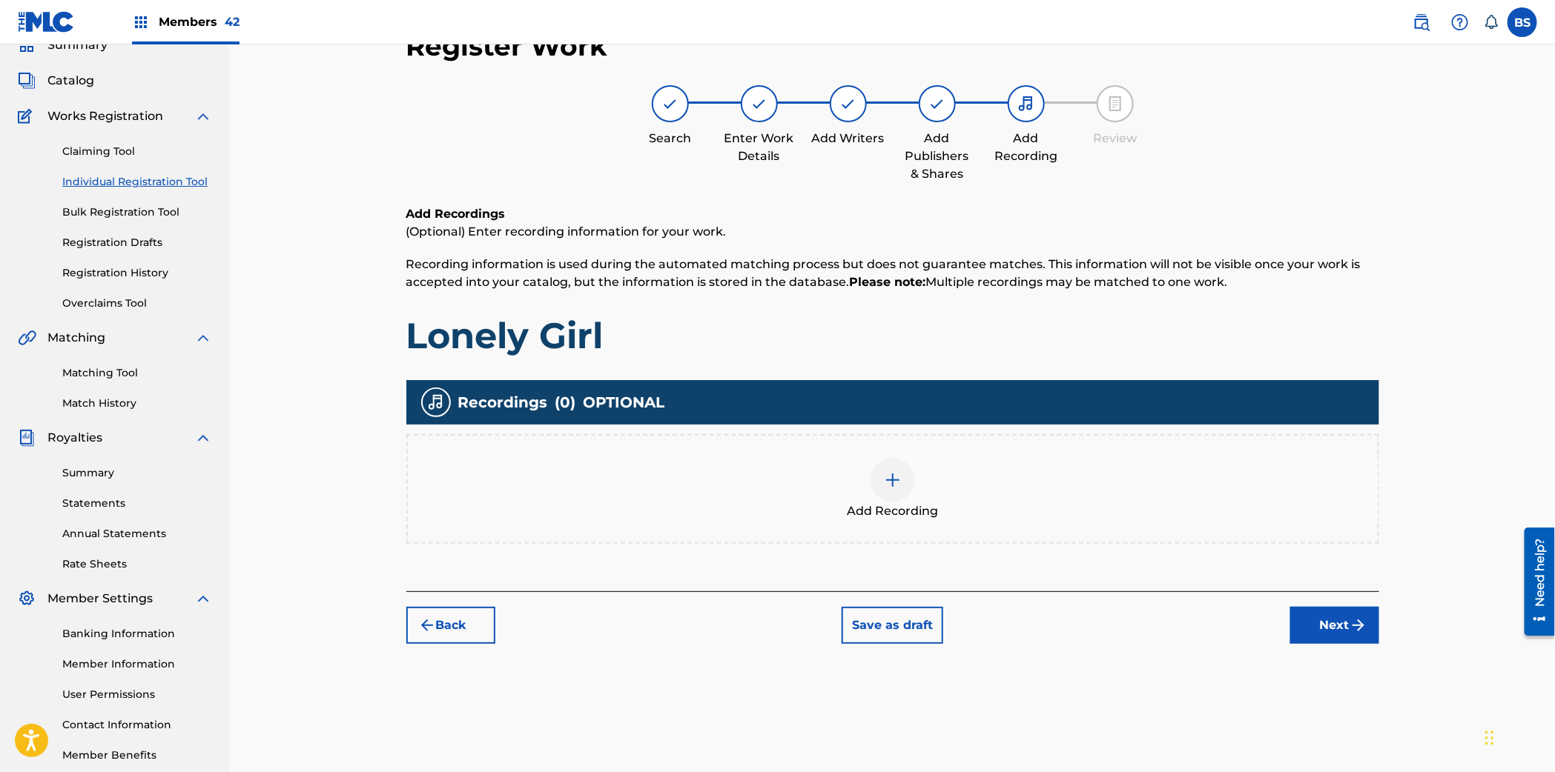
click at [873, 473] on div at bounding box center [892, 480] width 44 height 44
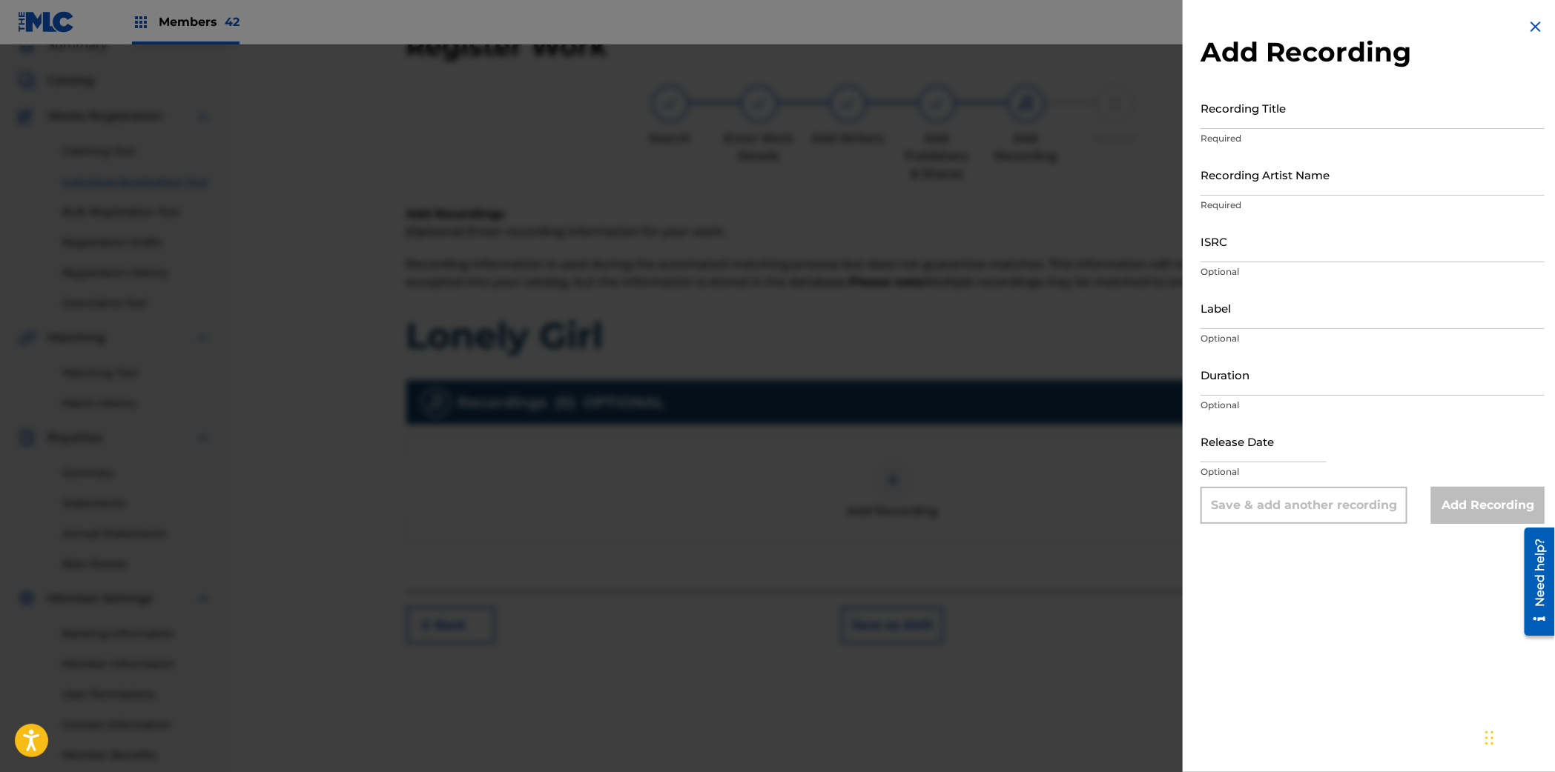
click at [1250, 104] on input "Recording Title" at bounding box center [1372, 108] width 344 height 42
paste input "Lonely Girl"
type input "Lonely Girl"
paste input "Delanie"
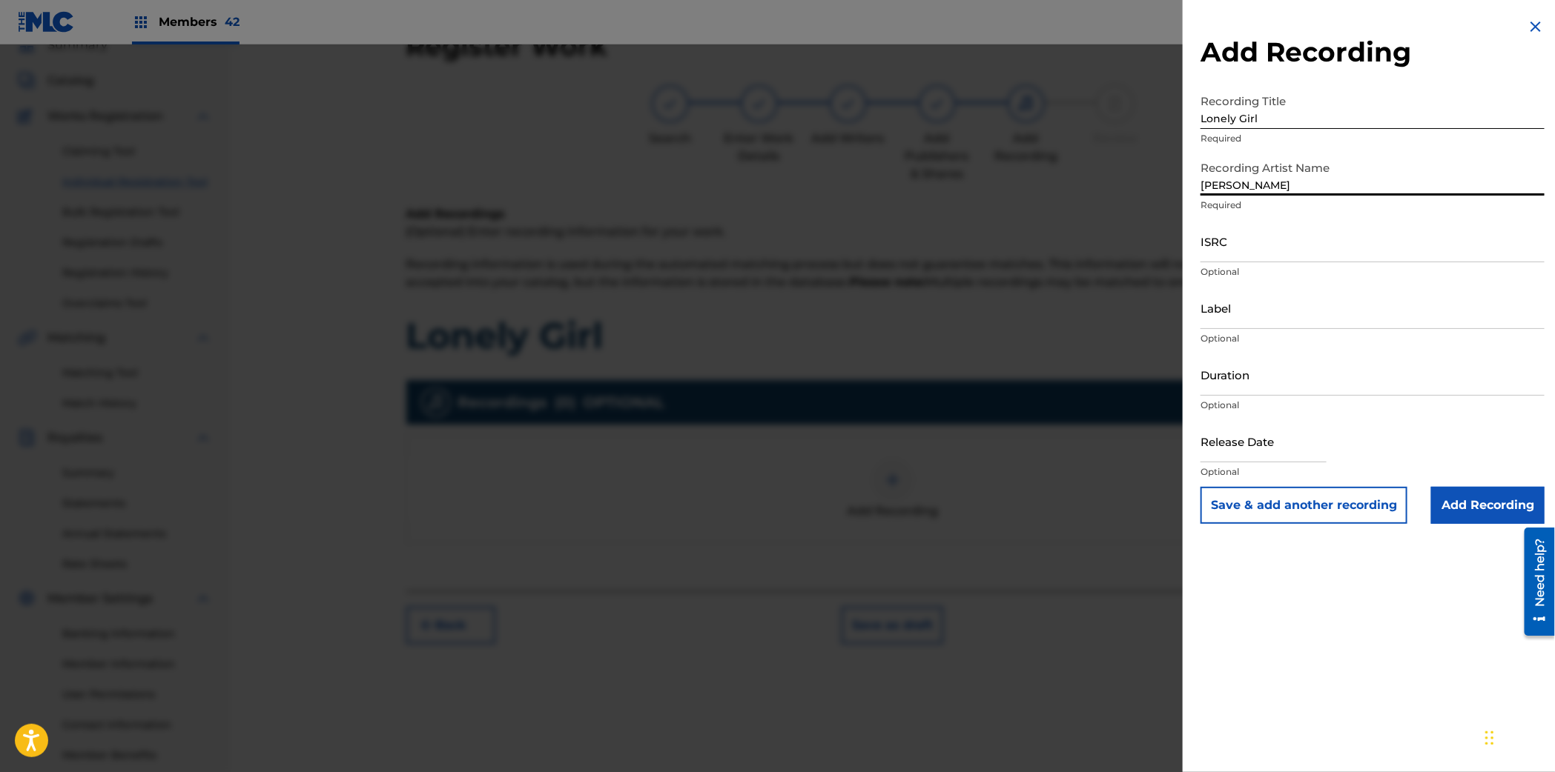
type input "Delanie"
paste input "QZMEN2092764"
type input "QZMEN2092764"
paste input "Aviencloud Records"
type input "Aviencloud Records"
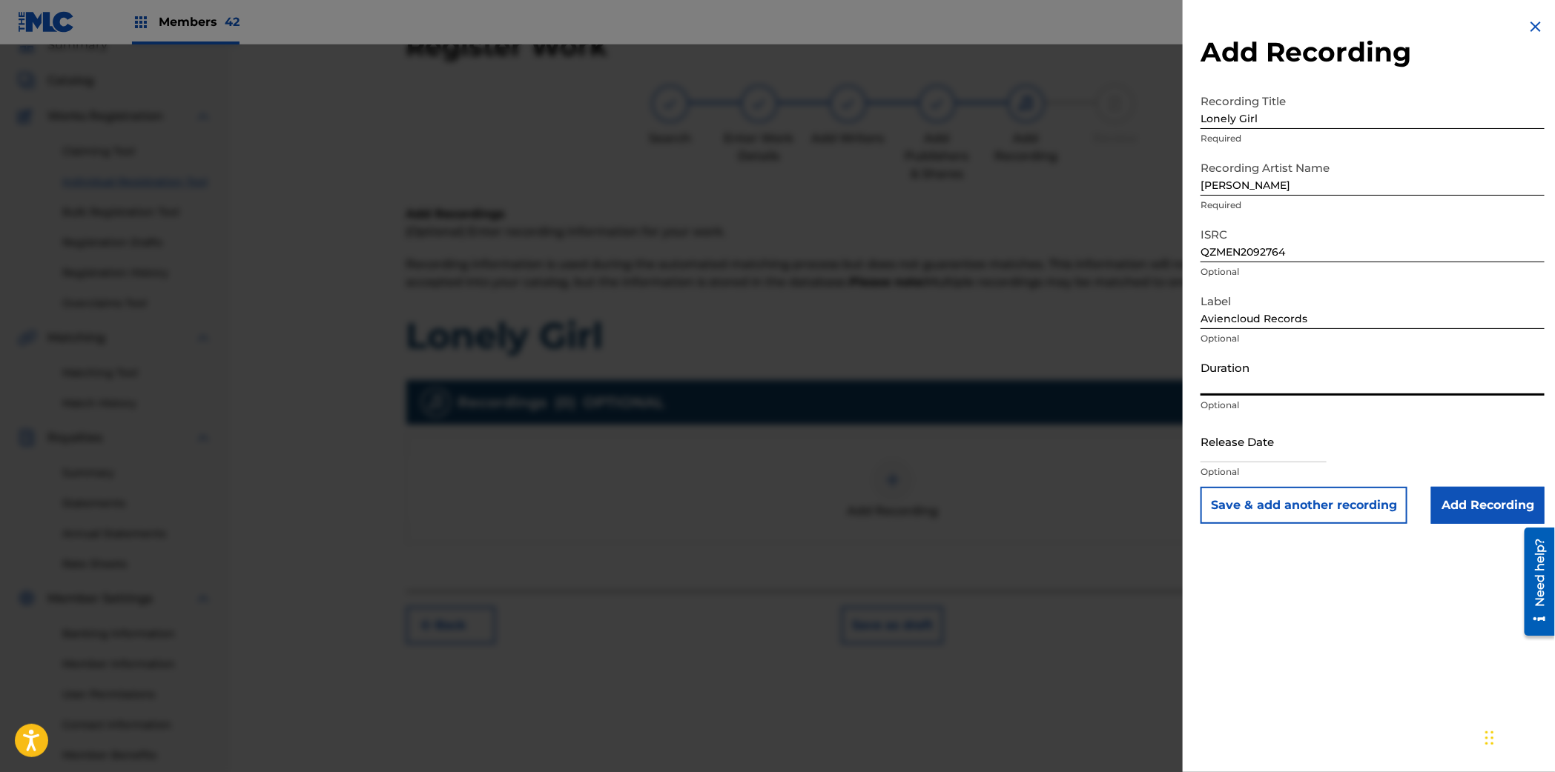
paste input "02:30"
type input "02:30"
select select "7"
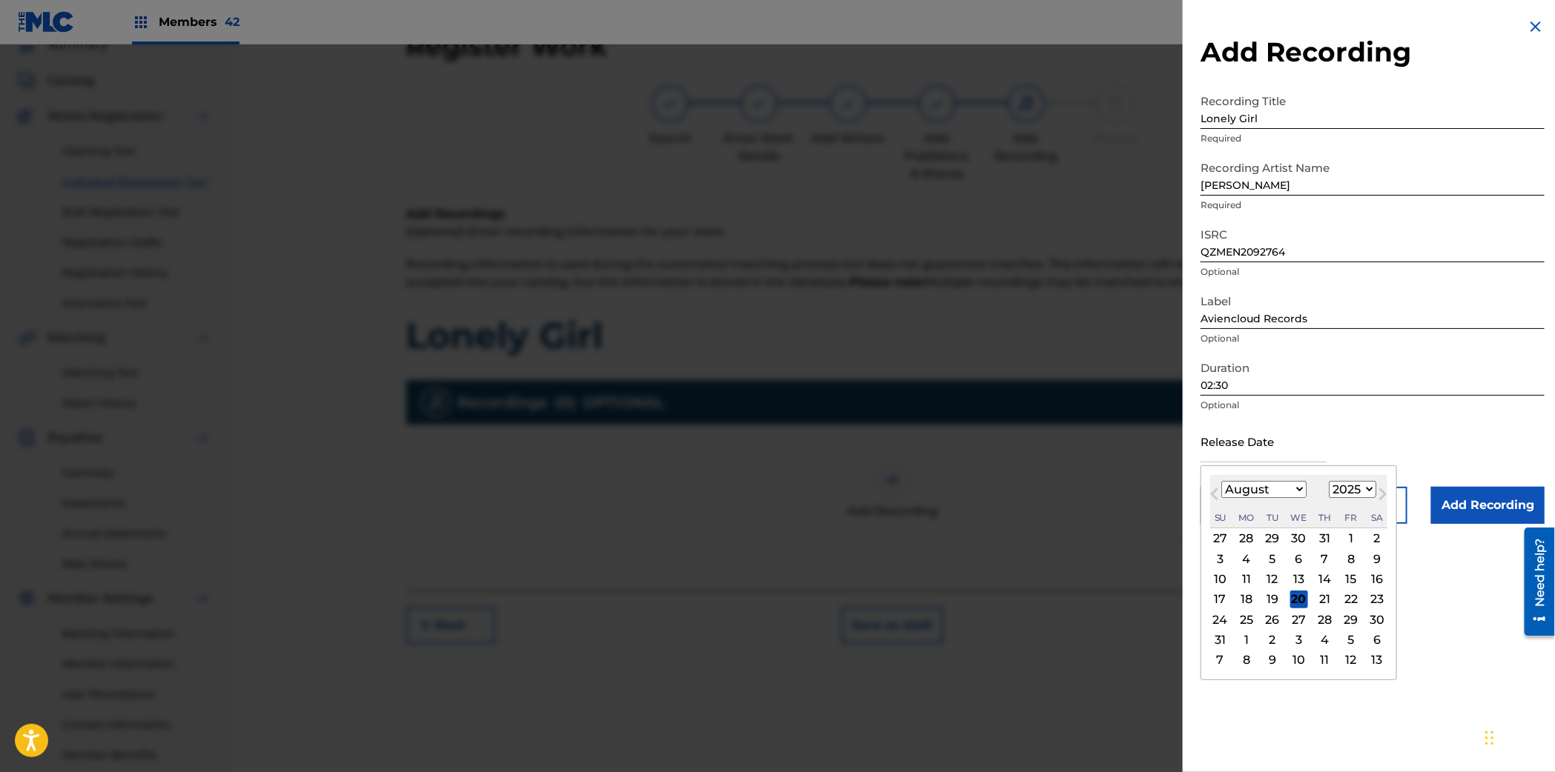
click at [1369, 489] on select "1899 1900 1901 1902 1903 1904 1905 1906 1907 1908 1909 1910 1911 1912 1913 1914…" at bounding box center [1351, 489] width 47 height 17
select select "2020"
click at [1329, 482] on select "1899 1900 1901 1902 1903 1904 1905 1906 1907 1908 1909 1910 1911 1912 1913 1914…" at bounding box center [1351, 489] width 47 height 17
click at [1274, 490] on select "January February March April May June July August September October November De…" at bounding box center [1263, 489] width 85 height 17
select select "9"
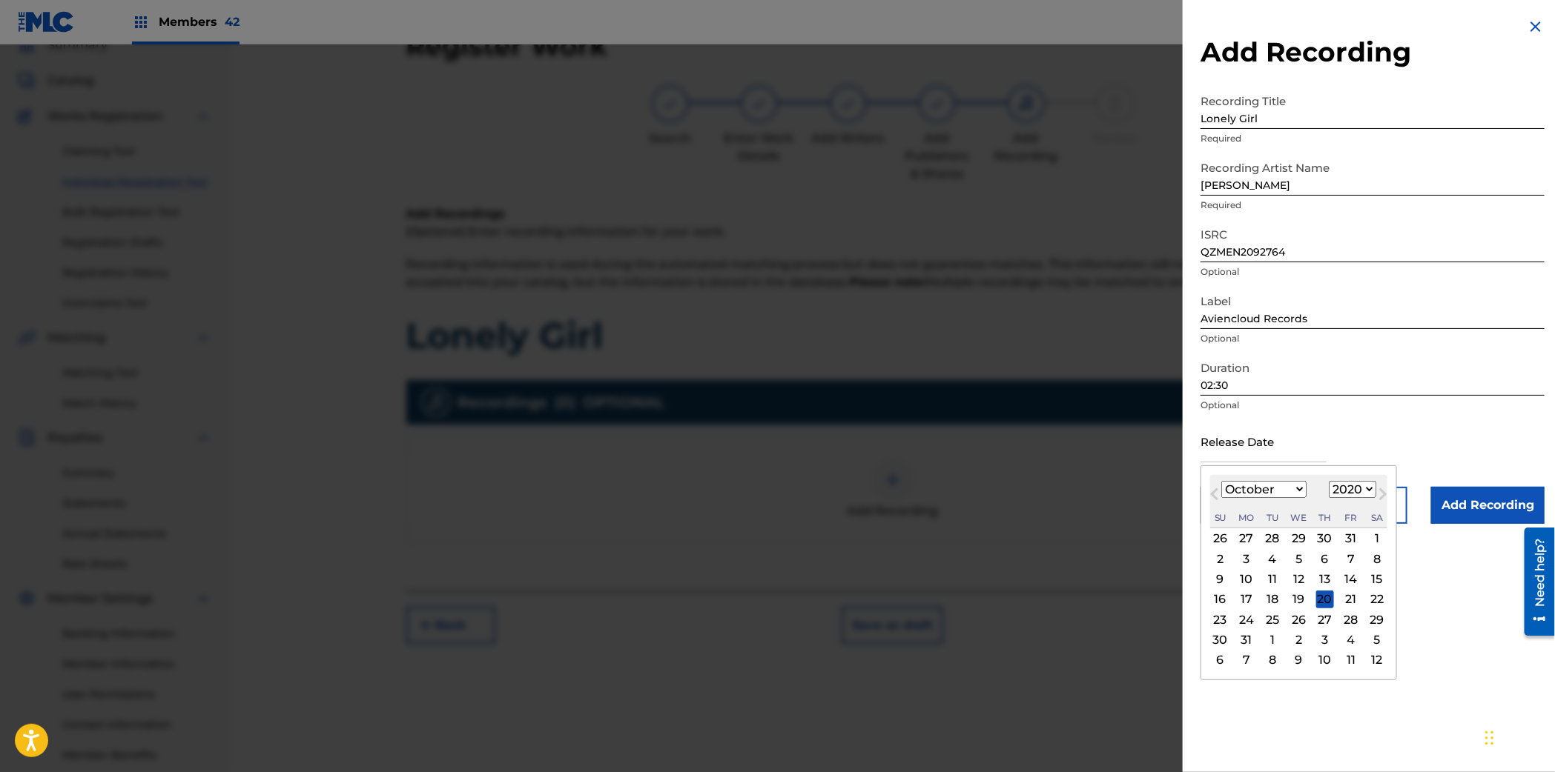
click at [1221, 482] on select "January February March April May June July August September October November De…" at bounding box center [1263, 489] width 85 height 17
click at [1250, 578] on div "12" at bounding box center [1246, 580] width 18 height 18
type input "October 12 2020"
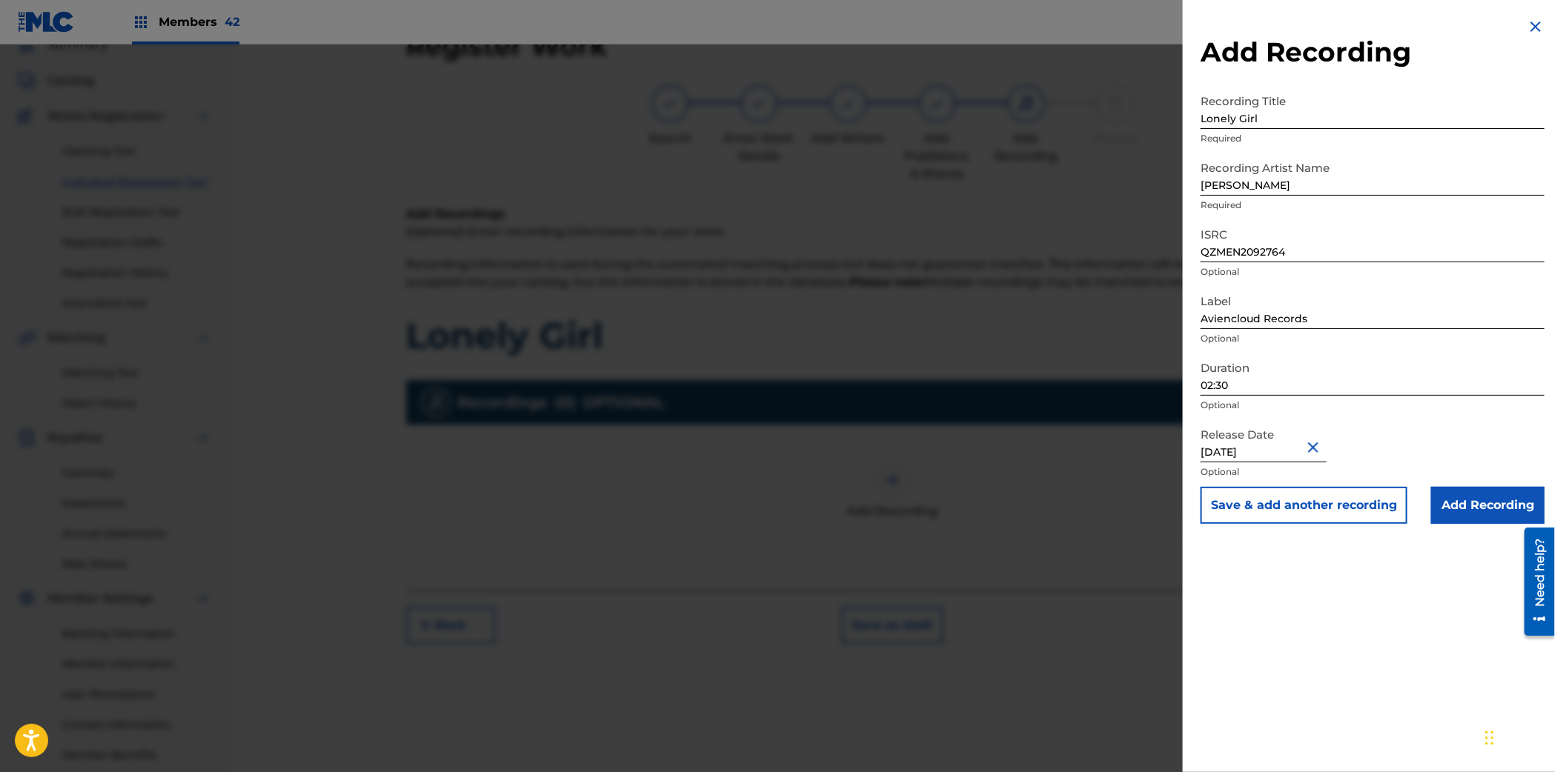
click at [1498, 492] on input "Add Recording" at bounding box center [1487, 505] width 113 height 37
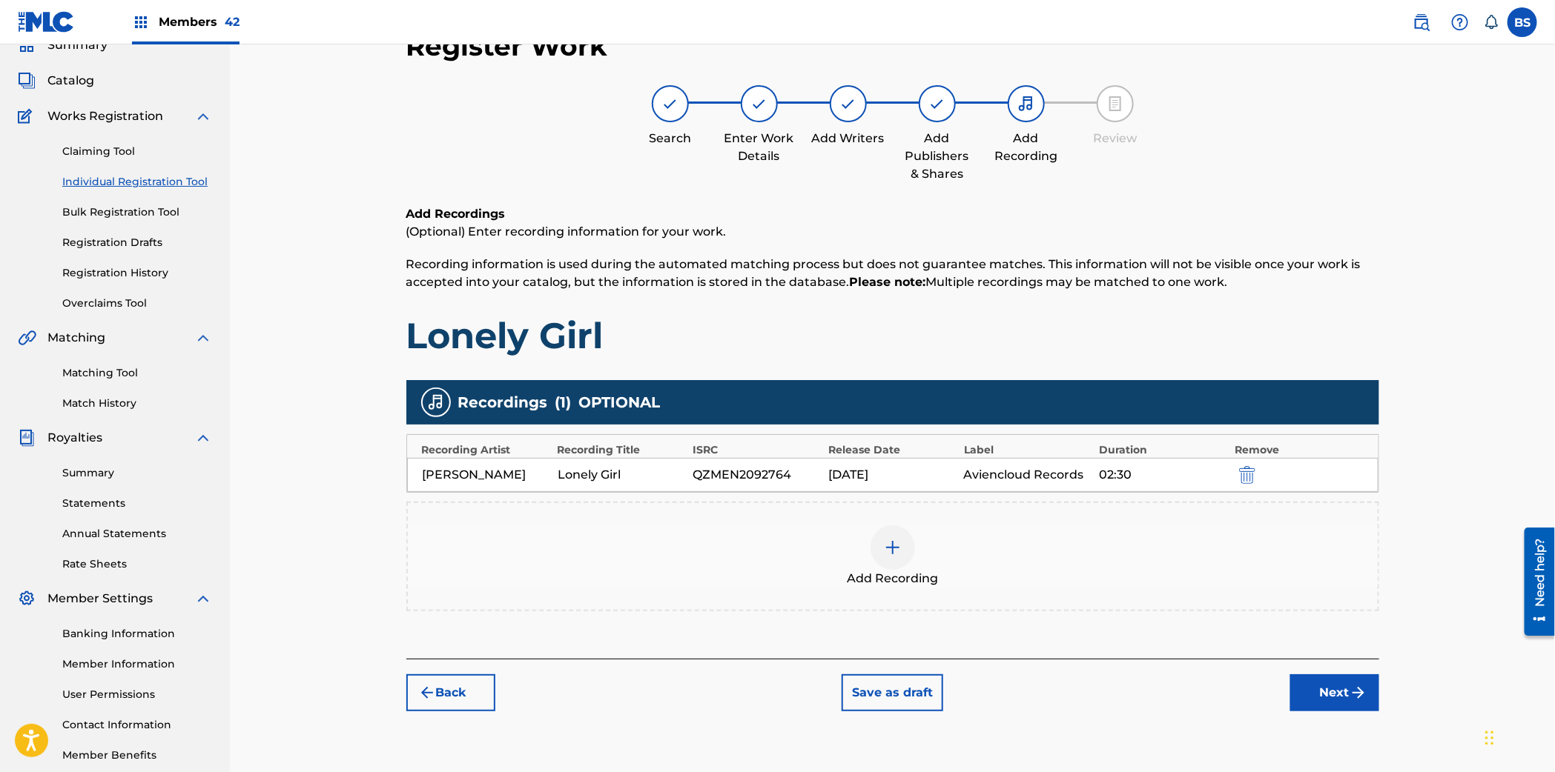
click at [1326, 678] on button "Next" at bounding box center [1334, 693] width 89 height 37
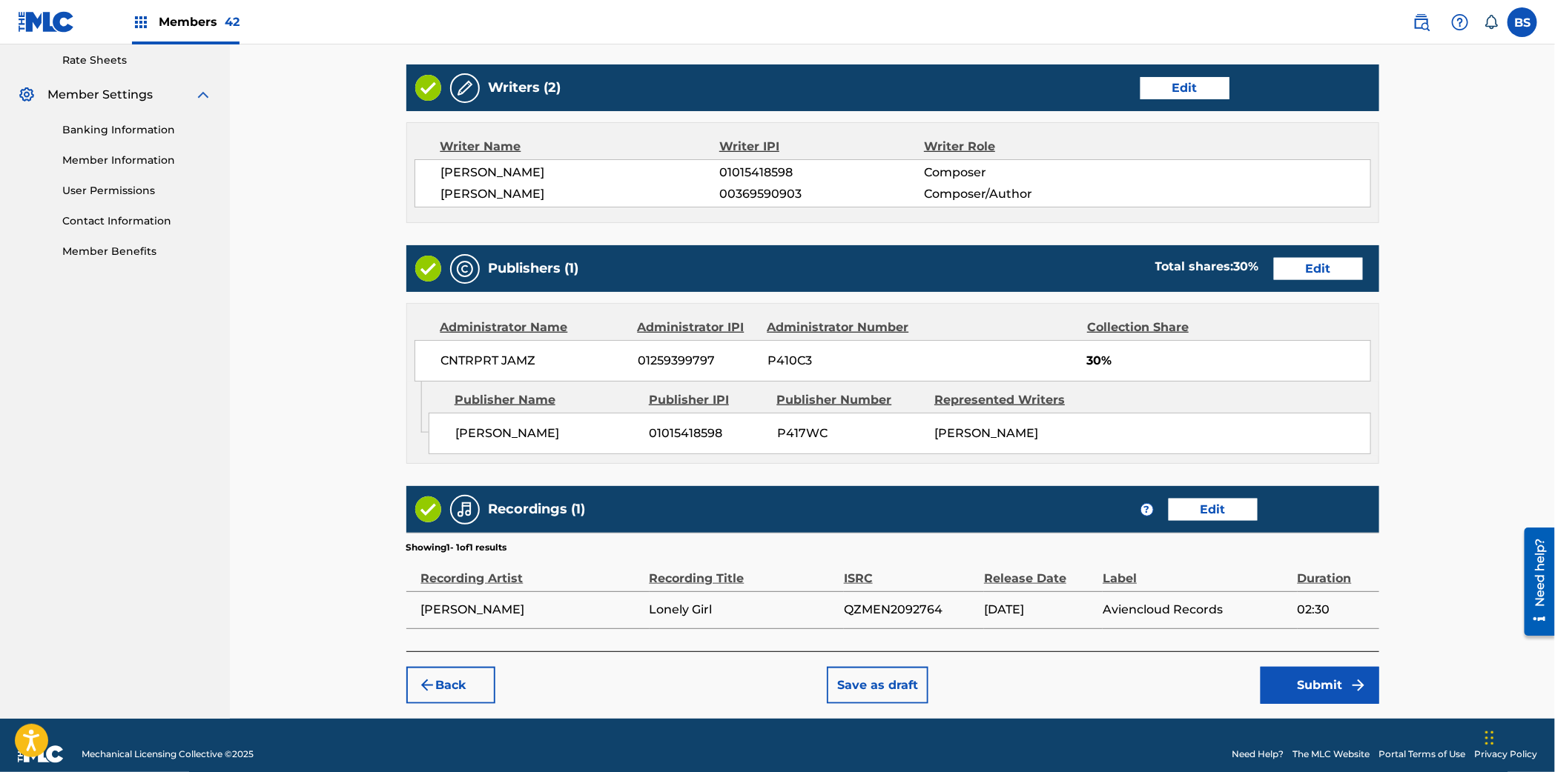
scroll to position [589, 0]
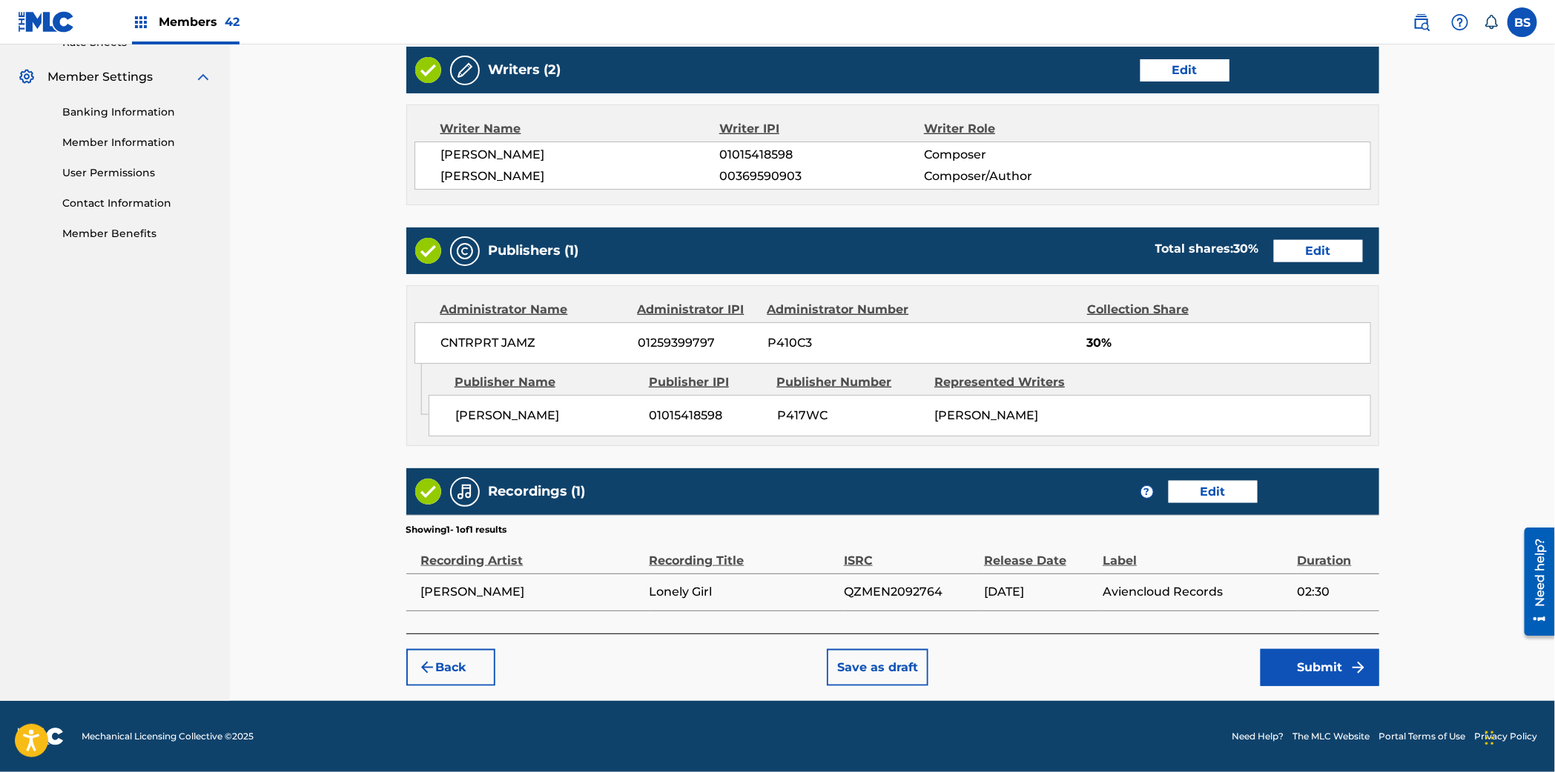
click at [1331, 669] on button "Submit" at bounding box center [1319, 667] width 119 height 37
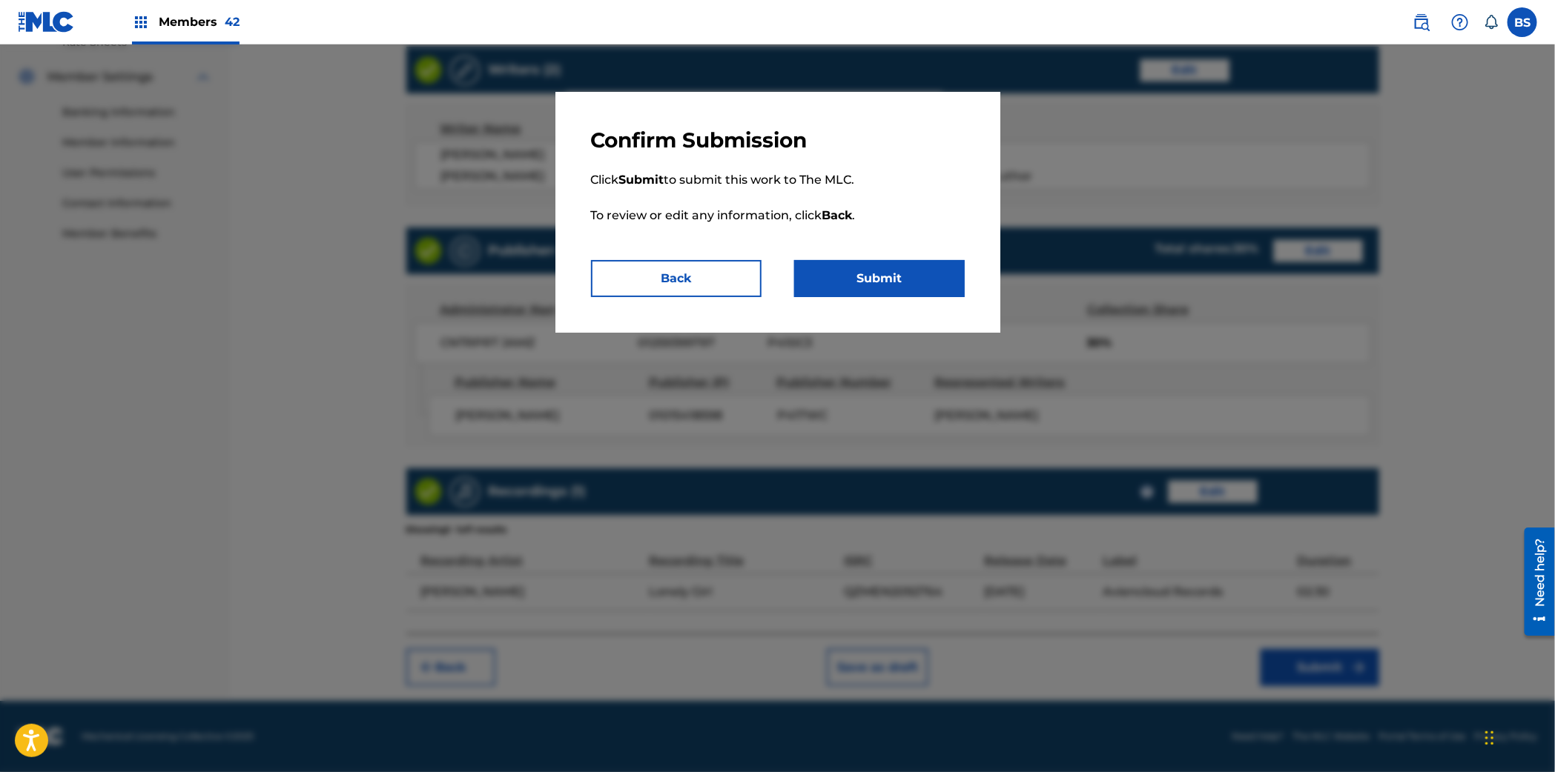
click at [911, 291] on button "Submit" at bounding box center [879, 278] width 171 height 37
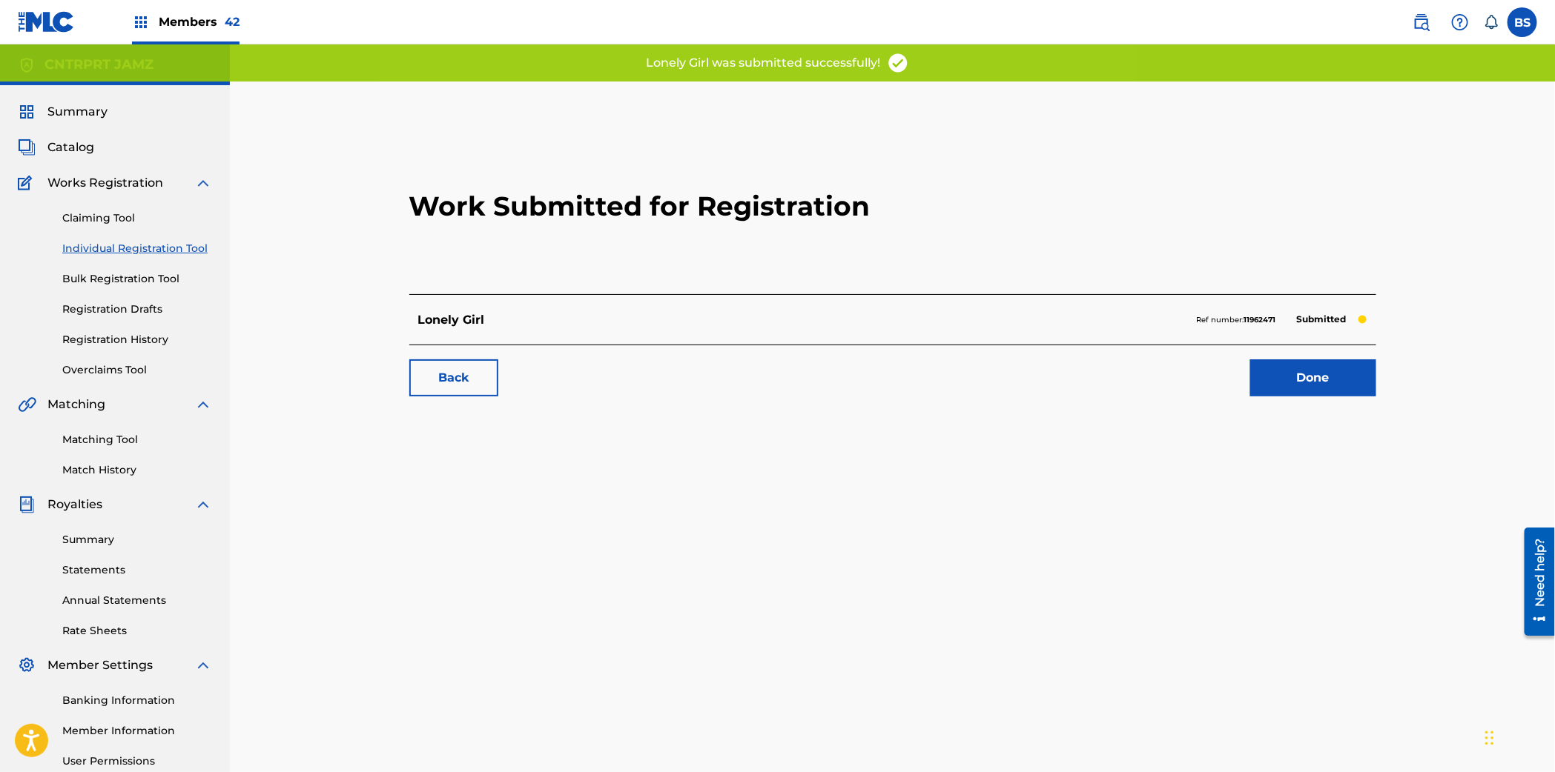
click at [1318, 389] on link "Done" at bounding box center [1313, 378] width 126 height 37
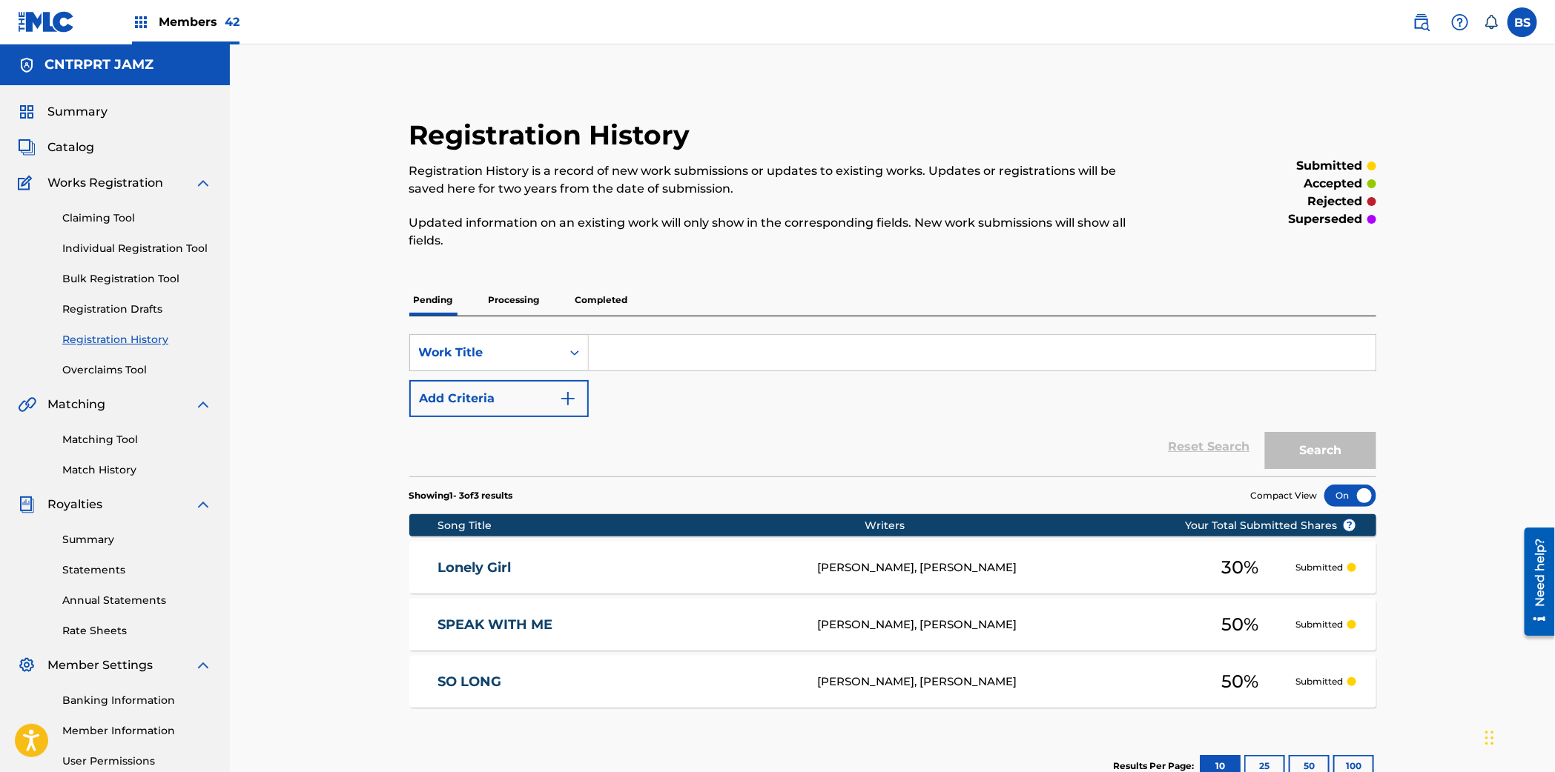
drag, startPoint x: 731, startPoint y: 554, endPoint x: 718, endPoint y: 598, distance: 46.2
click at [731, 553] on div "Lonely Girl TILDA BINSANN, GARRETT OWENS 30 % Submitted" at bounding box center [892, 568] width 967 height 52
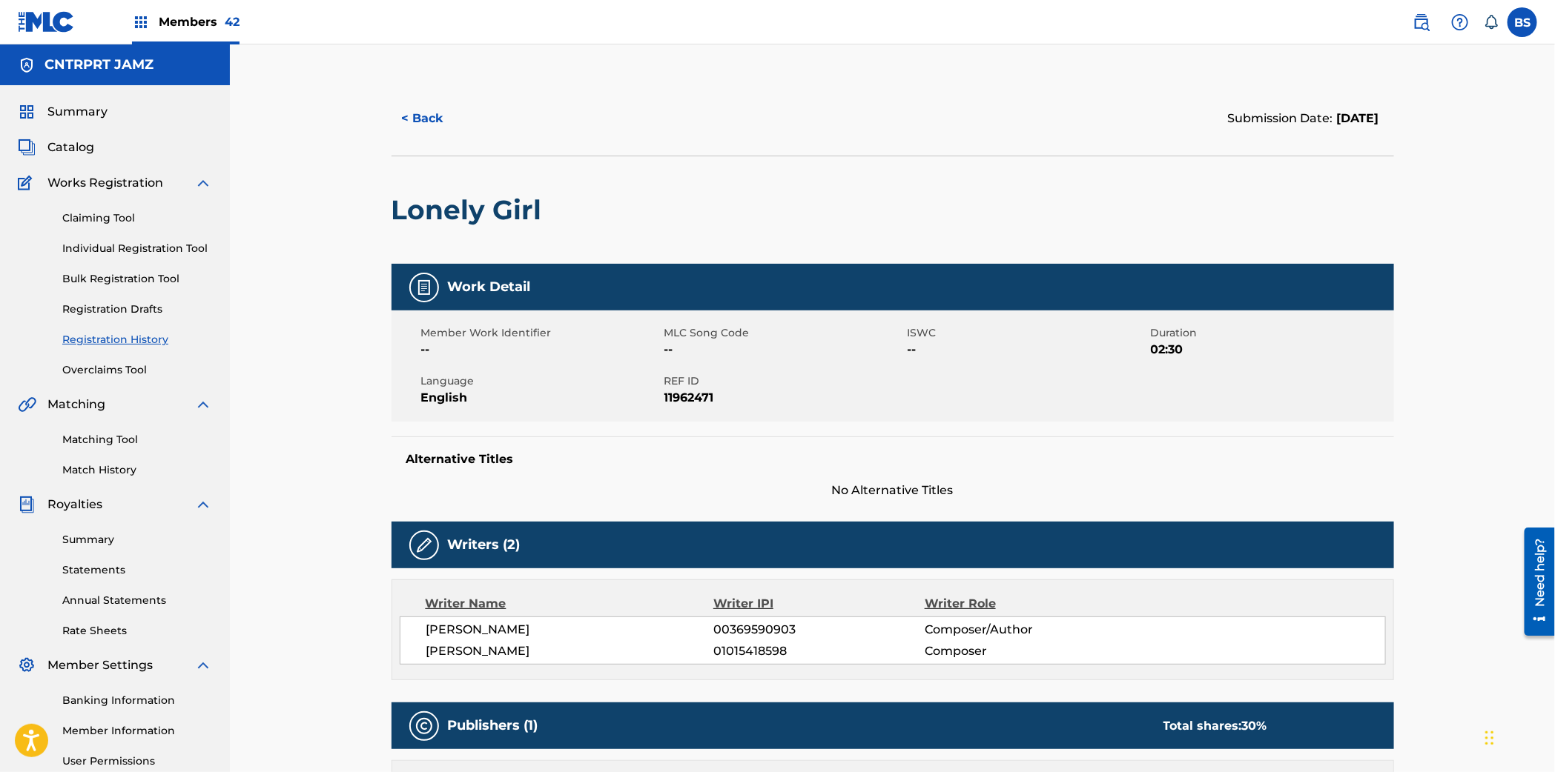
click at [471, 224] on h2 "Lonely Girl" at bounding box center [470, 209] width 158 height 33
copy div "Lonely Girl"
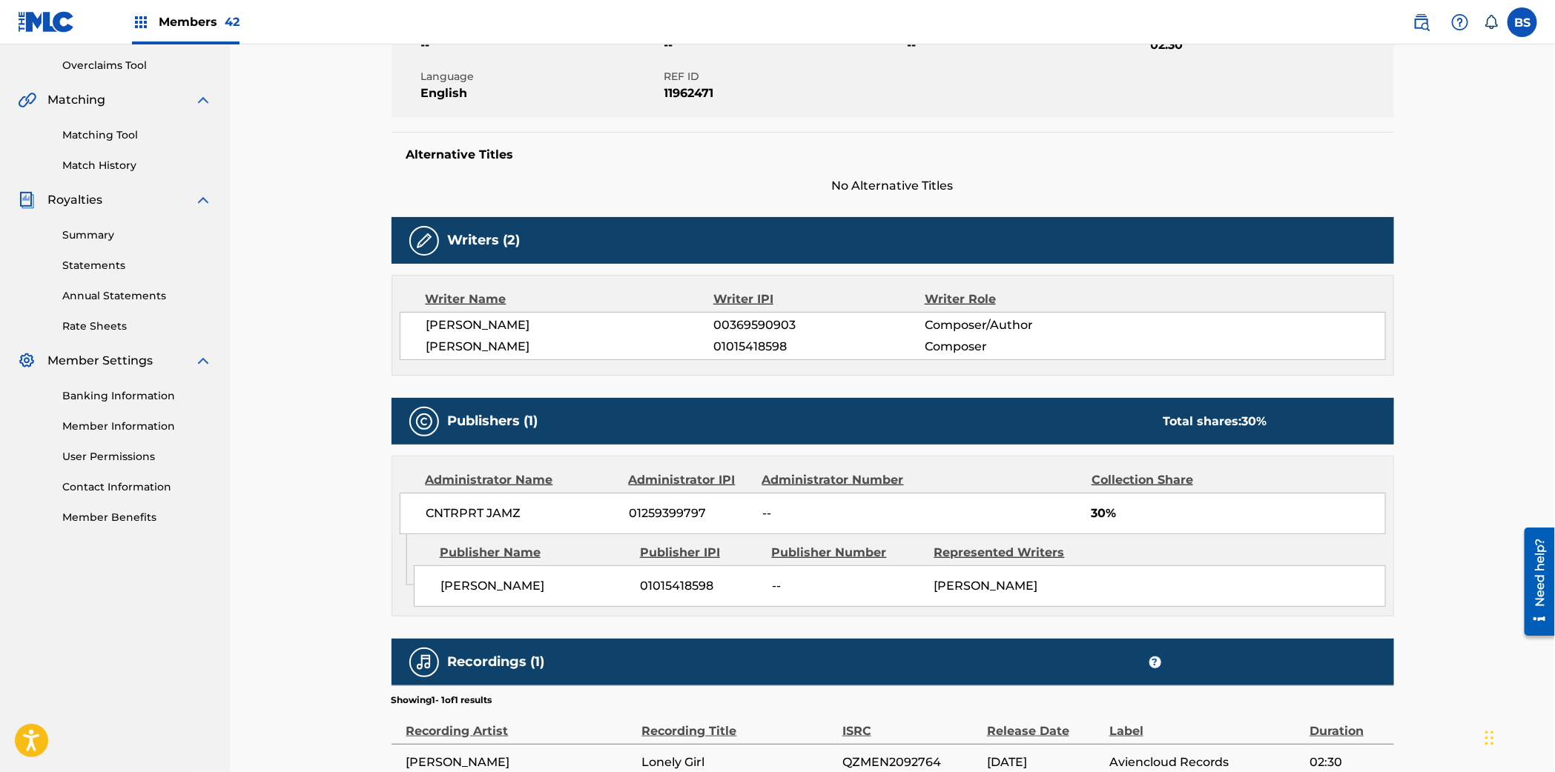
scroll to position [383, 0]
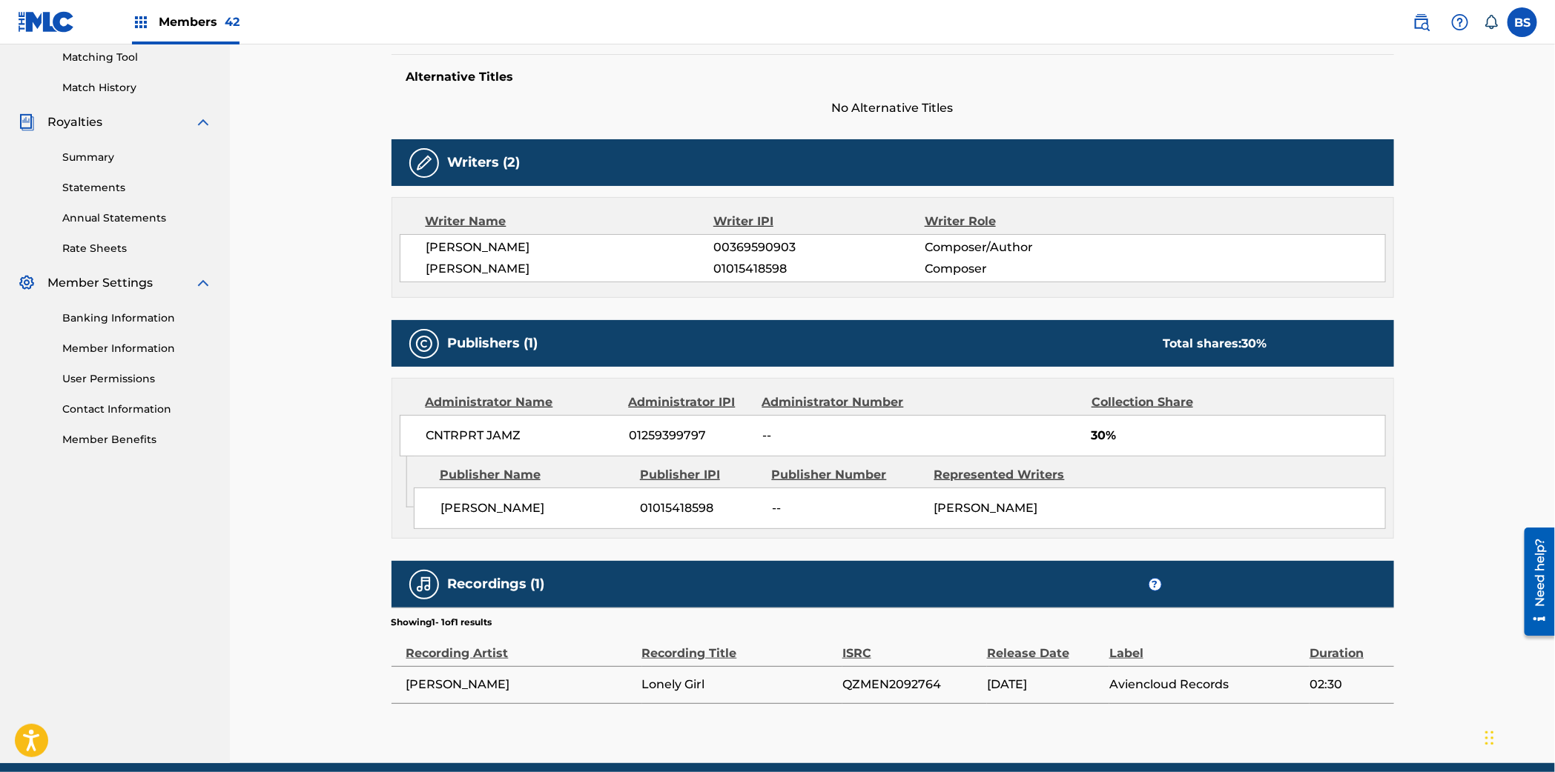
click at [486, 439] on span "CNTRPRT JAMZ" at bounding box center [522, 436] width 192 height 18
drag, startPoint x: 486, startPoint y: 439, endPoint x: 440, endPoint y: 494, distance: 71.1
click at [486, 439] on span "CNTRPRT JAMZ" at bounding box center [522, 436] width 192 height 18
copy div "CNTRPRT JAMZ"
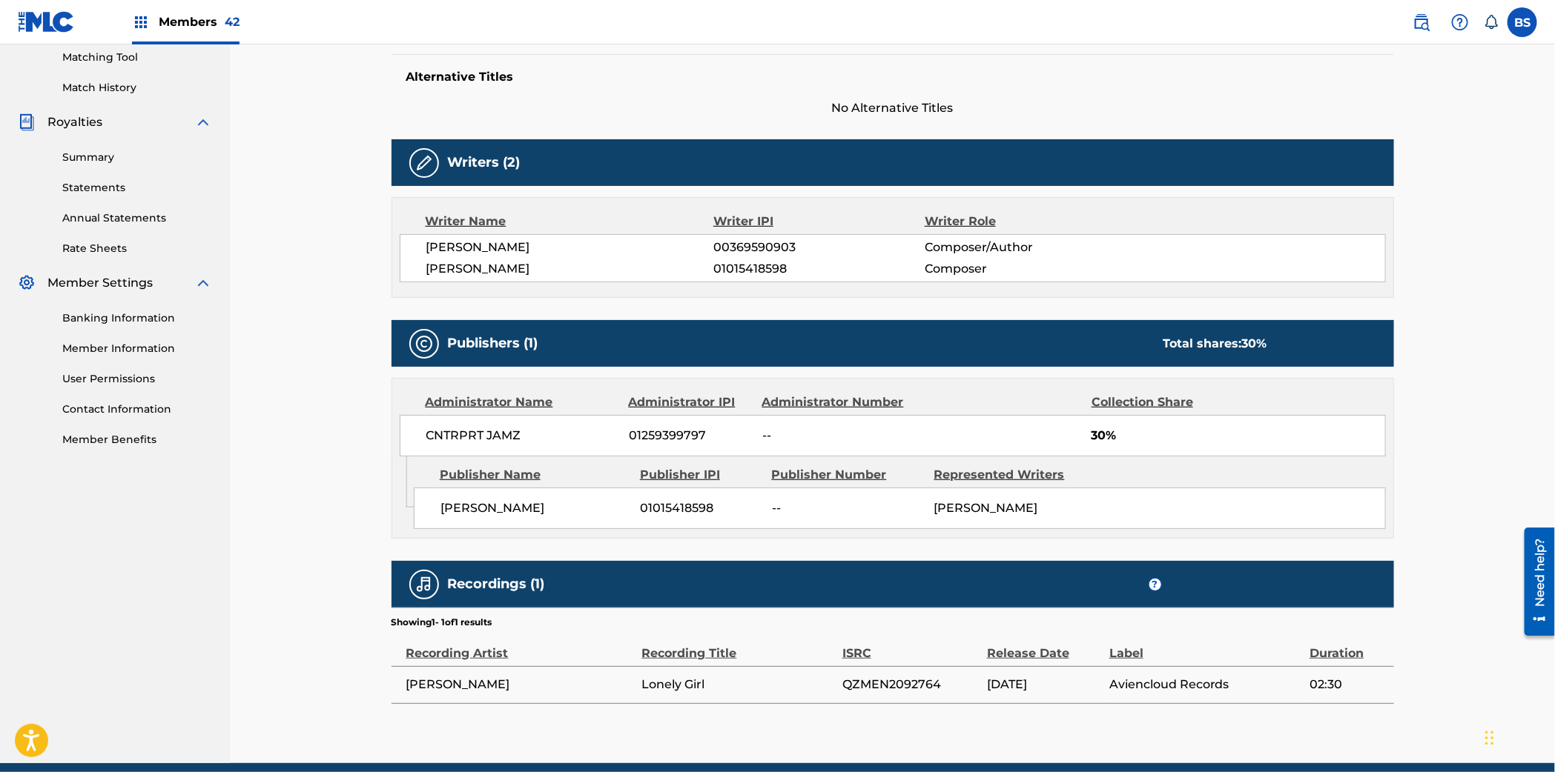
click at [771, 268] on span "01015418598" at bounding box center [818, 269] width 211 height 18
copy span "01015418598"
click at [761, 241] on span "00369590903" at bounding box center [818, 248] width 211 height 18
drag, startPoint x: 761, startPoint y: 241, endPoint x: 743, endPoint y: 255, distance: 23.3
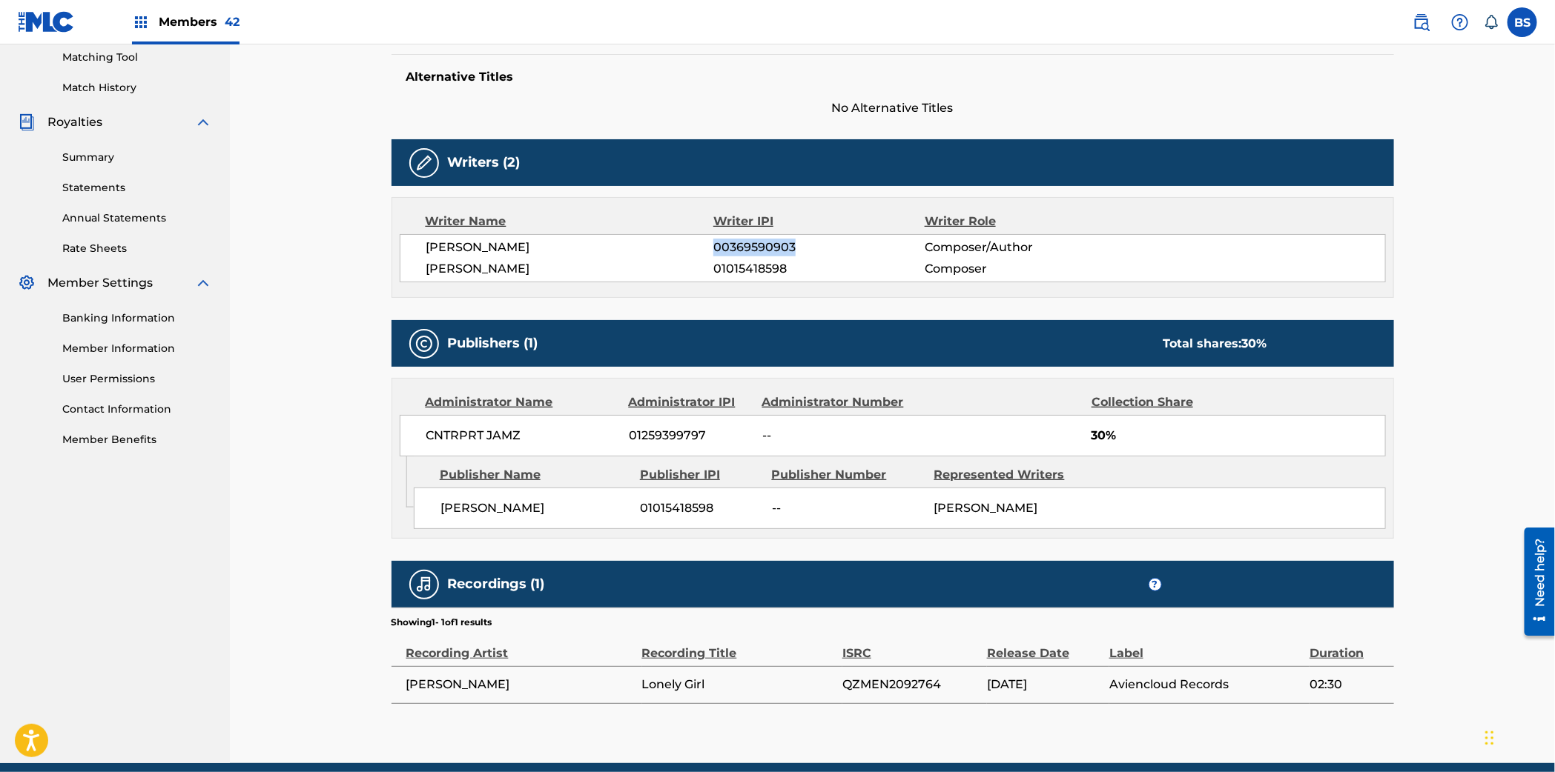
click at [761, 241] on span "00369590903" at bounding box center [818, 248] width 211 height 18
click at [674, 428] on span "01259399797" at bounding box center [690, 436] width 122 height 18
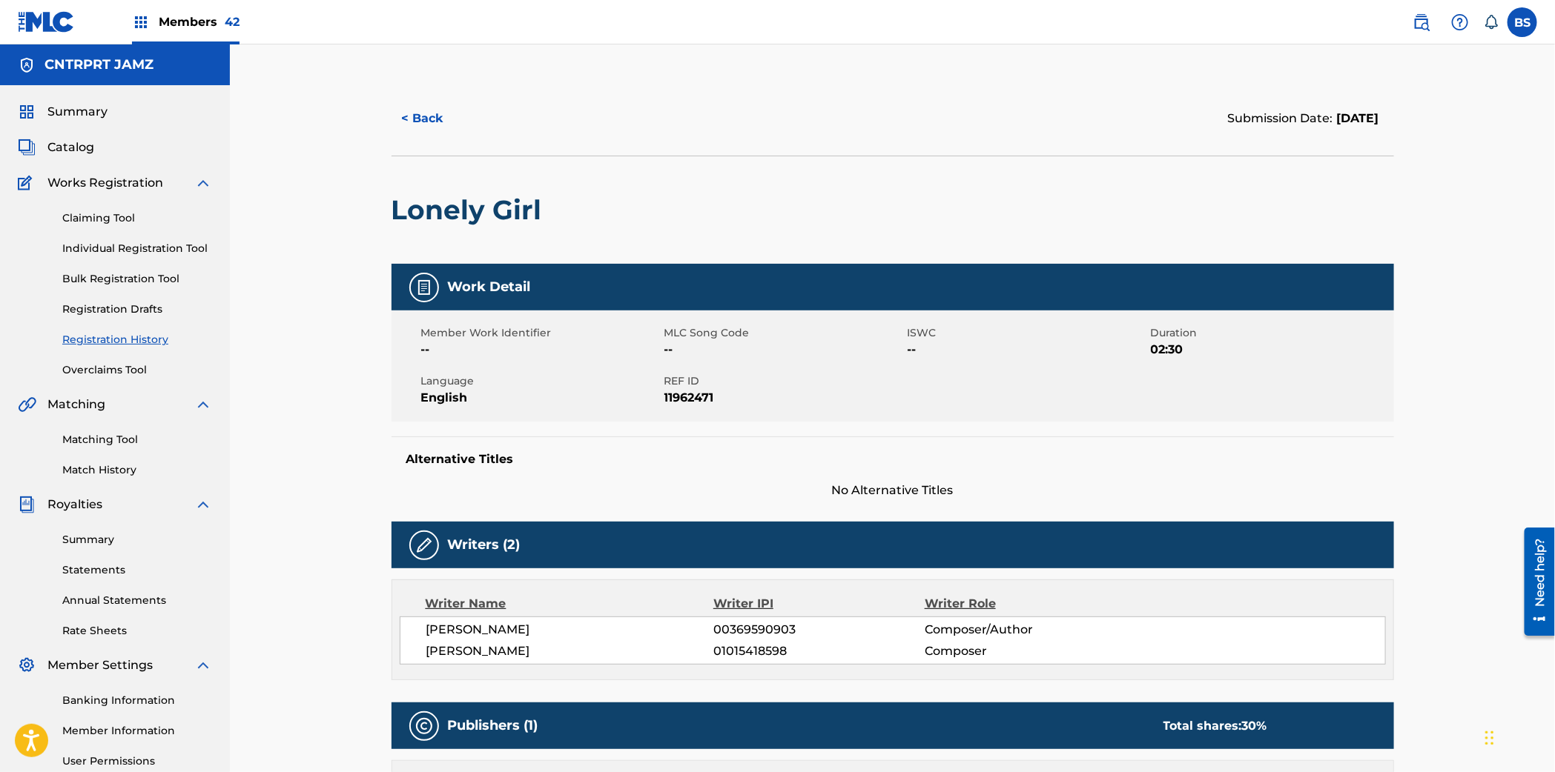
click at [414, 122] on button "< Back" at bounding box center [435, 118] width 89 height 37
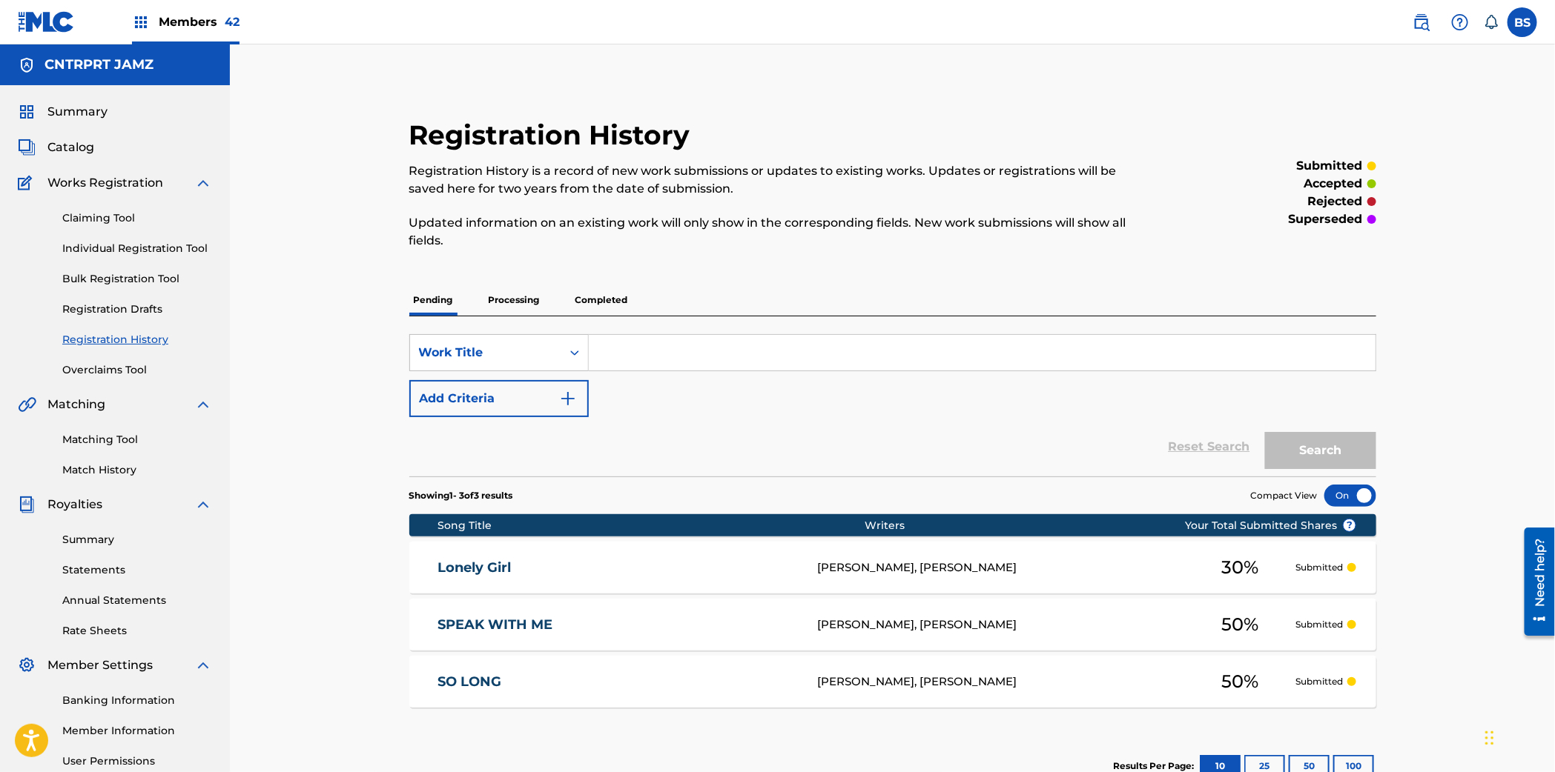
drag, startPoint x: 629, startPoint y: 566, endPoint x: 534, endPoint y: 437, distance: 160.1
click at [629, 566] on link "Lonely Girl" at bounding box center [617, 568] width 359 height 17
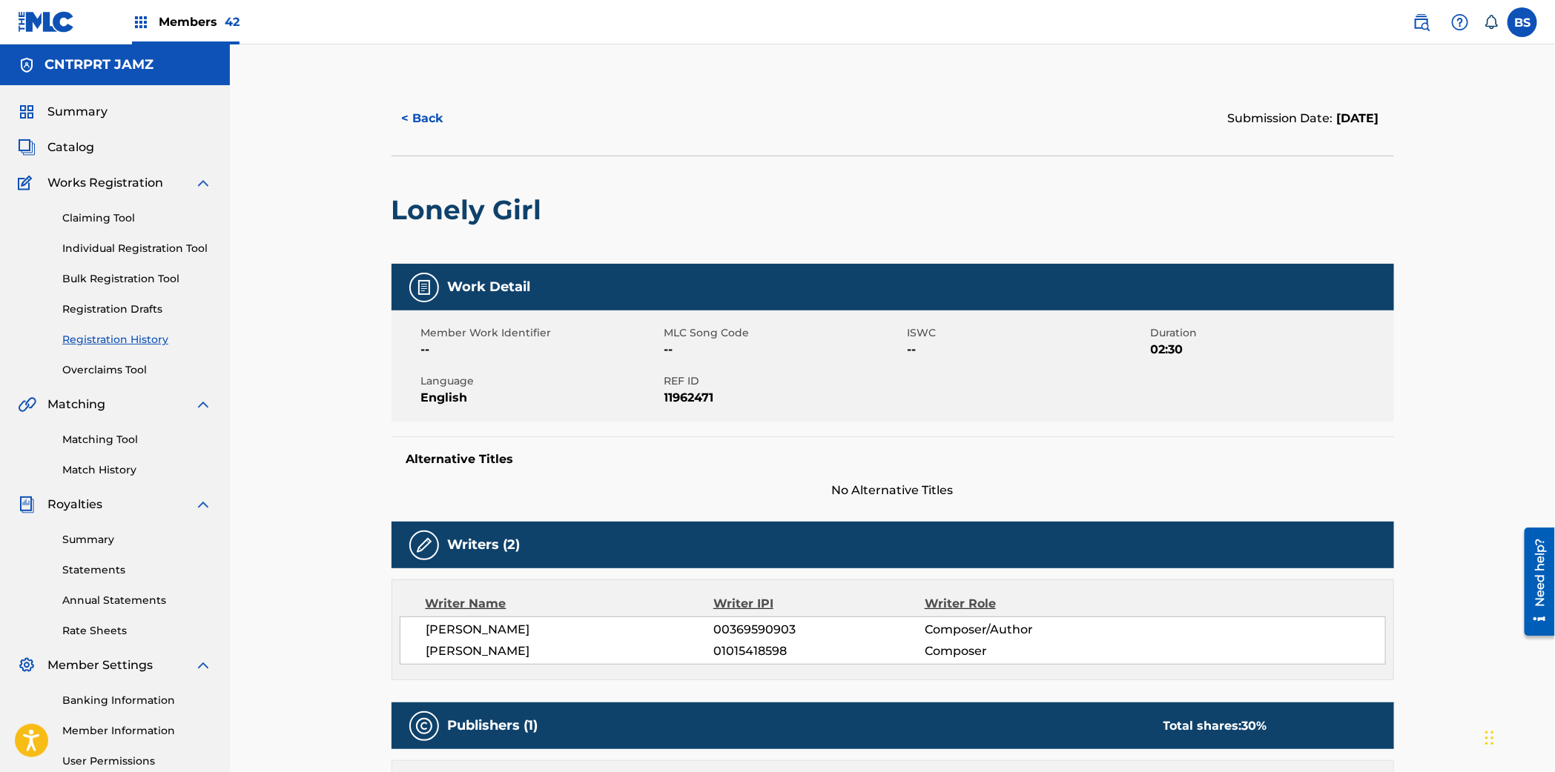
click at [73, 148] on span "Catalog" at bounding box center [70, 148] width 47 height 18
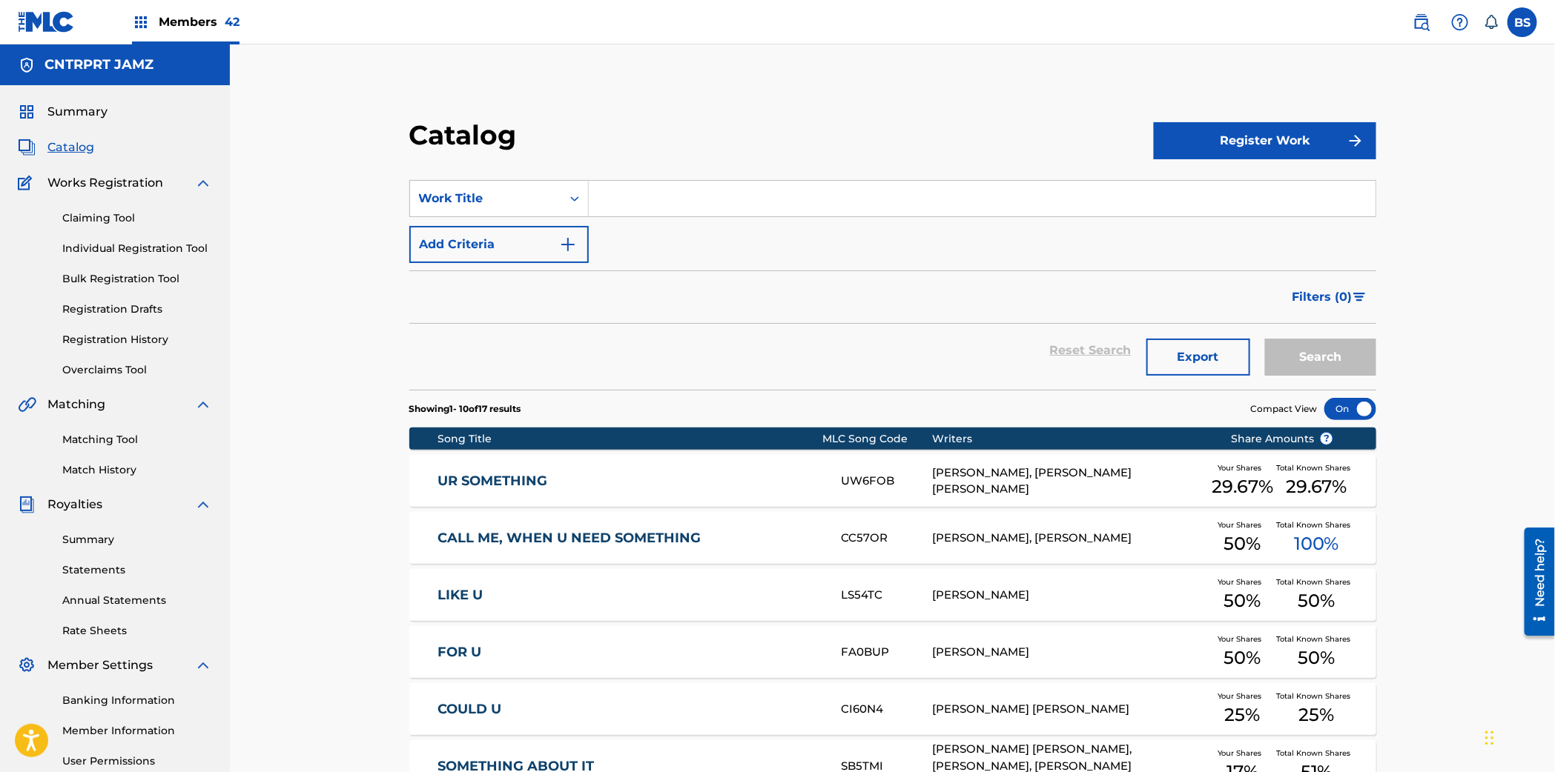
click at [695, 480] on link "UR SOMETHING" at bounding box center [629, 481] width 383 height 17
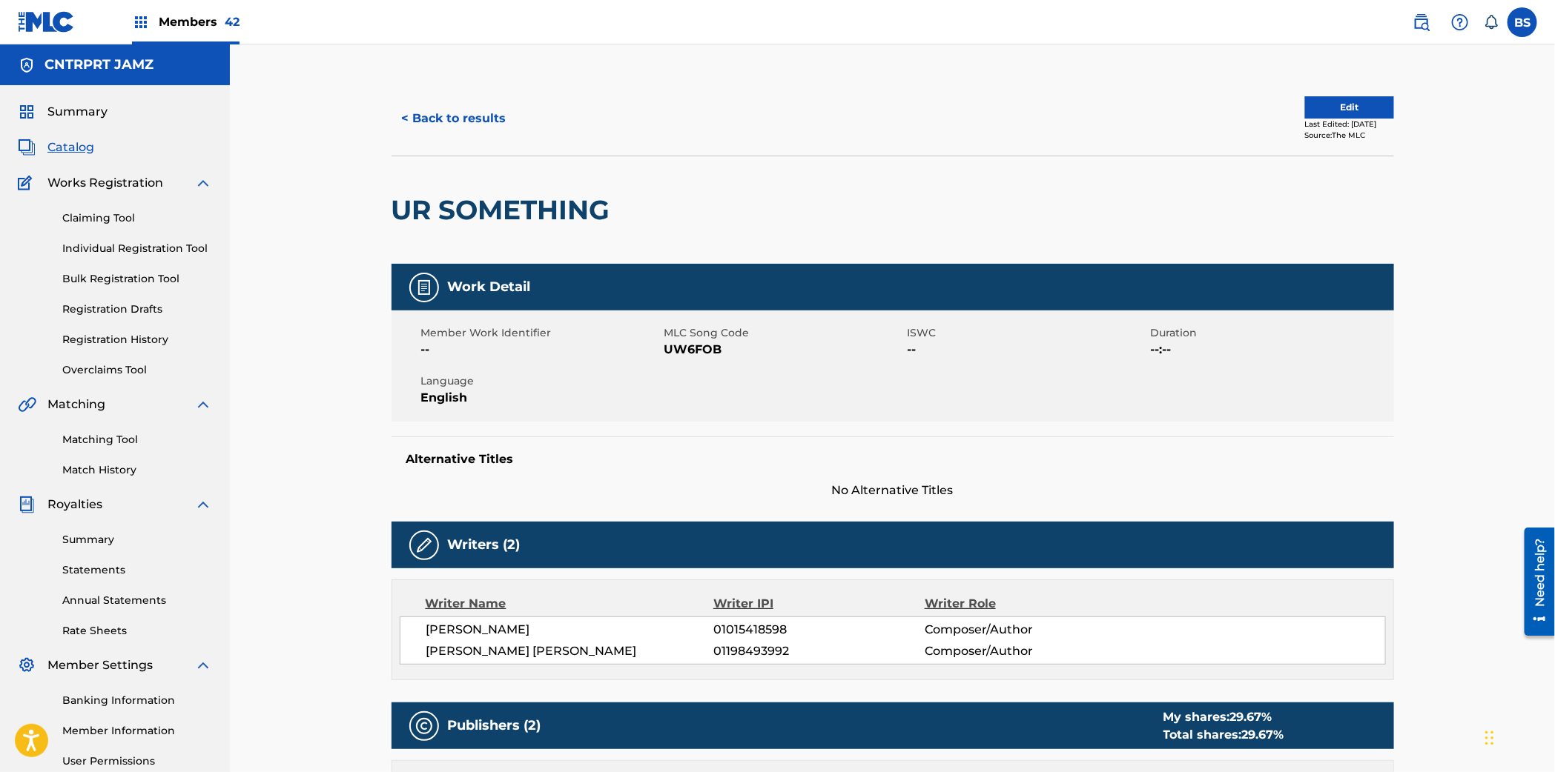
click at [738, 632] on span "01015418598" at bounding box center [818, 630] width 211 height 18
click at [738, 634] on span "01015418598" at bounding box center [818, 630] width 211 height 18
drag, startPoint x: 322, startPoint y: 471, endPoint x: 338, endPoint y: 469, distance: 16.4
click at [67, 151] on span "Catalog" at bounding box center [70, 148] width 47 height 18
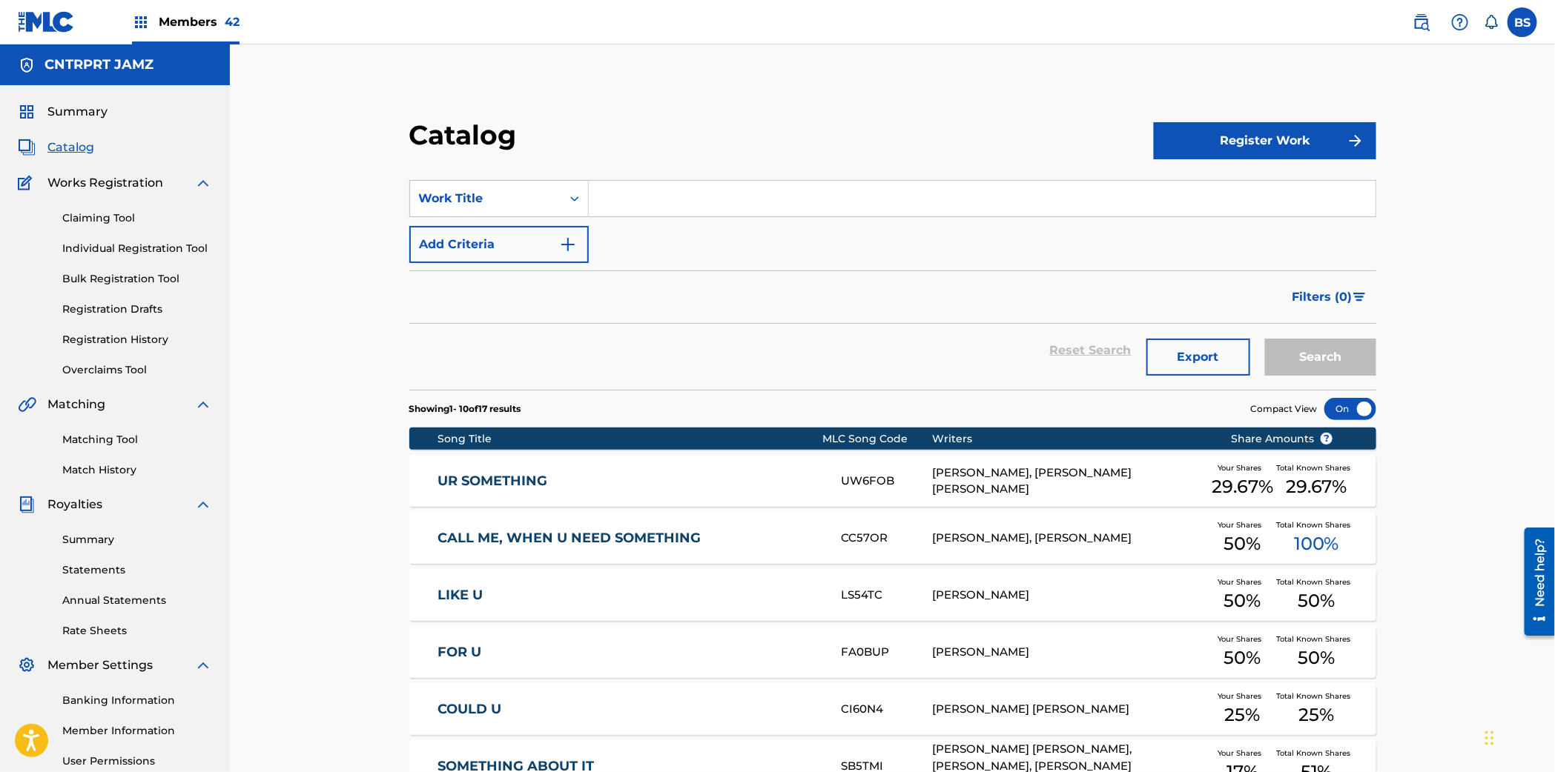
click at [681, 185] on input "Search Form" at bounding box center [982, 199] width 787 height 36
paste input "Be Happy"
drag, startPoint x: 777, startPoint y: 233, endPoint x: 772, endPoint y: 222, distance: 11.6
click at [777, 232] on div "be happy" at bounding box center [981, 232] width 785 height 27
type input "be happy"
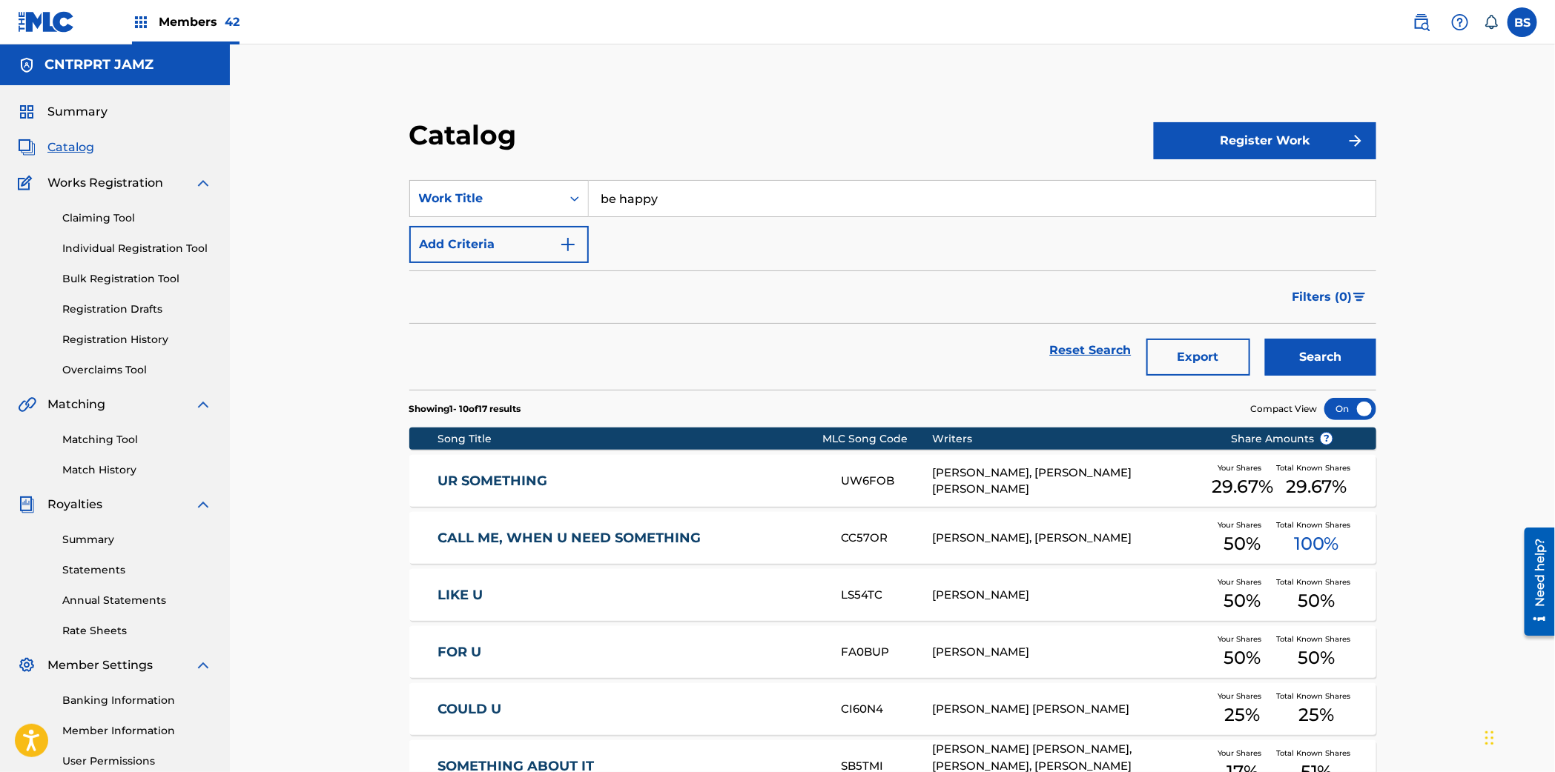
click at [1307, 366] on button "Search" at bounding box center [1320, 357] width 111 height 37
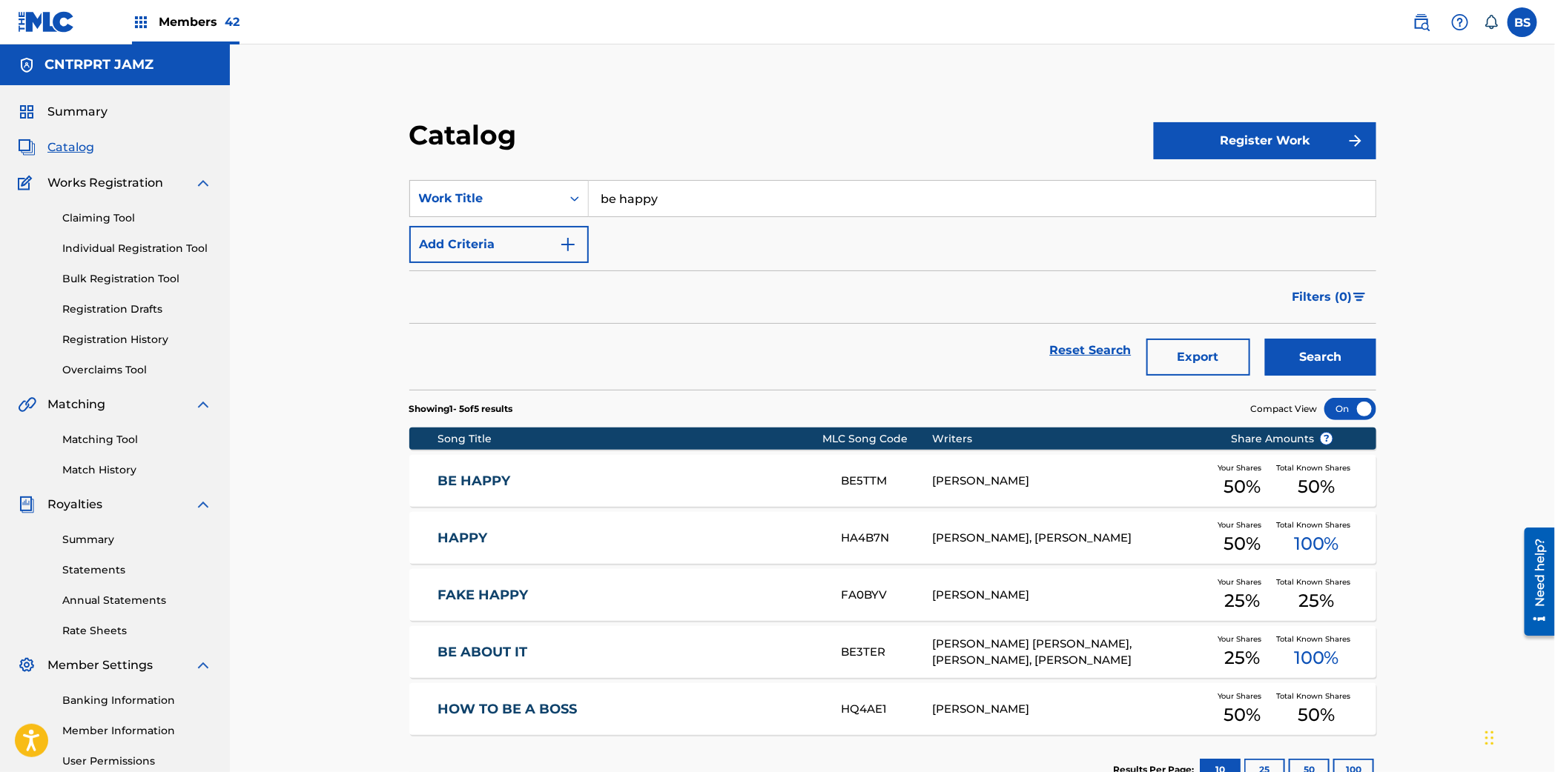
click at [758, 480] on link "BE HAPPY" at bounding box center [629, 481] width 383 height 17
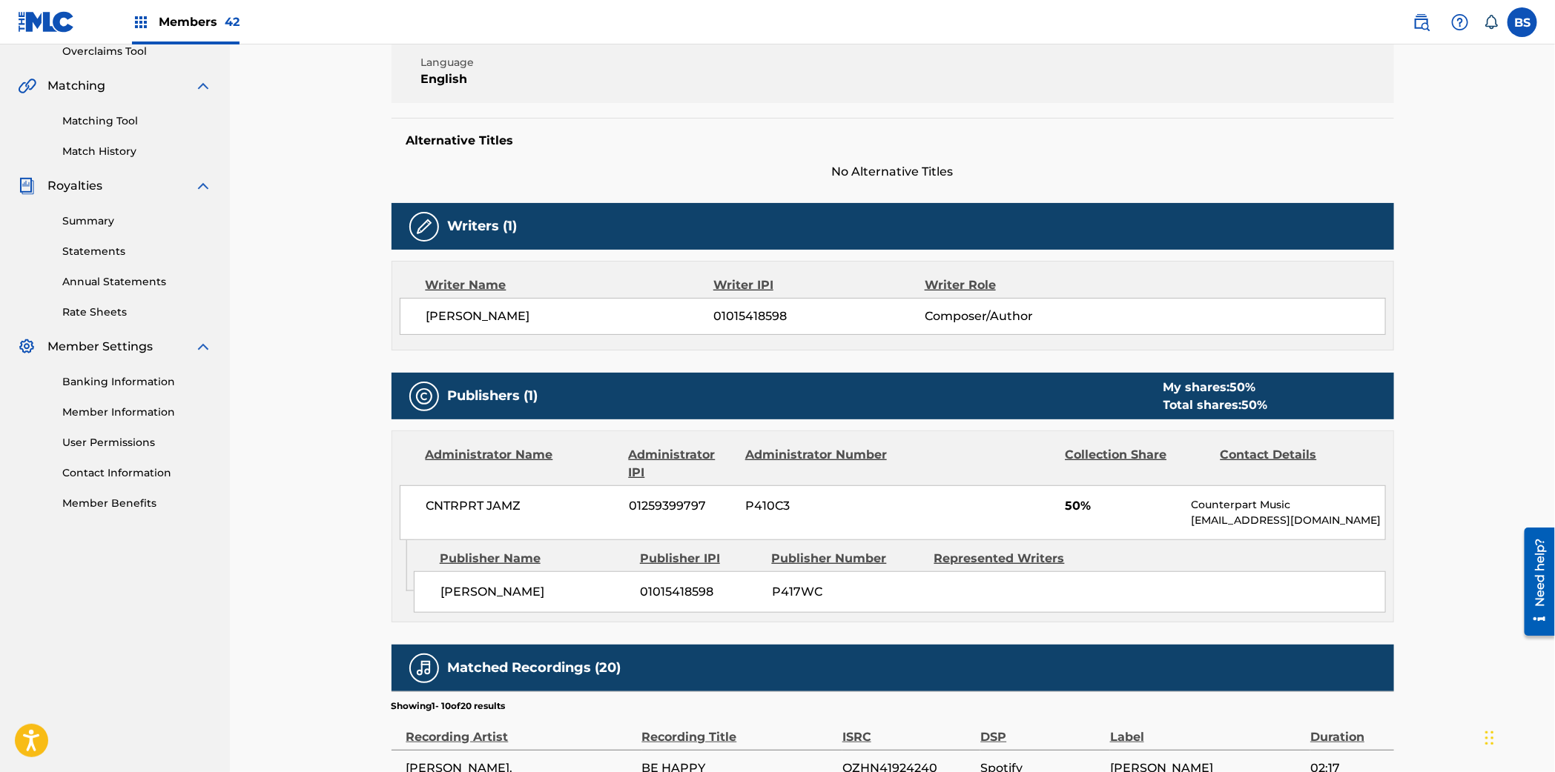
scroll to position [328, 0]
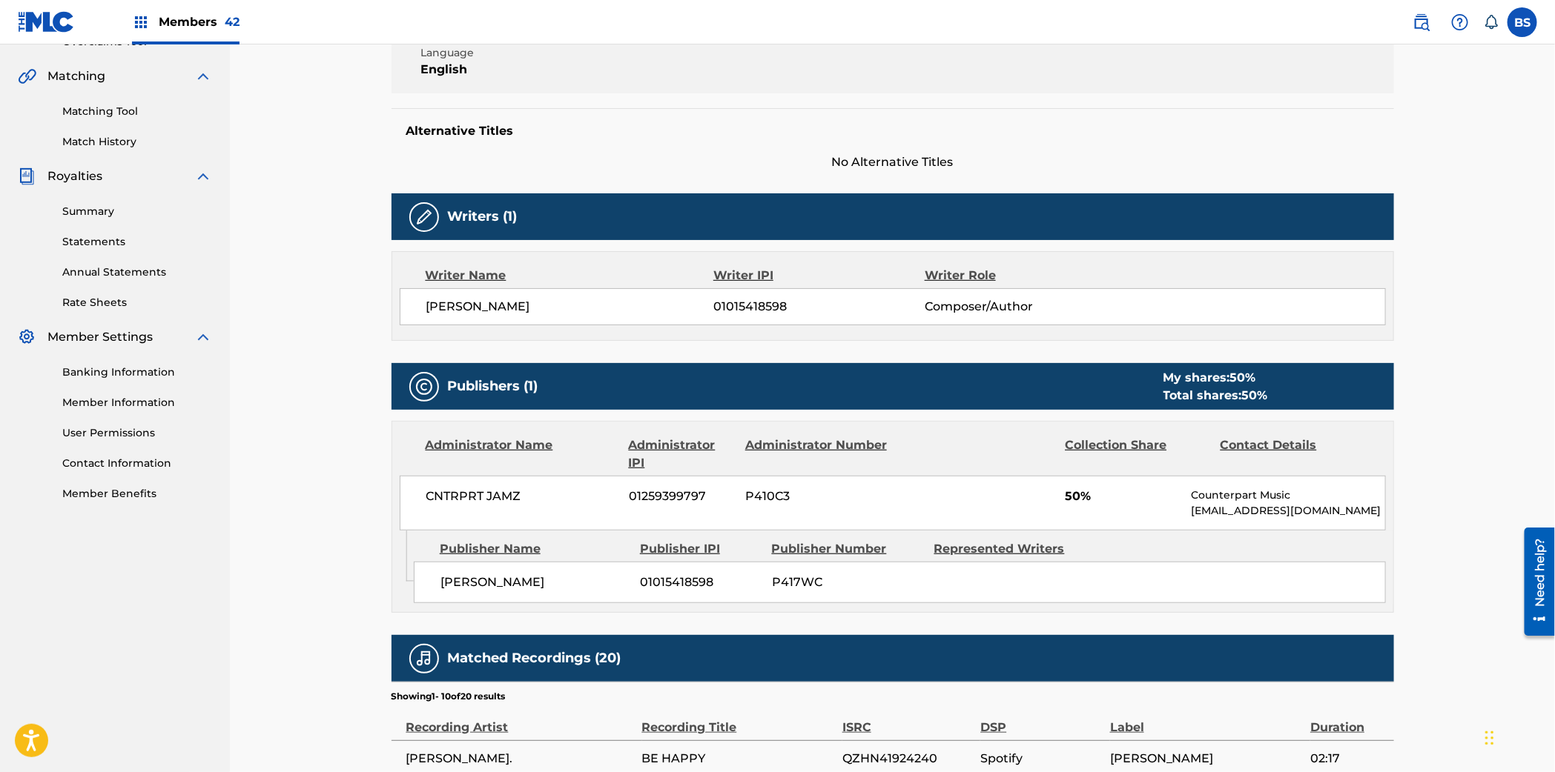
click at [758, 308] on span "01015418598" at bounding box center [818, 307] width 211 height 18
drag, startPoint x: 758, startPoint y: 308, endPoint x: 732, endPoint y: 363, distance: 60.7
click at [758, 309] on span "01015418598" at bounding box center [818, 307] width 211 height 18
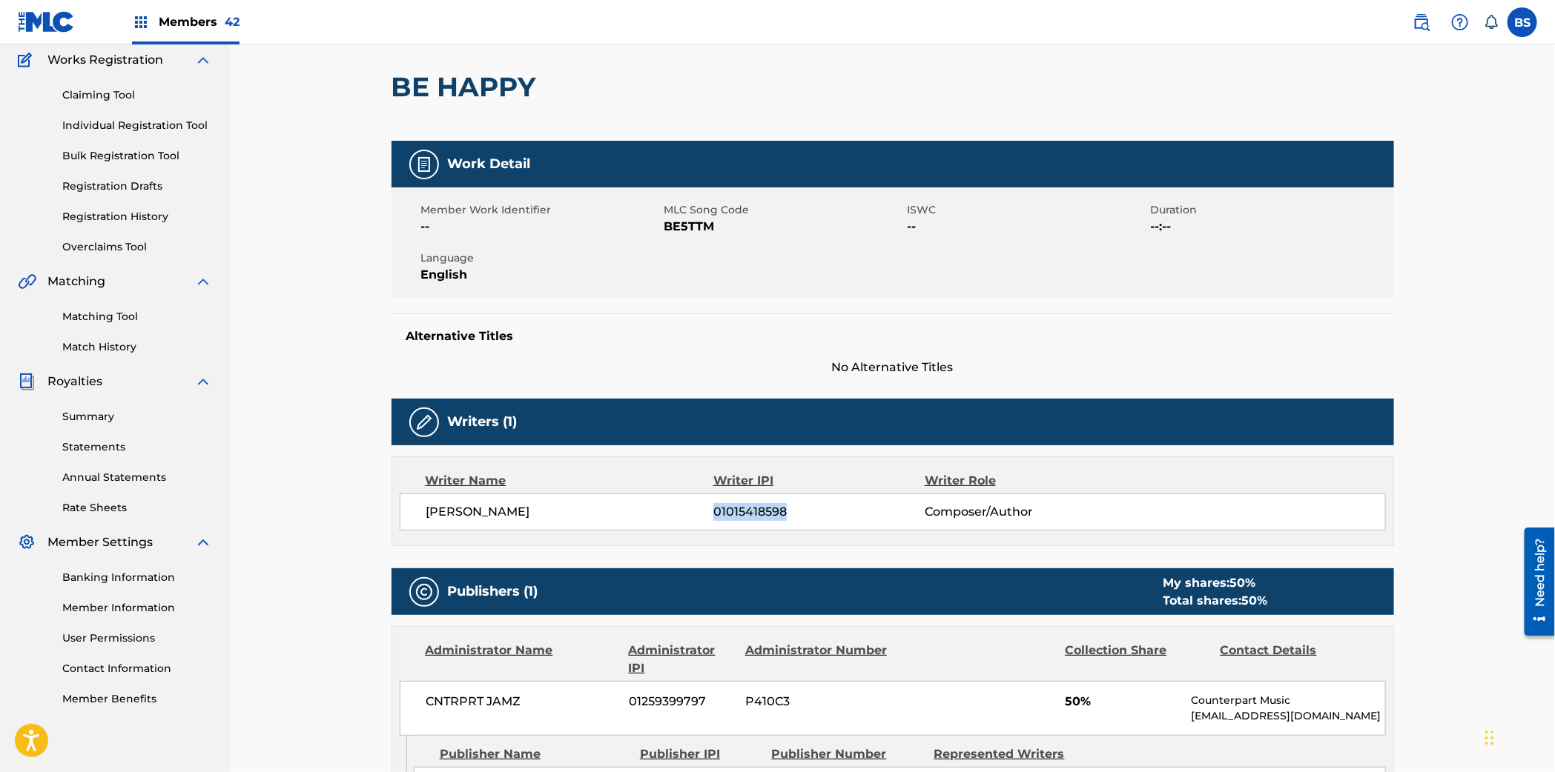
scroll to position [0, 0]
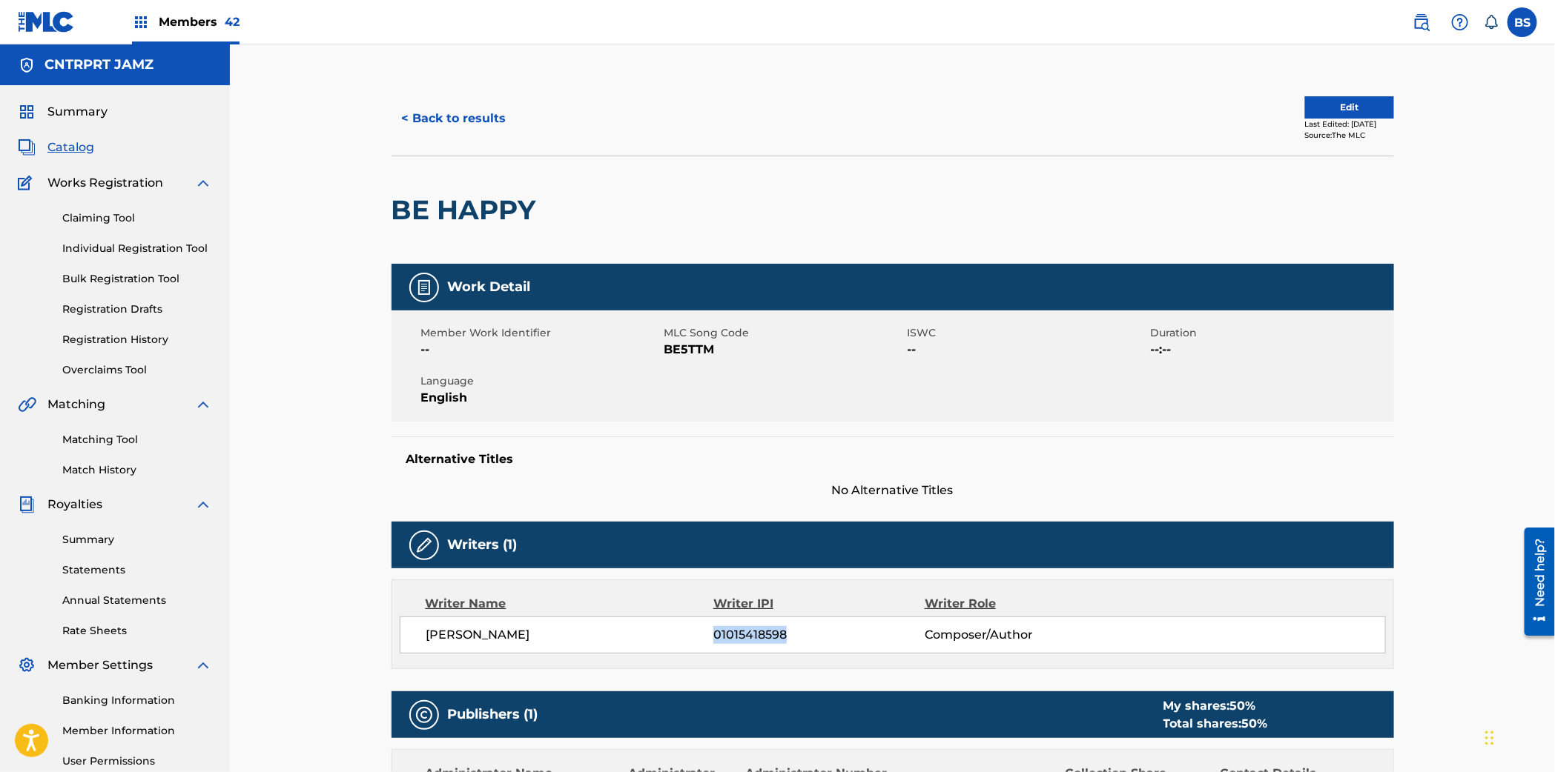
click at [1420, 24] on img at bounding box center [1421, 22] width 18 height 18
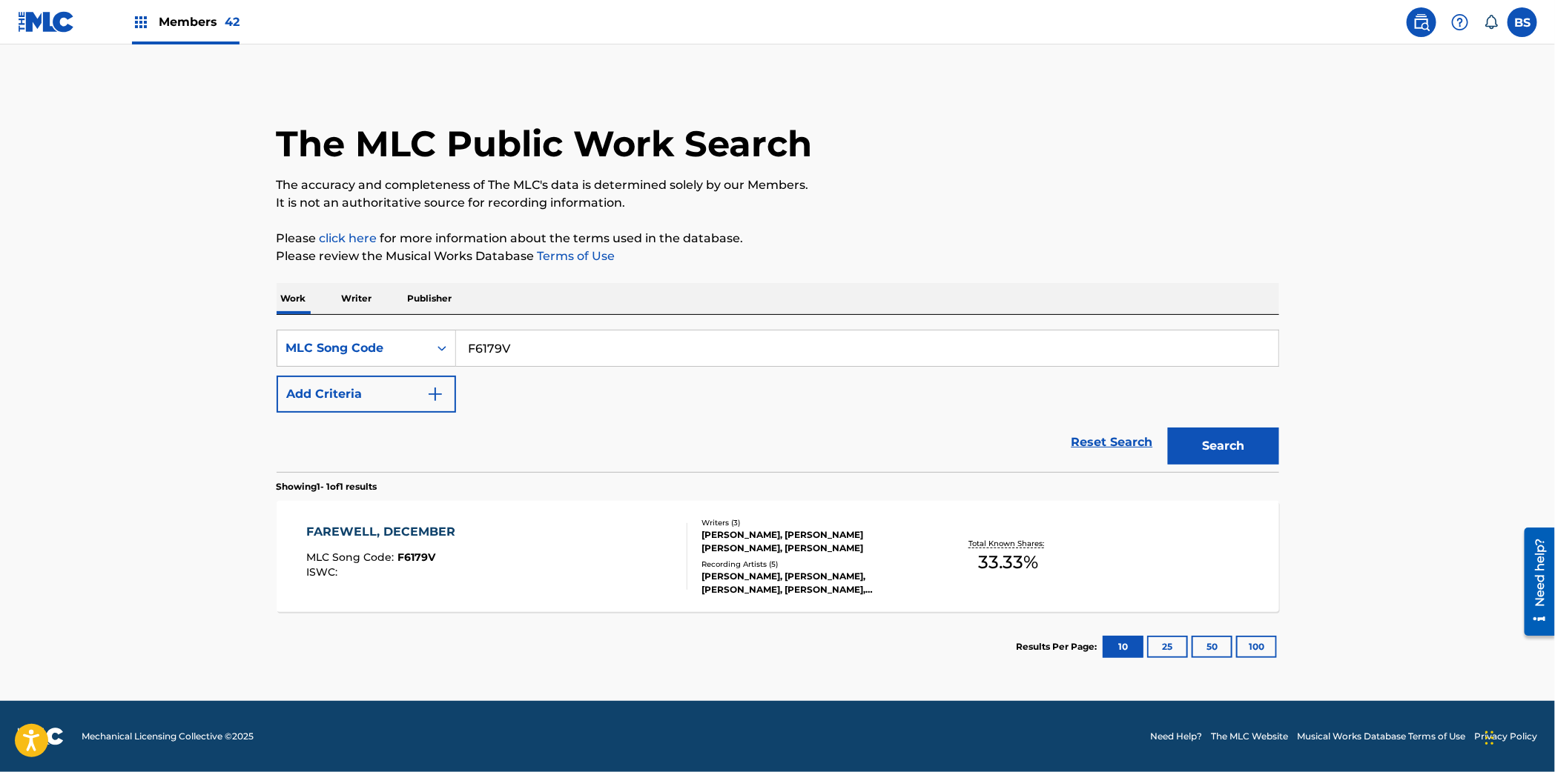
click at [549, 343] on input "F6179V" at bounding box center [867, 349] width 822 height 36
paste input "PM75EN"
type input "PM75EN"
click at [1211, 436] on button "Search" at bounding box center [1223, 446] width 111 height 37
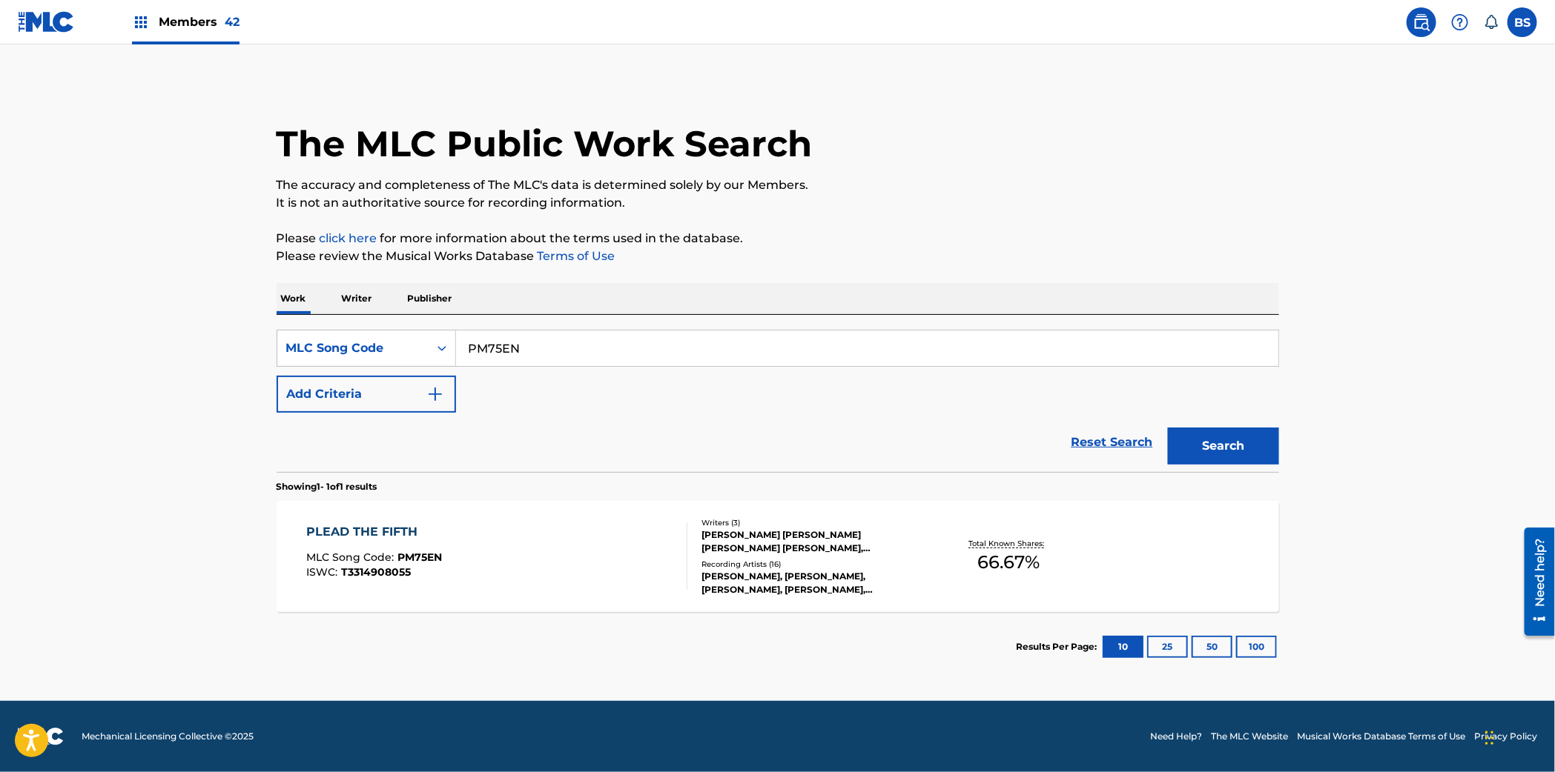
click at [613, 547] on div "PLEAD THE FIFTH MLC Song Code : PM75EN ISWC : T3314908055" at bounding box center [496, 556] width 381 height 67
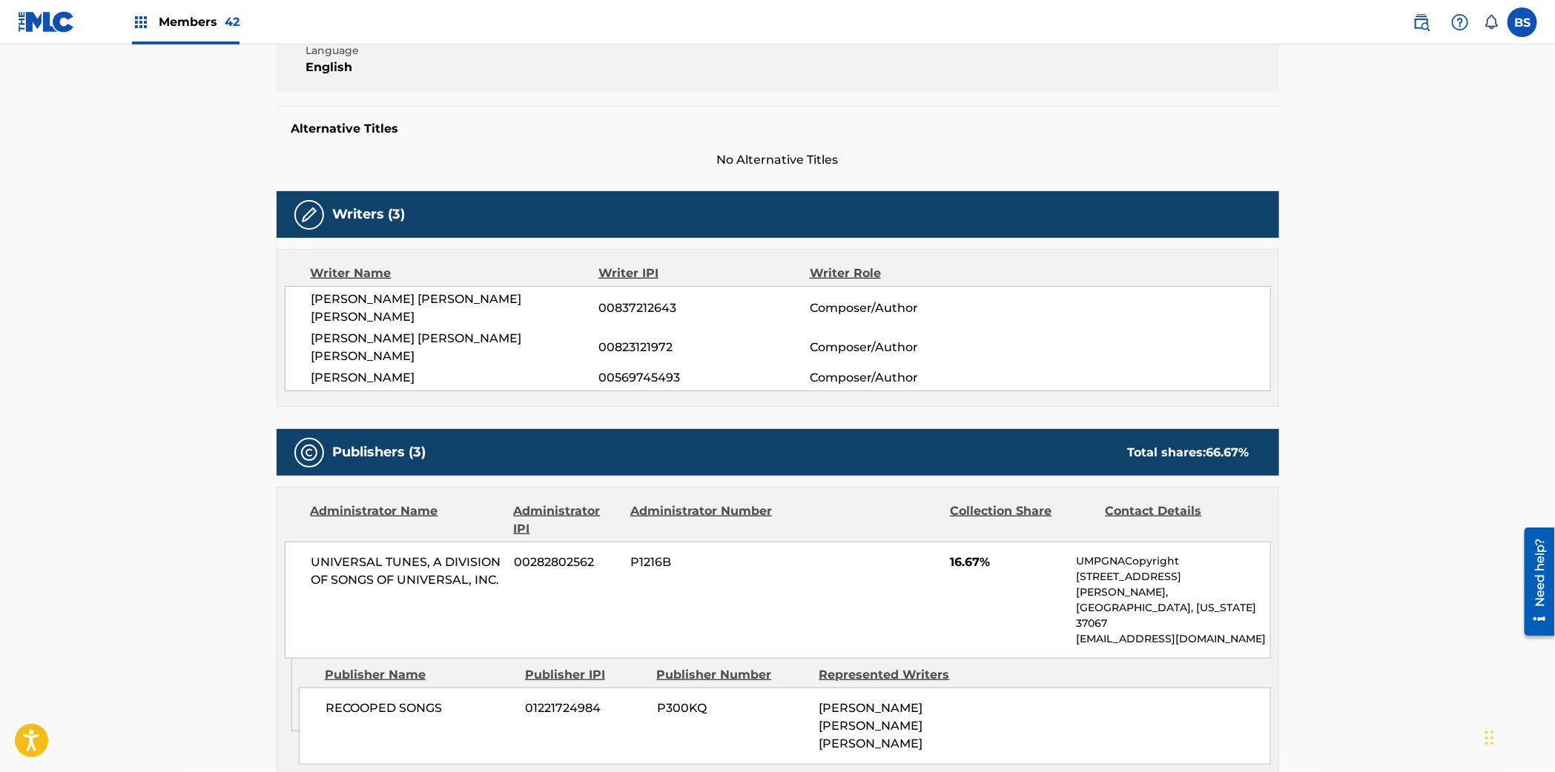
scroll to position [328, 0]
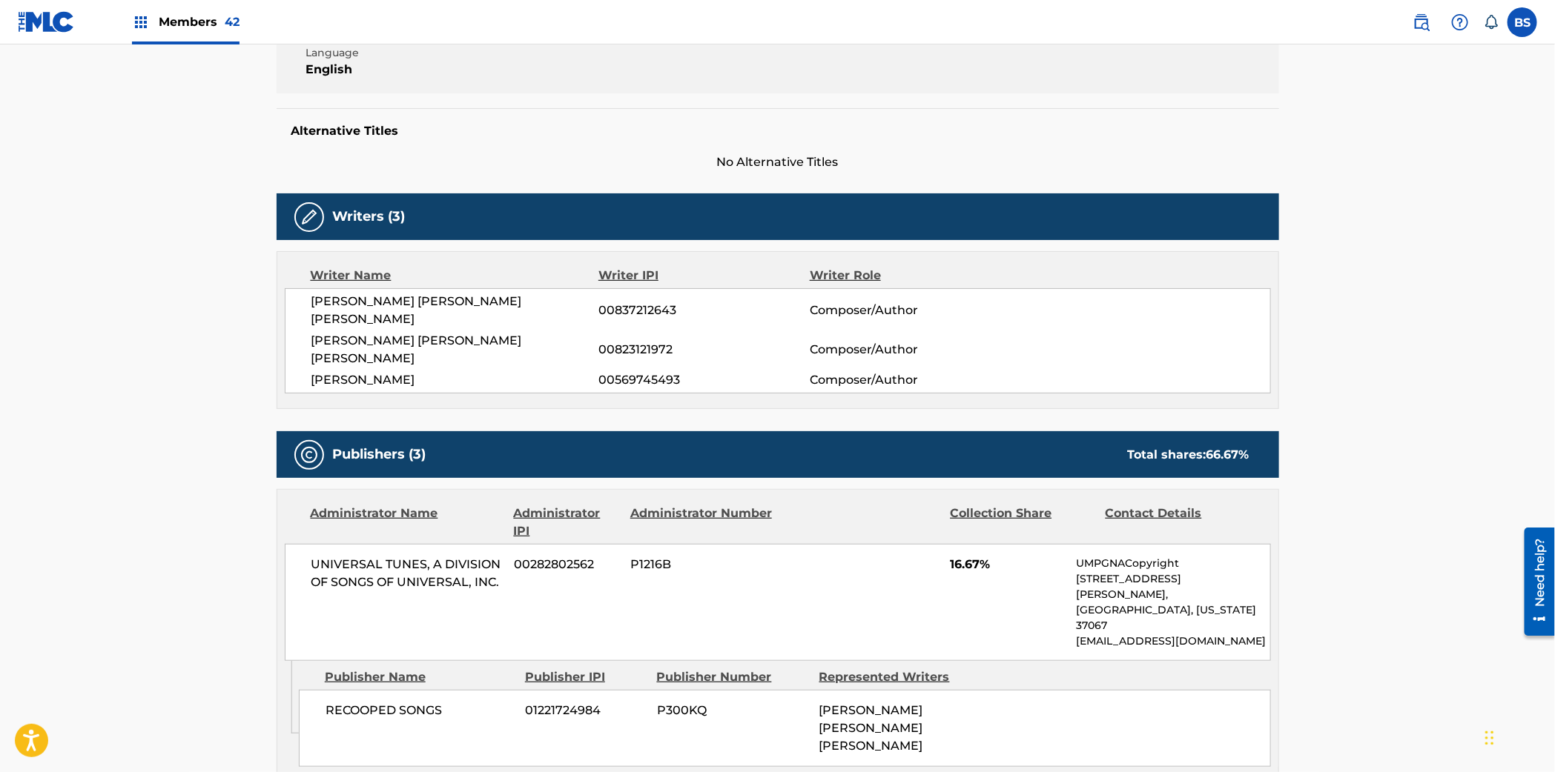
click at [619, 305] on span "00837212643" at bounding box center [703, 311] width 211 height 18
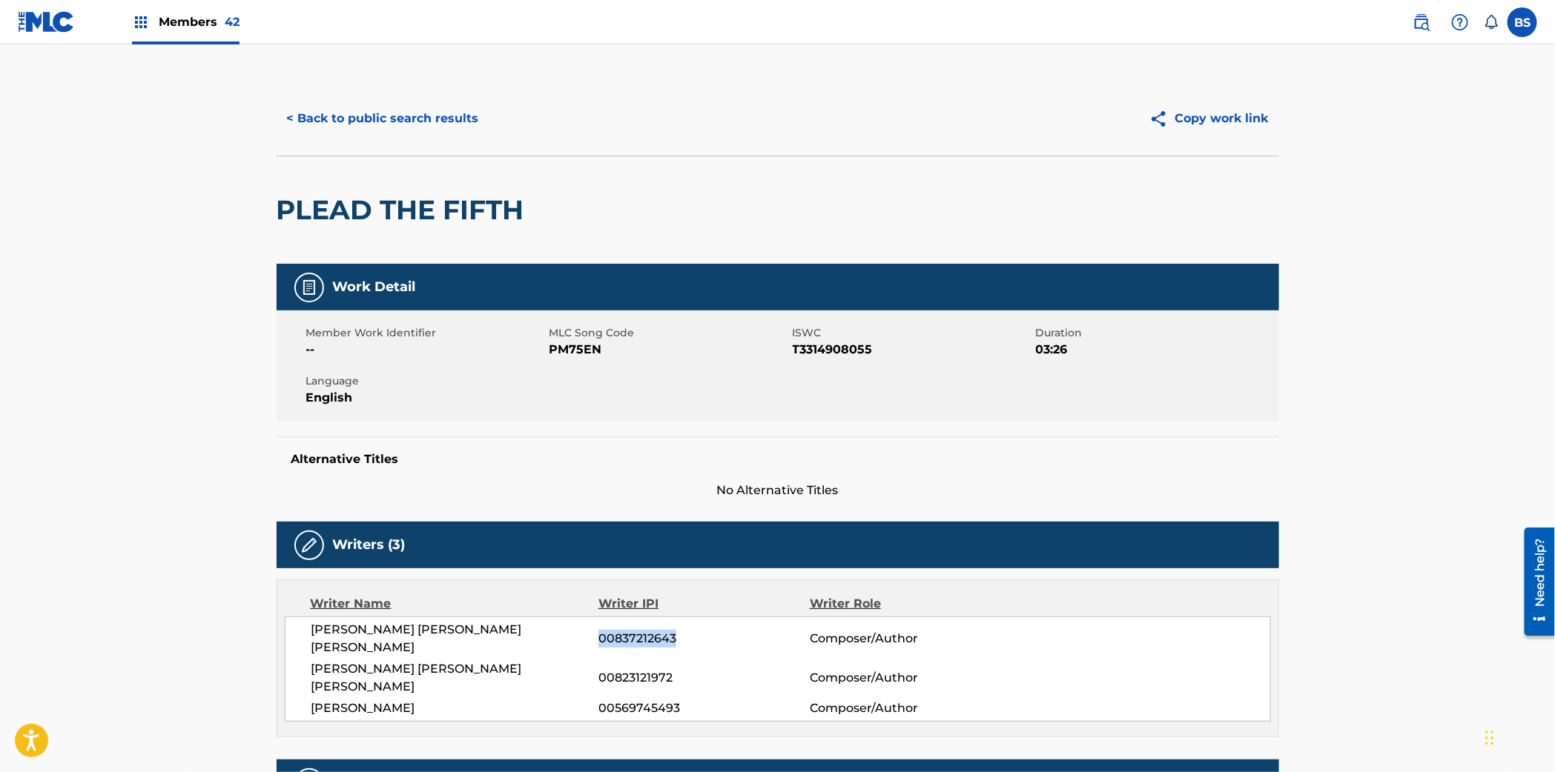
click at [417, 100] on button "< Back to public search results" at bounding box center [383, 118] width 213 height 37
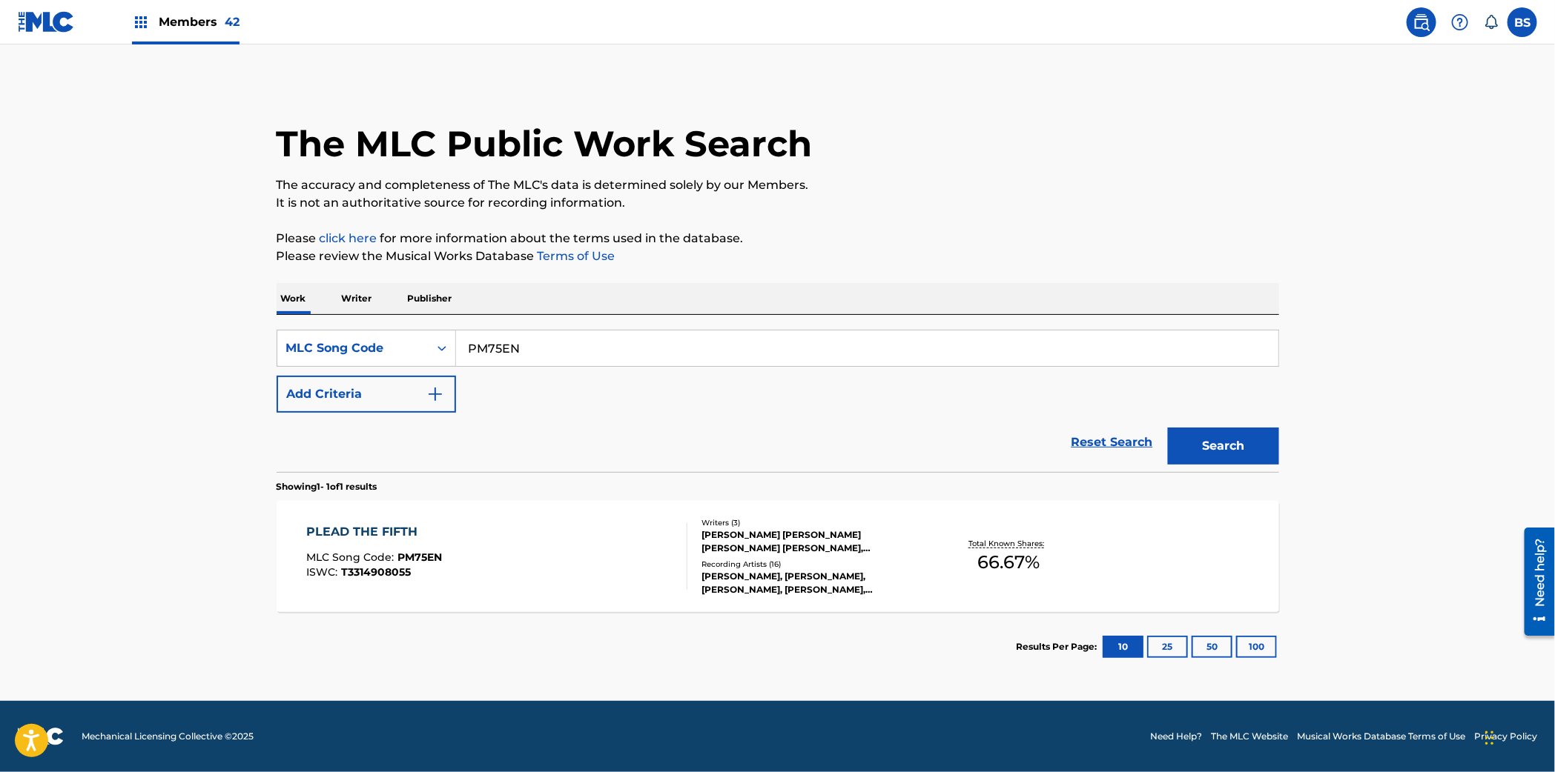
click at [363, 298] on p "Writer" at bounding box center [356, 298] width 39 height 31
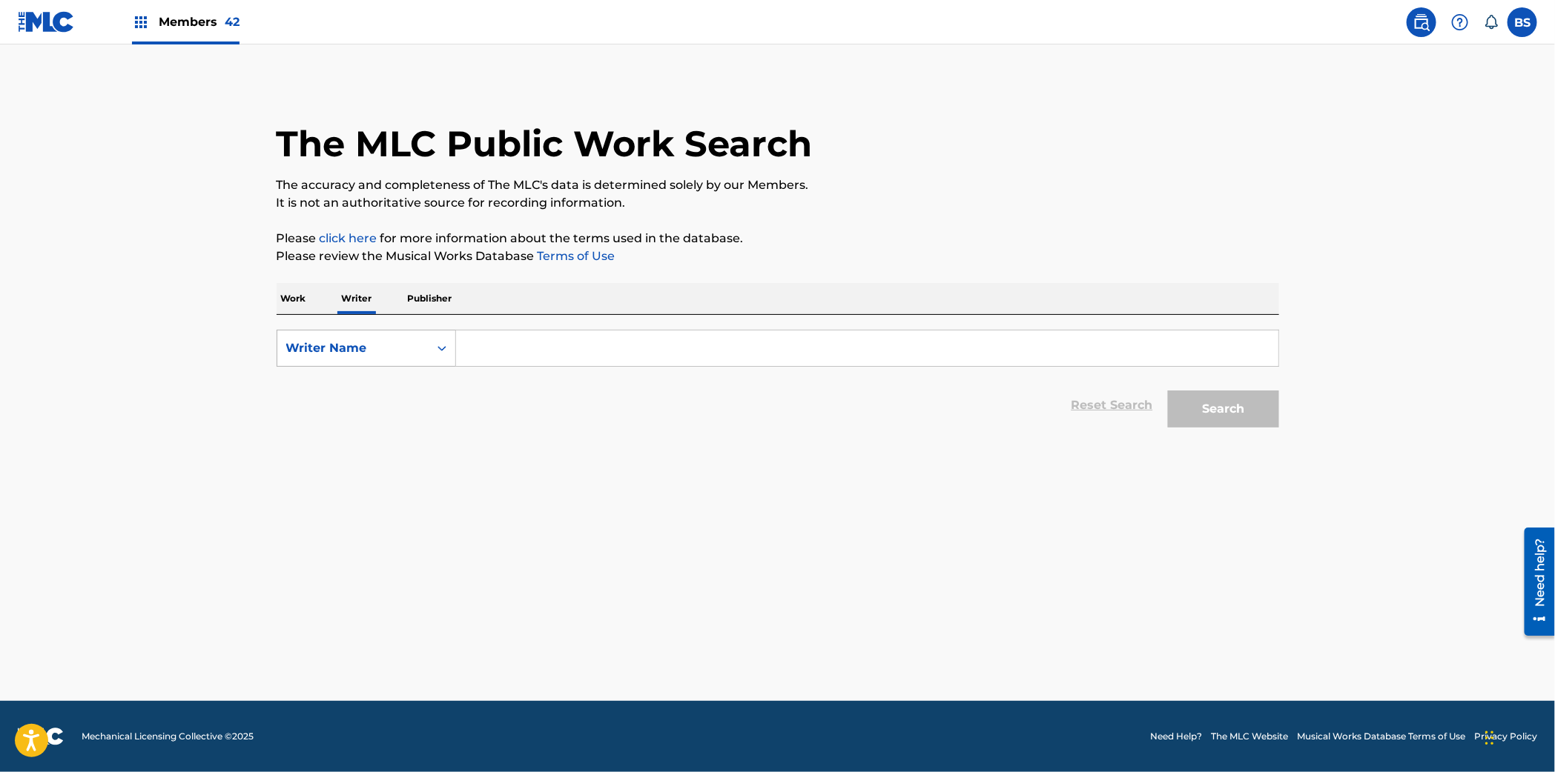
click at [368, 353] on div "Writer Name" at bounding box center [352, 349] width 133 height 18
click at [364, 381] on div "Writer IPI" at bounding box center [366, 385] width 178 height 37
click at [527, 343] on input "Search Form" at bounding box center [867, 349] width 822 height 36
paste input "00837212643"
type input "00837212643"
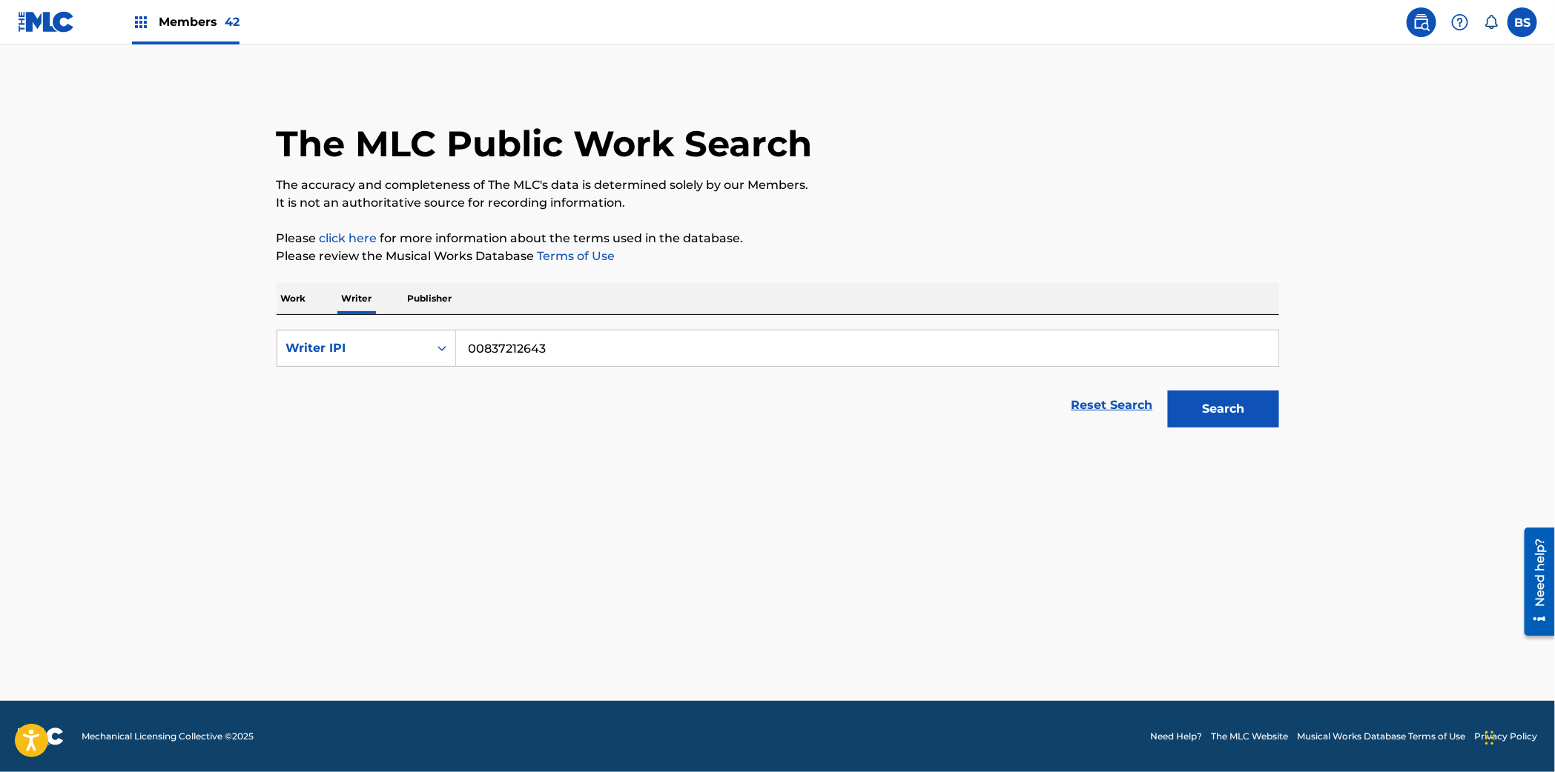
drag, startPoint x: 1206, startPoint y: 401, endPoint x: 1188, endPoint y: 397, distance: 18.9
click at [1206, 401] on button "Search" at bounding box center [1223, 409] width 111 height 37
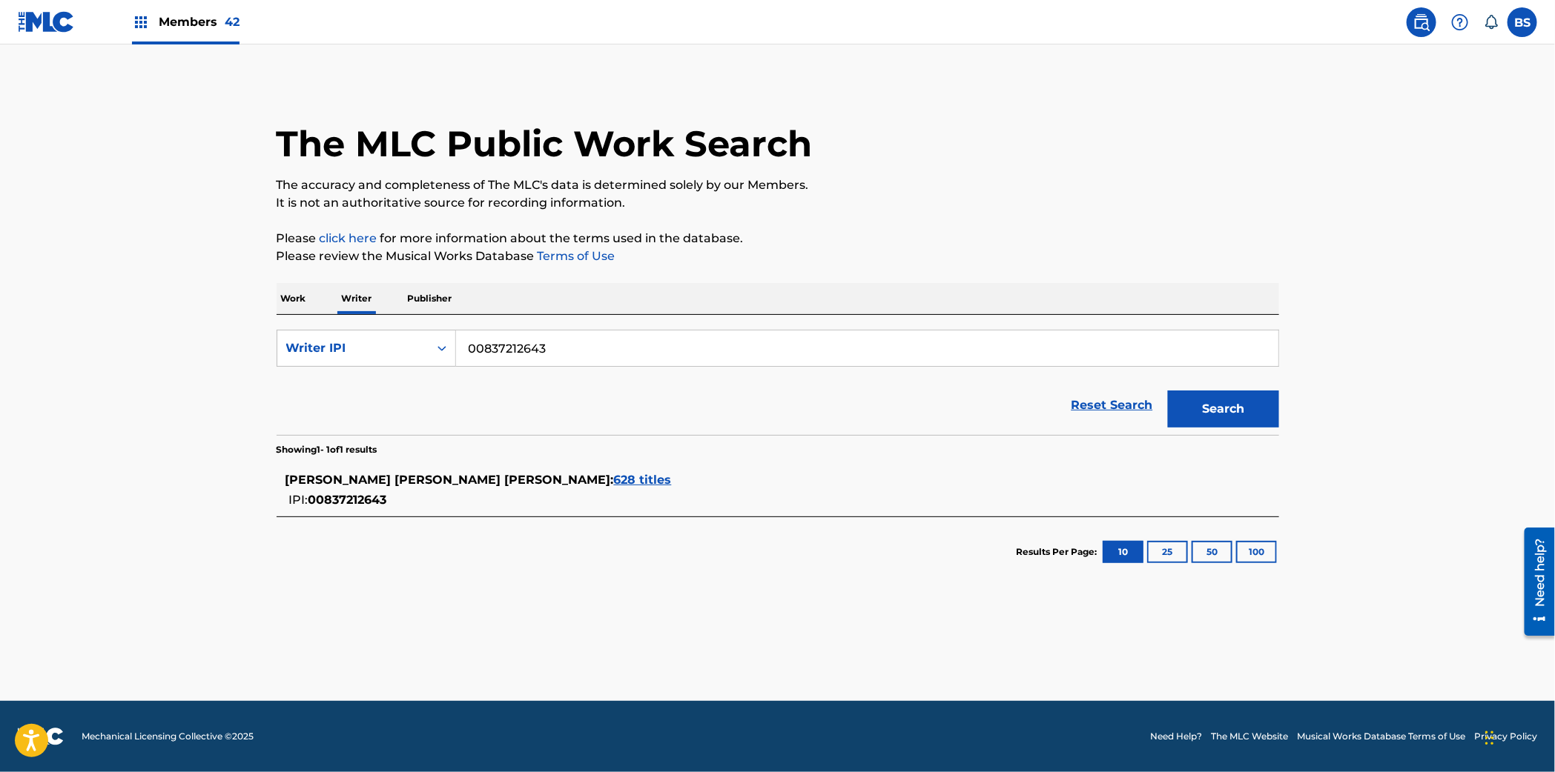
click at [614, 478] on span "628 titles" at bounding box center [643, 480] width 58 height 14
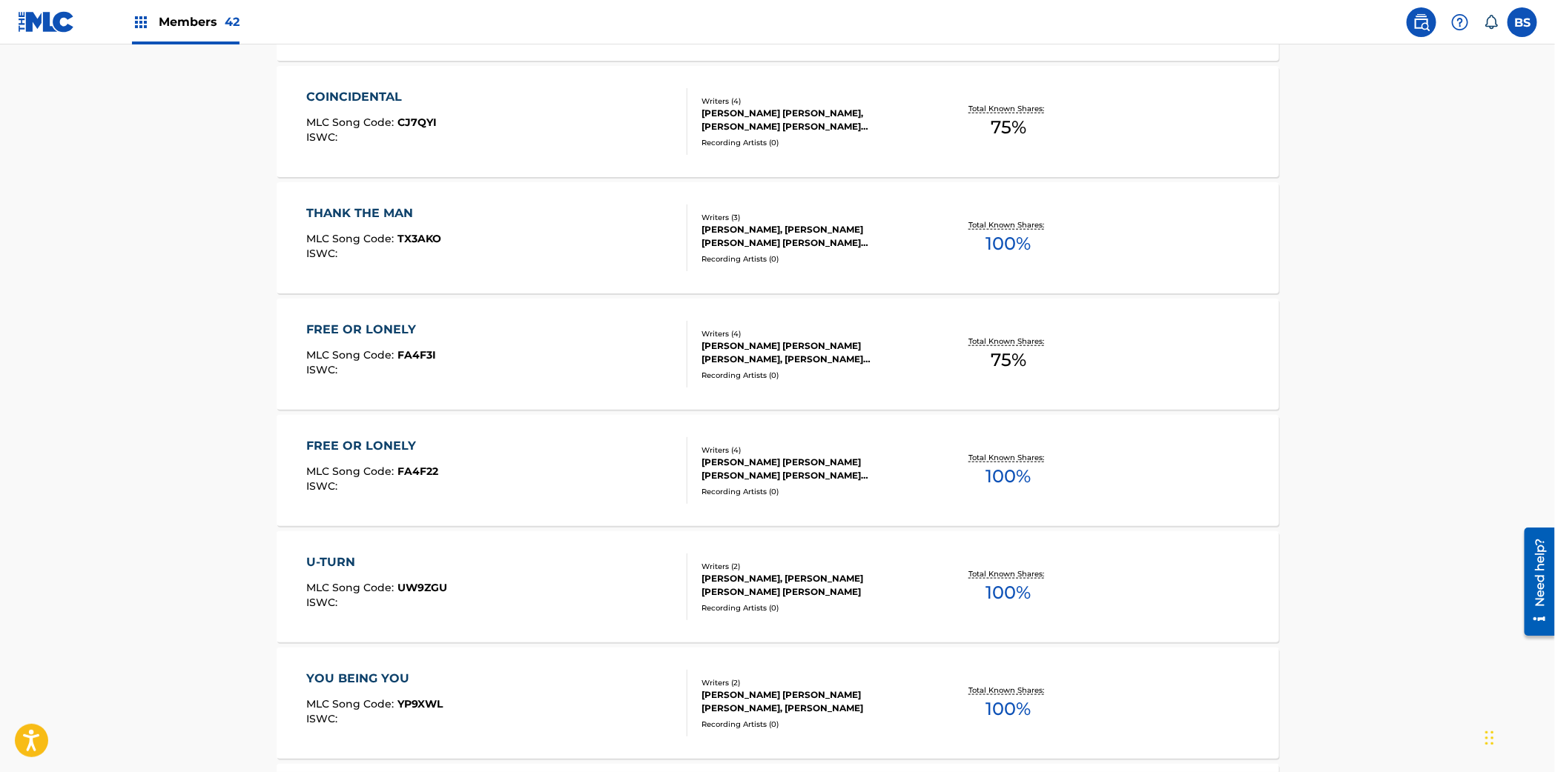
scroll to position [721, 0]
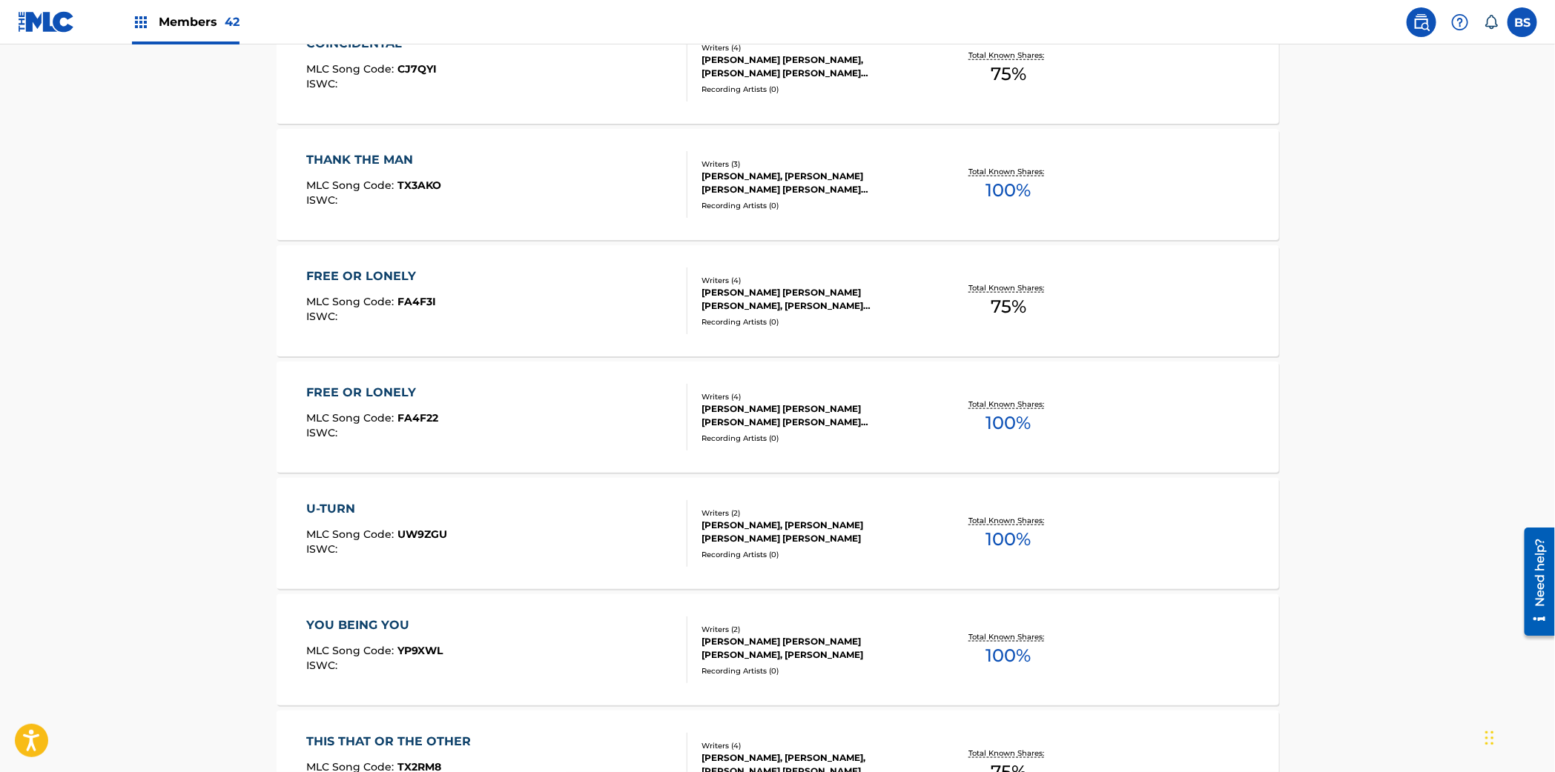
click at [627, 424] on div "FREE OR LONELY MLC Song Code : FA4F22 ISWC :" at bounding box center [496, 417] width 381 height 67
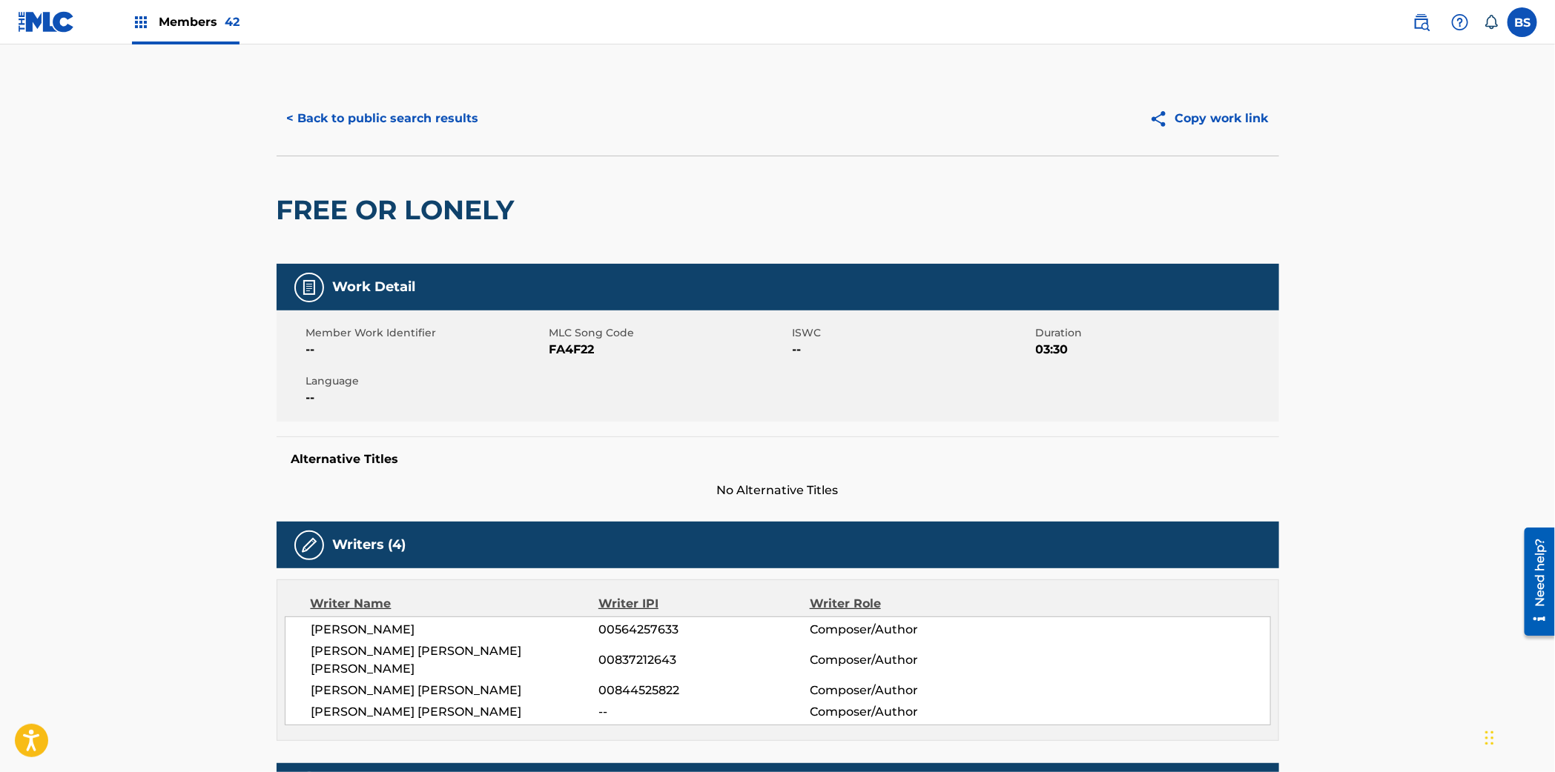
click at [398, 107] on button "< Back to public search results" at bounding box center [383, 118] width 213 height 37
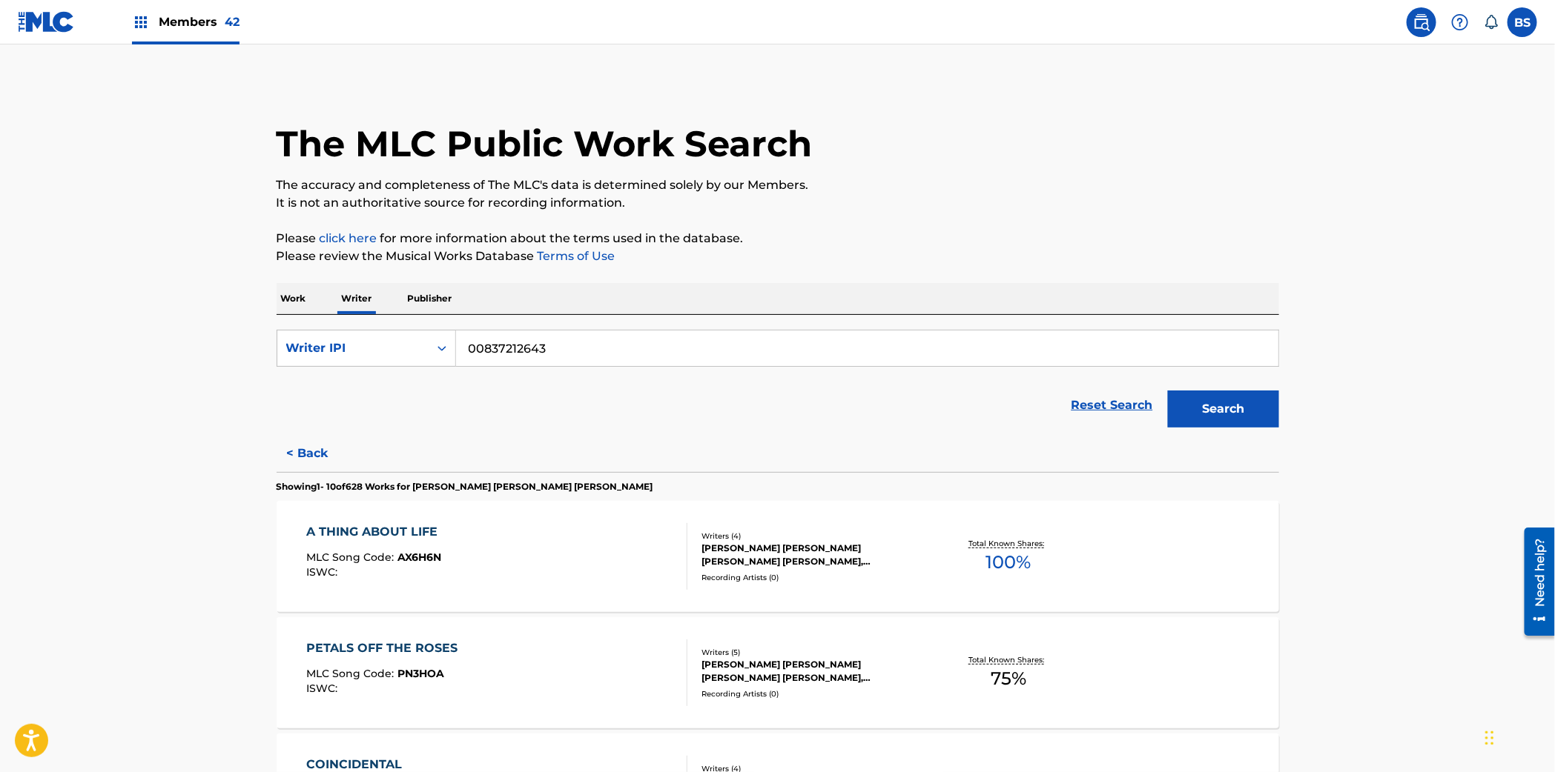
click at [193, 12] on div "Members 42" at bounding box center [185, 22] width 107 height 44
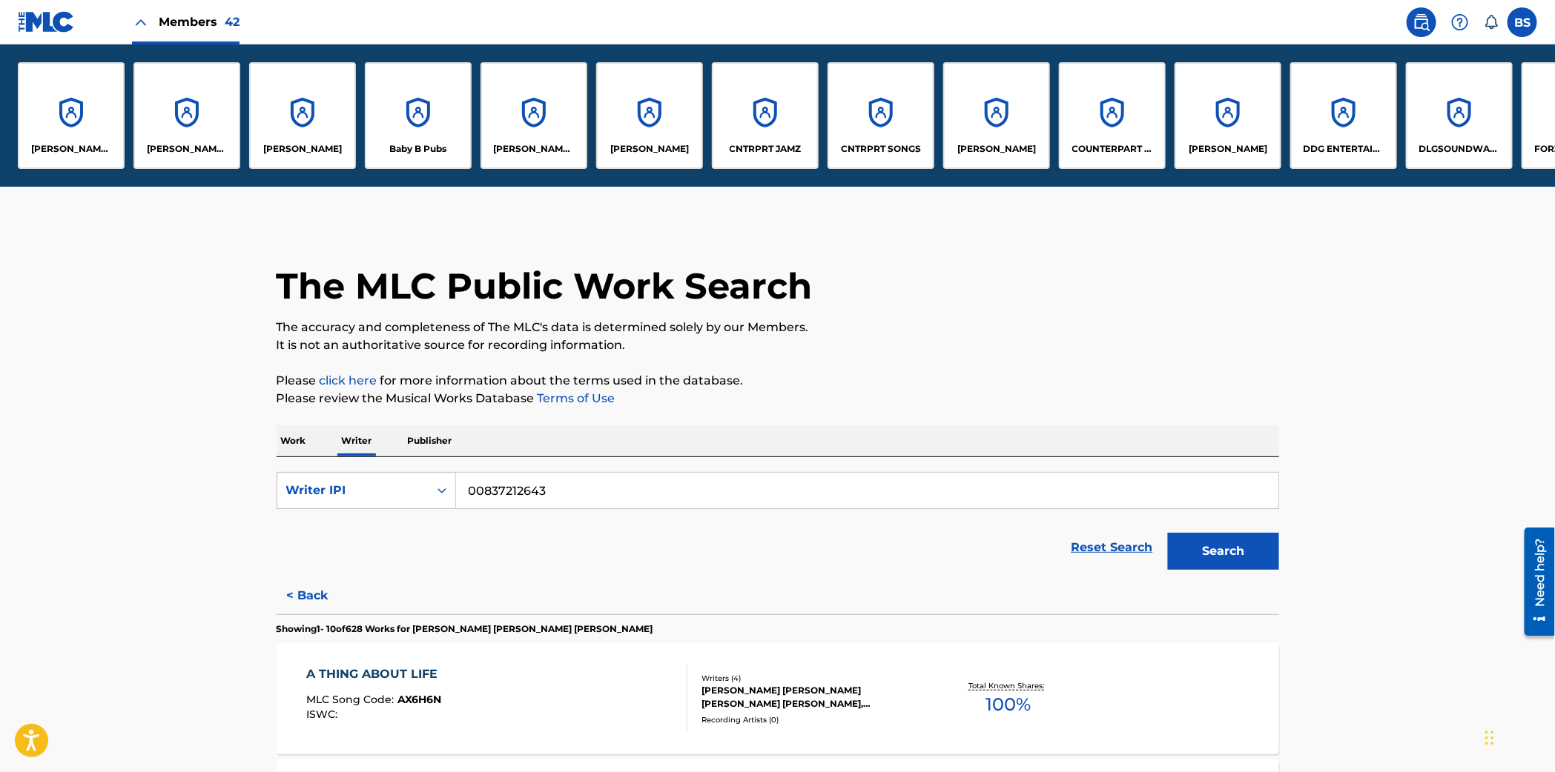
click at [752, 123] on div "CNTRPRT JAMZ" at bounding box center [765, 115] width 107 height 107
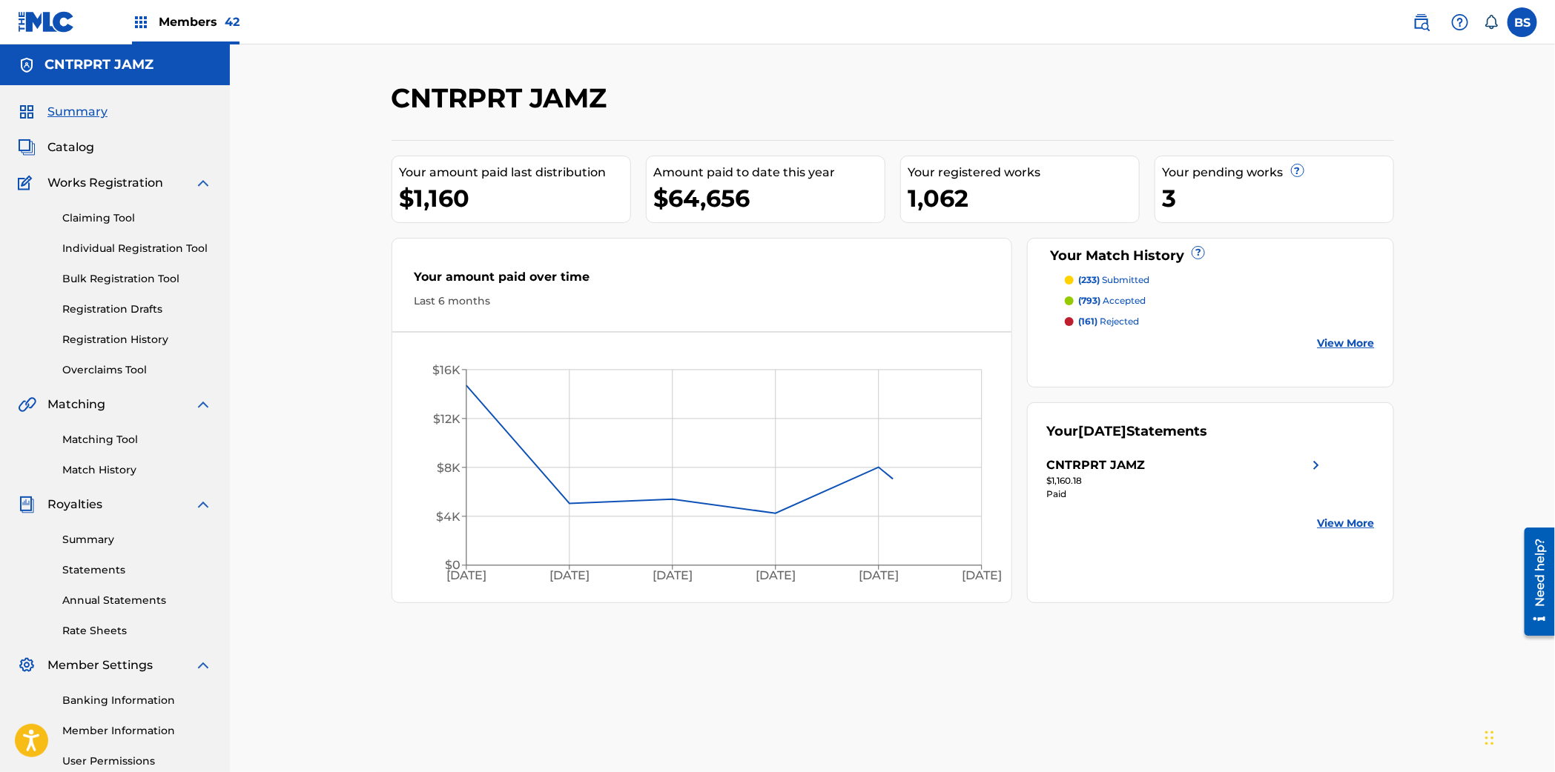
click at [1420, 22] on img at bounding box center [1421, 22] width 18 height 18
click at [116, 433] on link "Matching Tool" at bounding box center [137, 440] width 150 height 16
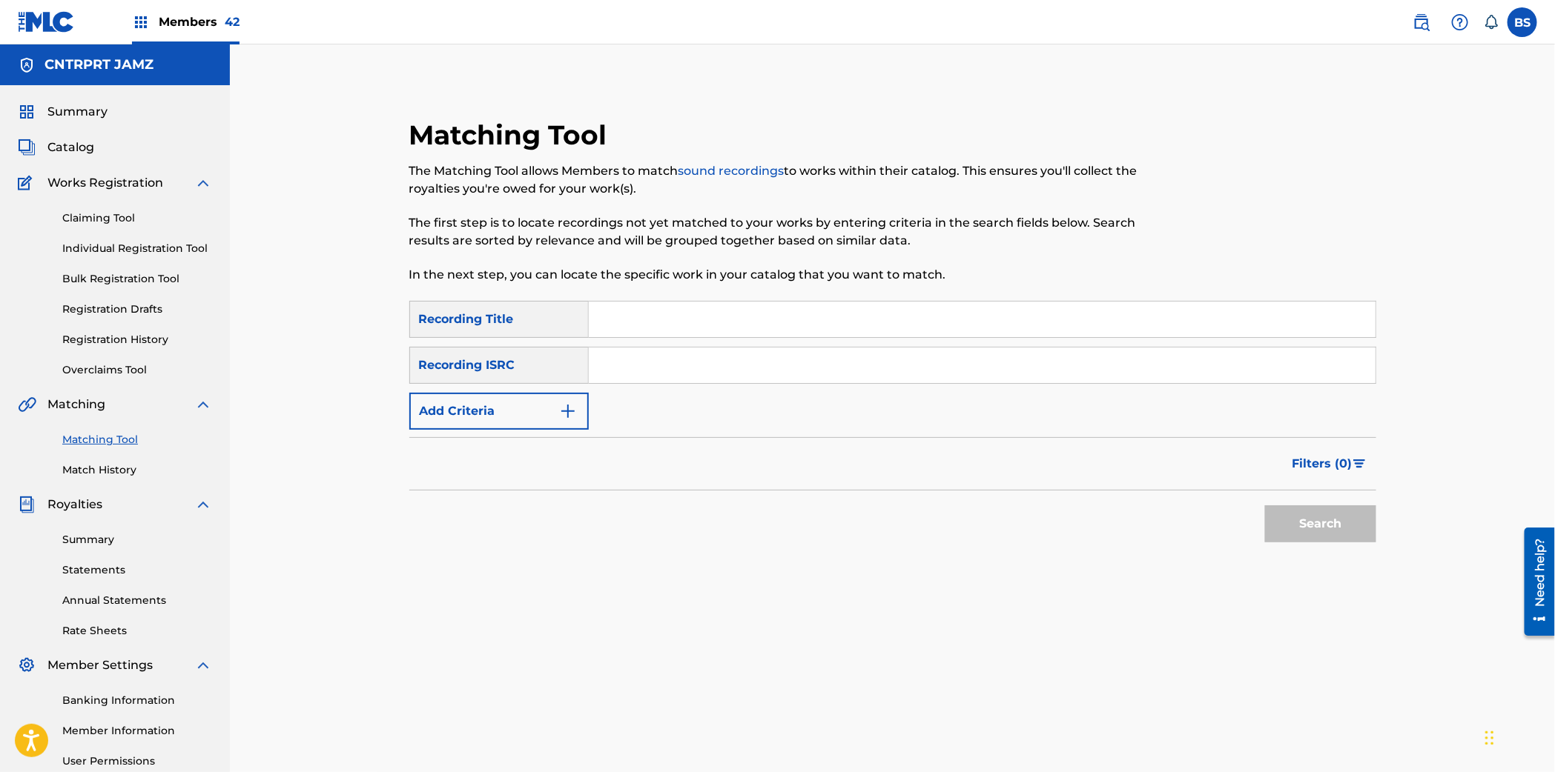
click at [692, 365] on input "Search Form" at bounding box center [982, 366] width 787 height 36
paste input "QMBZ91974607"
type input "QMBZ91974607"
click at [1318, 527] on button "Search" at bounding box center [1320, 524] width 111 height 37
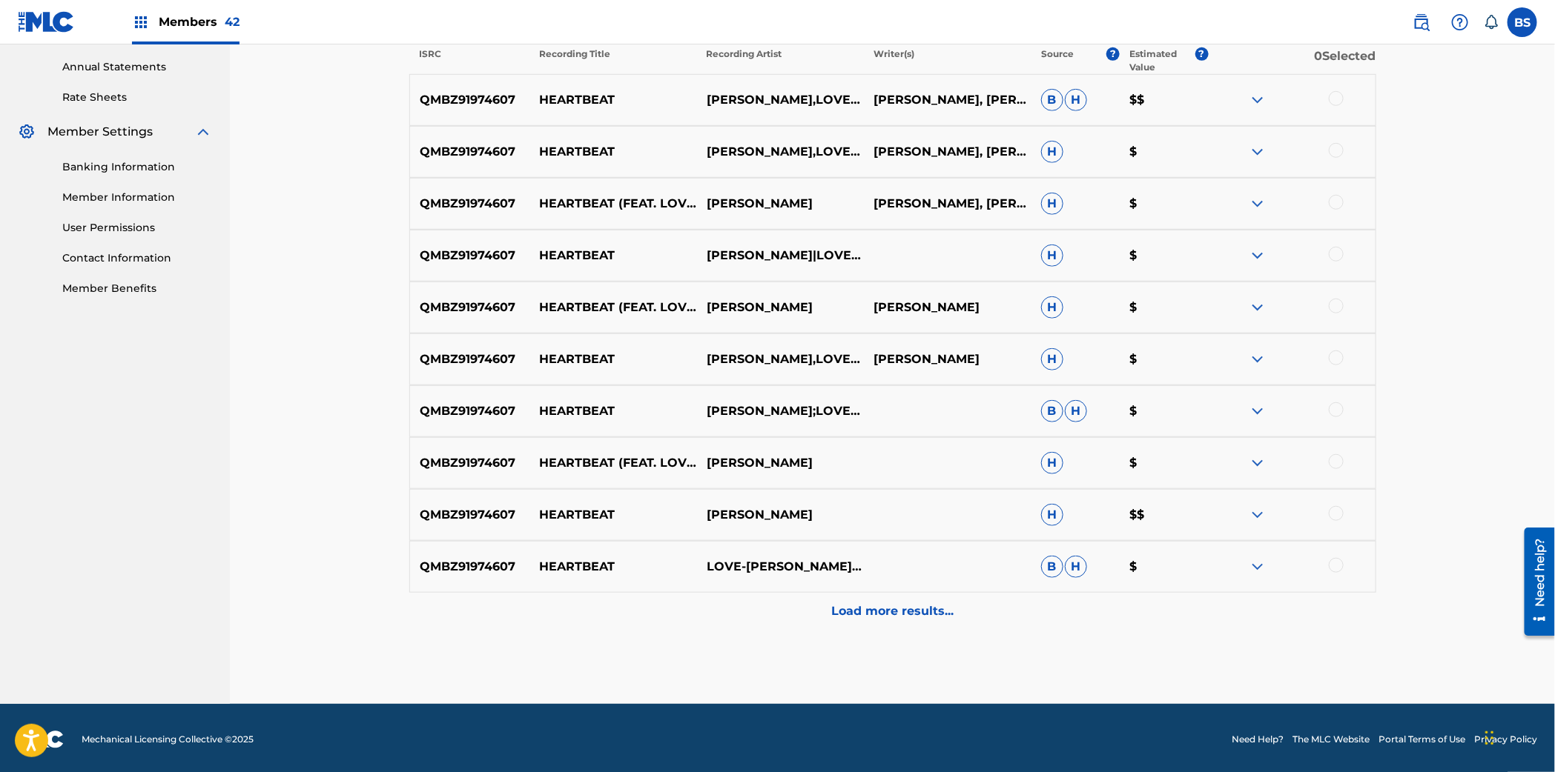
scroll to position [412, 0]
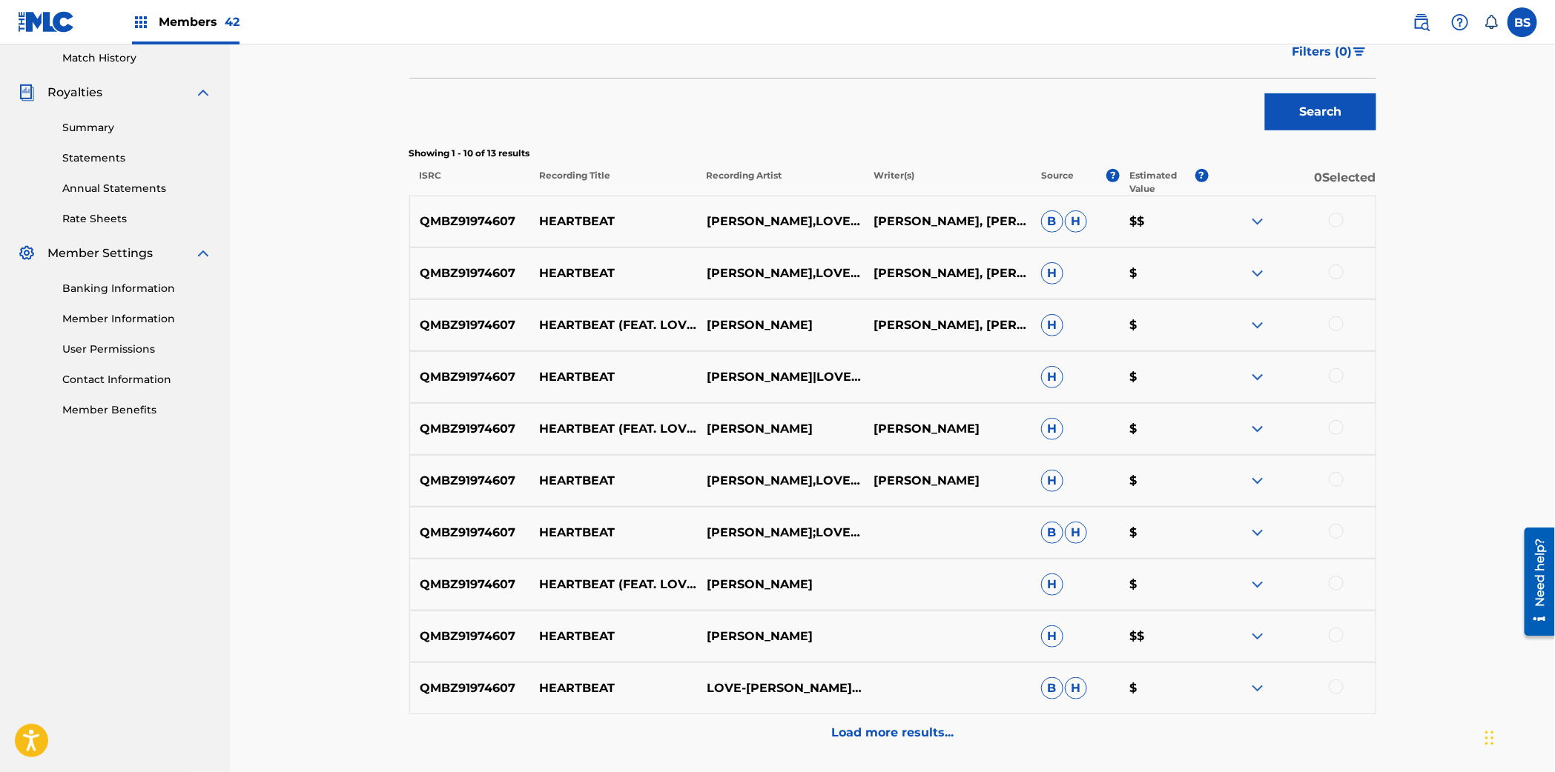
click at [1260, 219] on img at bounding box center [1257, 222] width 18 height 18
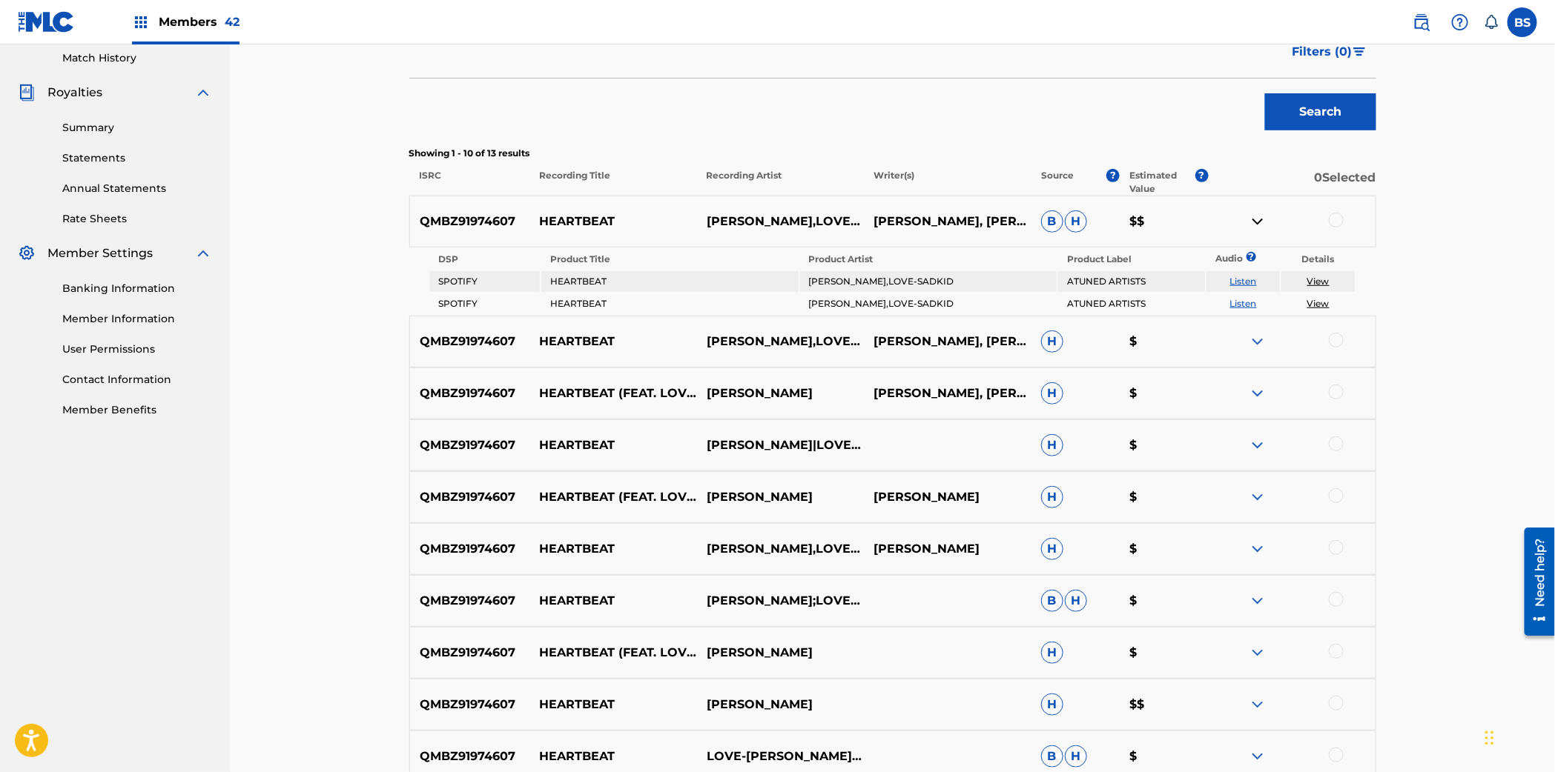
click at [1260, 219] on img at bounding box center [1257, 222] width 18 height 18
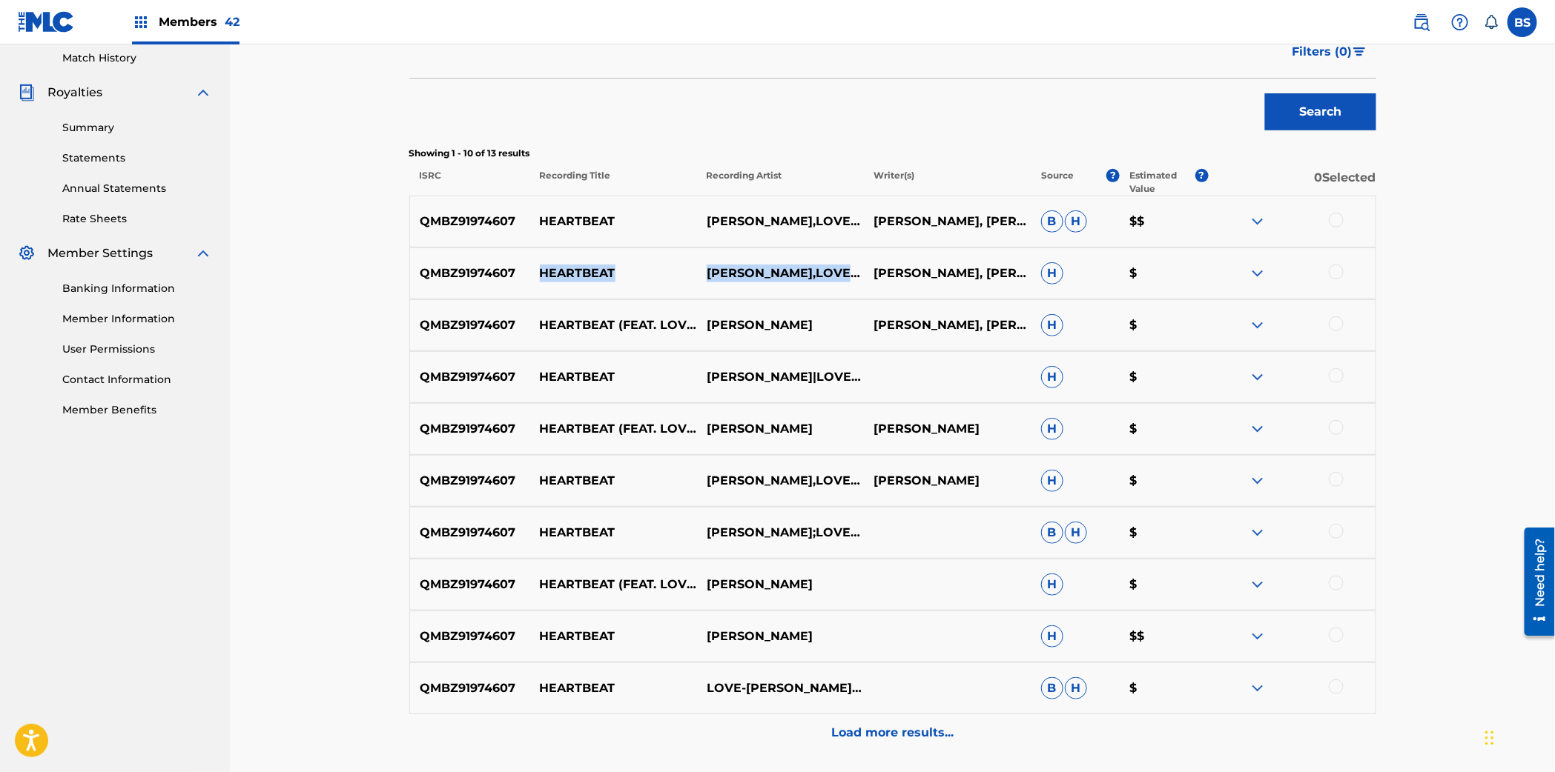
drag, startPoint x: 552, startPoint y: 271, endPoint x: 853, endPoint y: 276, distance: 301.8
click at [853, 276] on div "QMBZ91974607 HEARTBEAT DELANIE,LOVE-SADKID BENJAMIN MCGIBBONEY, TILDA DELANIE B…" at bounding box center [892, 274] width 967 height 52
click at [1253, 219] on img at bounding box center [1257, 222] width 18 height 18
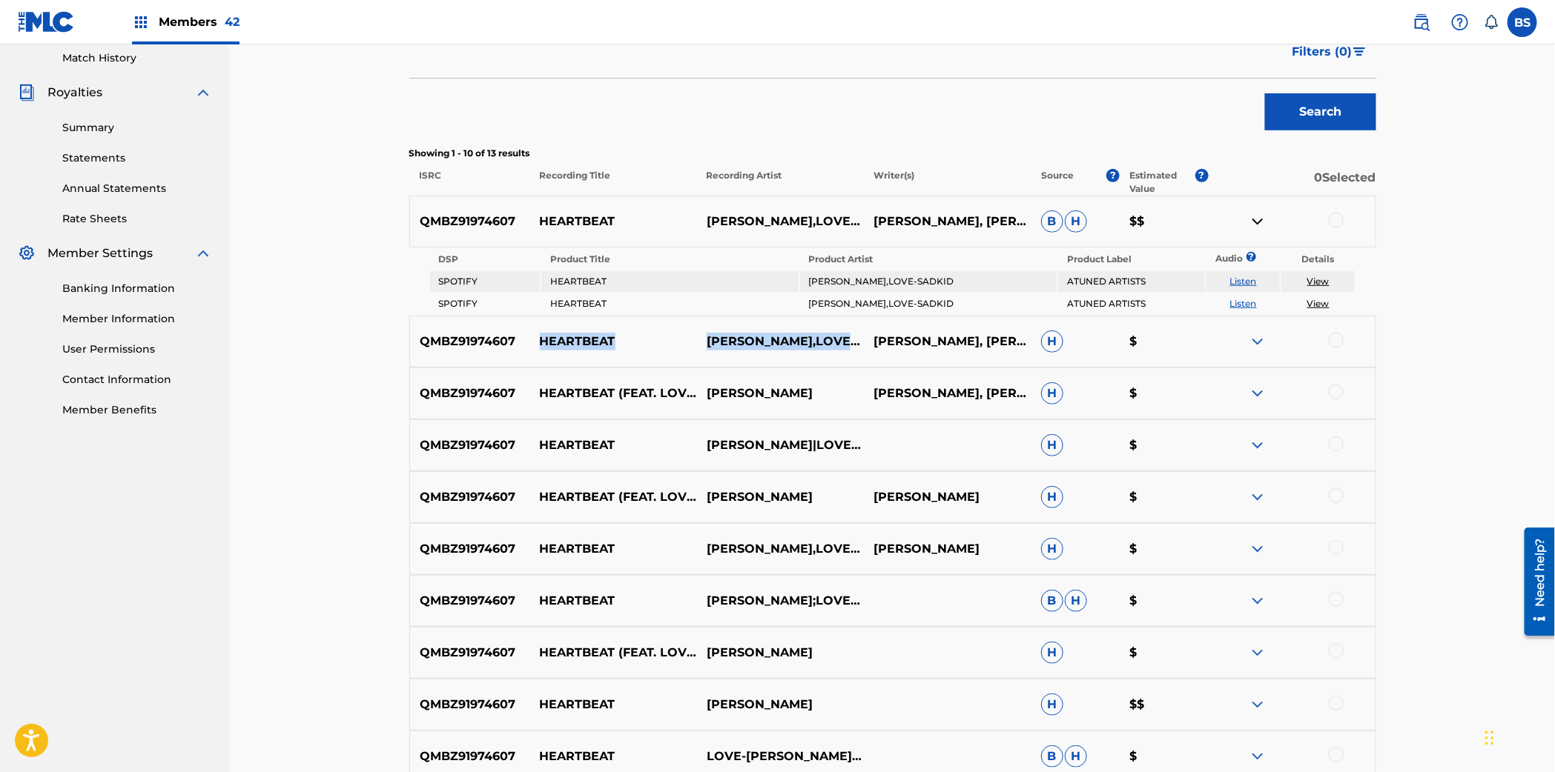
click at [1235, 278] on link "Listen" at bounding box center [1243, 281] width 27 height 11
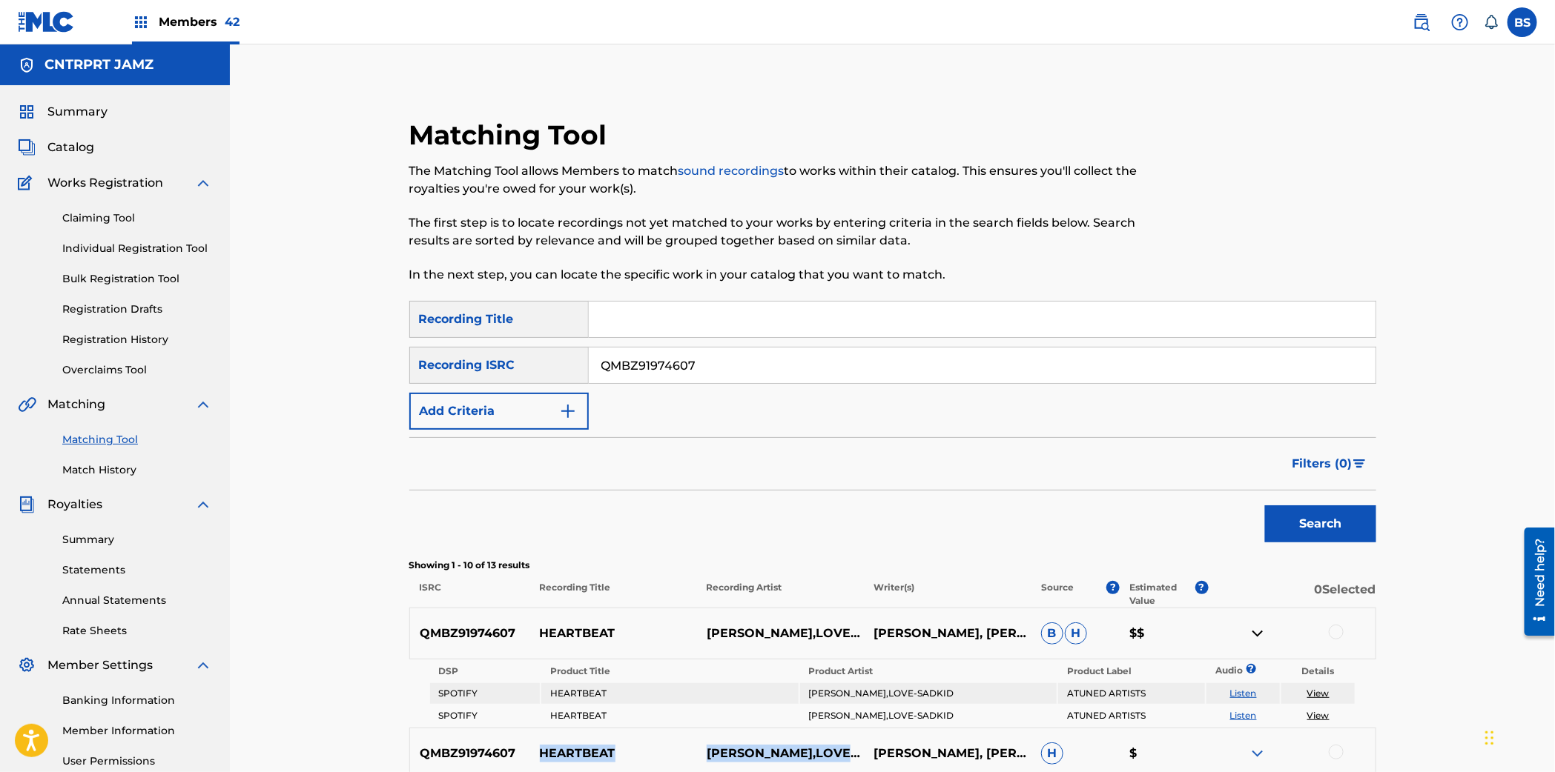
click at [79, 152] on span "Catalog" at bounding box center [70, 148] width 47 height 18
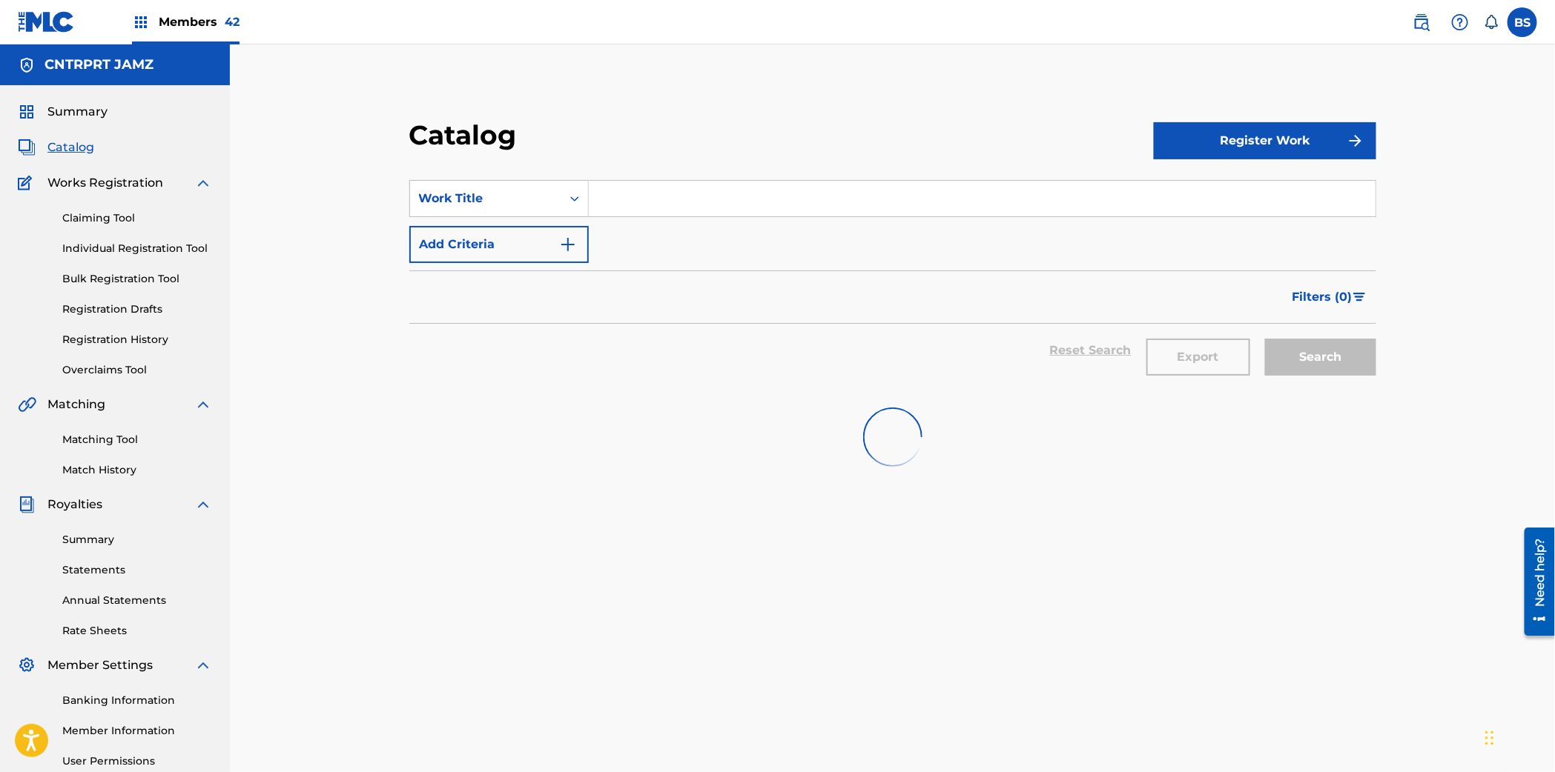
click at [652, 188] on input "Search Form" at bounding box center [982, 199] width 787 height 36
paste input "Karachi"
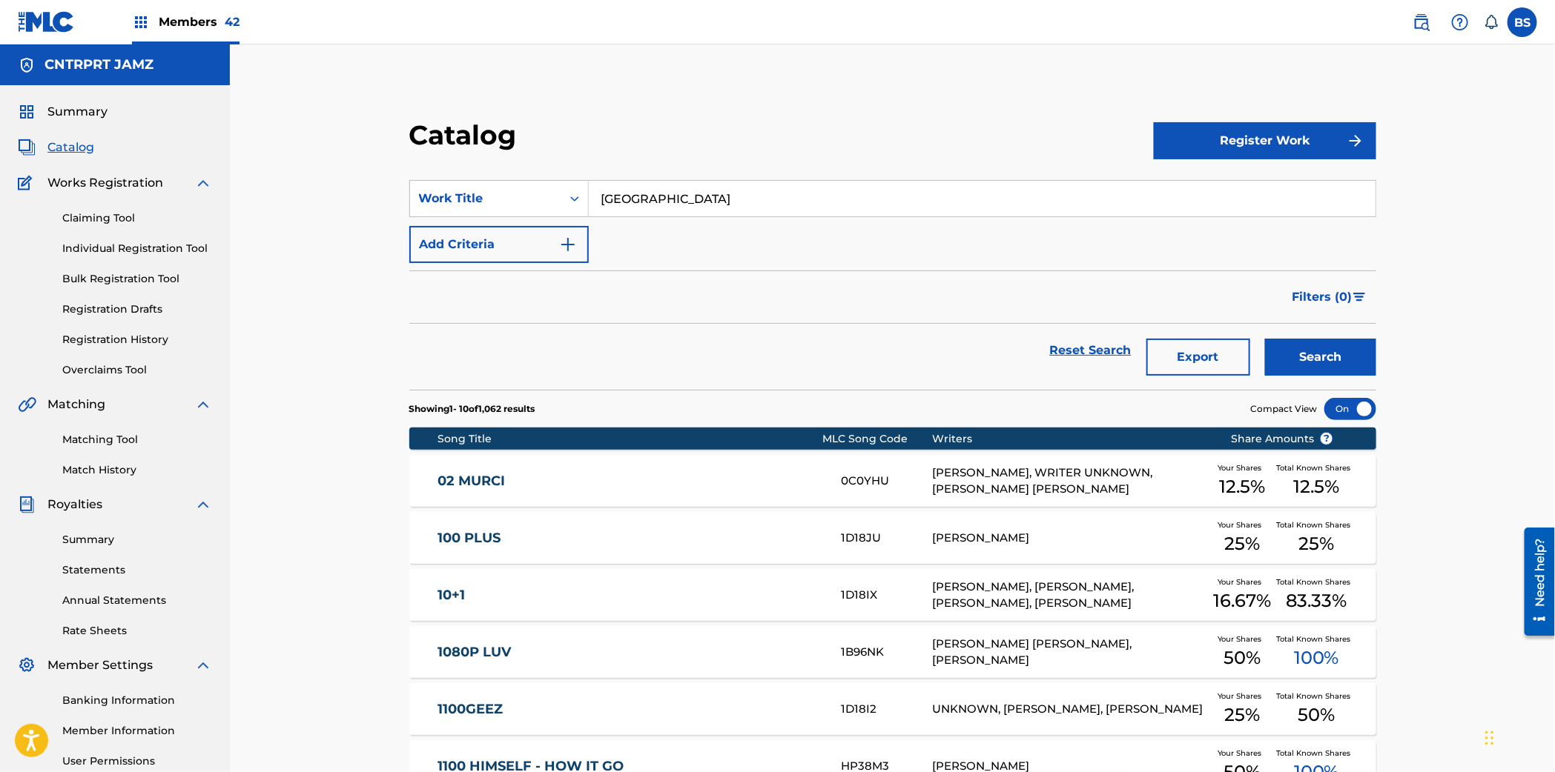
scroll to position [1, 0]
type input "Karachi"
click at [1334, 353] on button "Search" at bounding box center [1320, 356] width 111 height 37
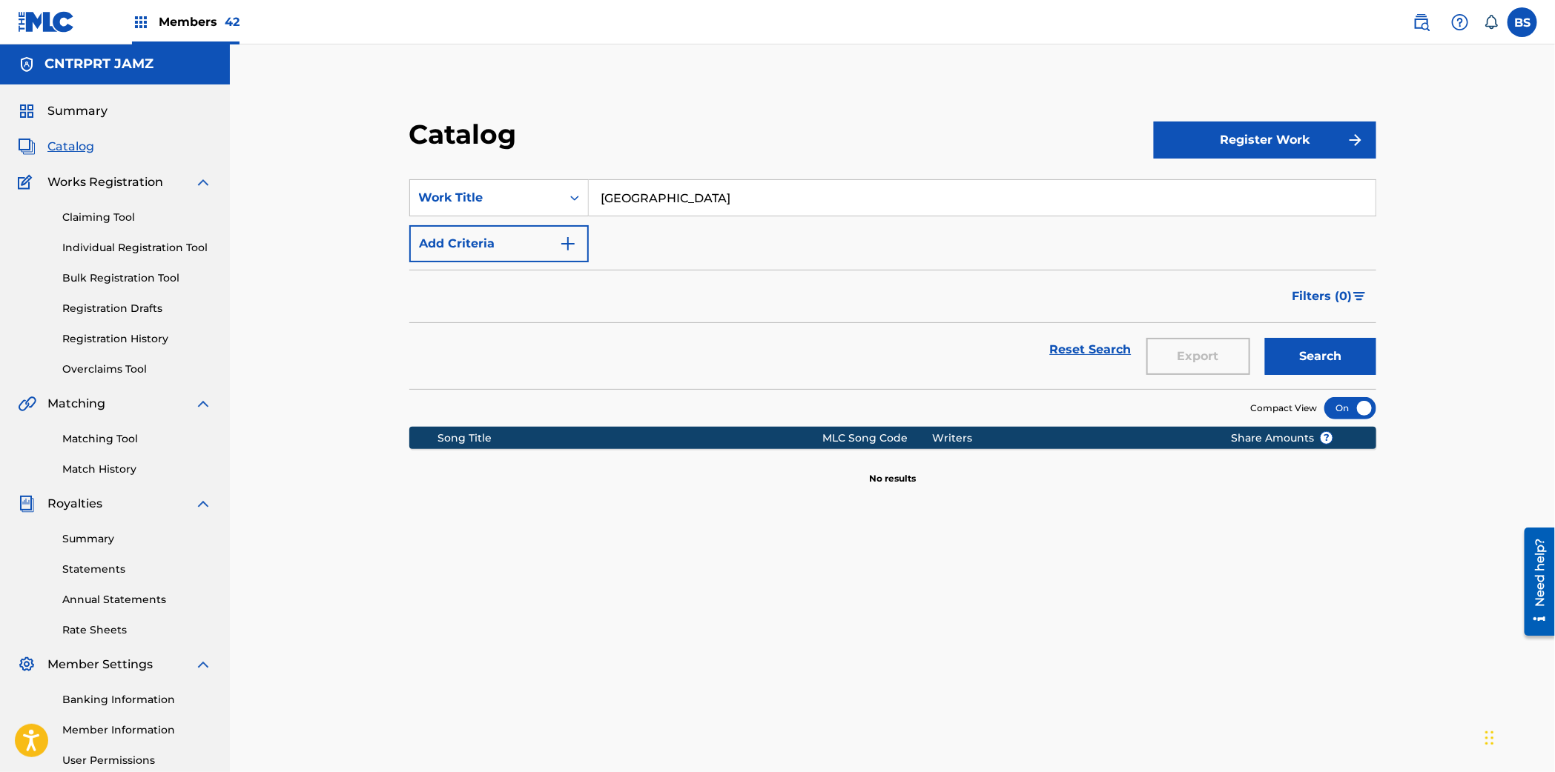
drag, startPoint x: 91, startPoint y: 434, endPoint x: 90, endPoint y: 426, distance: 7.5
click at [91, 434] on link "Matching Tool" at bounding box center [137, 439] width 150 height 16
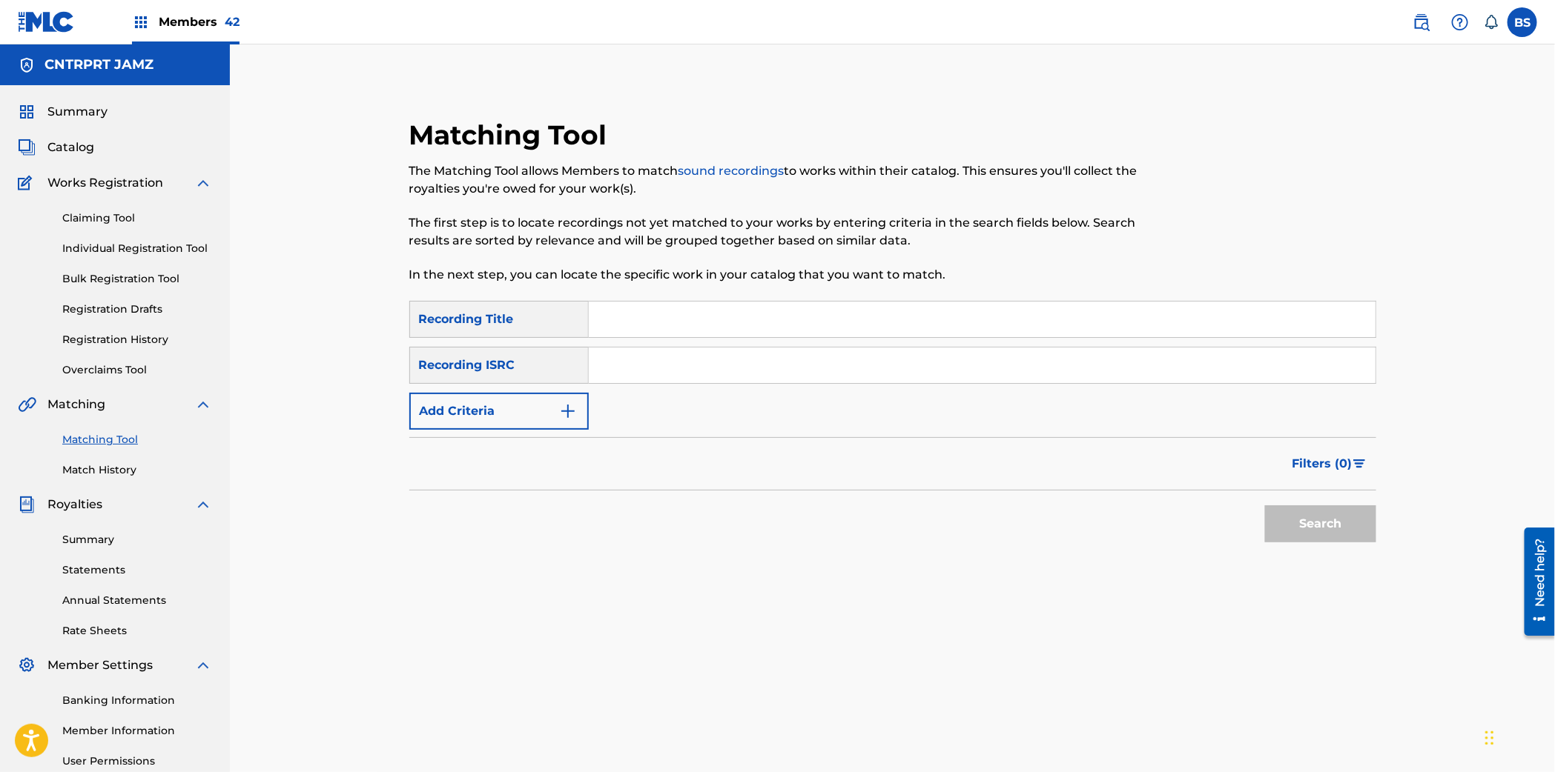
click at [712, 372] on input "Search Form" at bounding box center [982, 366] width 787 height 36
paste input "QZFZ71964784"
click at [1265, 506] on button "Search" at bounding box center [1320, 524] width 111 height 37
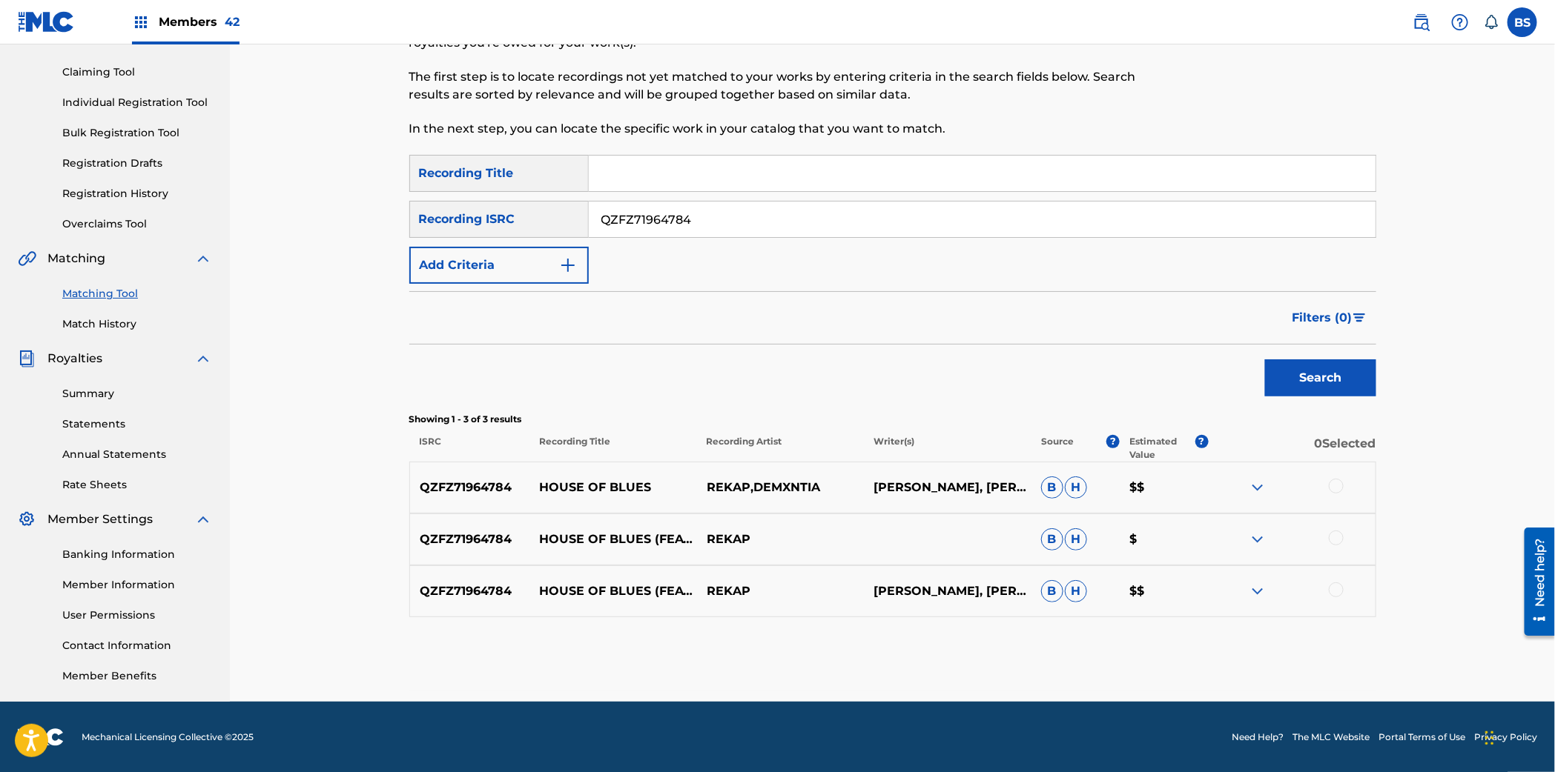
scroll to position [145, 0]
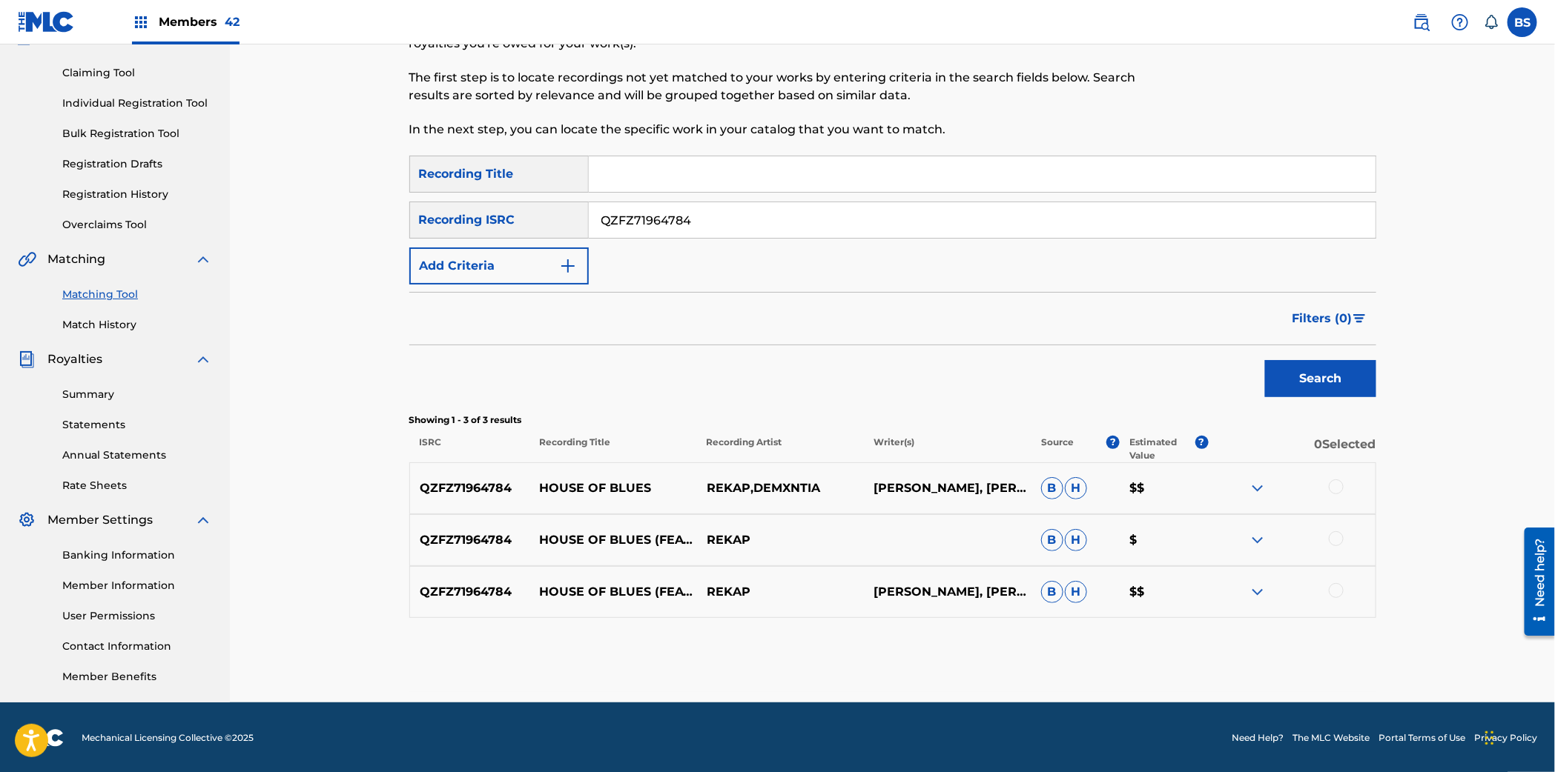
click at [663, 219] on input "QZFZ71964784" at bounding box center [982, 220] width 787 height 36
drag, startPoint x: 663, startPoint y: 219, endPoint x: 743, endPoint y: 243, distance: 83.7
click at [663, 219] on input "QZFZ71964784" at bounding box center [982, 220] width 787 height 36
paste input "PEW2120152"
type input "QZPEW2120152"
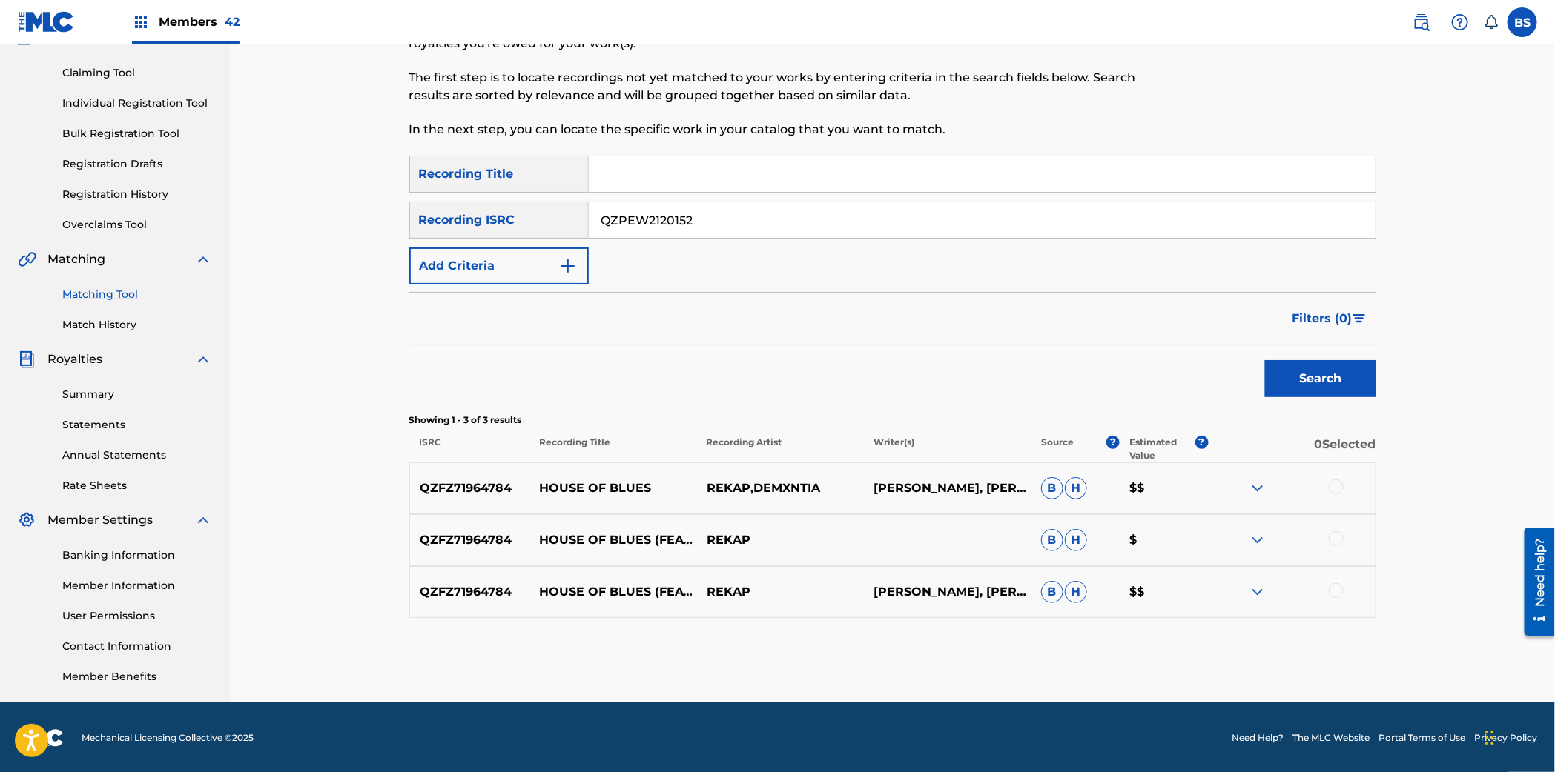
click at [1351, 374] on button "Search" at bounding box center [1320, 378] width 111 height 37
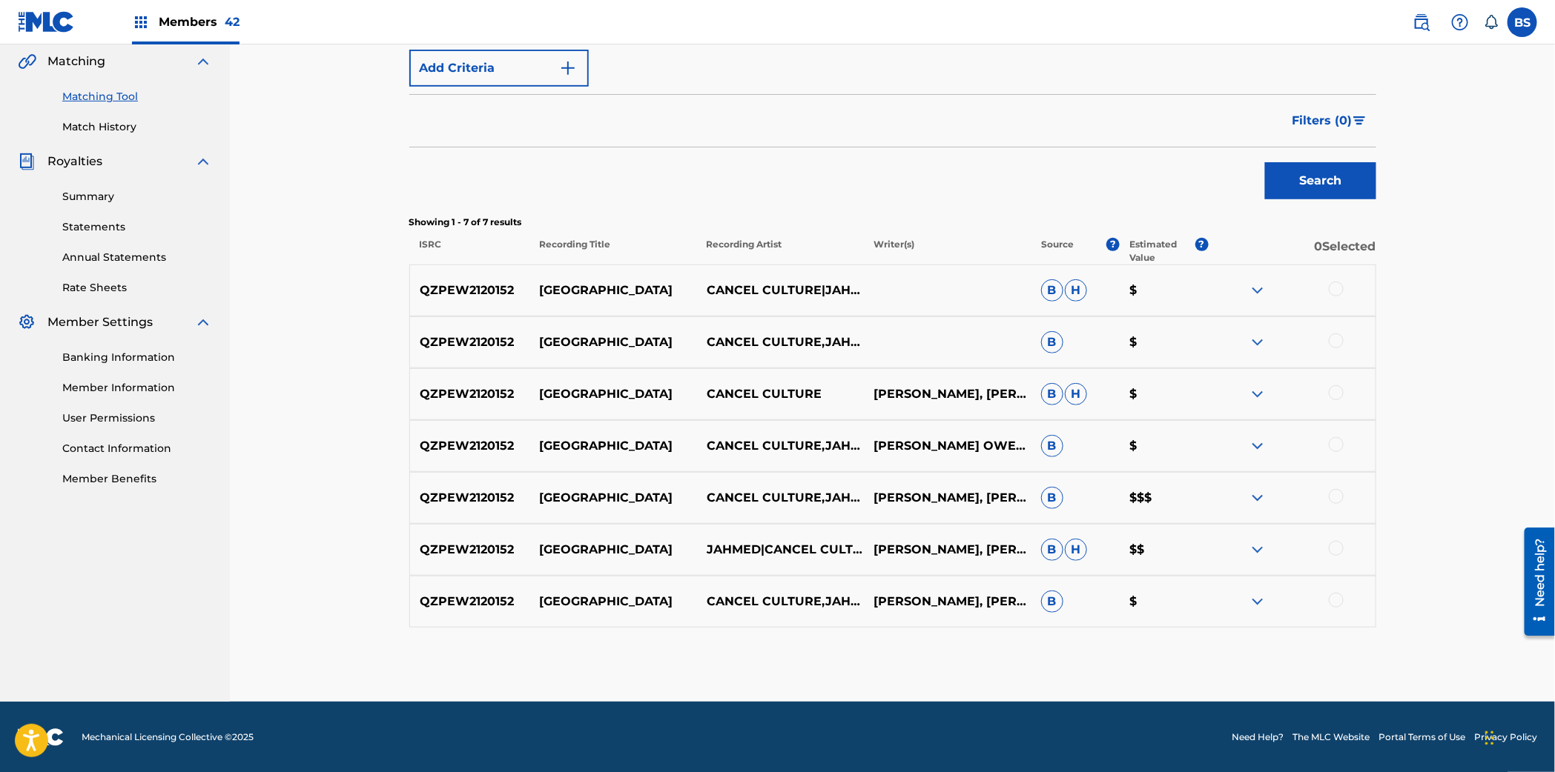
scroll to position [0, 0]
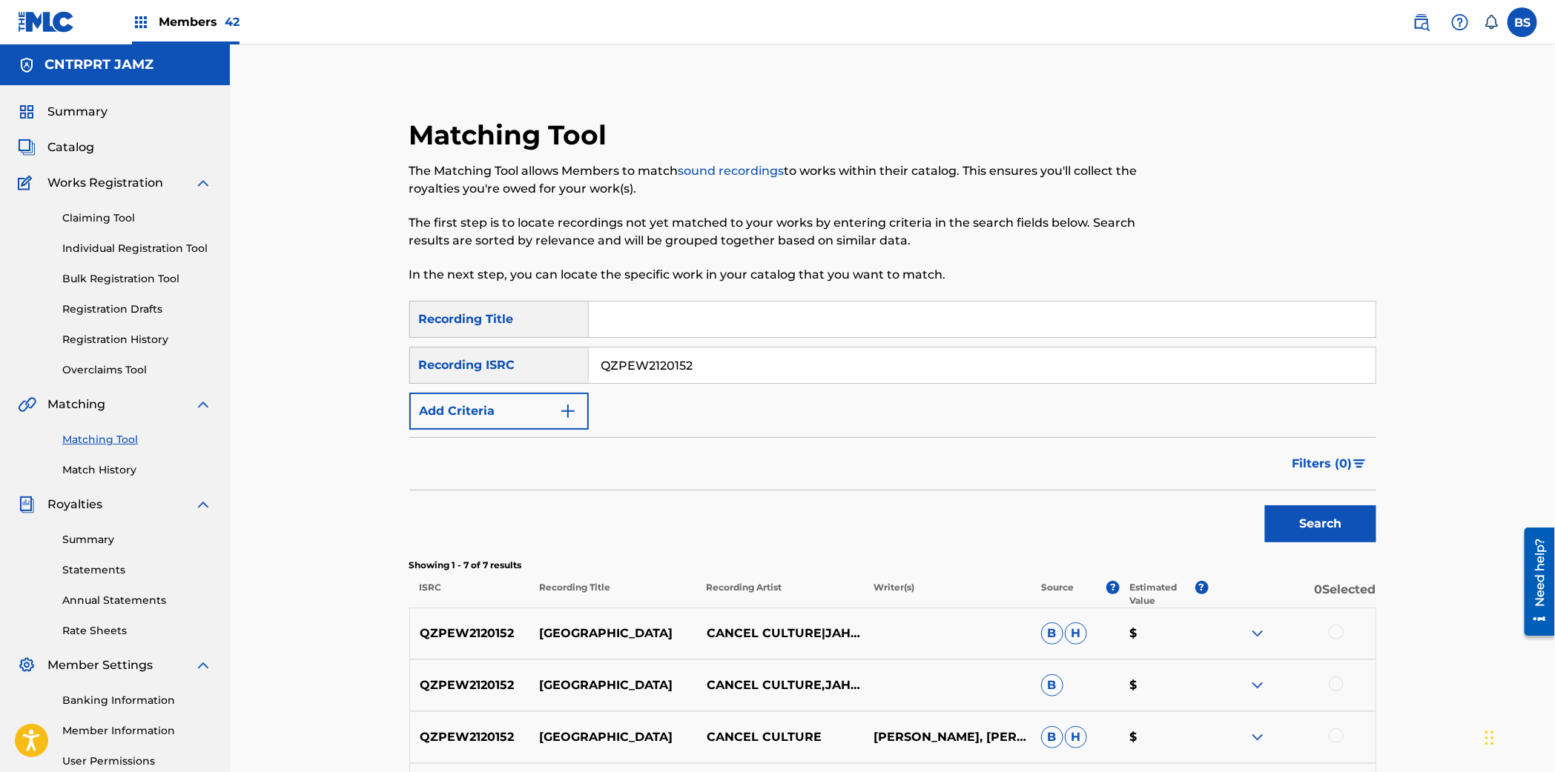
click at [85, 142] on span "Catalog" at bounding box center [70, 148] width 47 height 18
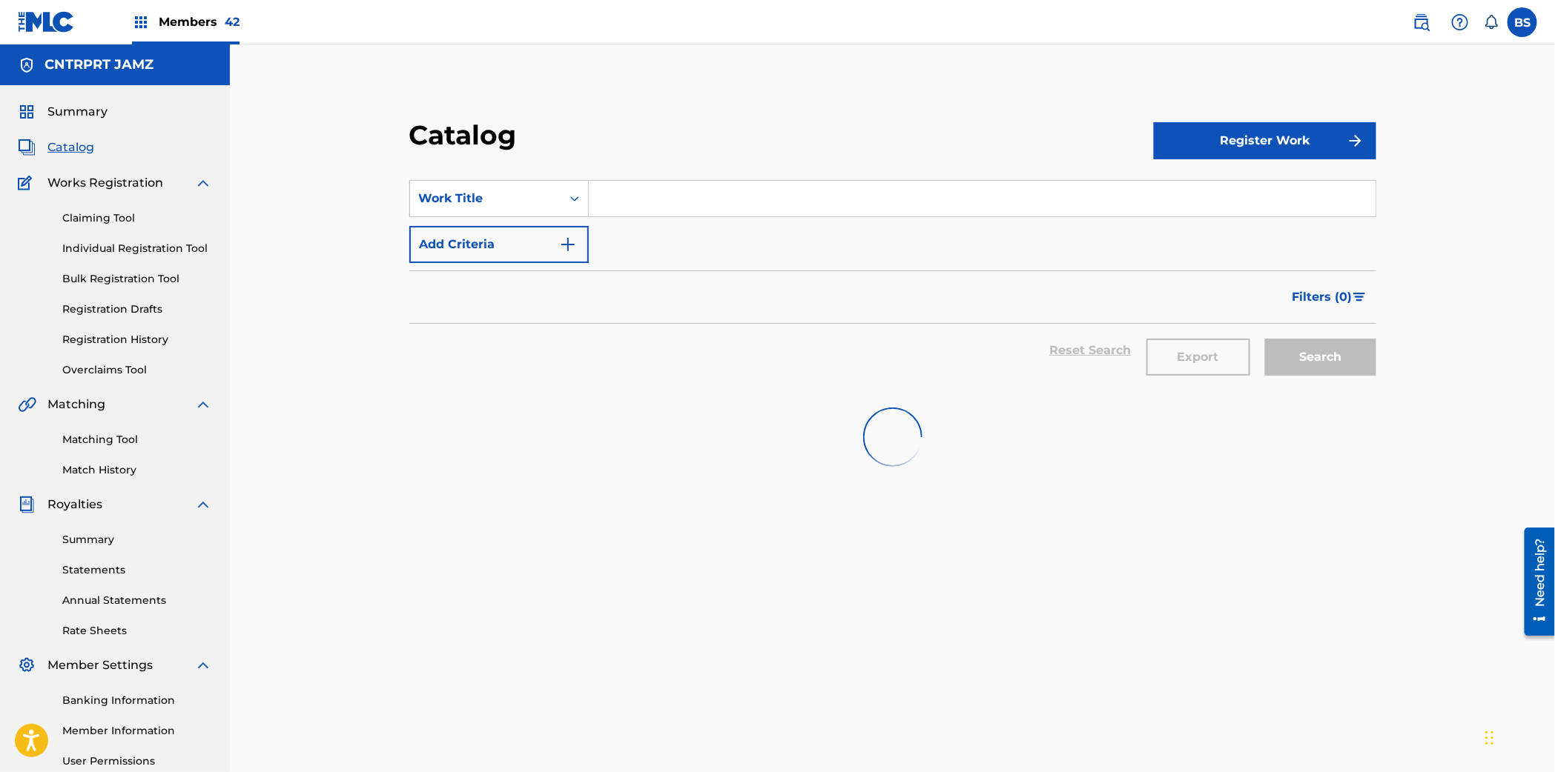
click at [692, 197] on input "Search Form" at bounding box center [982, 199] width 787 height 36
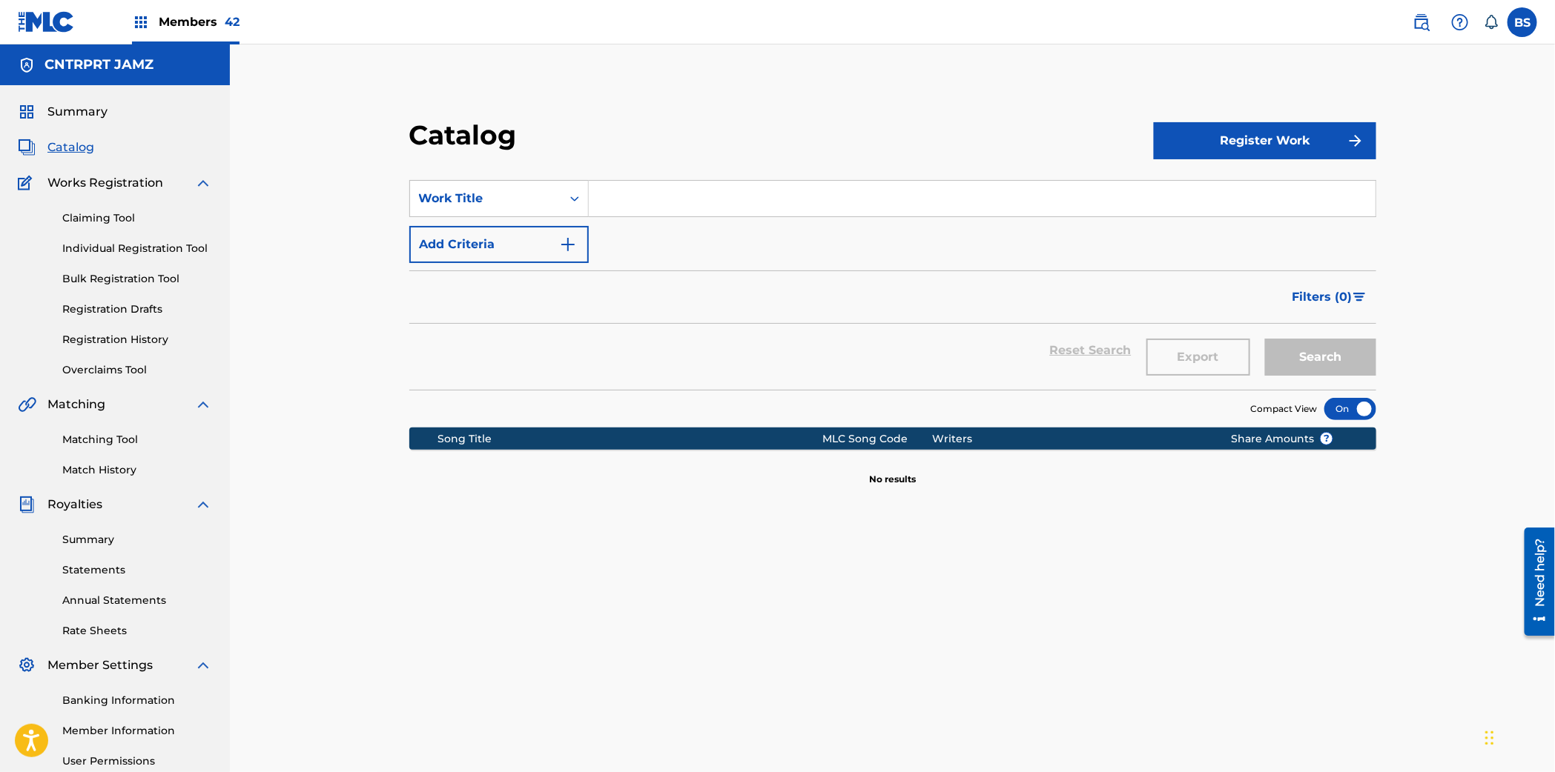
paste input "Captain!"
type input "Captain!"
click at [1352, 354] on button "Search" at bounding box center [1320, 357] width 111 height 37
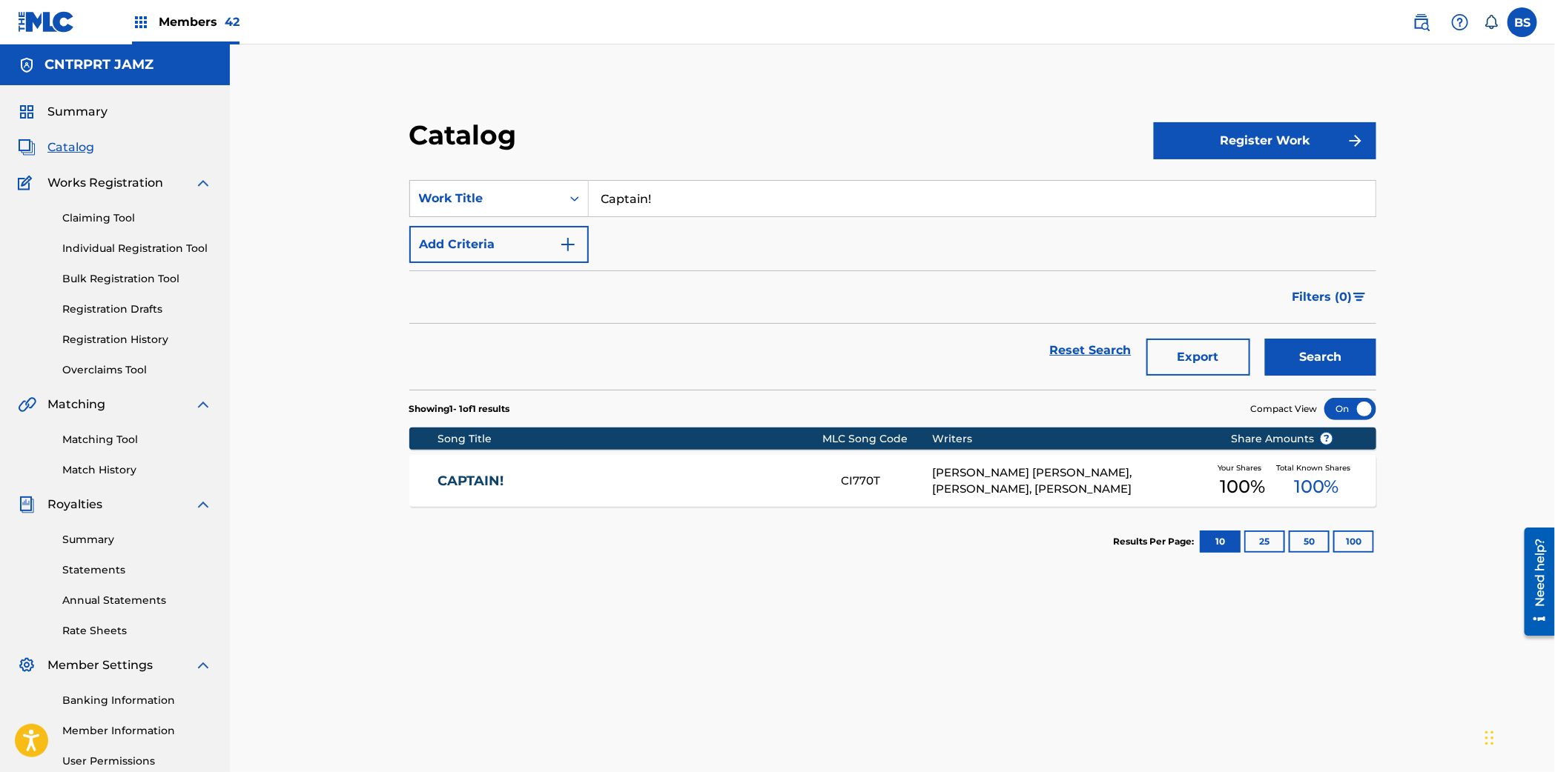
click at [566, 496] on div "CAPTAIN! CI770T KOBY ZANE RODRIGUEZ, GARRETT OWENS, CHRIS WRIGHT Your Shares 10…" at bounding box center [892, 481] width 967 height 52
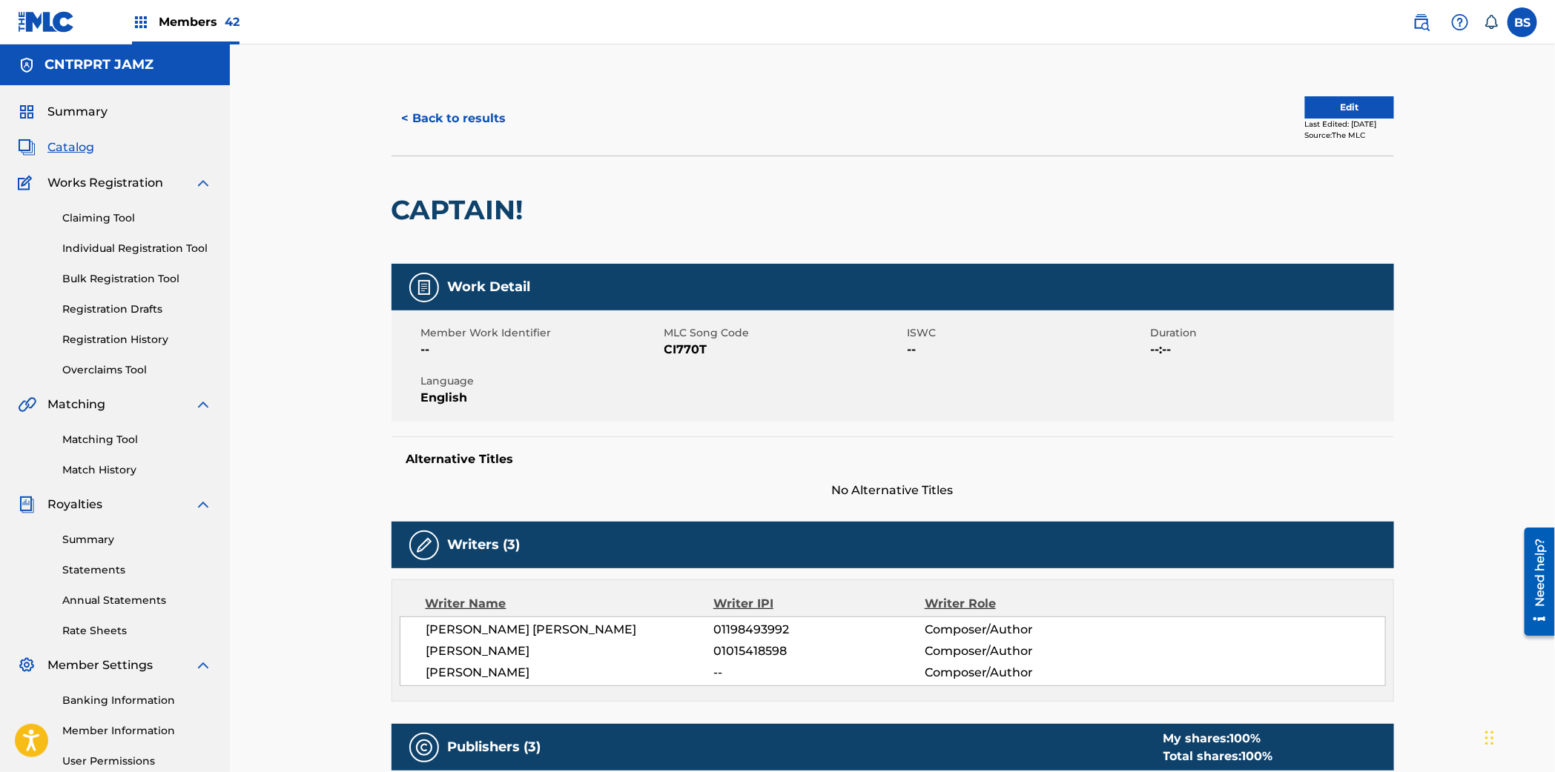
click at [474, 205] on h2 "CAPTAIN!" at bounding box center [460, 209] width 139 height 33
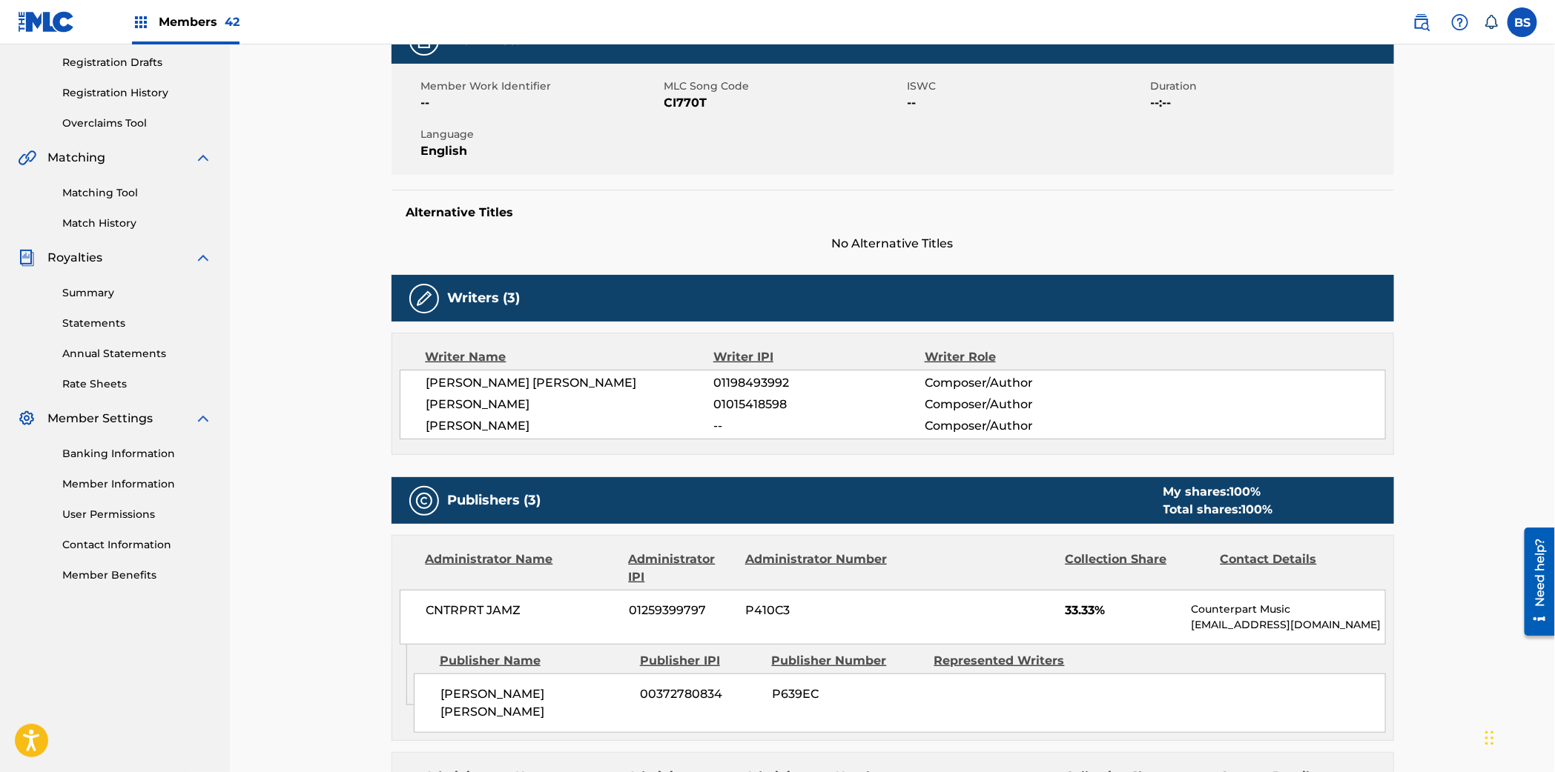
scroll to position [291, 0]
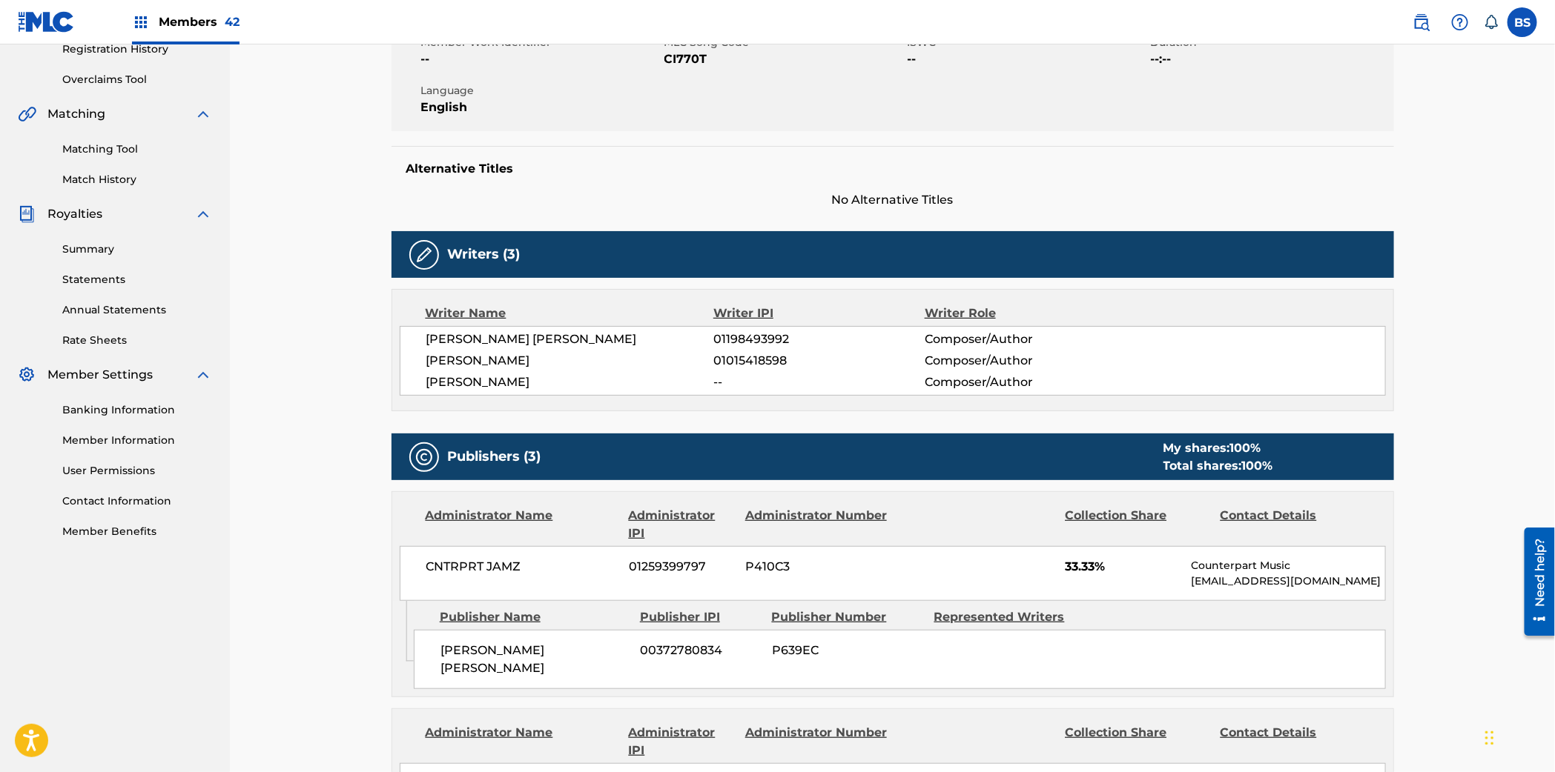
click at [759, 331] on span "01198493992" at bounding box center [818, 340] width 211 height 18
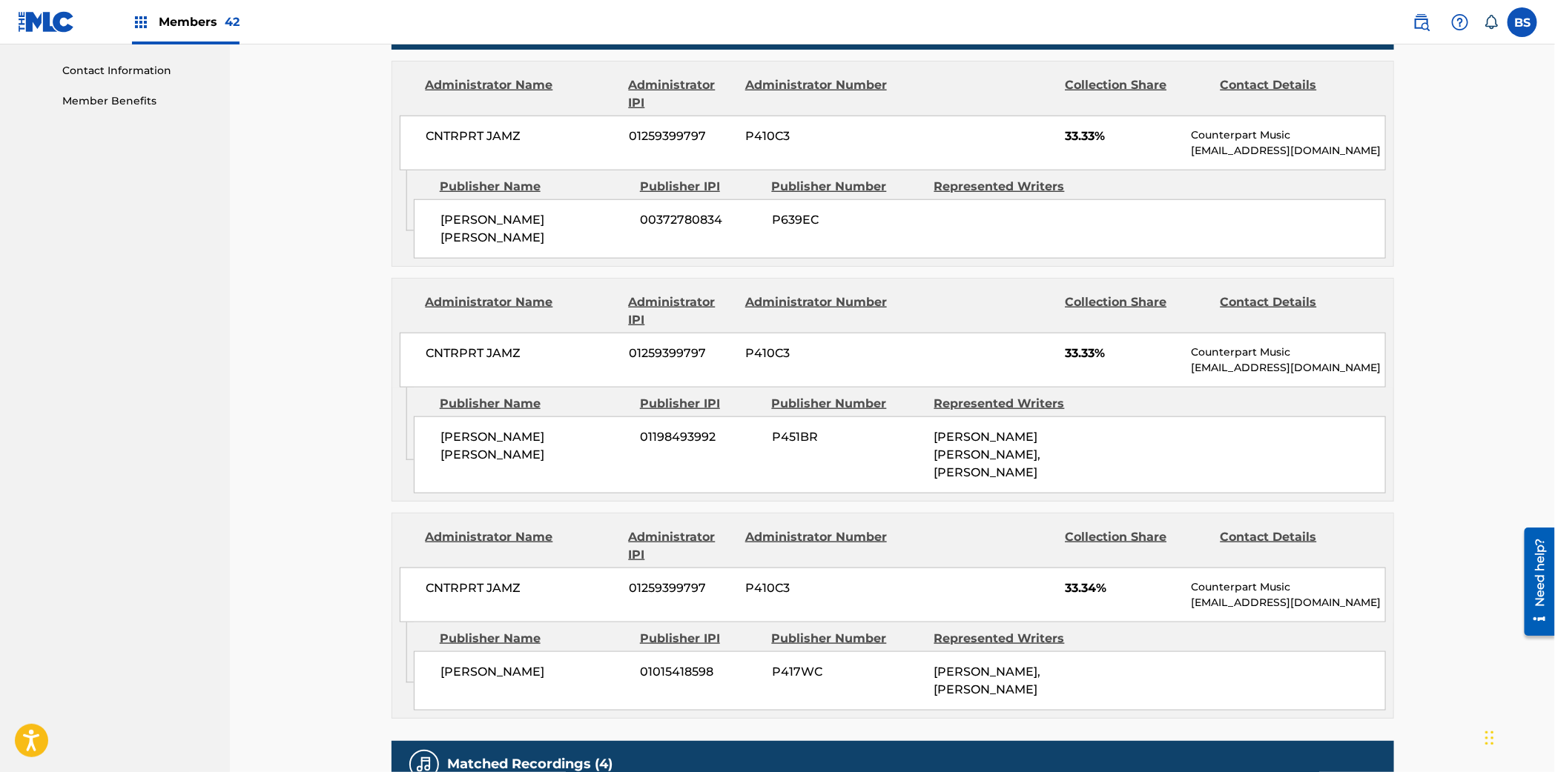
scroll to position [723, 0]
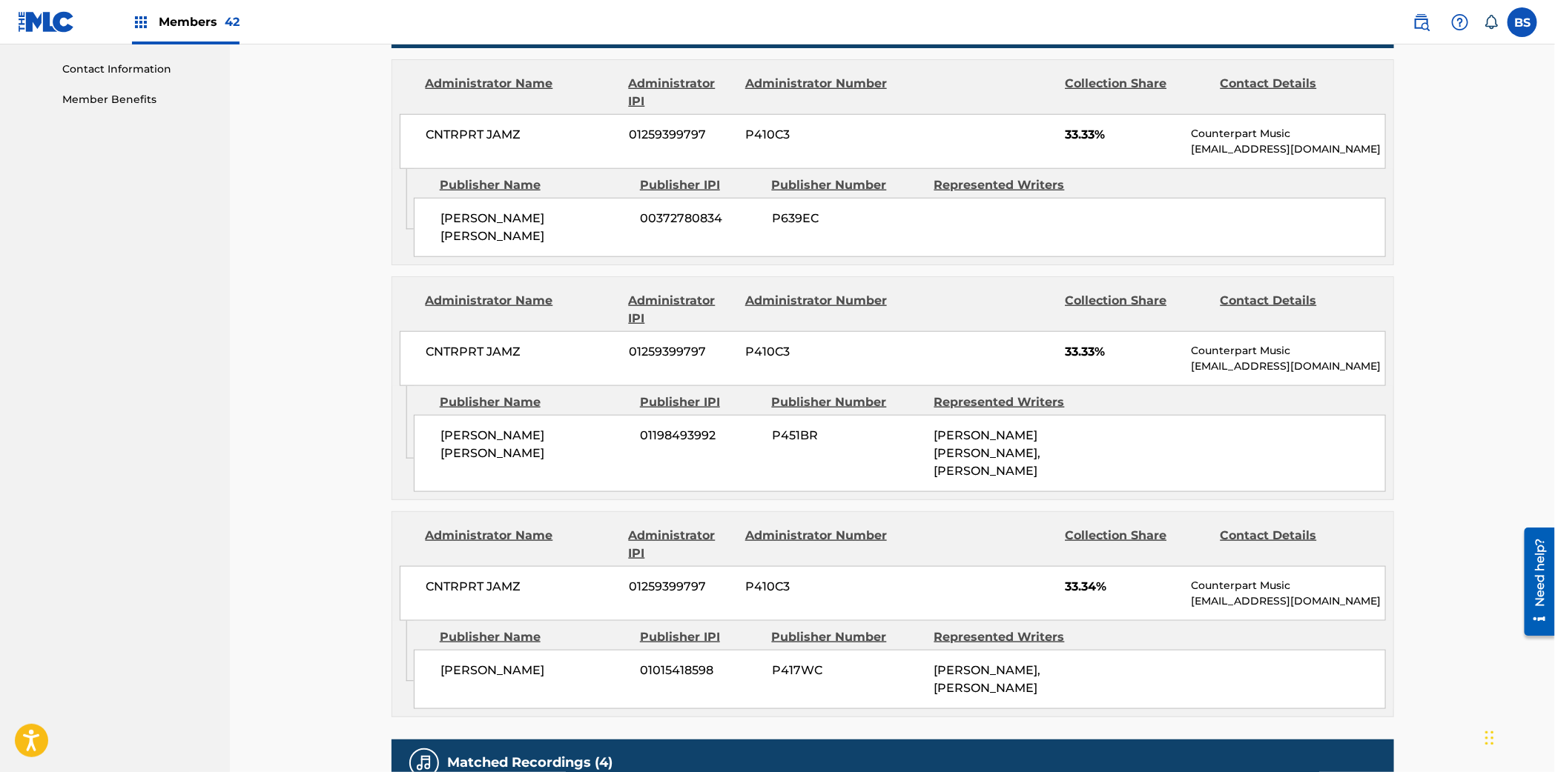
click at [688, 662] on span "01015418598" at bounding box center [701, 671] width 120 height 18
click at [652, 219] on span "00372780834" at bounding box center [701, 219] width 120 height 18
drag, startPoint x: 652, startPoint y: 219, endPoint x: 601, endPoint y: 248, distance: 58.5
click at [652, 219] on span "00372780834" at bounding box center [701, 219] width 120 height 18
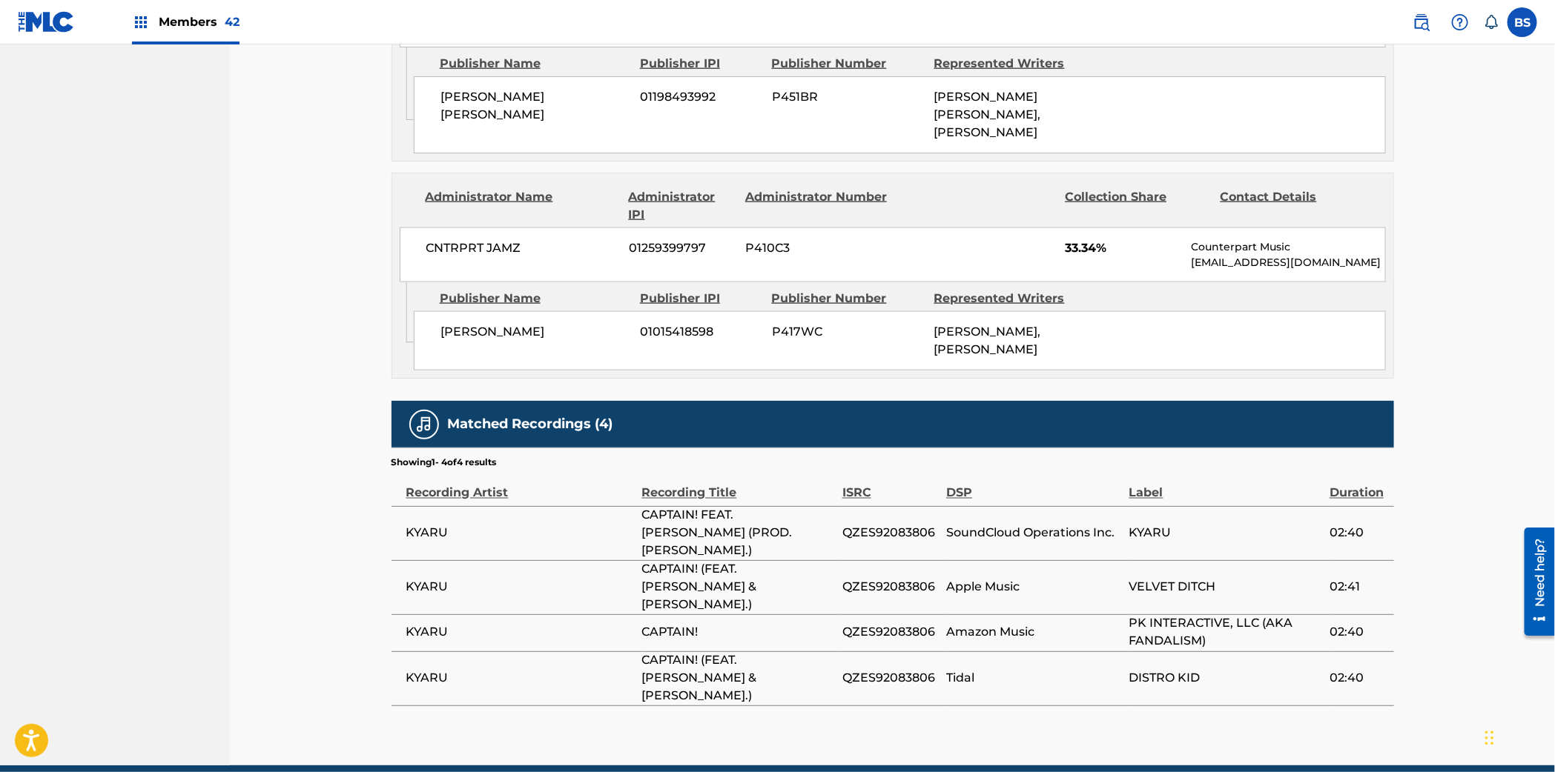
scroll to position [1064, 0]
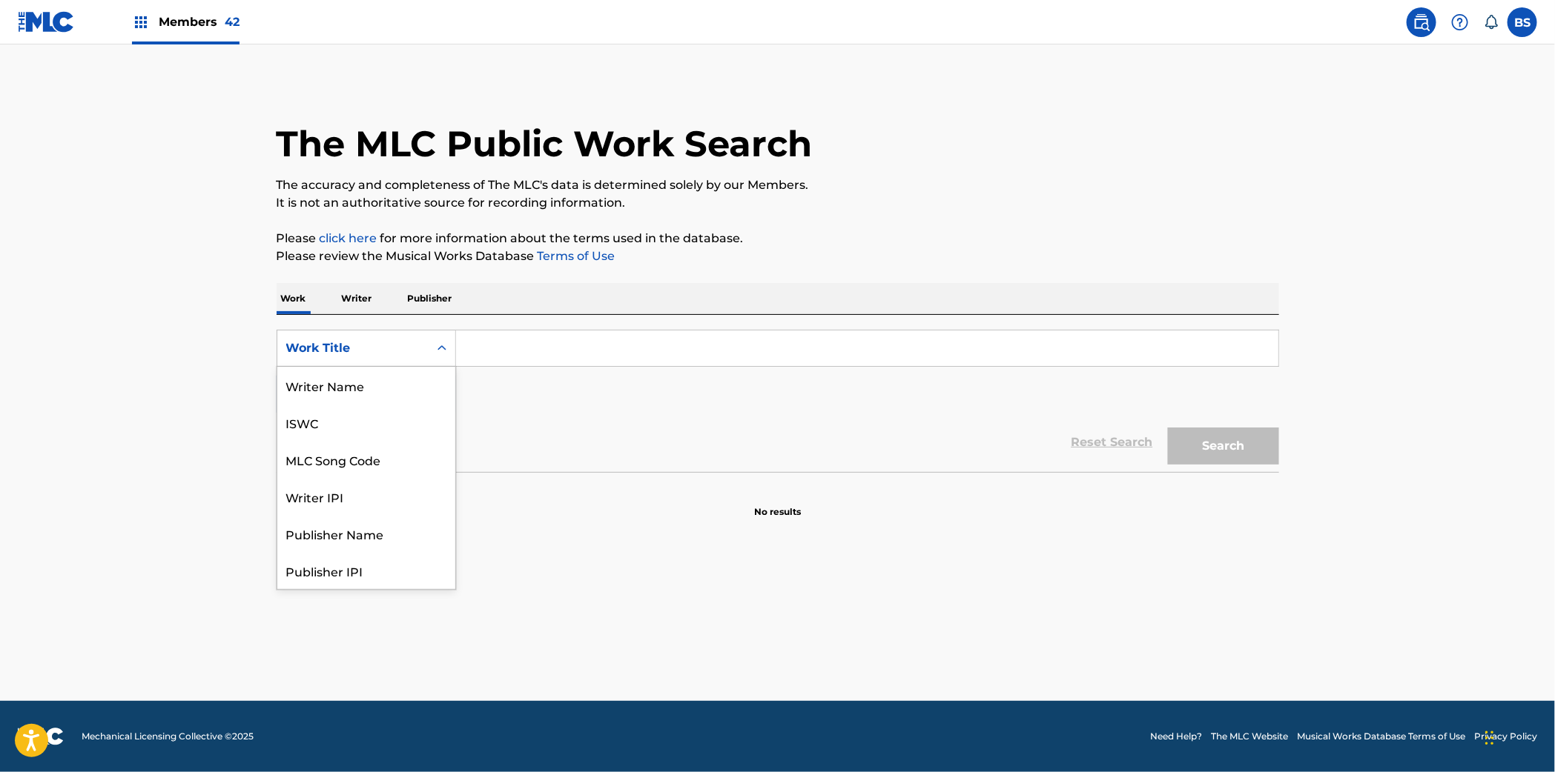
drag, startPoint x: 403, startPoint y: 352, endPoint x: 397, endPoint y: 371, distance: 20.2
click at [403, 352] on div "Work Title" at bounding box center [352, 349] width 133 height 18
drag, startPoint x: 400, startPoint y: 389, endPoint x: 449, endPoint y: 367, distance: 54.4
click at [400, 389] on div "MLC Song Code" at bounding box center [366, 385] width 178 height 37
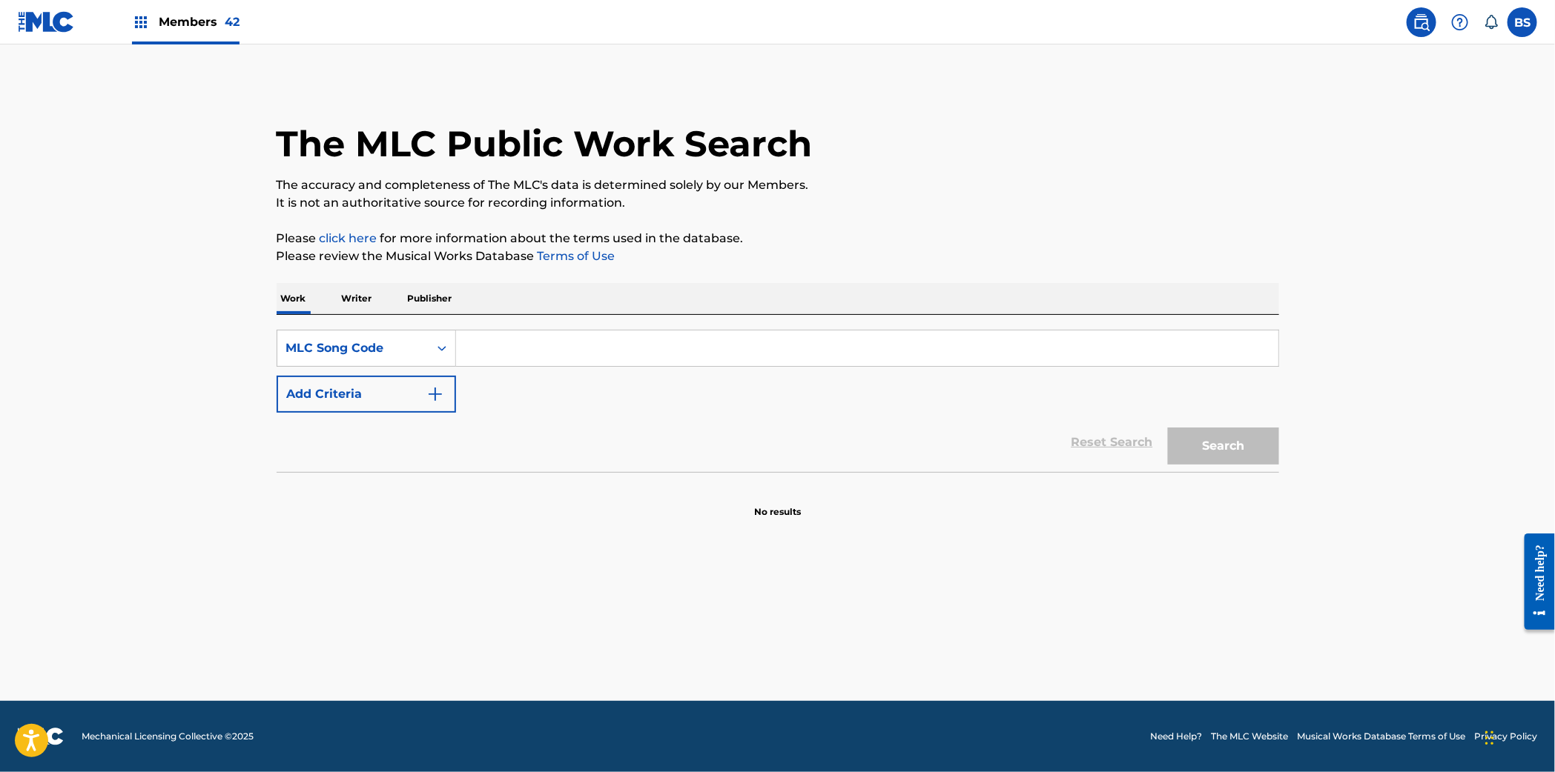
click at [548, 338] on input "Search Form" at bounding box center [867, 349] width 822 height 36
paste input "F6179V"
type input "F6179V"
click at [1235, 451] on button "Search" at bounding box center [1223, 446] width 111 height 37
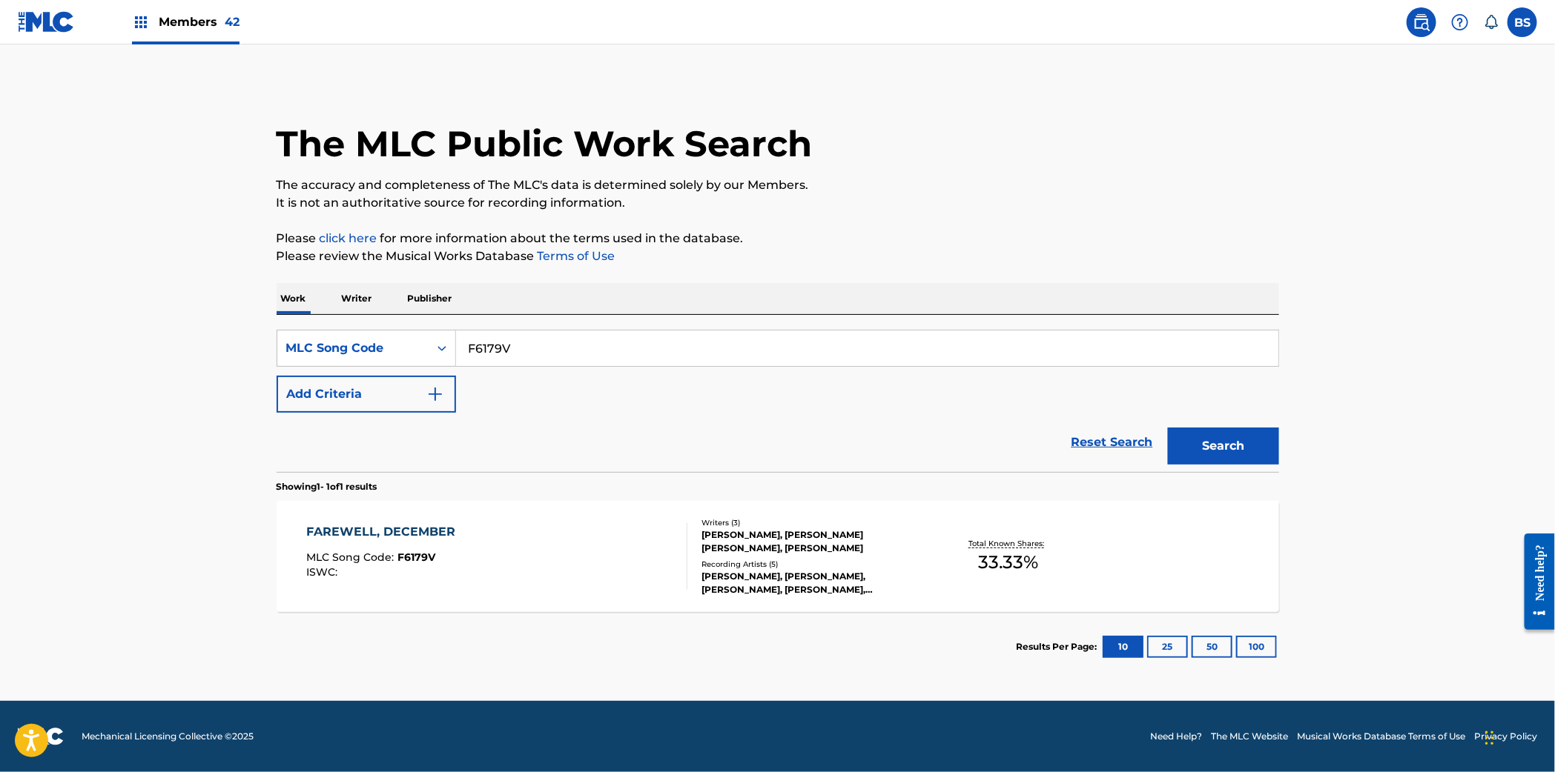
click at [655, 543] on div "FAREWELL, DECEMBER MLC Song Code : F6179V ISWC :" at bounding box center [496, 556] width 381 height 67
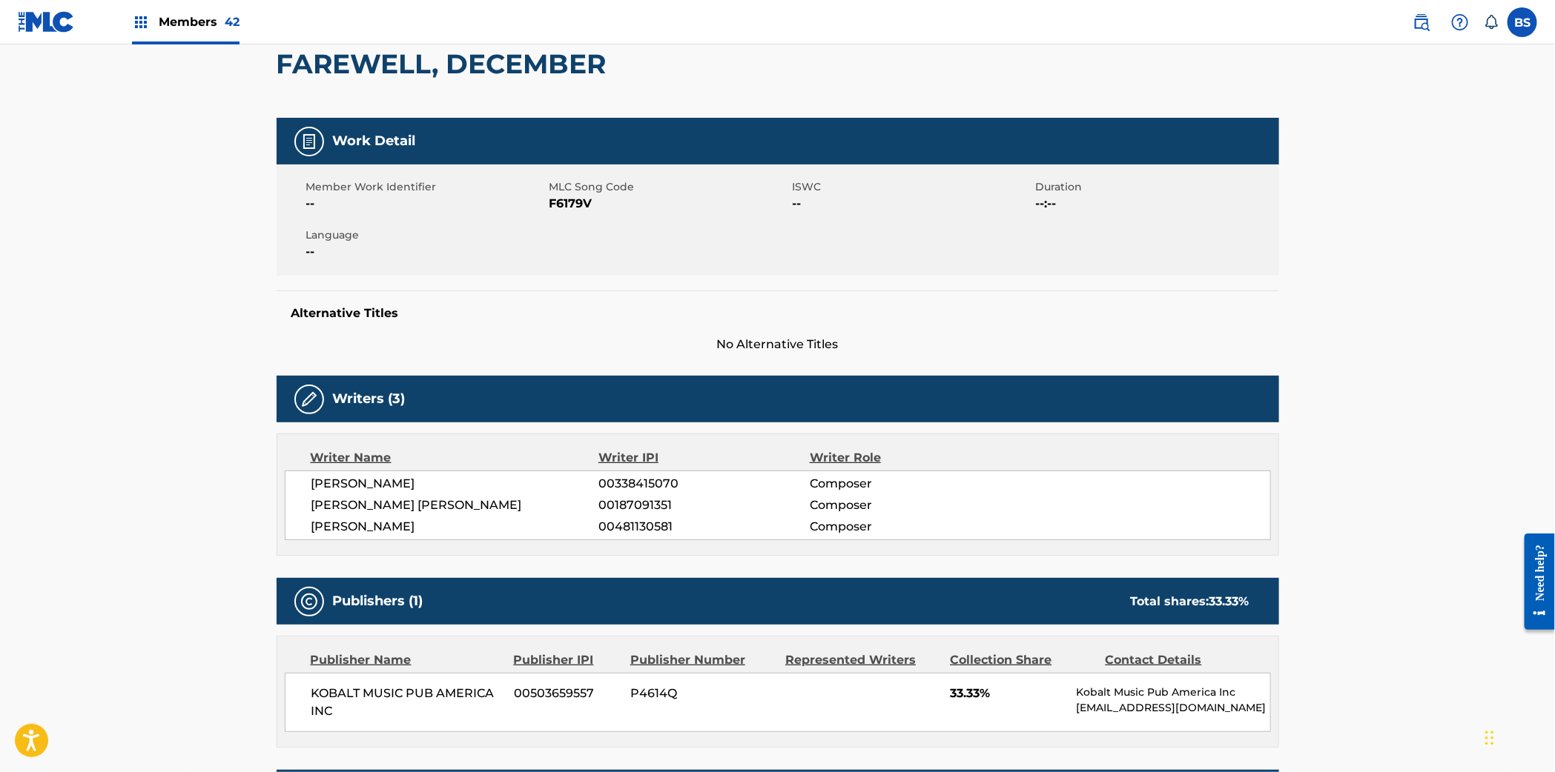
scroll to position [530, 0]
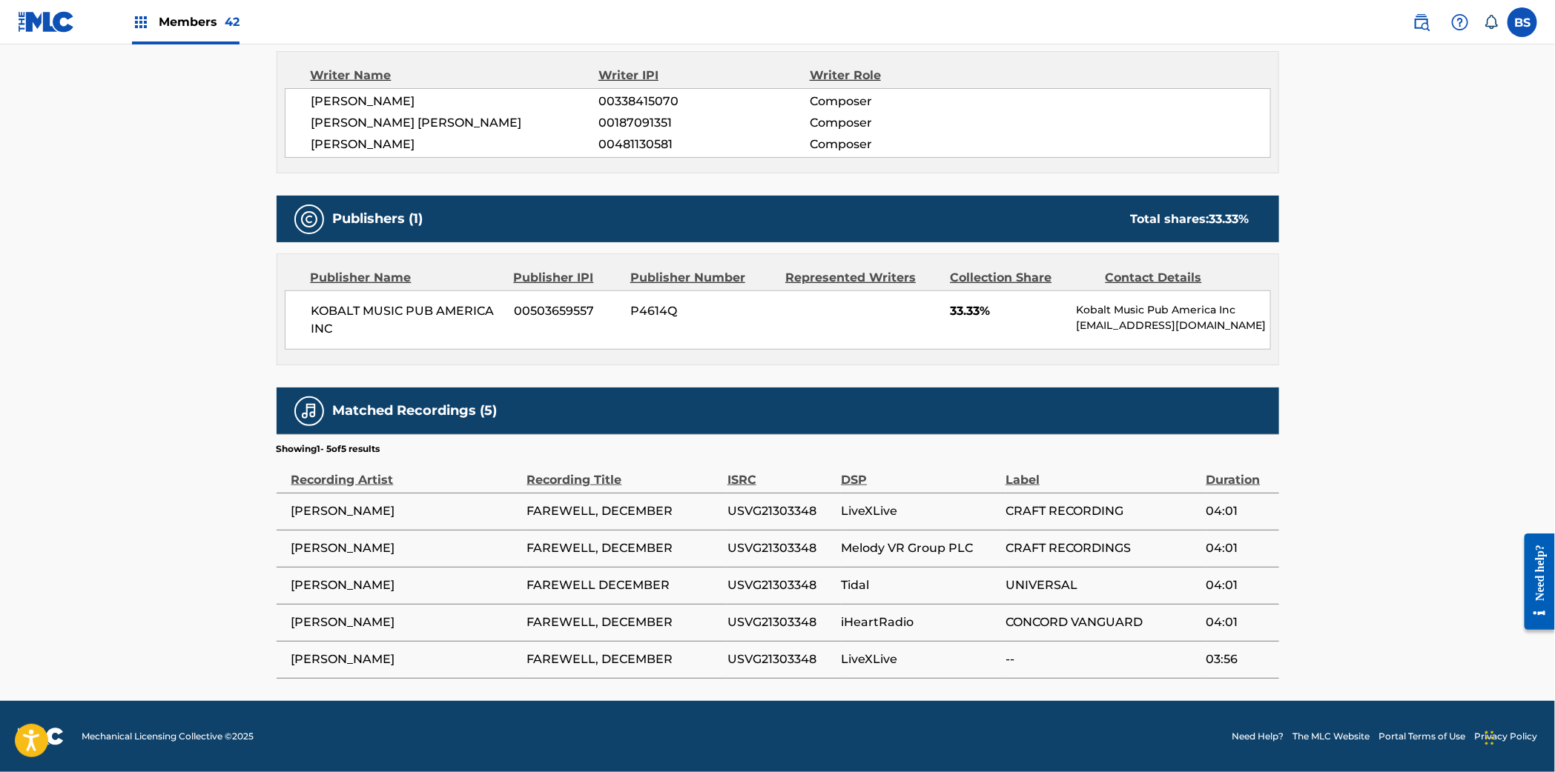
click at [763, 508] on span "USVG21303348" at bounding box center [780, 512] width 106 height 18
copy span "USVG21303348"
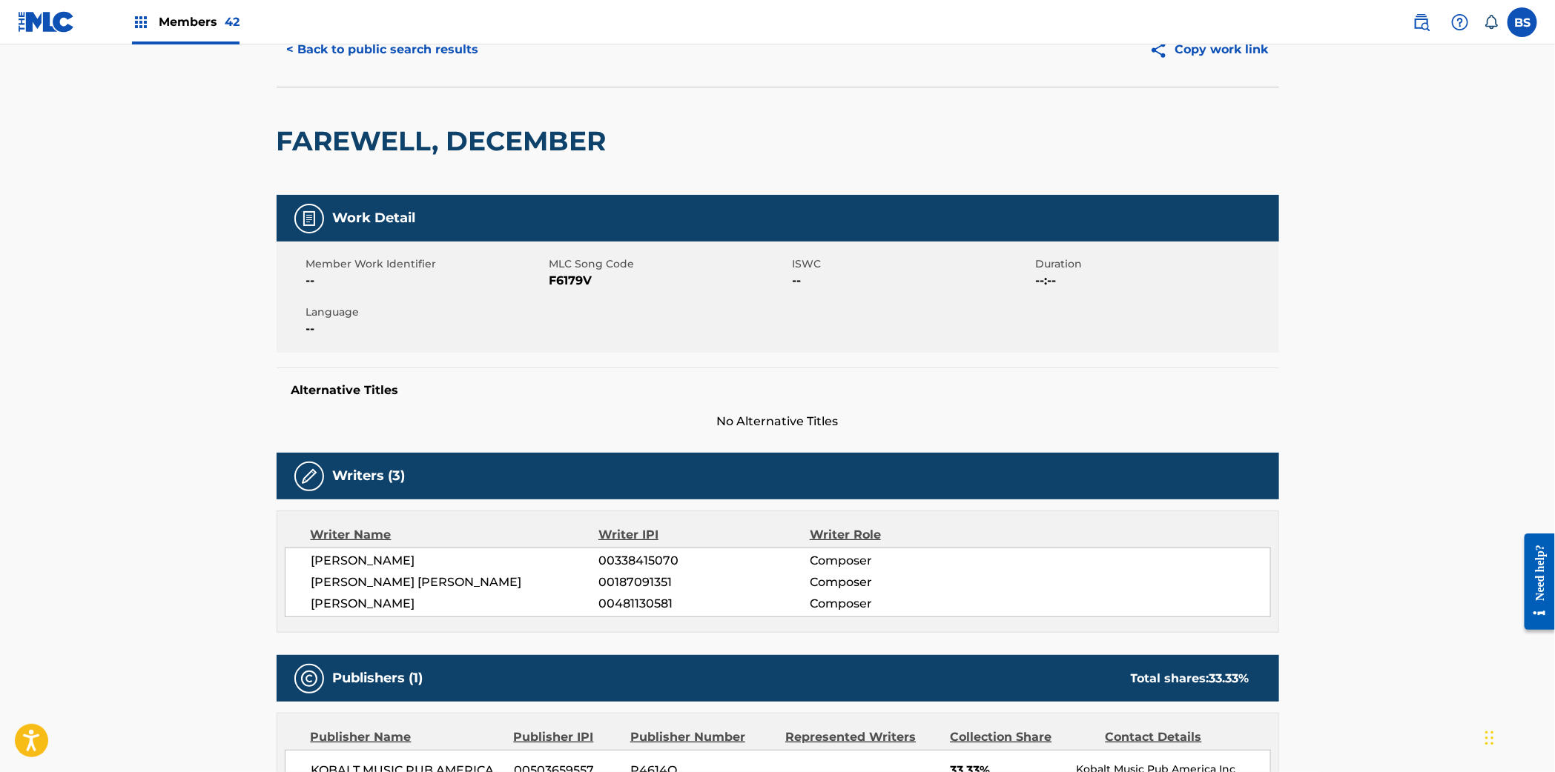
scroll to position [0, 0]
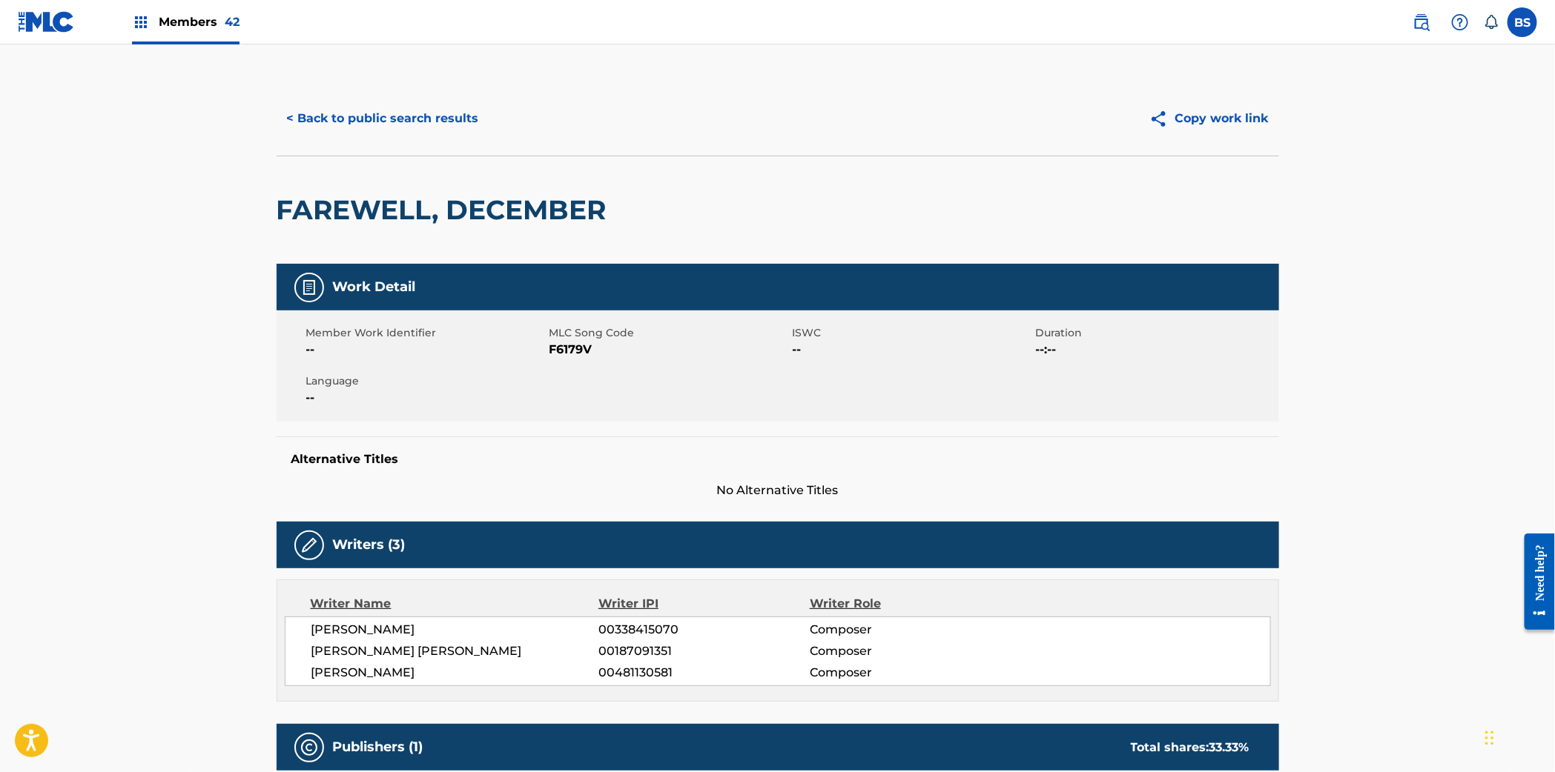
click at [394, 104] on button "< Back to public search results" at bounding box center [383, 118] width 213 height 37
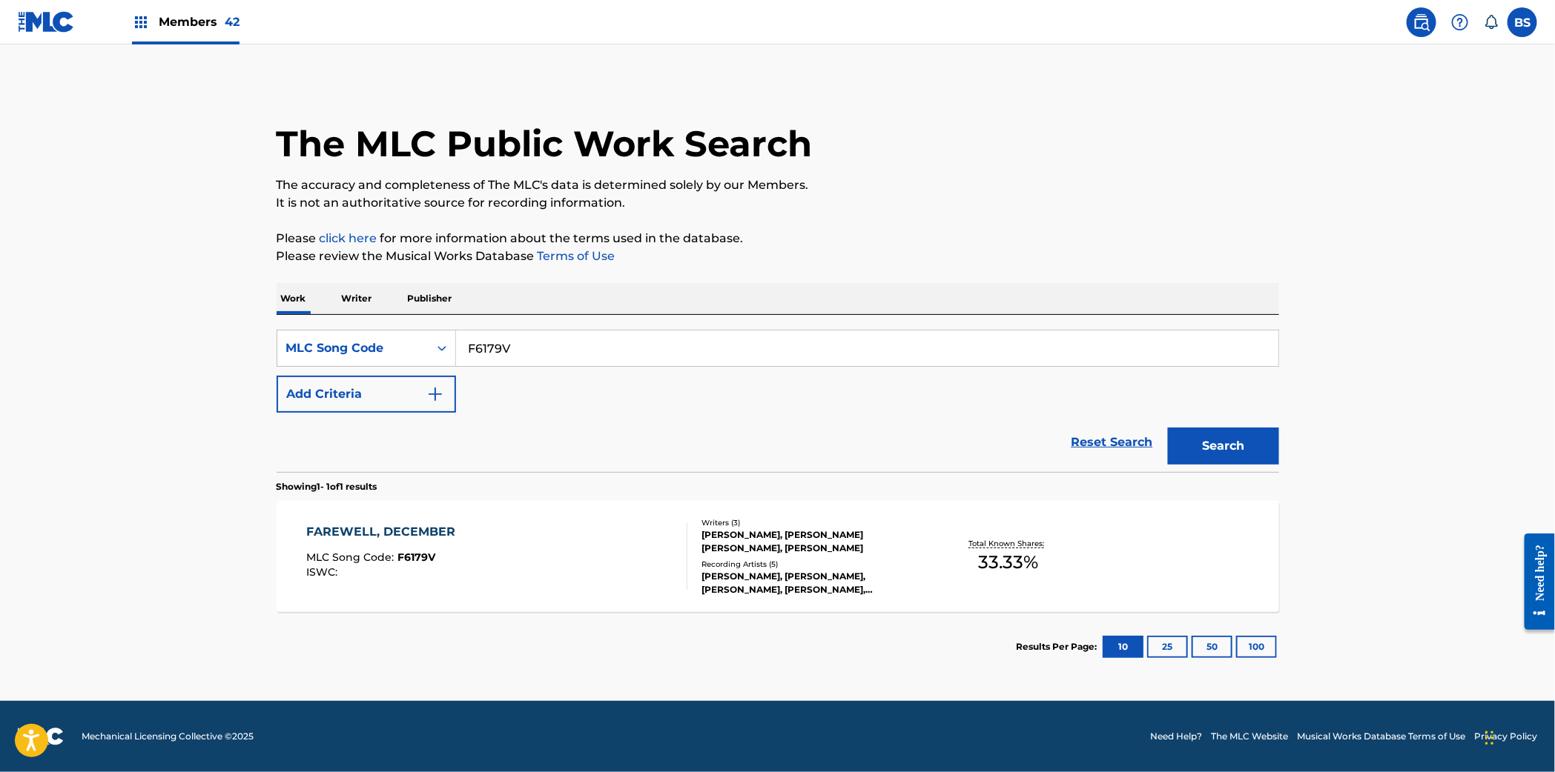
click at [533, 337] on input "F6179V" at bounding box center [867, 349] width 822 height 36
paste input "K3084E"
type input "K3084E"
click at [1234, 434] on button "Search" at bounding box center [1223, 446] width 111 height 37
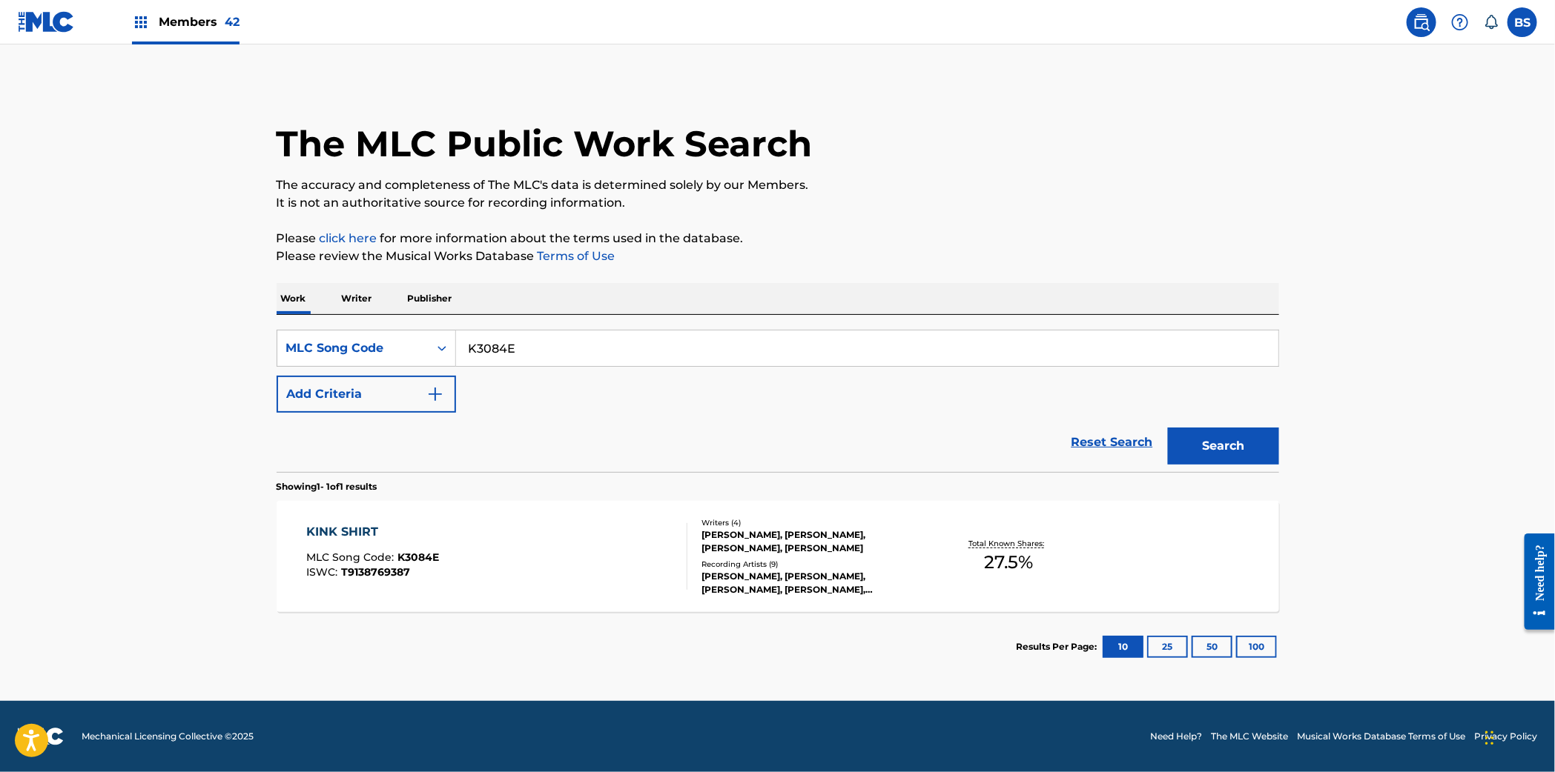
click at [604, 545] on div "KINK SHIRT MLC Song Code : K3084E ISWC : T9138769387" at bounding box center [496, 556] width 381 height 67
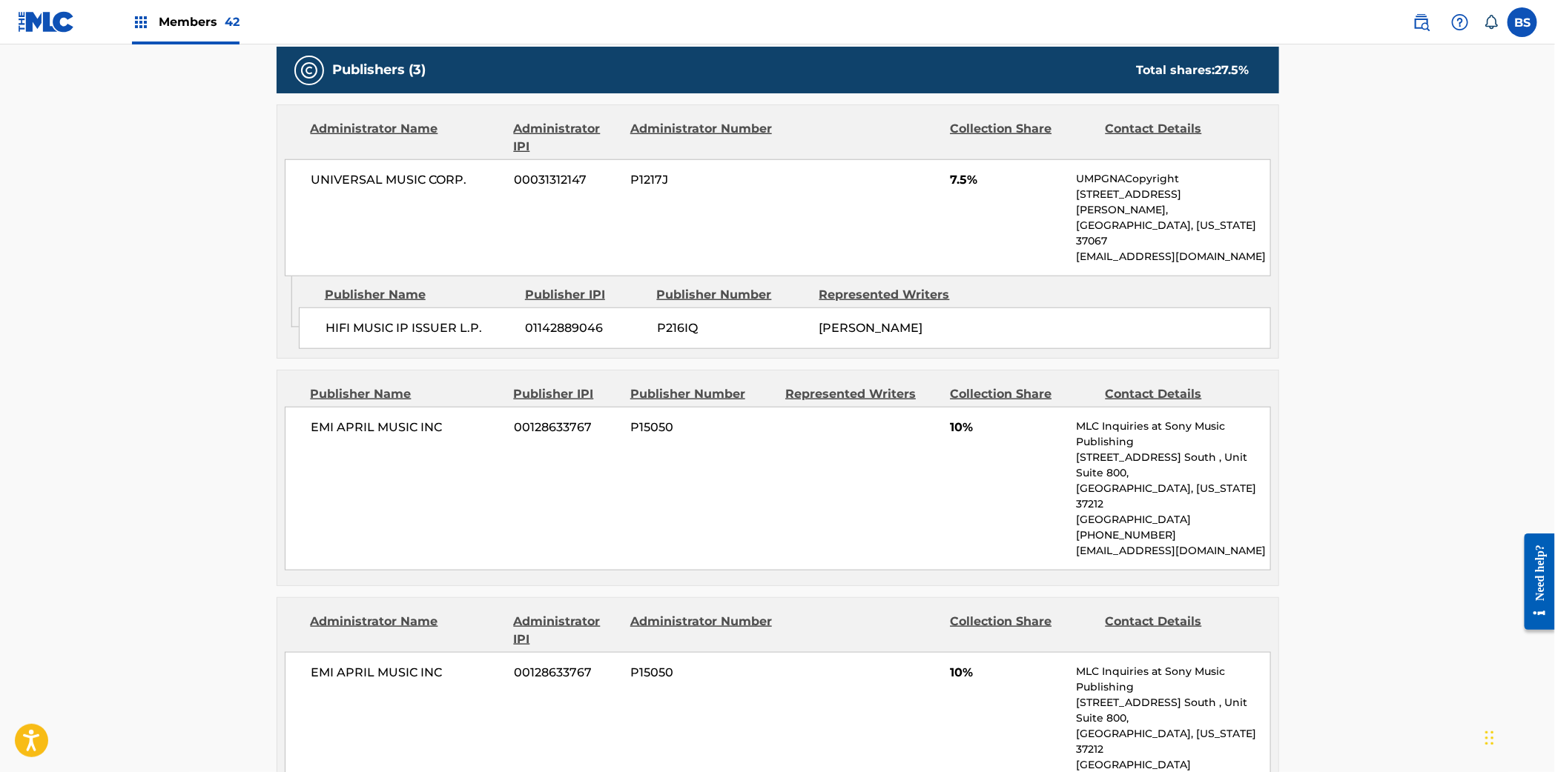
scroll to position [1105, 0]
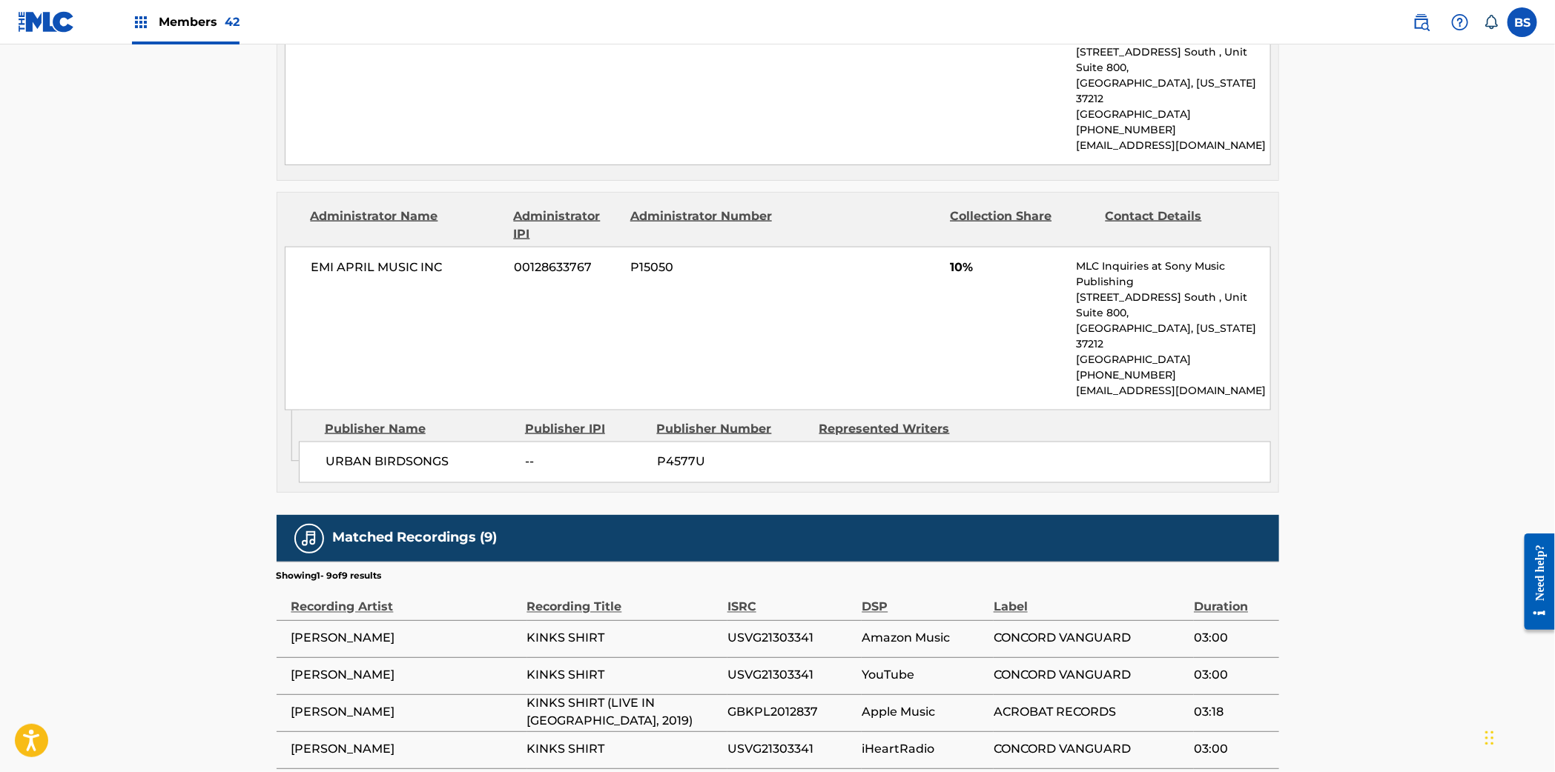
click at [765, 630] on span "USVG21303341" at bounding box center [791, 639] width 128 height 18
copy span "USVG21303341"
click at [775, 704] on span "GBKPL2012837" at bounding box center [791, 713] width 128 height 18
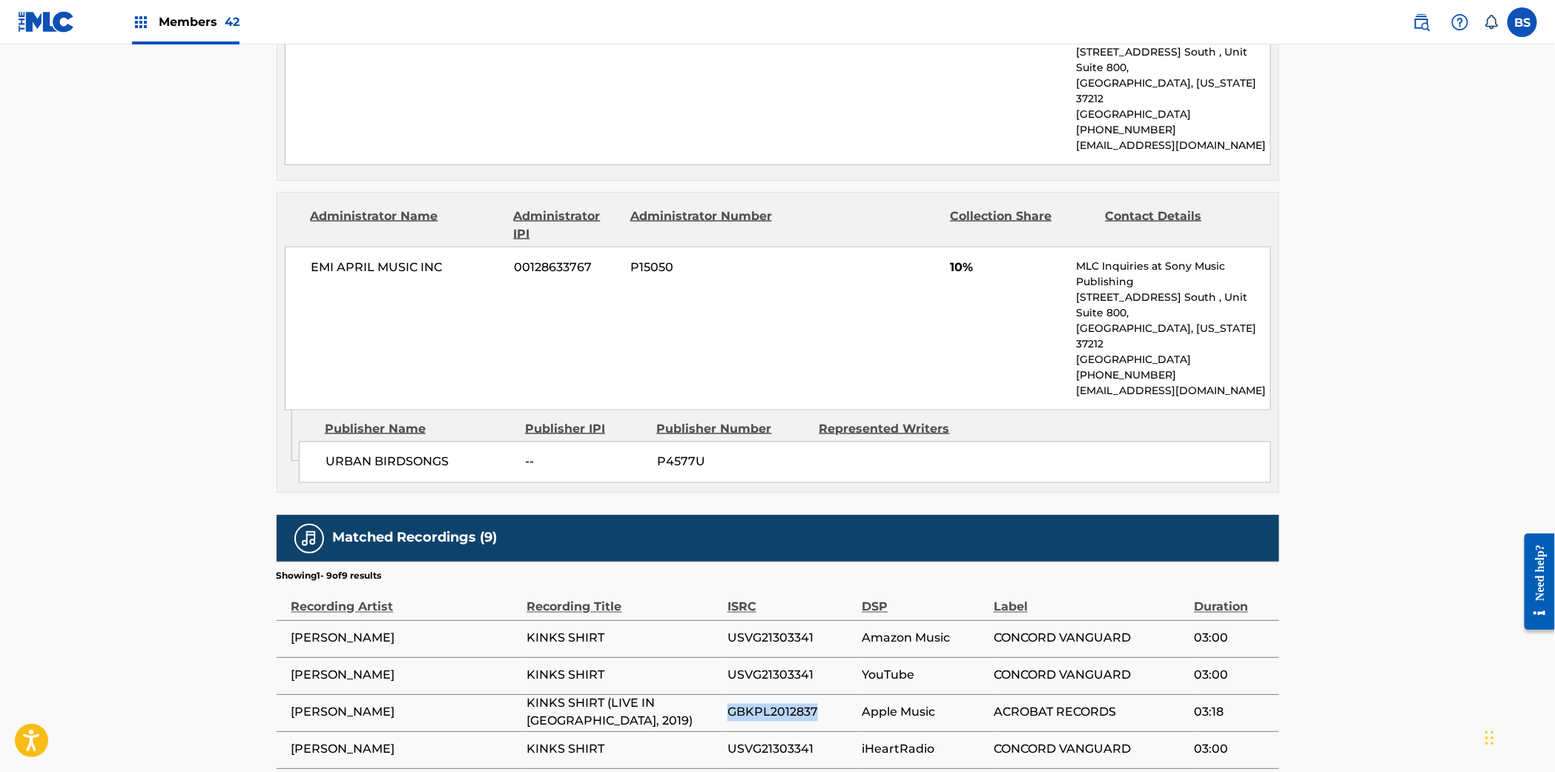
copy span "GBKPL2012837"
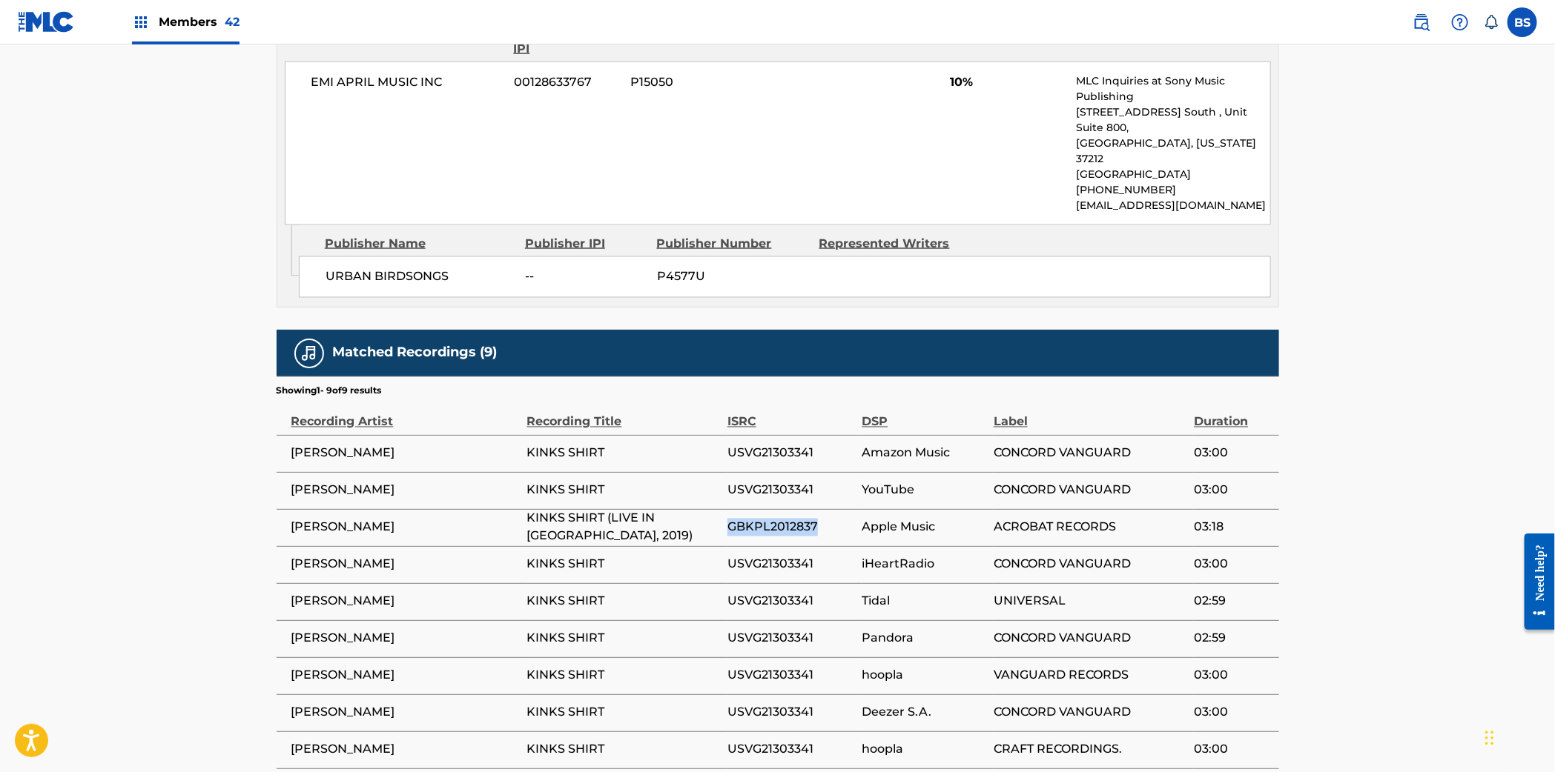
scroll to position [0, 0]
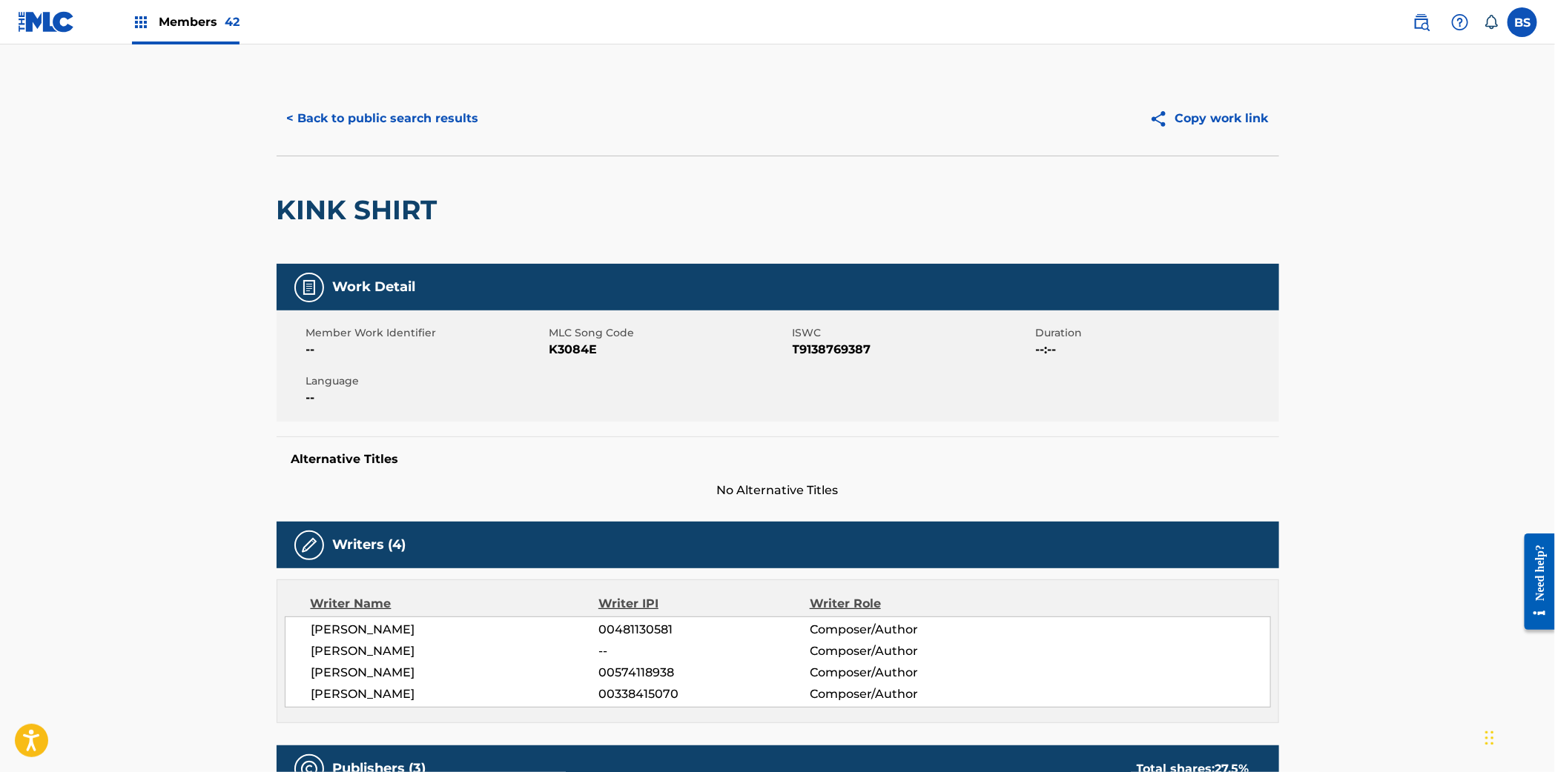
click at [404, 113] on button "< Back to public search results" at bounding box center [383, 118] width 213 height 37
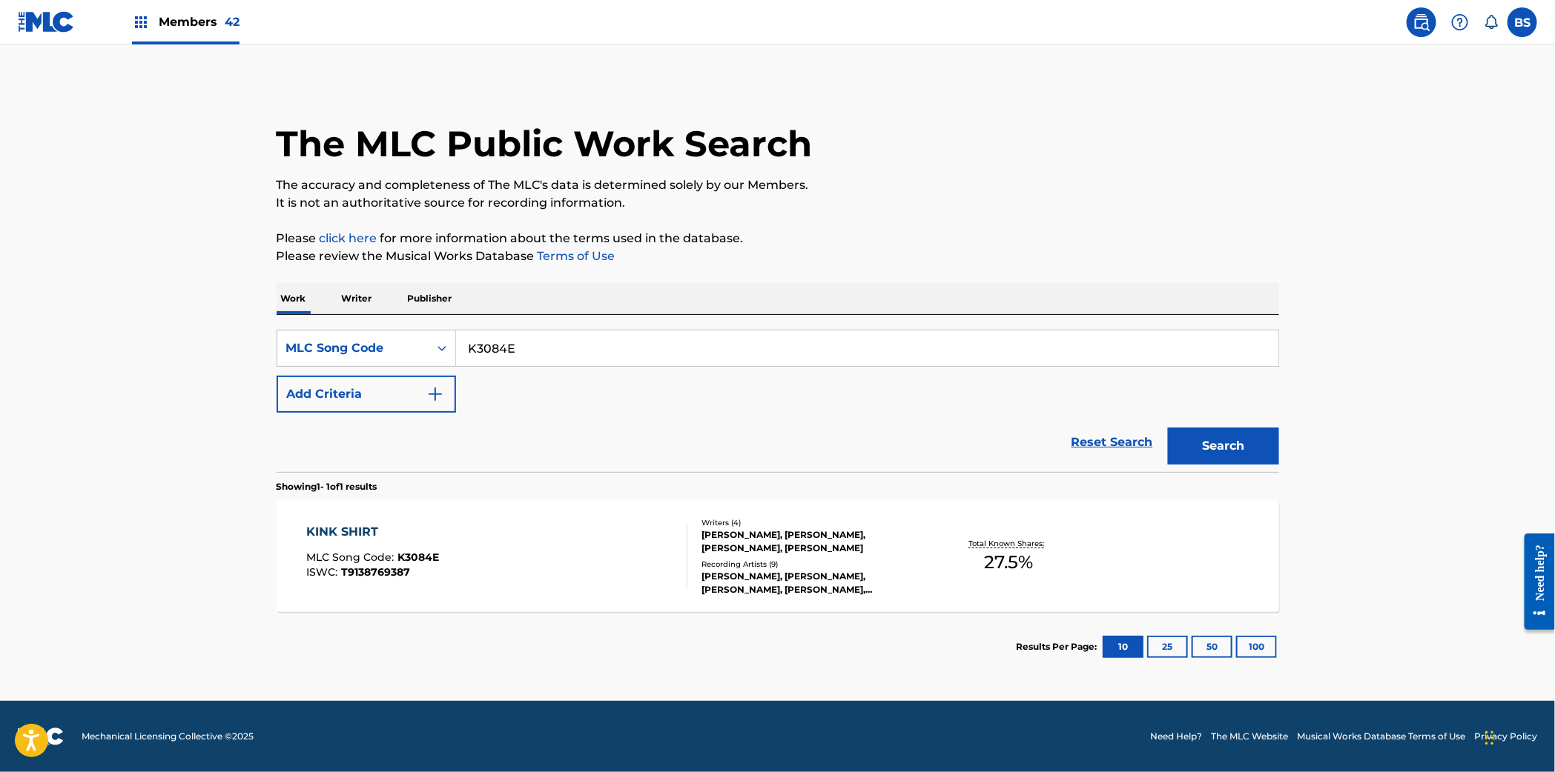
click at [493, 347] on input "K3084E" at bounding box center [867, 349] width 822 height 36
click at [494, 347] on input "K3084E" at bounding box center [867, 349] width 822 height 36
paste input "M8301D"
type input "M8301D"
click at [1251, 455] on button "Search" at bounding box center [1223, 446] width 111 height 37
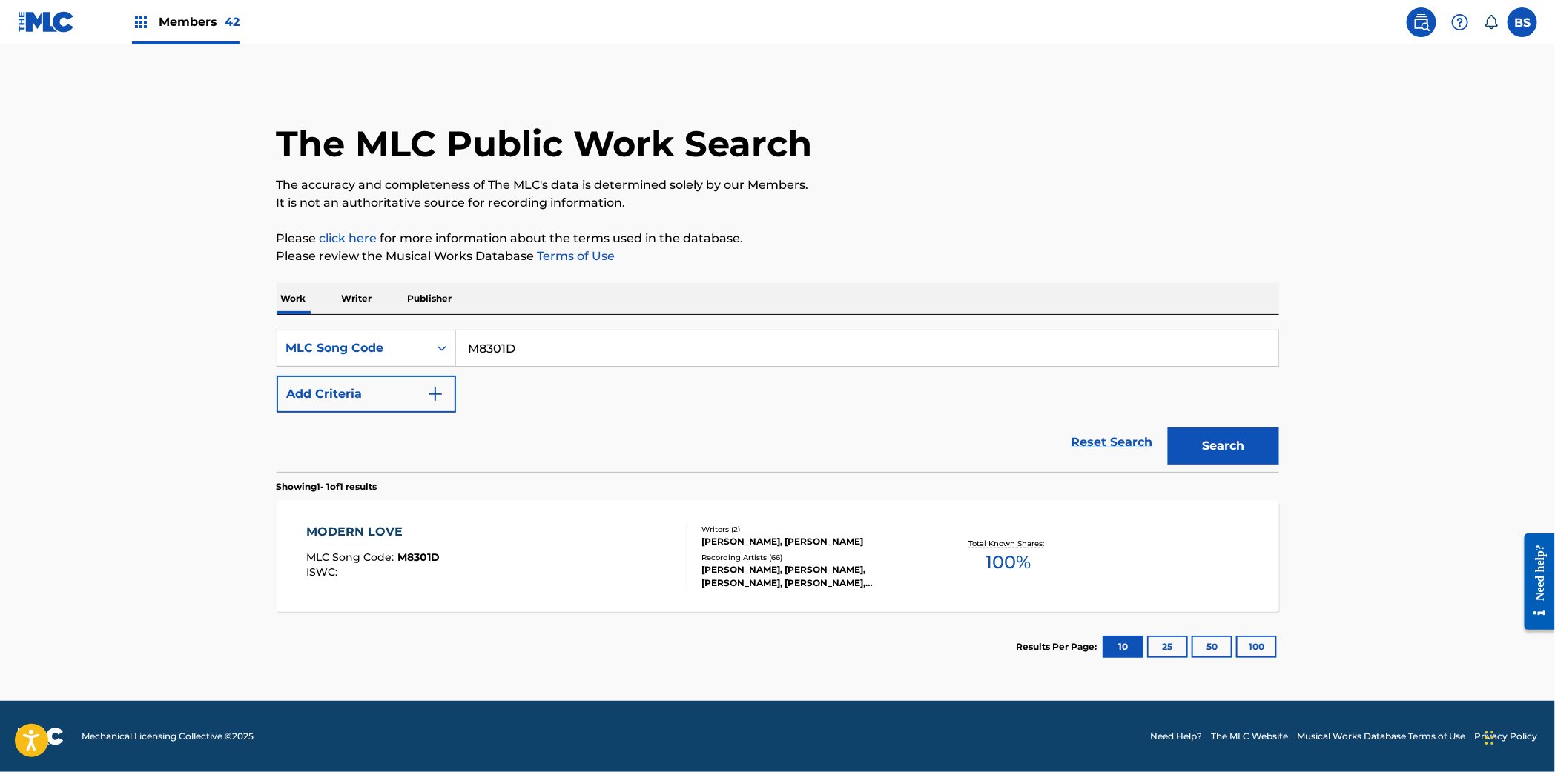
click at [515, 548] on div "MODERN LOVE MLC Song Code : M8301D ISWC :" at bounding box center [496, 556] width 381 height 67
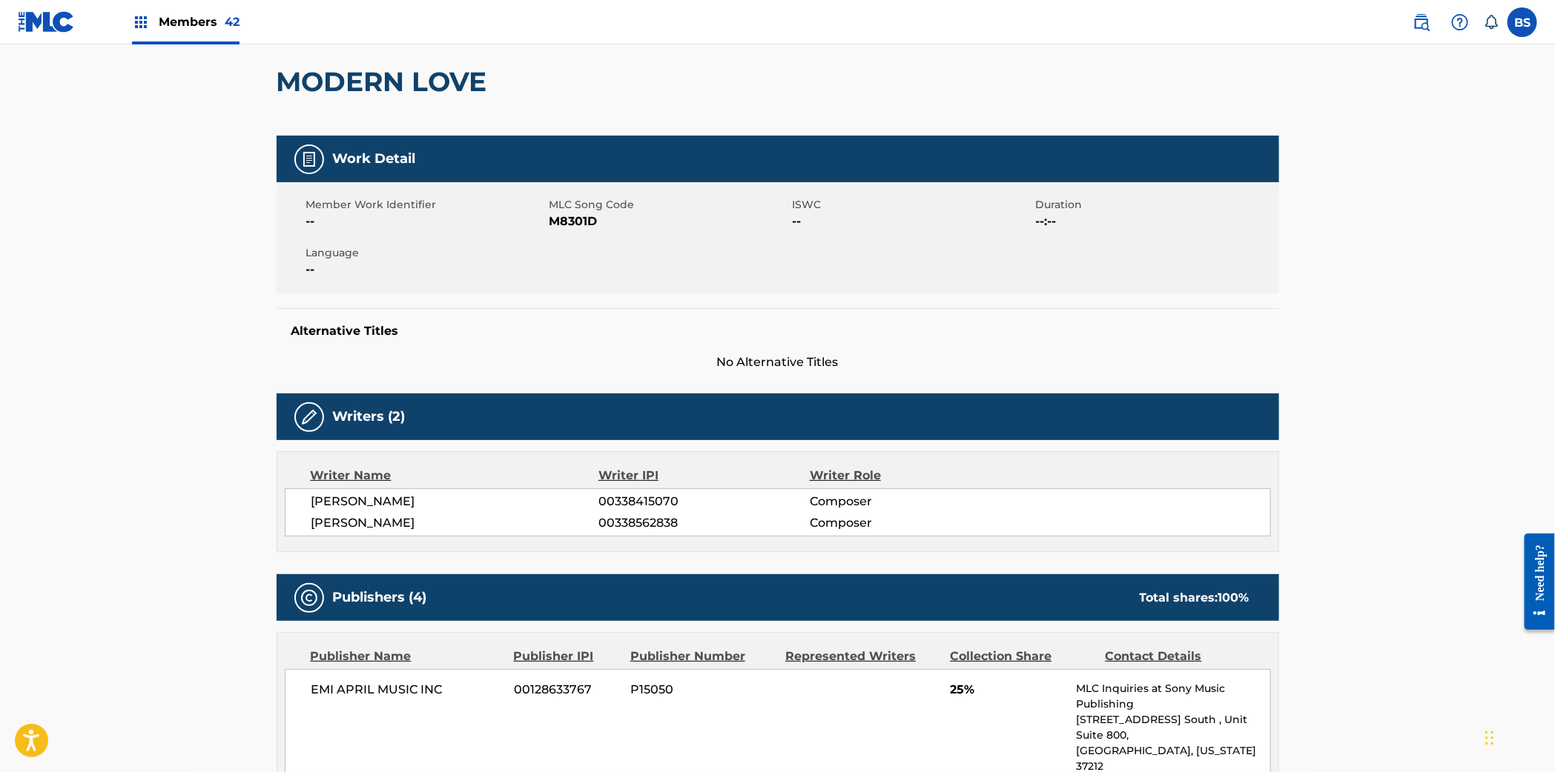
scroll to position [179, 0]
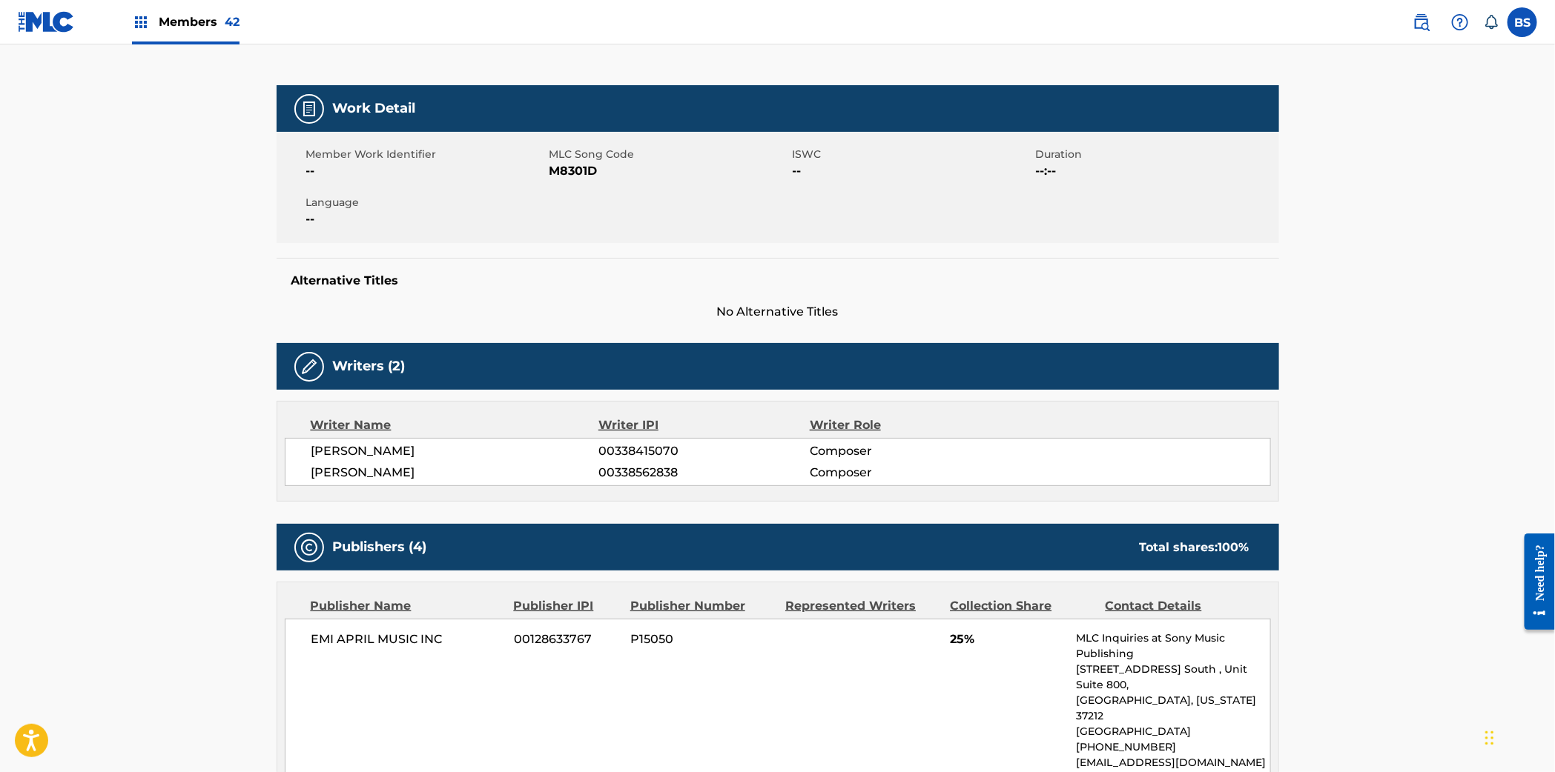
click at [615, 448] on span "00338415070" at bounding box center [703, 452] width 211 height 18
copy span "00338415070"
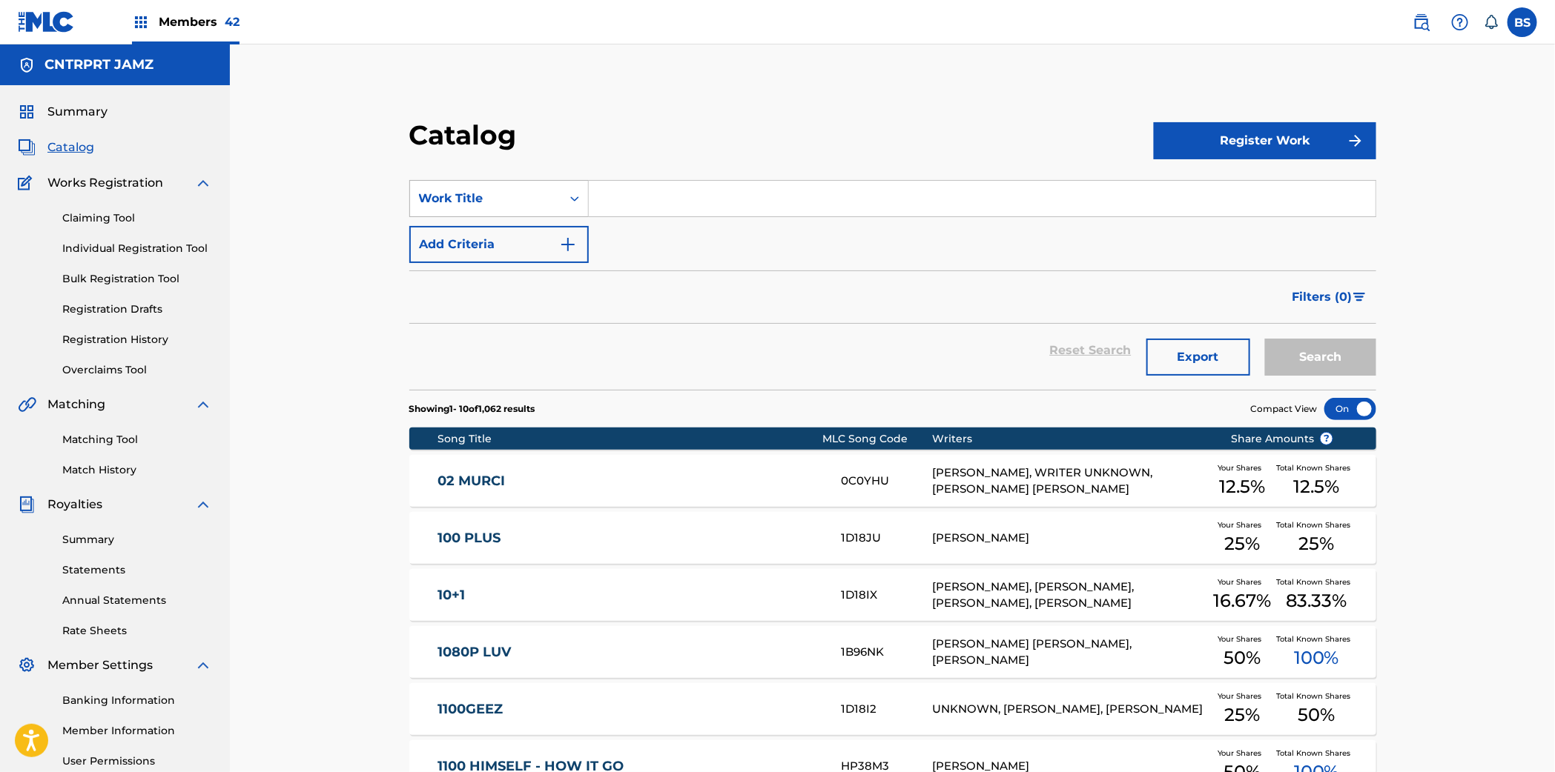
click at [502, 197] on div "Work Title" at bounding box center [485, 199] width 133 height 18
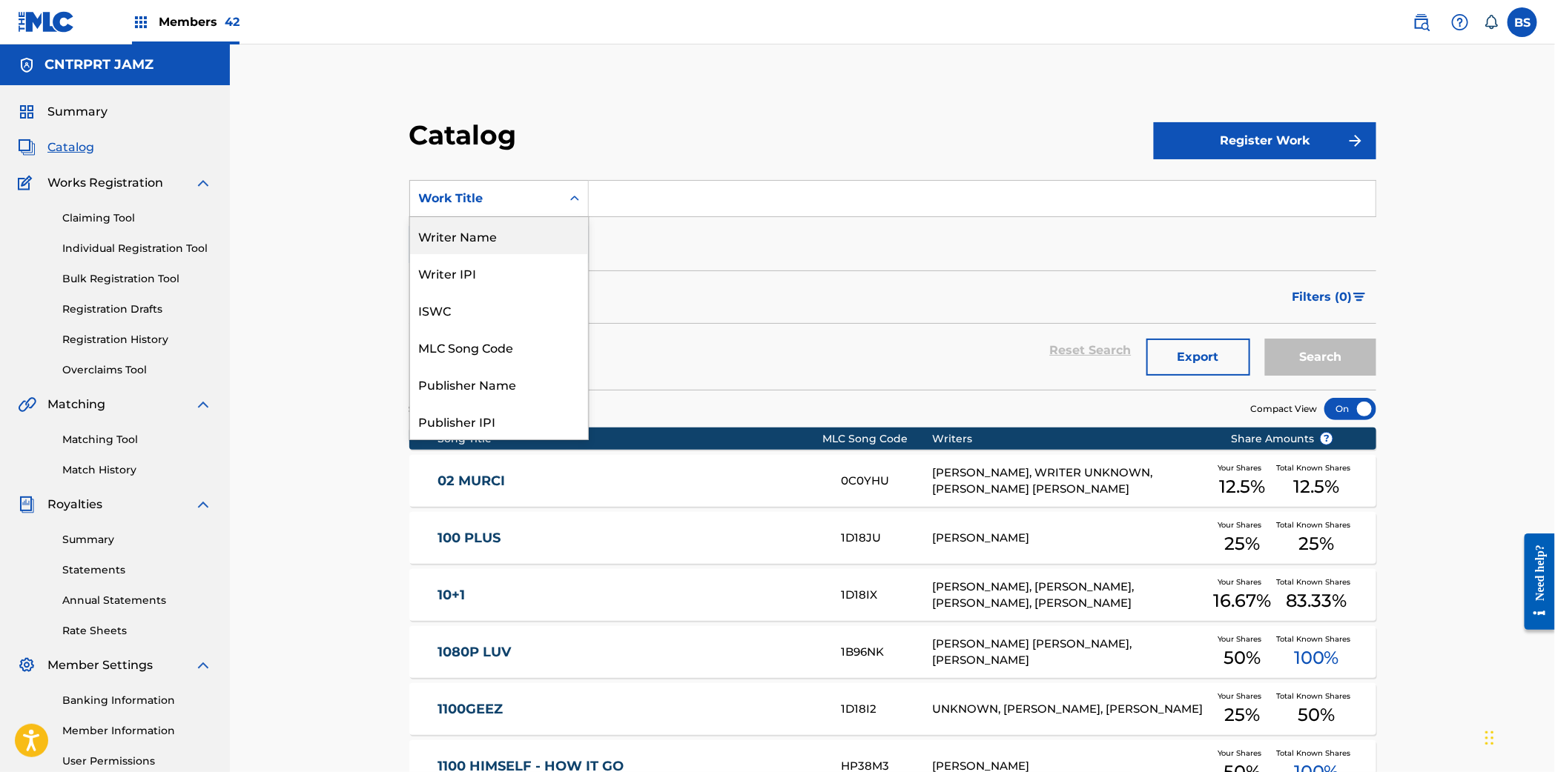
click at [478, 234] on div "Writer Name" at bounding box center [499, 235] width 178 height 37
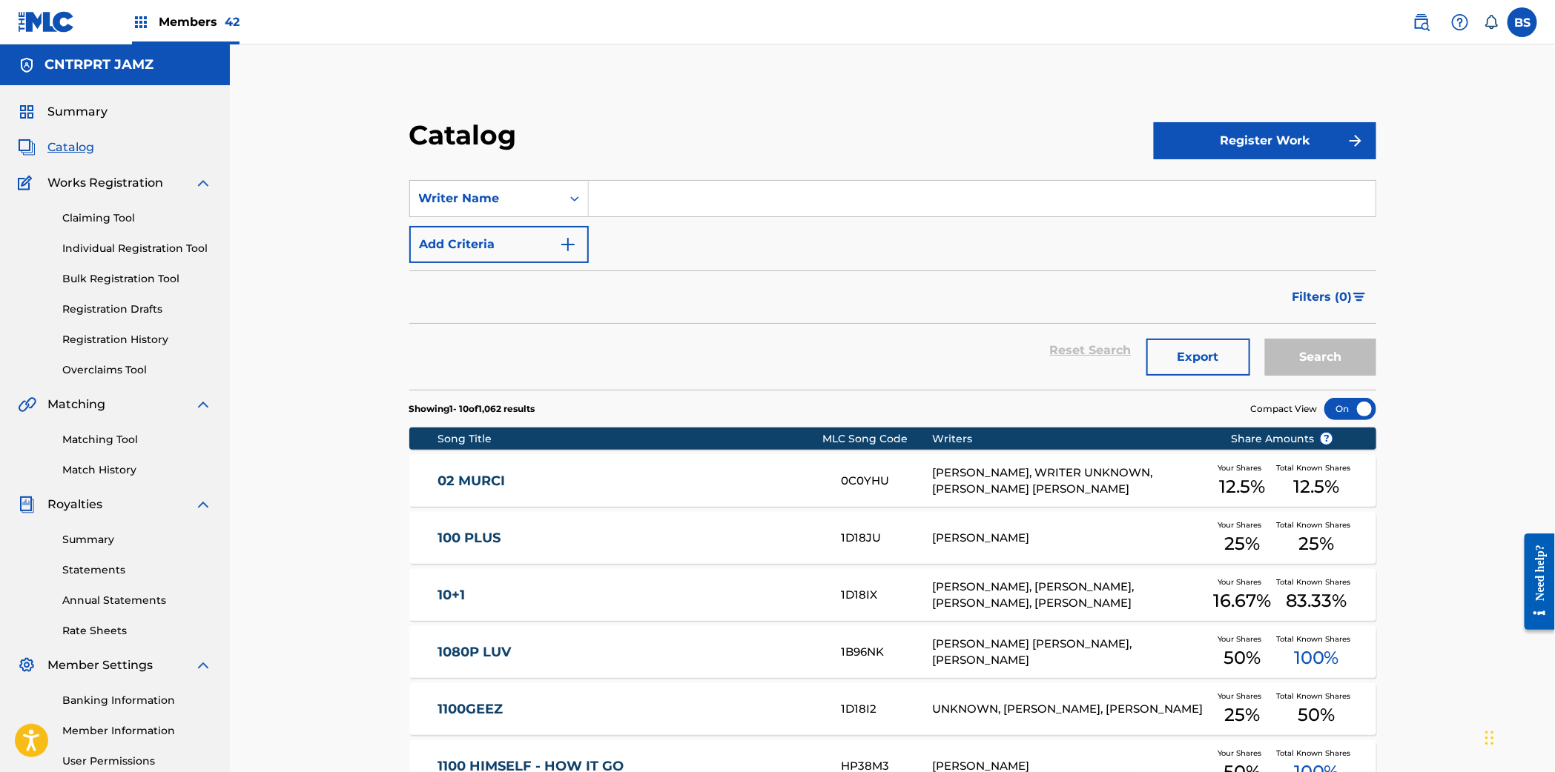
click at [684, 186] on input "Search Form" at bounding box center [982, 199] width 787 height 36
click at [1265, 339] on button "Search" at bounding box center [1320, 357] width 111 height 37
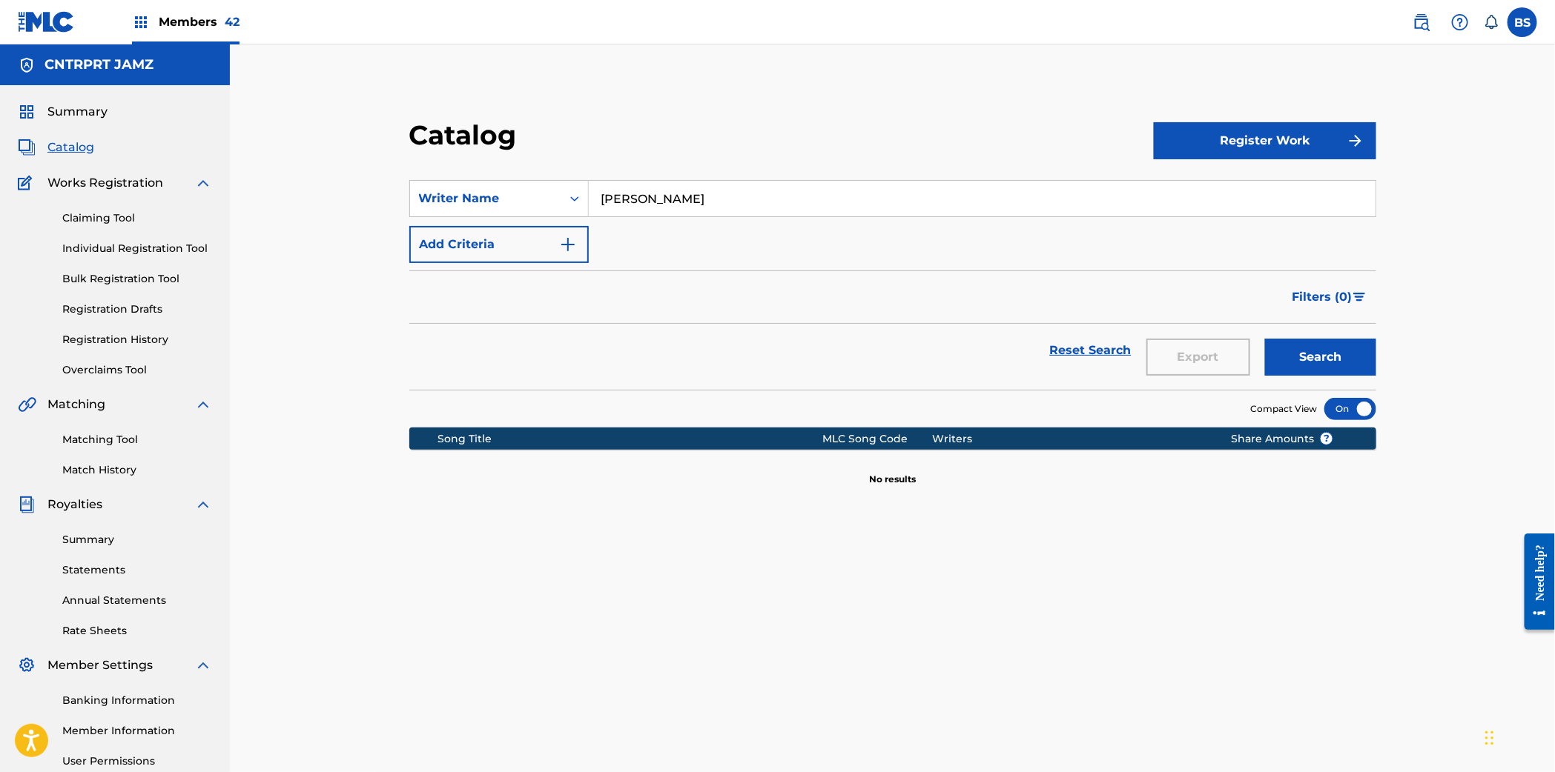
click at [672, 196] on input "tina" at bounding box center [982, 199] width 787 height 36
type input "binsann"
click at [1265, 339] on button "Search" at bounding box center [1320, 357] width 111 height 37
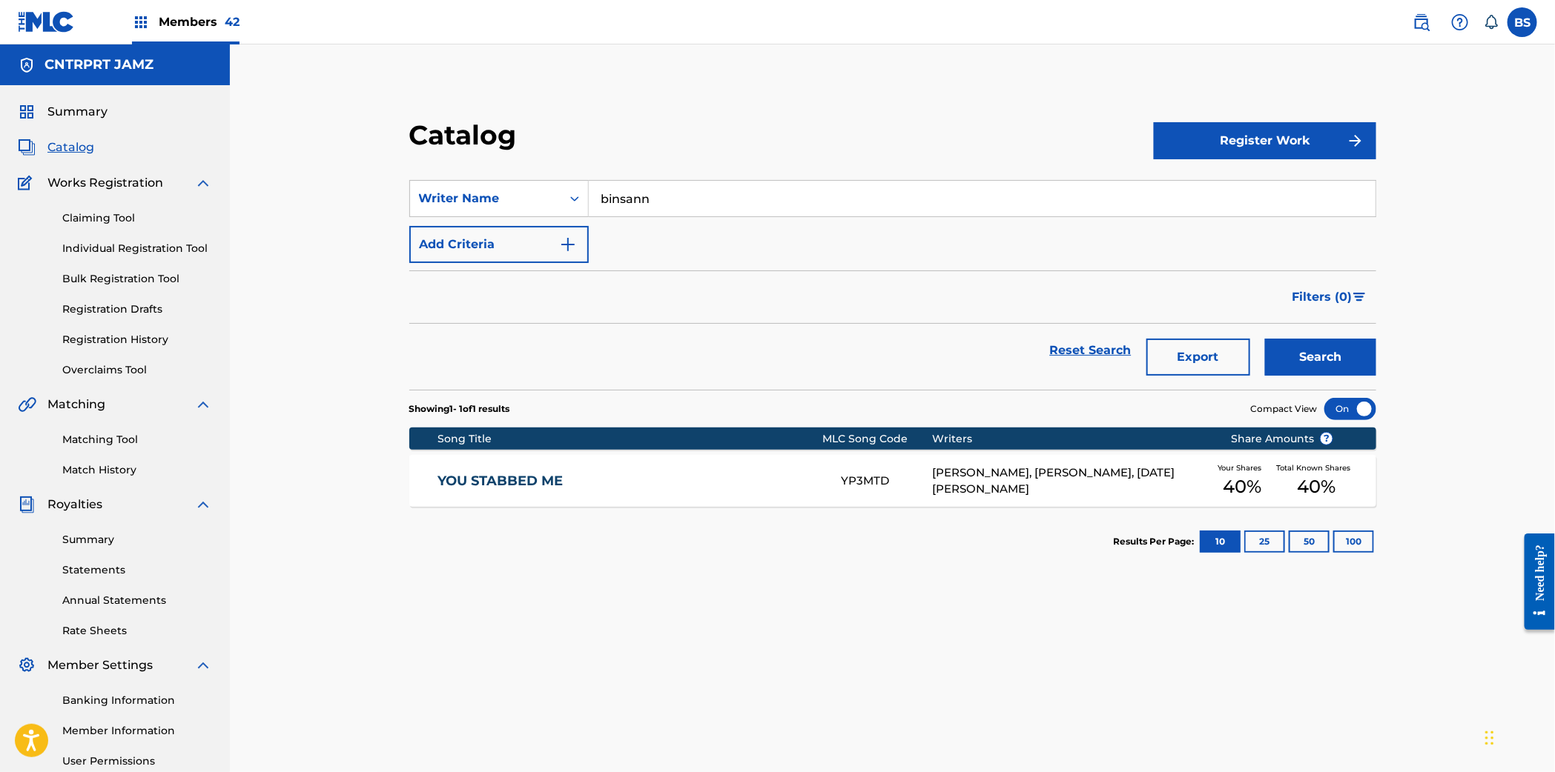
drag, startPoint x: 865, startPoint y: 471, endPoint x: 821, endPoint y: 443, distance: 51.6
click at [864, 471] on div "YOU STABBED ME YP3MTD TILDA BINSANN, GARRETT OWENS, NOEL SIDNEY CHAMBERS Your S…" at bounding box center [892, 481] width 967 height 52
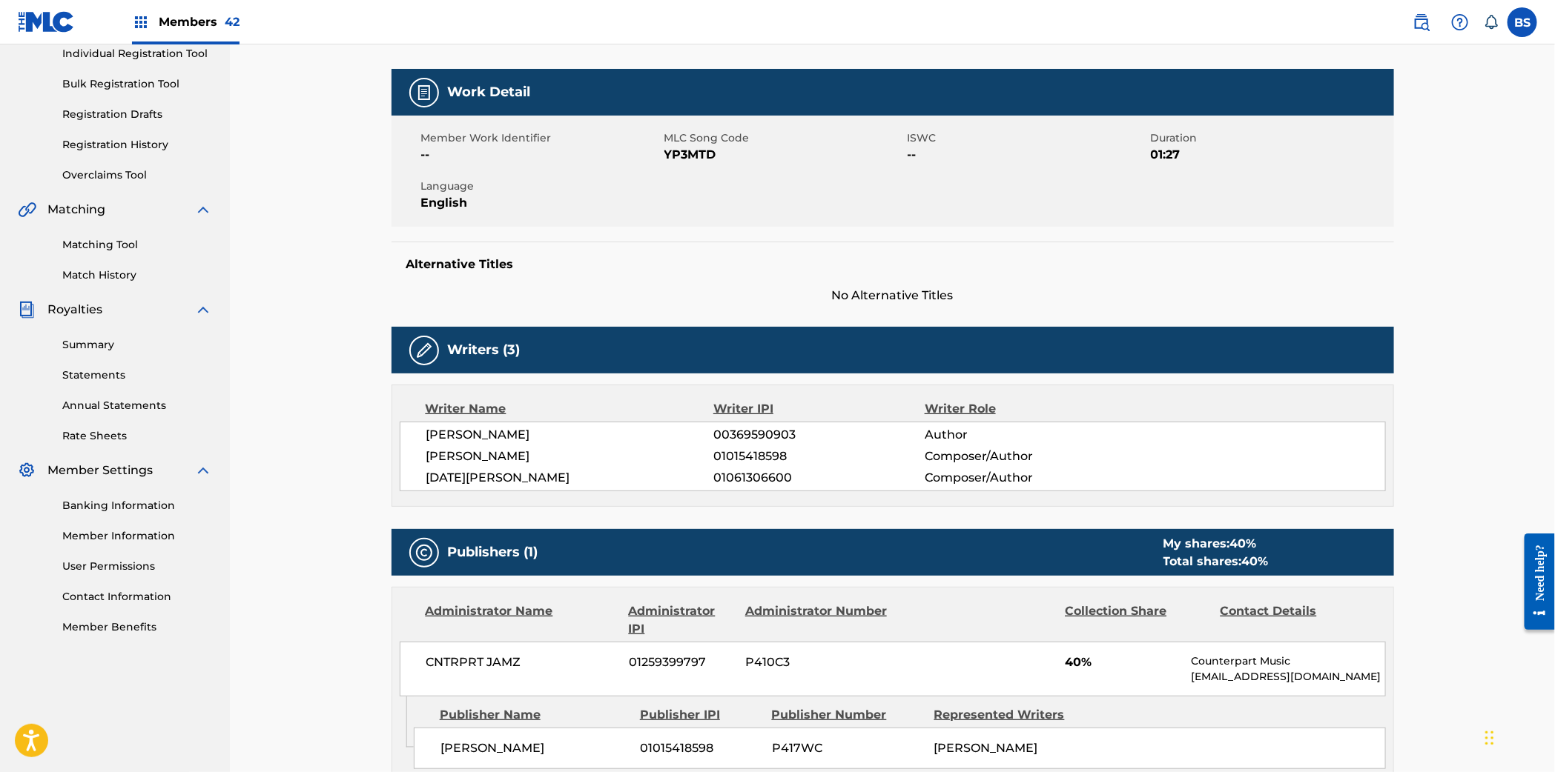
scroll to position [201, 0]
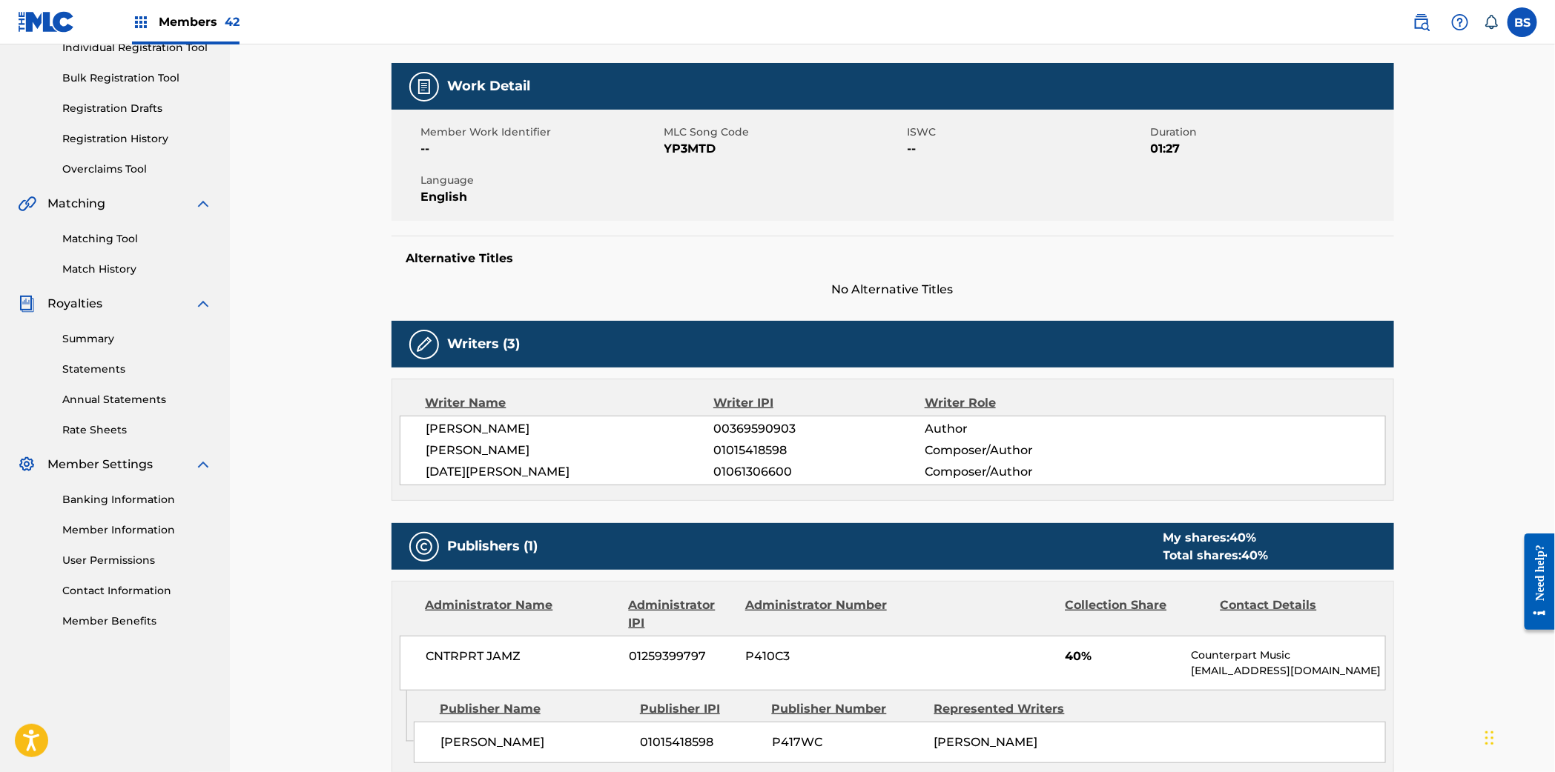
click at [744, 443] on span "01015418598" at bounding box center [818, 451] width 211 height 18
copy span "01015418598"
click at [738, 430] on span "00369590903" at bounding box center [818, 429] width 211 height 18
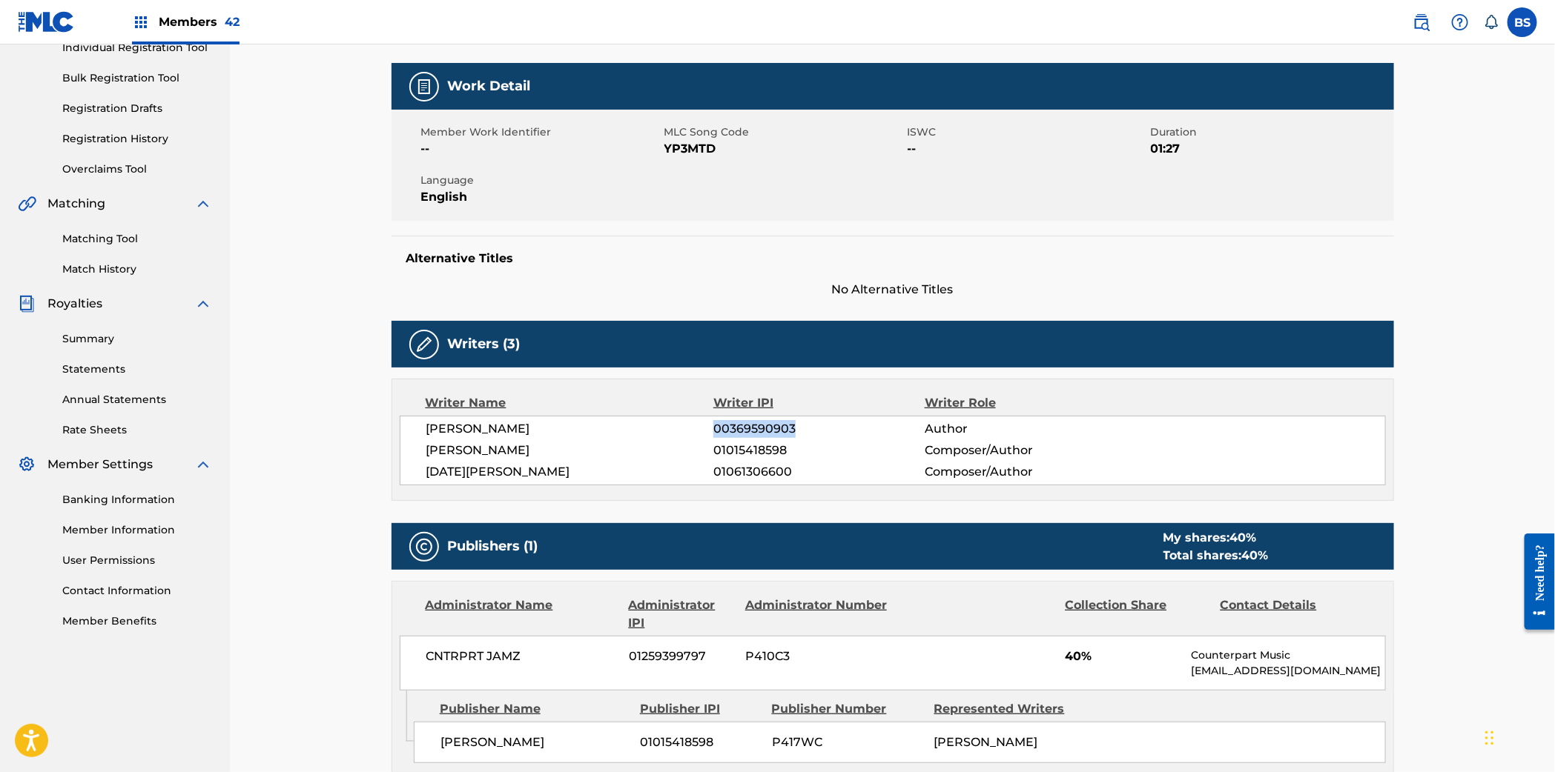
drag, startPoint x: 738, startPoint y: 430, endPoint x: 552, endPoint y: 421, distance: 186.3
click at [738, 430] on span "00369590903" at bounding box center [818, 429] width 211 height 18
copy span "00369590903"
click at [108, 245] on link "Matching Tool" at bounding box center [137, 239] width 150 height 16
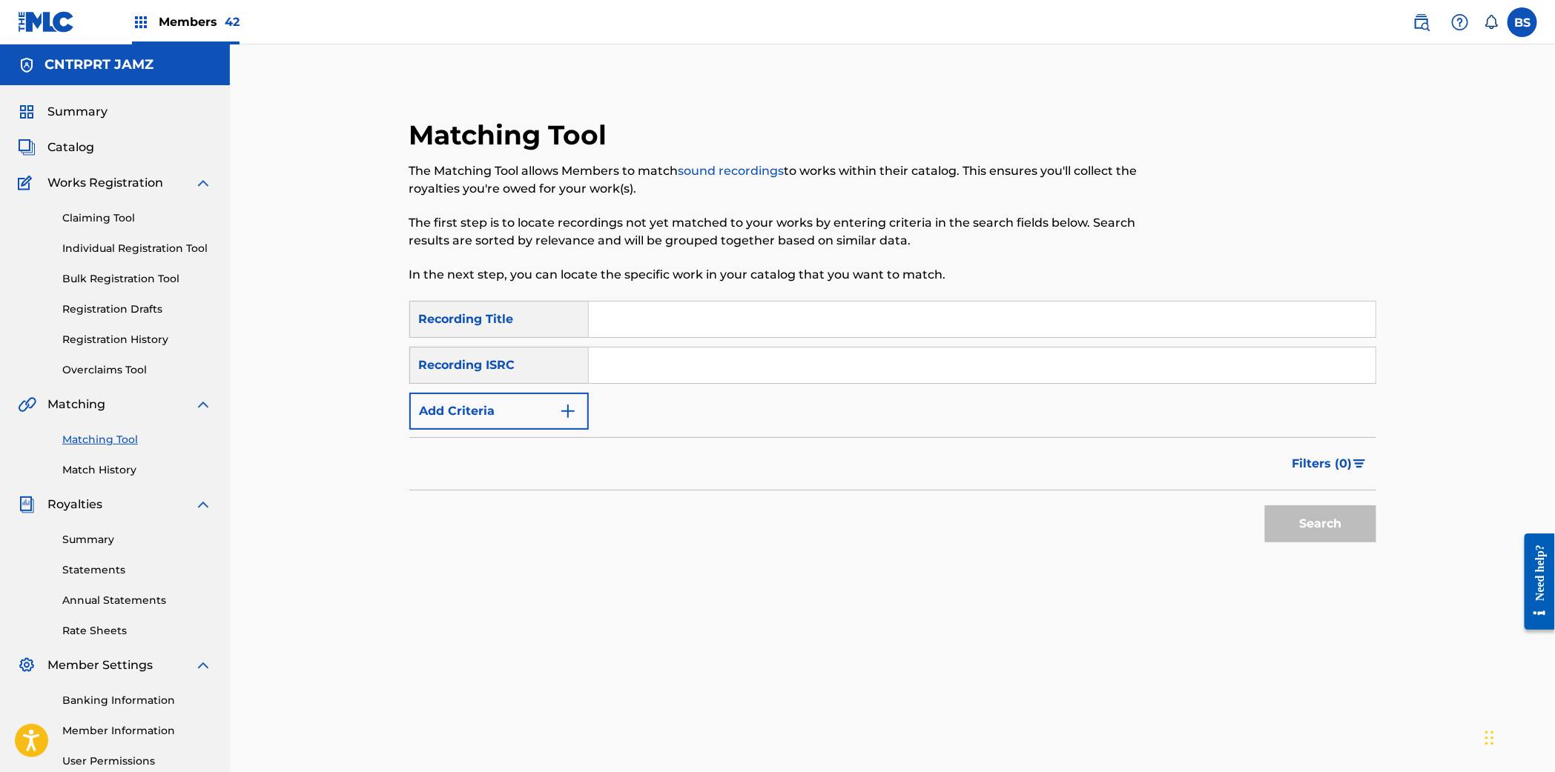
drag, startPoint x: 646, startPoint y: 368, endPoint x: 664, endPoint y: 372, distance: 18.2
click at [646, 368] on input "Search Form" at bounding box center [982, 366] width 787 height 36
paste input "QZMEN2092764"
type input "QZMEN2092764"
click at [1331, 517] on button "Search" at bounding box center [1320, 524] width 111 height 37
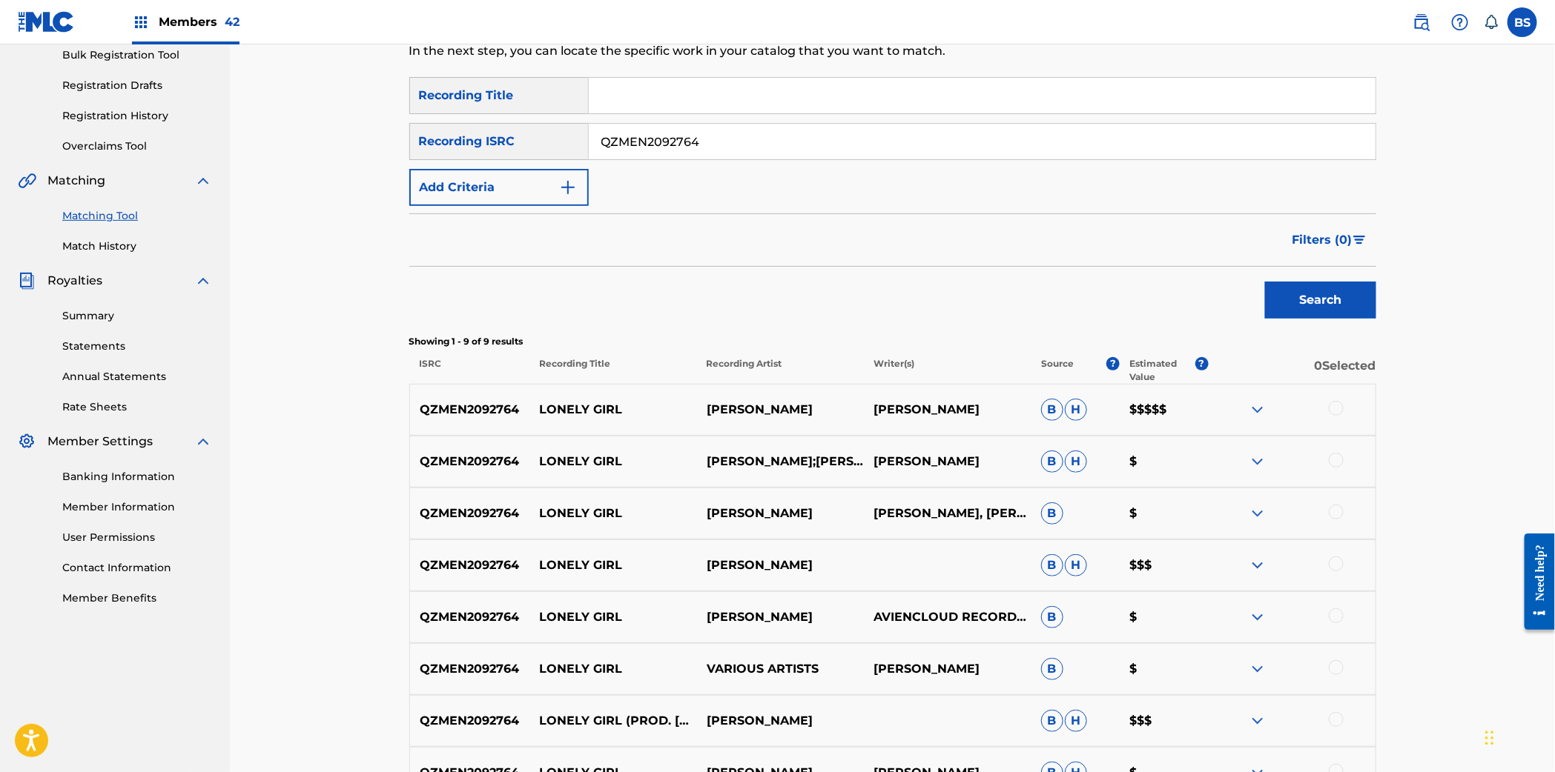
scroll to position [225, 0]
click at [360, 231] on div "Matching Tool The Matching Tool allows Members to match sound recordings to wor…" at bounding box center [892, 372] width 1325 height 1105
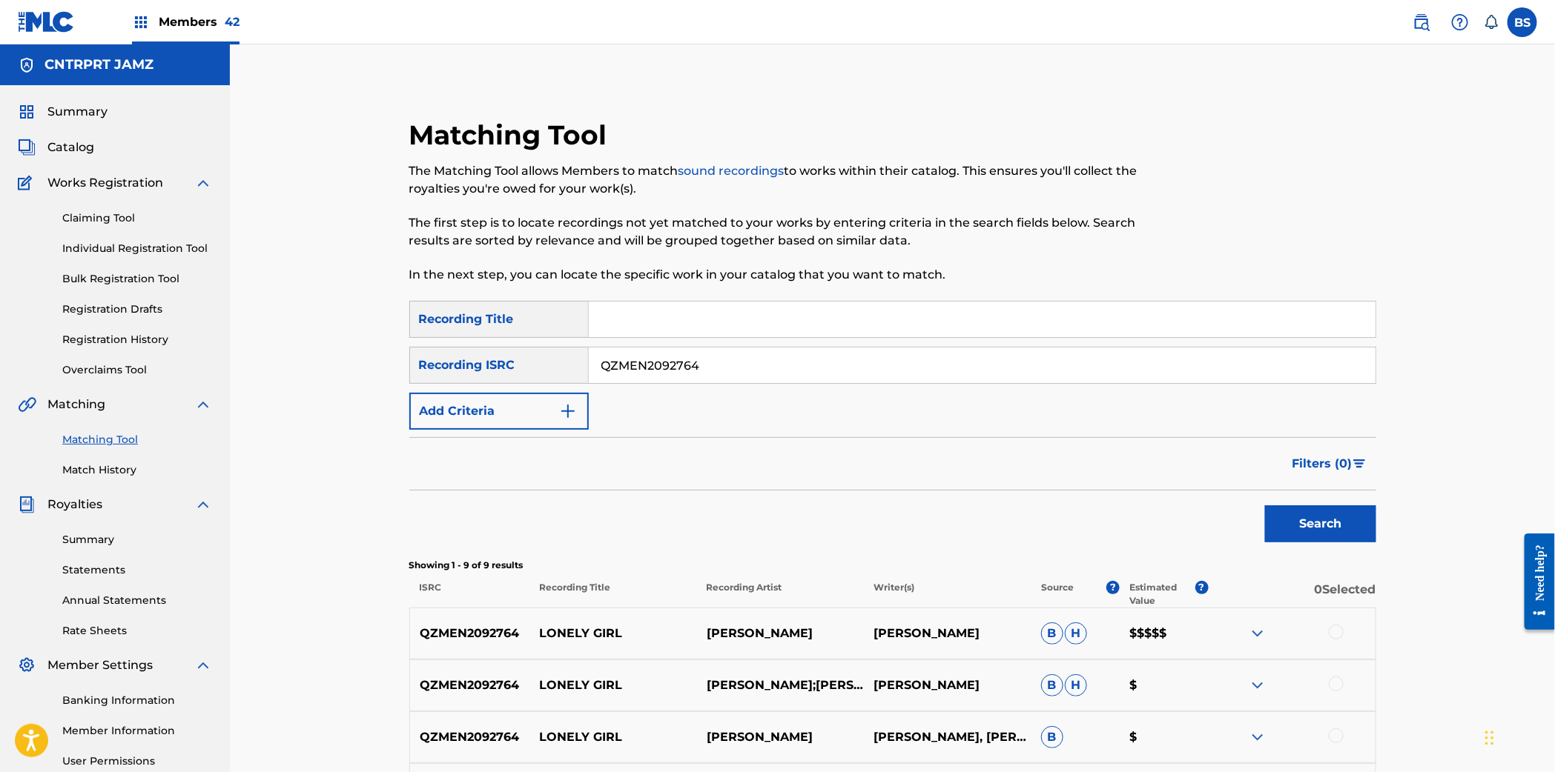
drag, startPoint x: 77, startPoint y: 107, endPoint x: 367, endPoint y: 1, distance: 308.9
click at [77, 107] on span "Summary" at bounding box center [77, 112] width 60 height 18
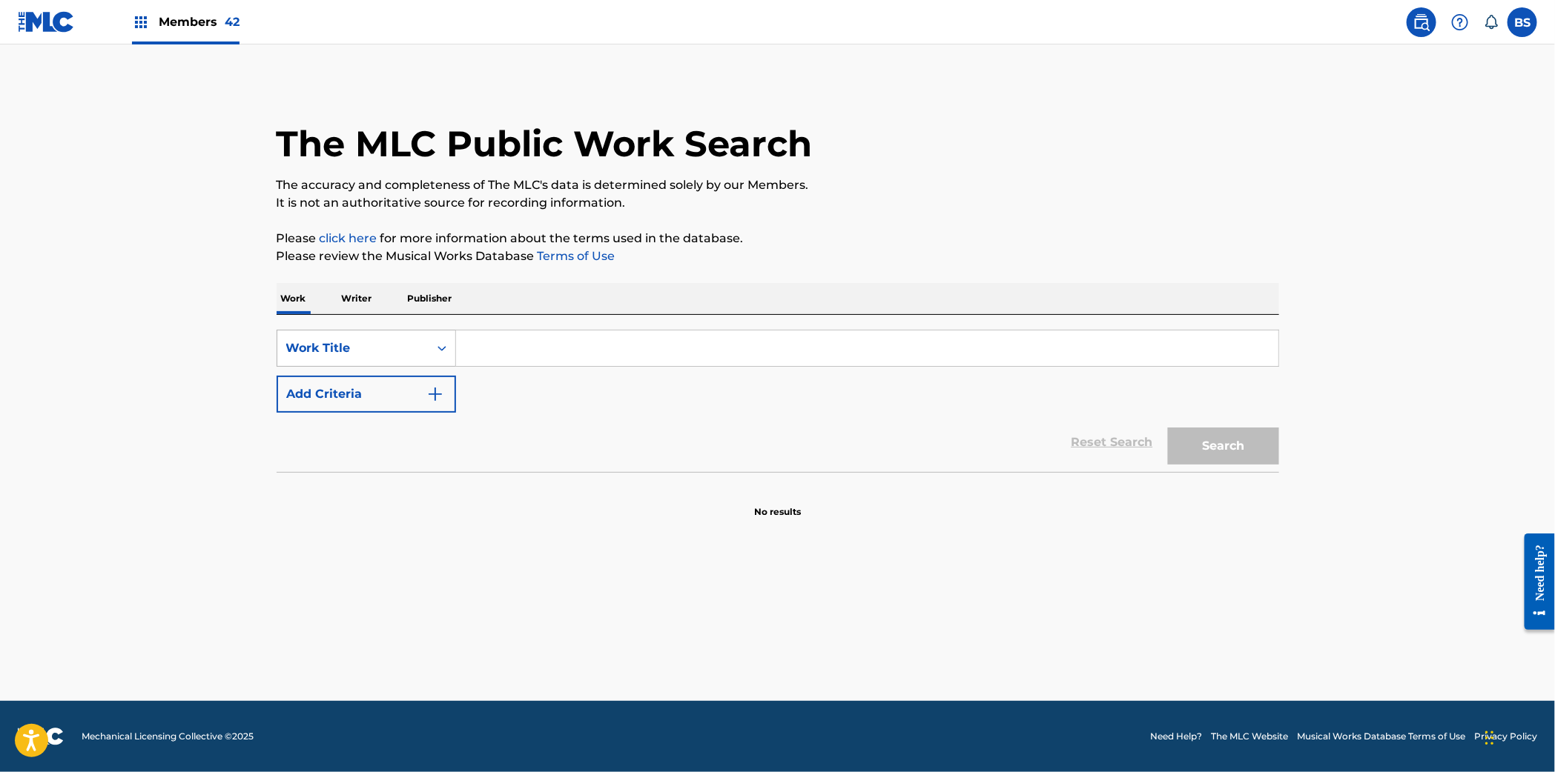
drag, startPoint x: 340, startPoint y: 337, endPoint x: 335, endPoint y: 362, distance: 25.0
click at [340, 337] on div "Work Title" at bounding box center [352, 348] width 151 height 28
drag, startPoint x: 337, startPoint y: 381, endPoint x: 481, endPoint y: 367, distance: 145.2
click at [339, 382] on div "MLC Song Code" at bounding box center [366, 385] width 178 height 37
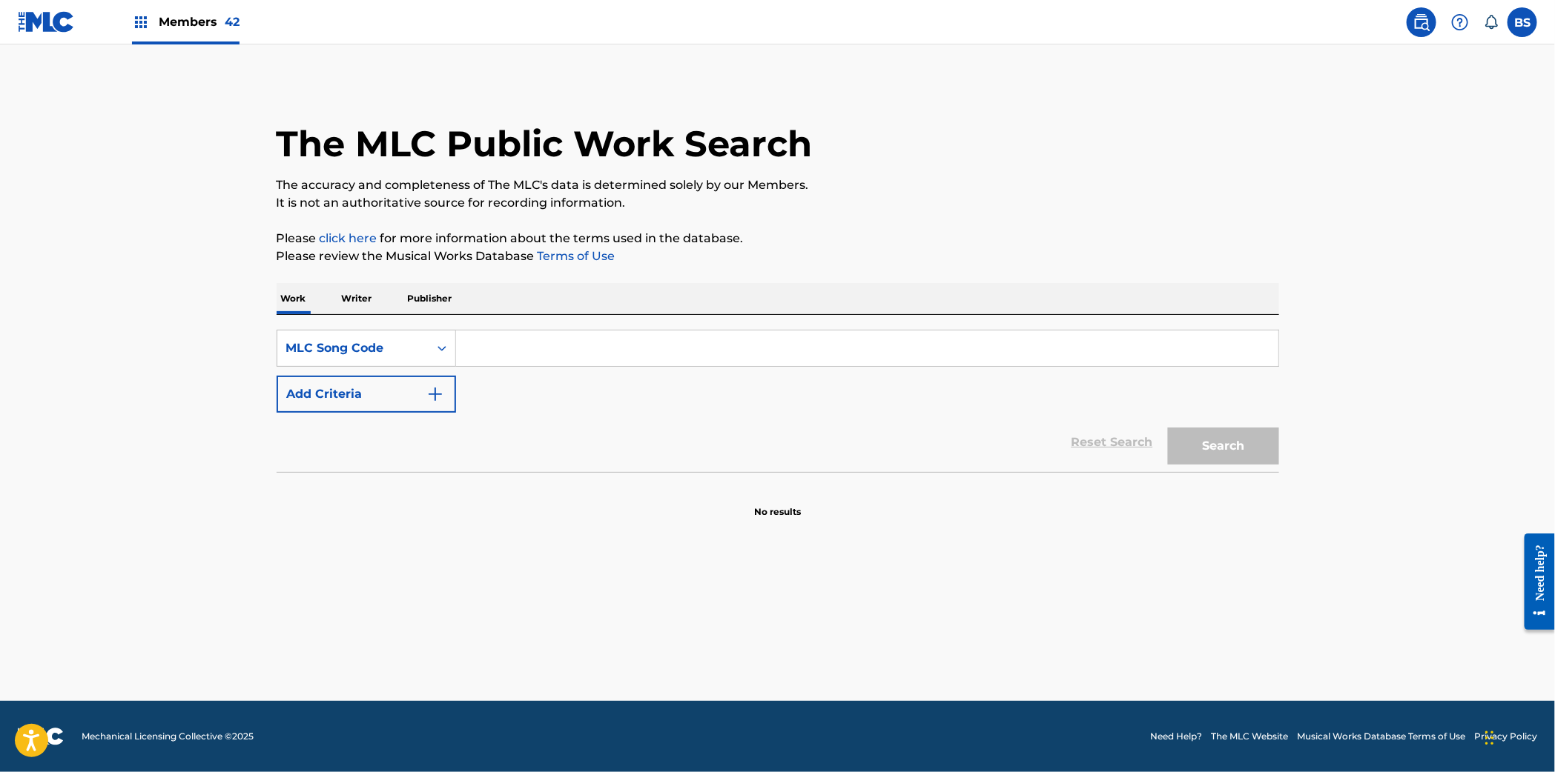
click at [567, 345] on input "Search Form" at bounding box center [867, 349] width 822 height 36
type input "HA0H18"
click at [1226, 446] on button "Search" at bounding box center [1223, 446] width 111 height 37
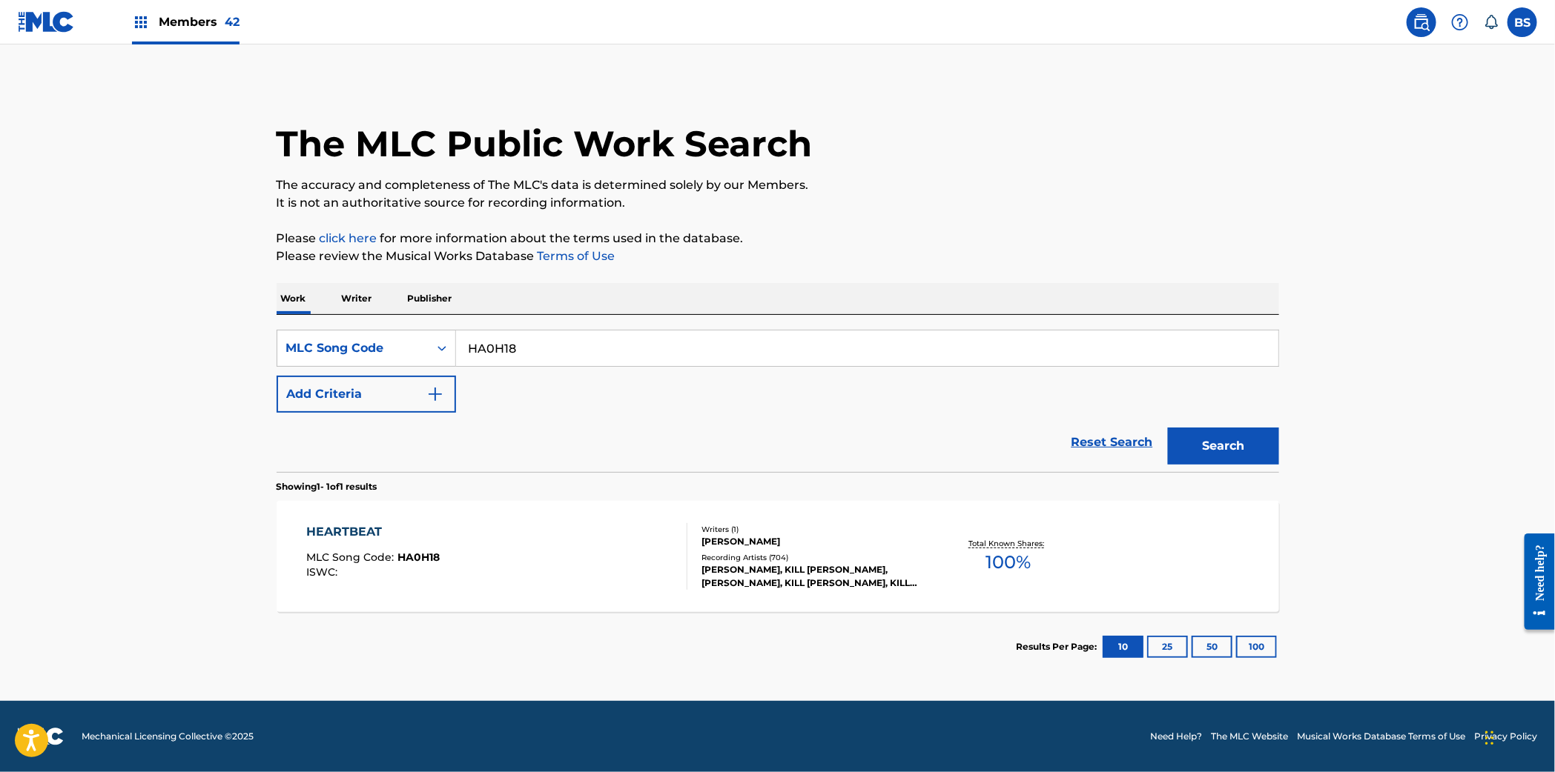
click at [535, 517] on div "HEARTBEAT MLC Song Code : HA0H18 ISWC : Writers ( 1 ) [PERSON_NAME] Recording A…" at bounding box center [778, 556] width 1002 height 111
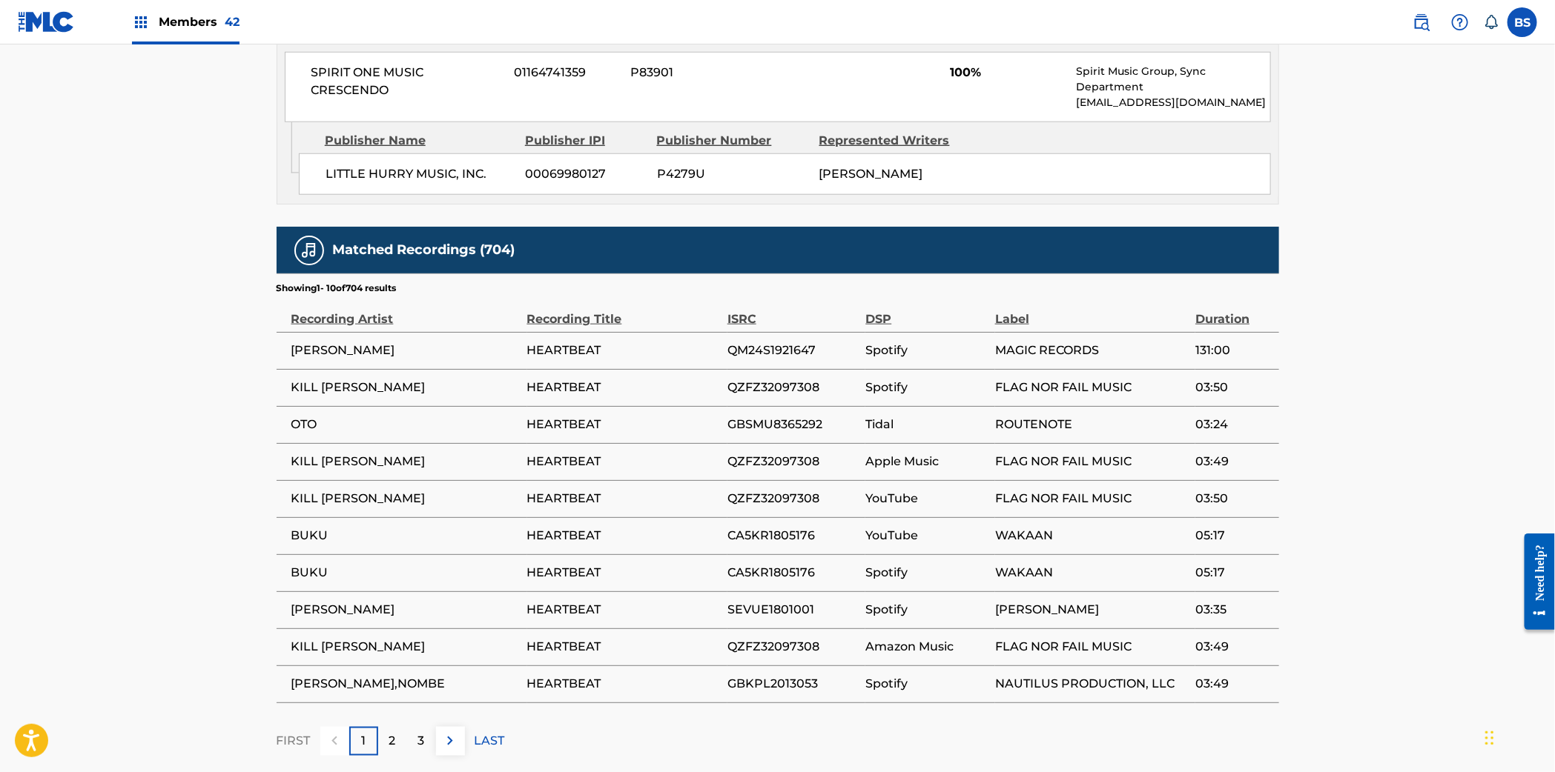
scroll to position [808, 0]
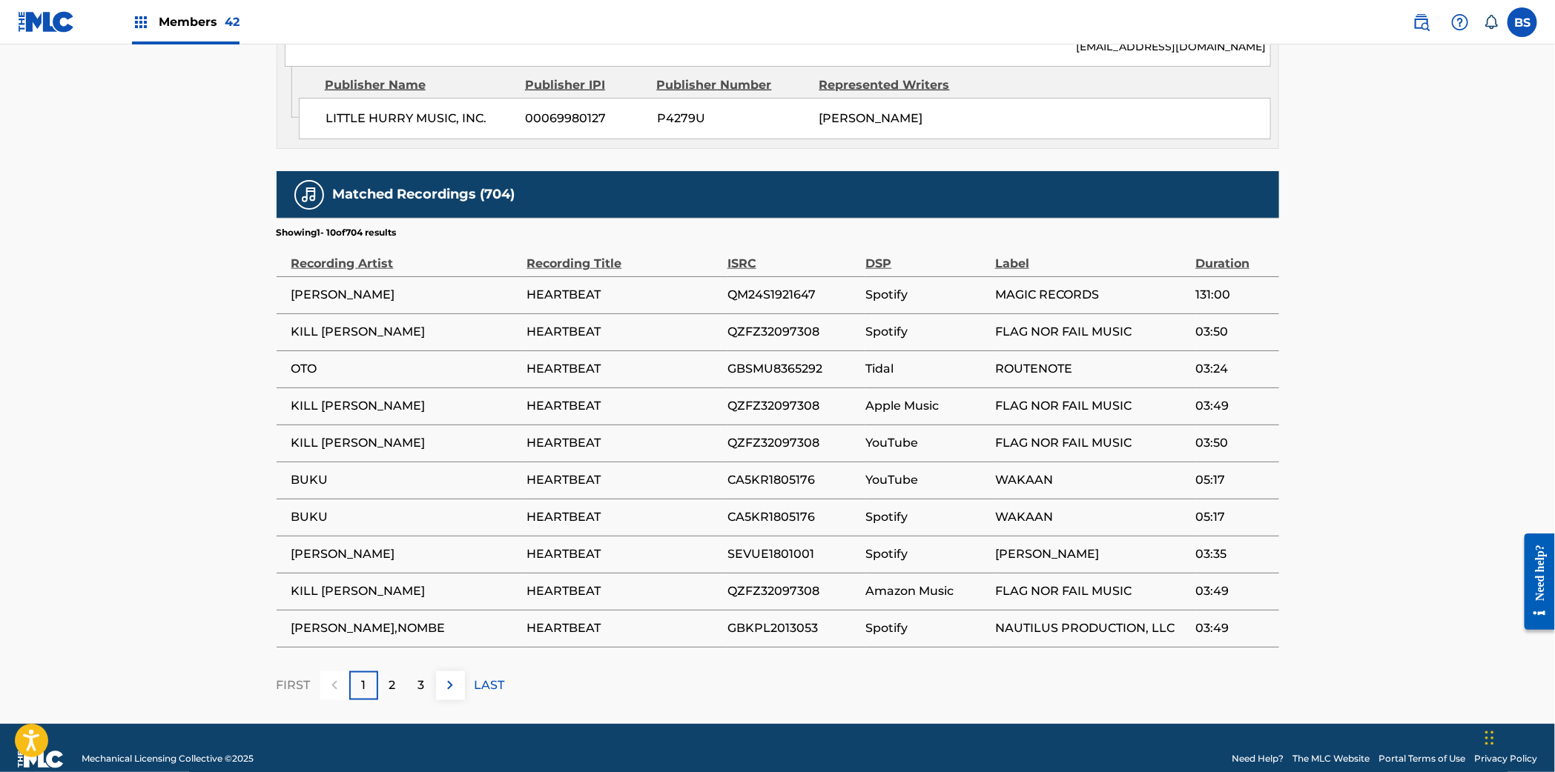
click at [387, 695] on div "2" at bounding box center [392, 686] width 29 height 29
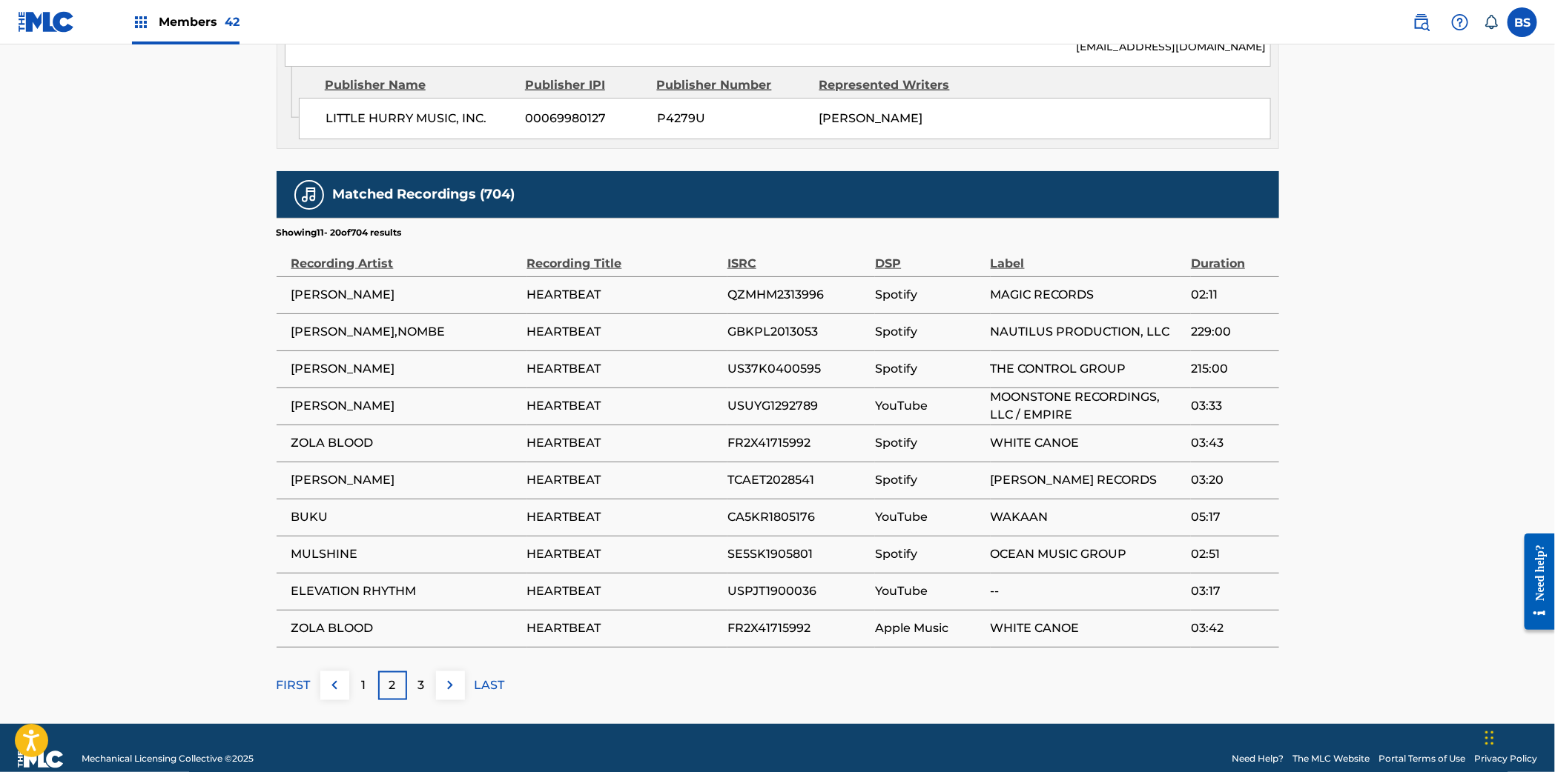
click at [421, 685] on p "3" at bounding box center [421, 686] width 7 height 18
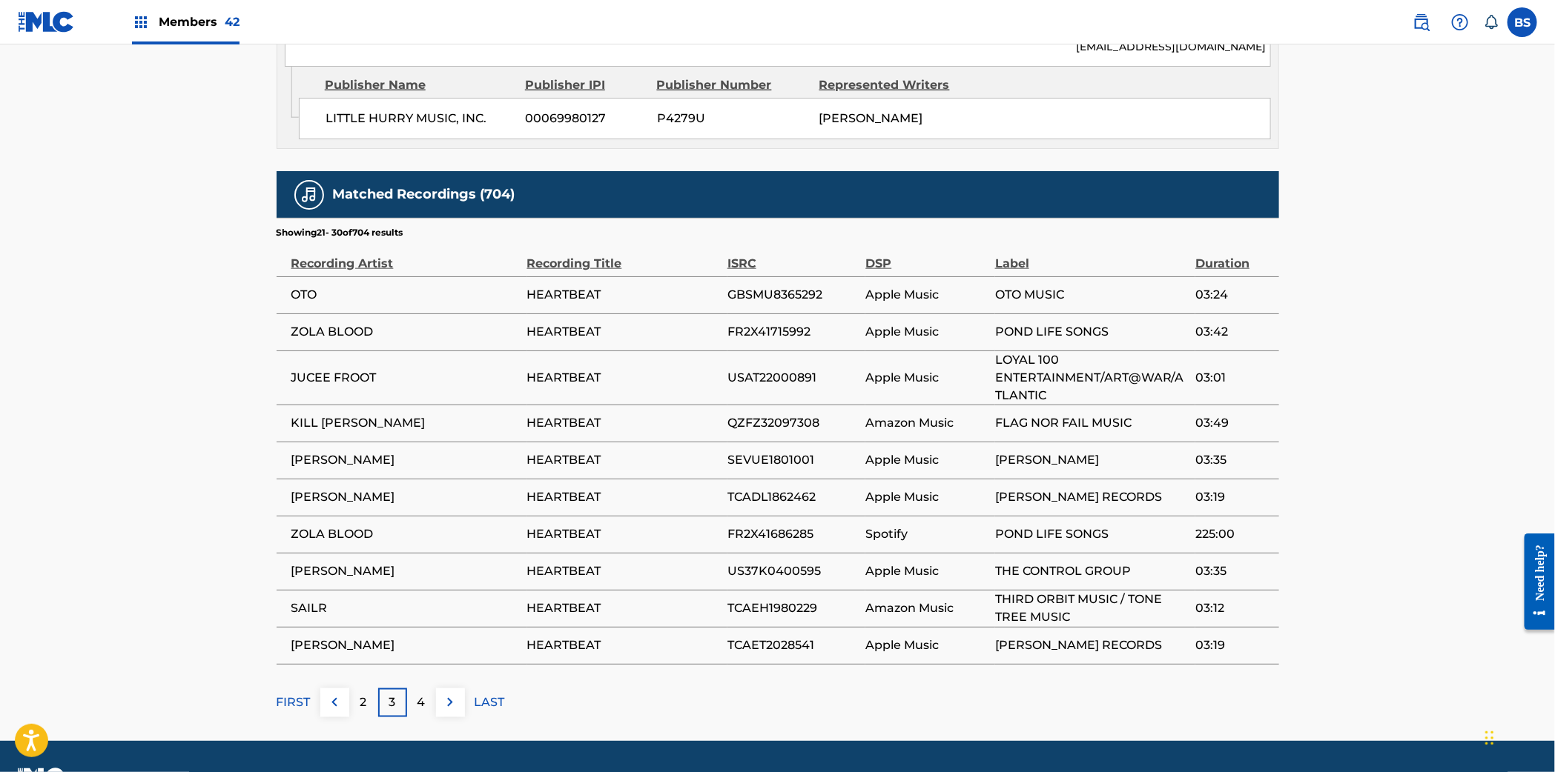
click at [411, 706] on div "4" at bounding box center [421, 703] width 29 height 29
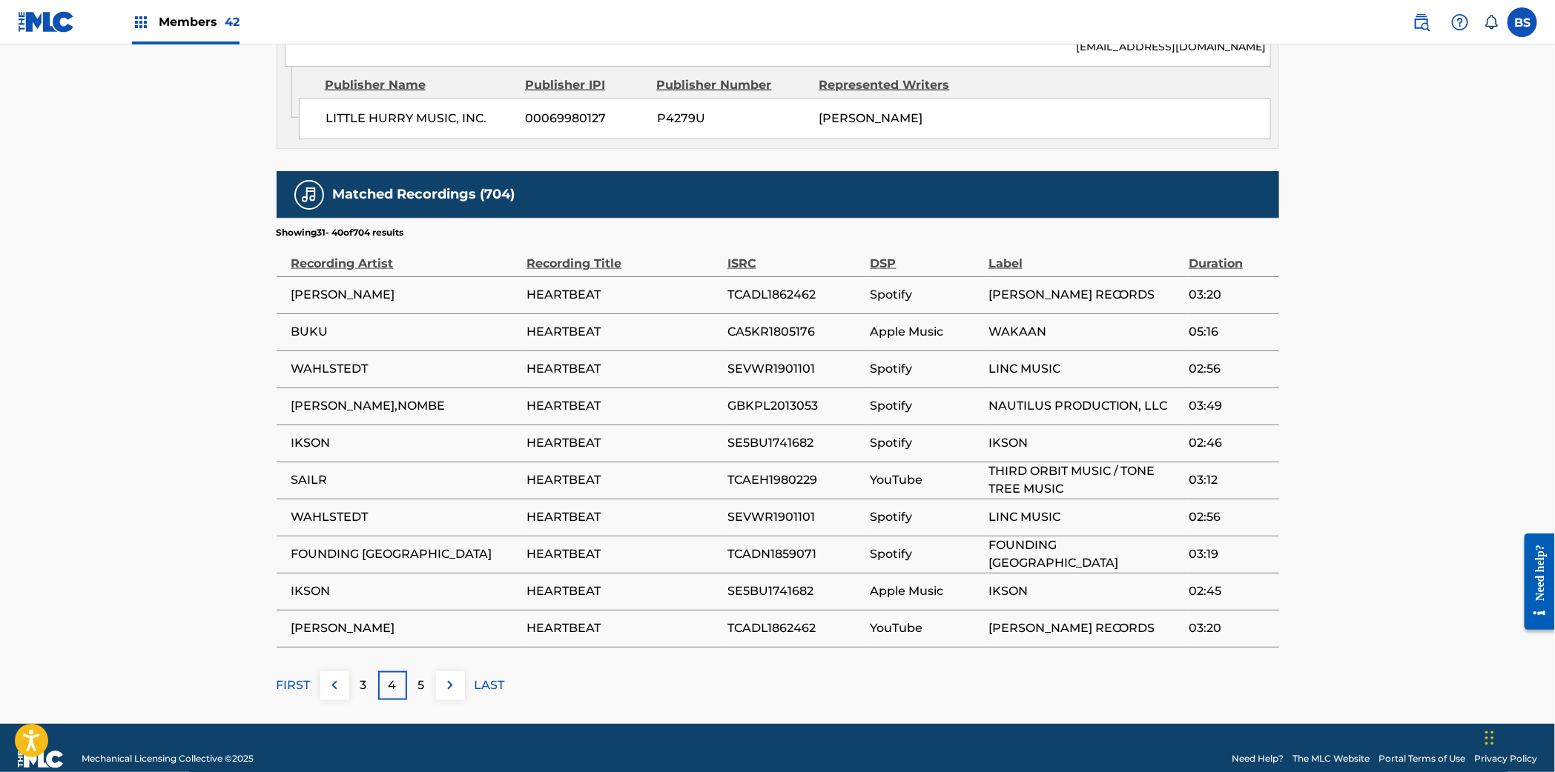
click at [426, 689] on div "5" at bounding box center [421, 686] width 29 height 29
